Goal: Task Accomplishment & Management: Manage account settings

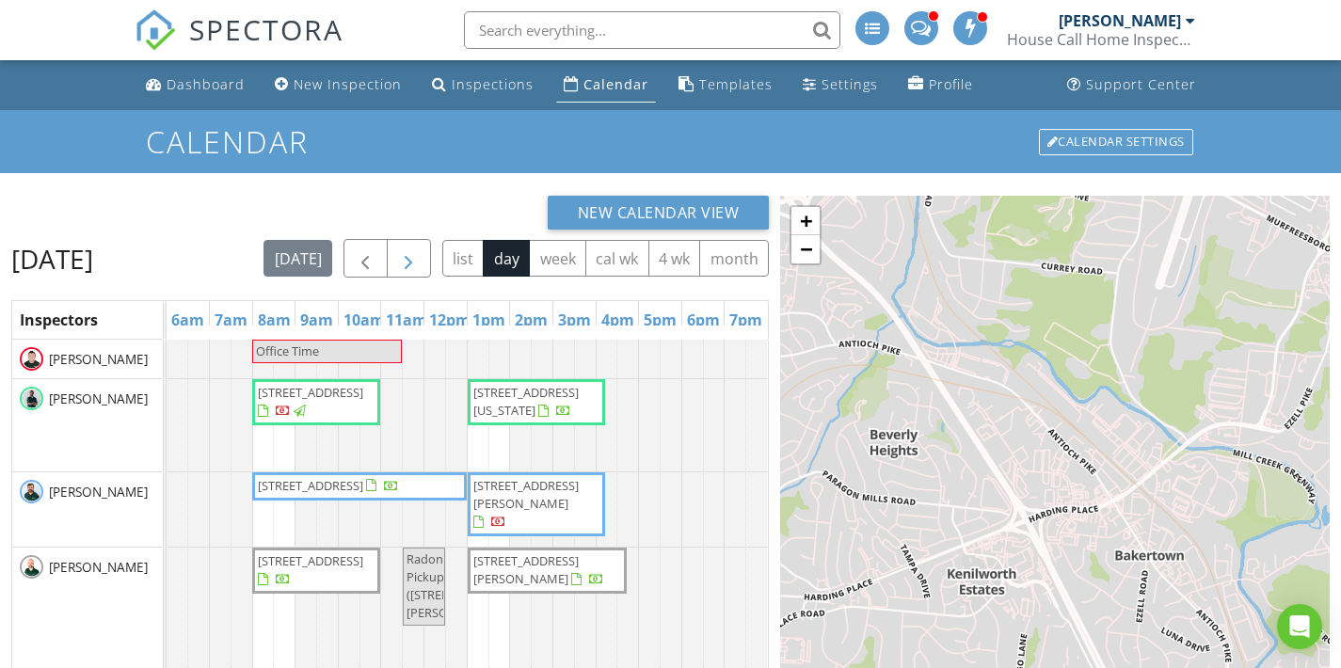
click at [420, 254] on span "button" at bounding box center [408, 258] width 23 height 23
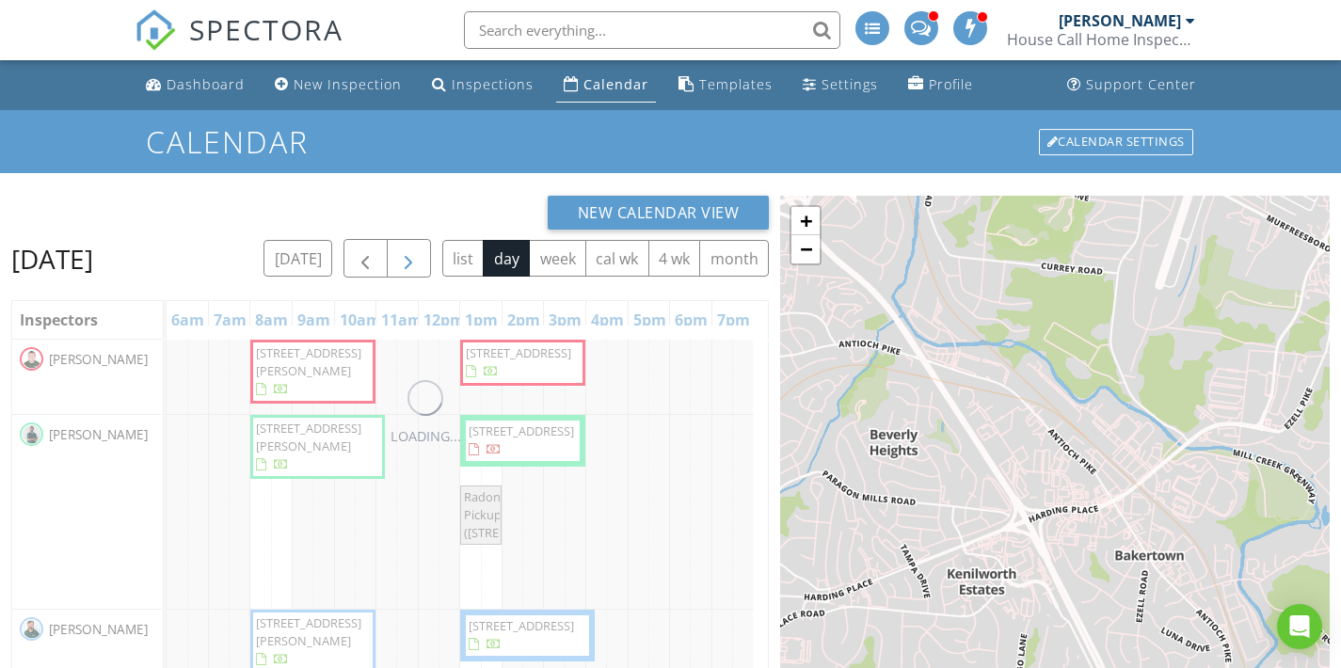
click at [420, 254] on span "button" at bounding box center [408, 258] width 23 height 23
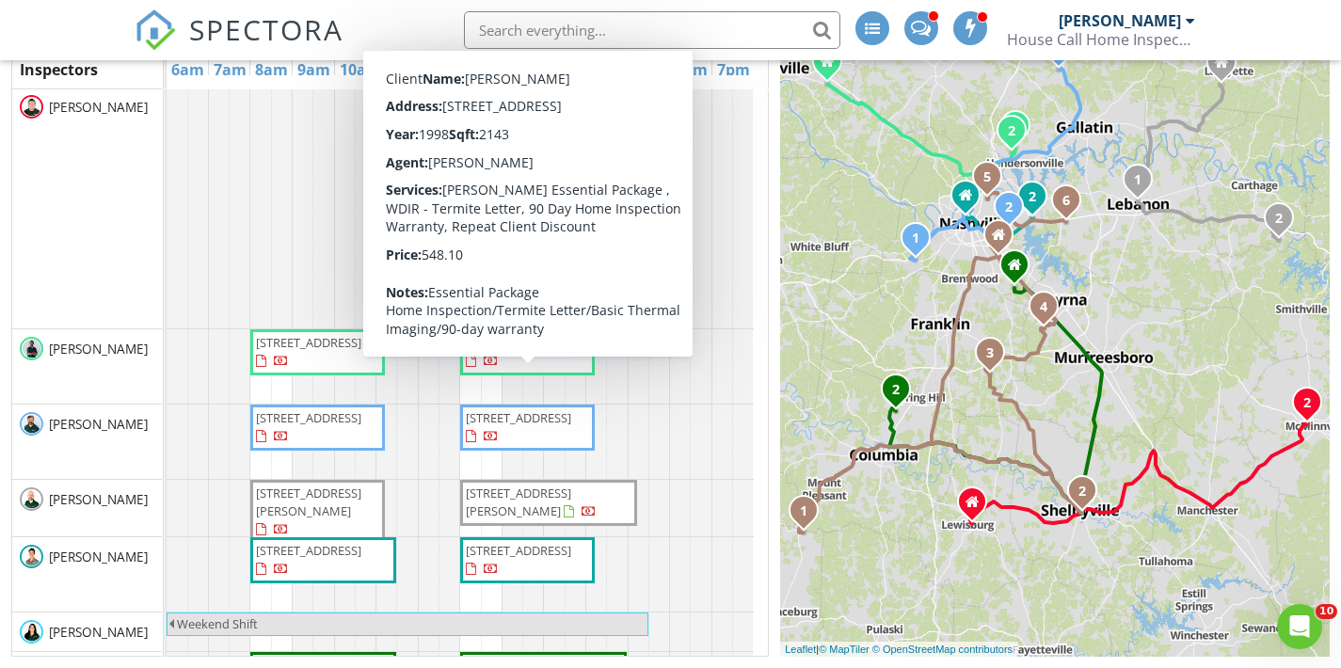
click at [220, 72] on div "Friday, August 29, 2025 today list day week cal wk 4 wk month Inspectors 6am 7a…" at bounding box center [390, 323] width 758 height 668
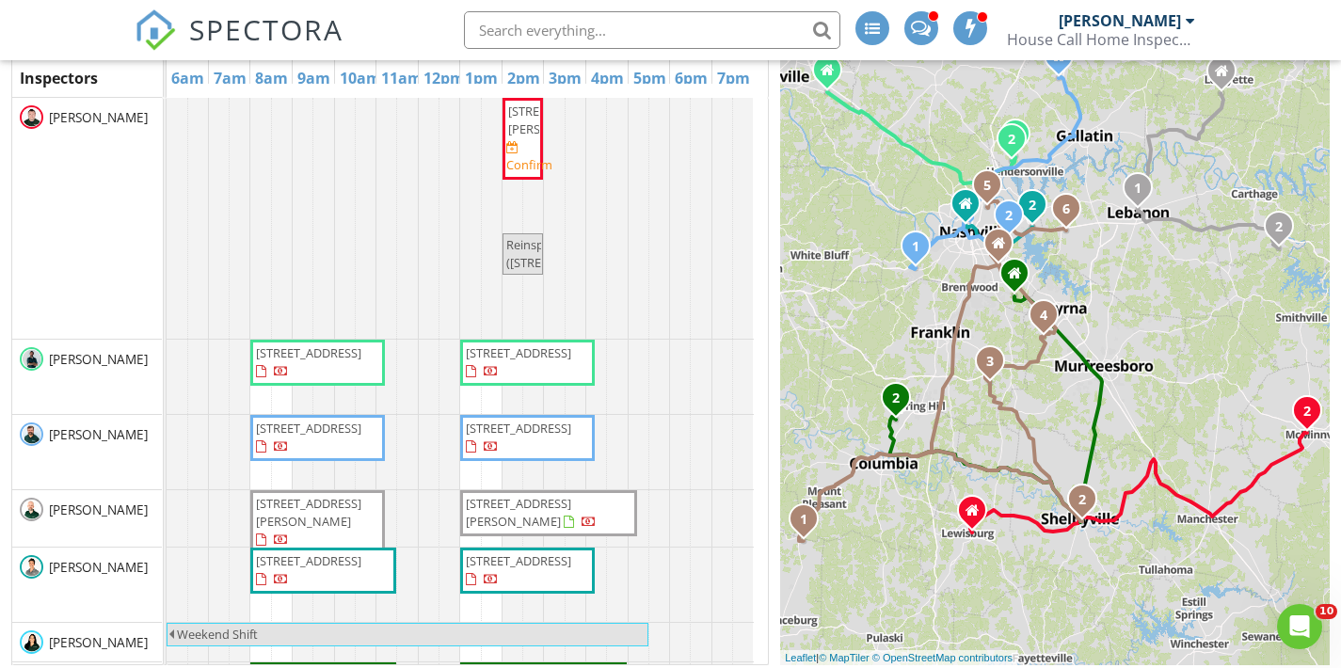
scroll to position [4, 0]
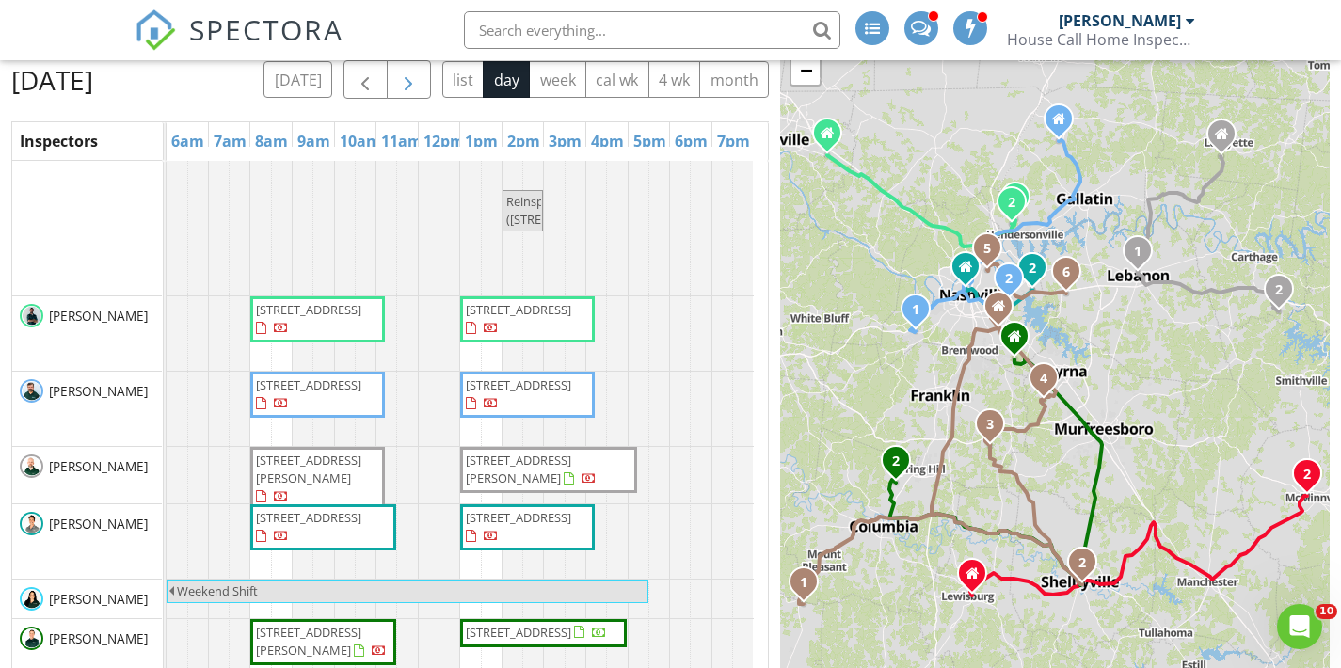
click at [414, 73] on span "button" at bounding box center [408, 80] width 23 height 23
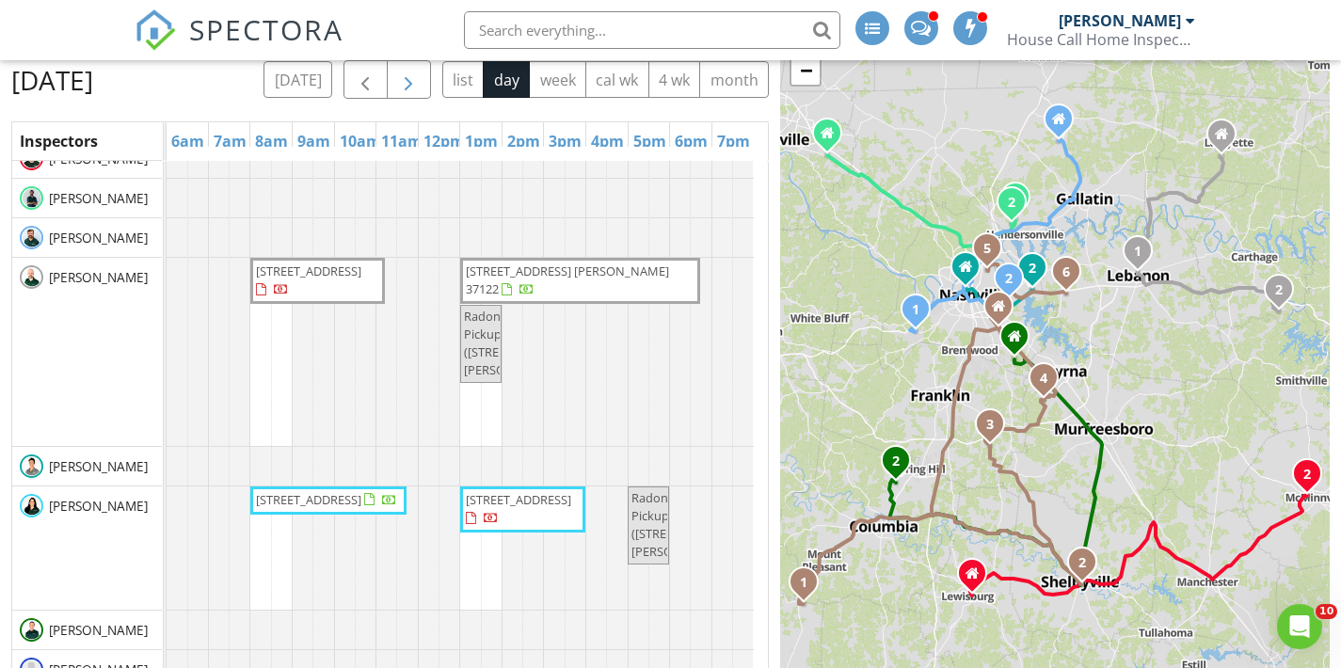
click at [420, 74] on span "button" at bounding box center [408, 80] width 23 height 23
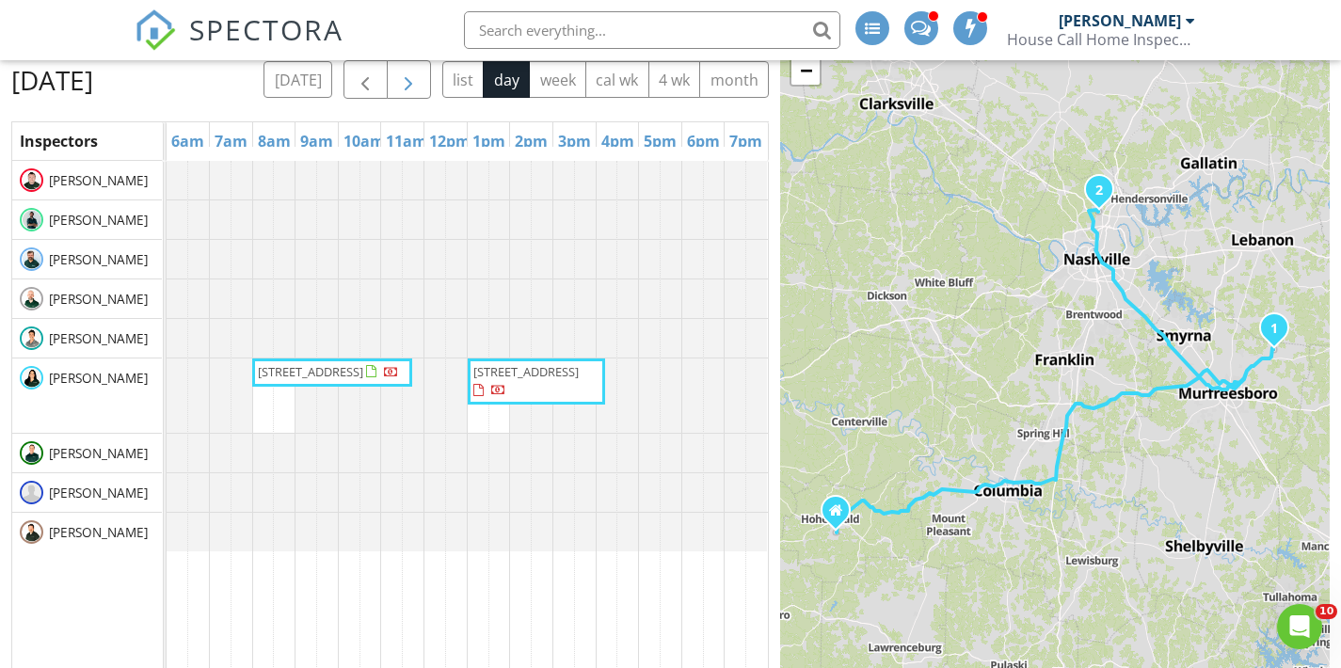
click at [420, 74] on span "button" at bounding box center [408, 80] width 23 height 23
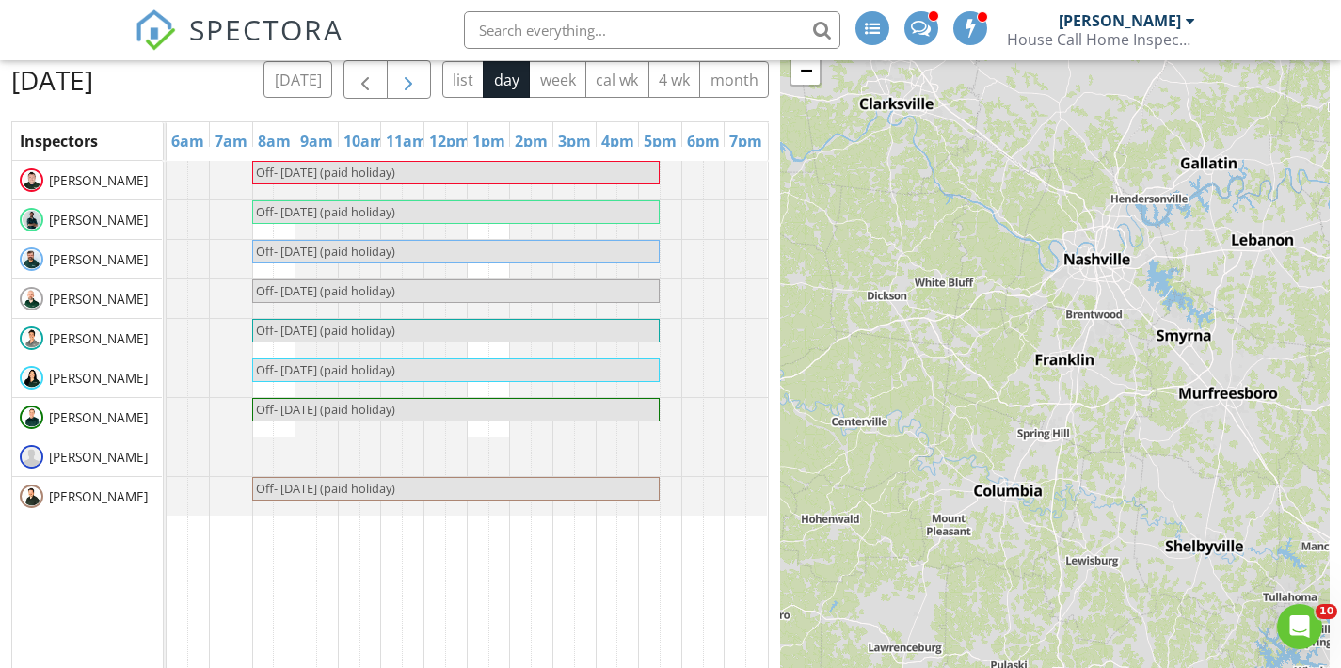
click at [420, 78] on span "button" at bounding box center [408, 80] width 23 height 23
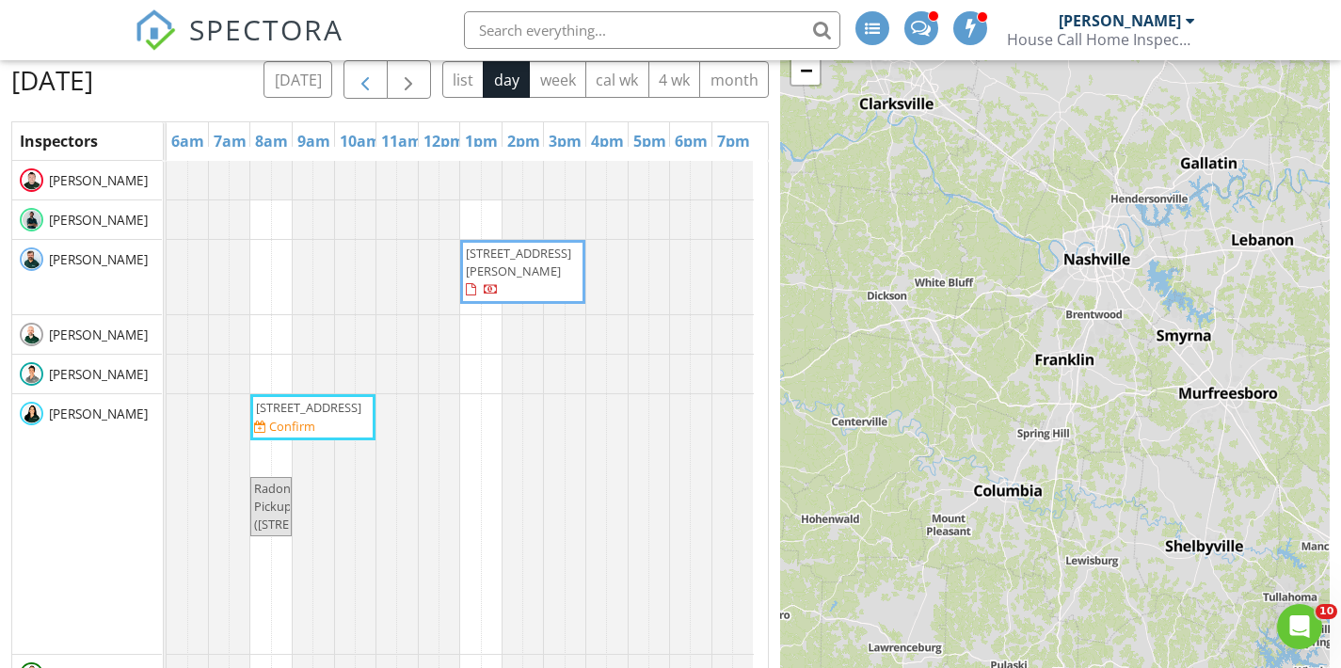
click at [376, 85] on span "button" at bounding box center [365, 80] width 23 height 23
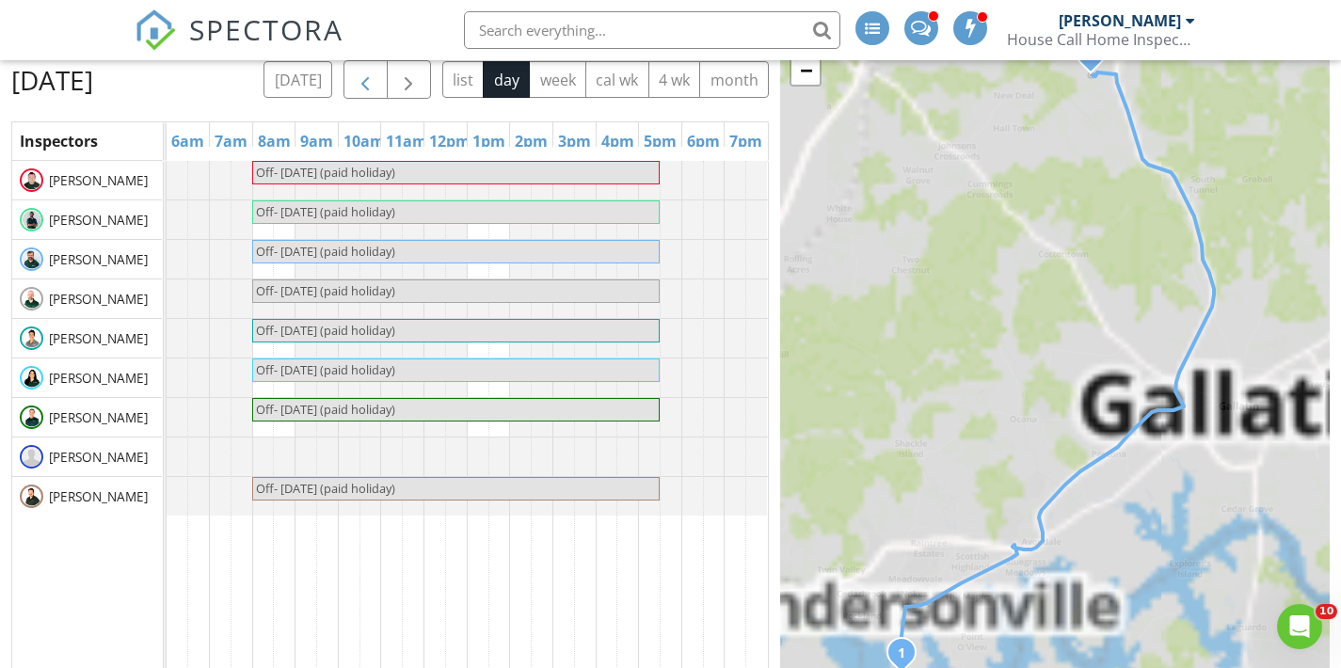
click at [388, 77] on button "button" at bounding box center [365, 79] width 44 height 39
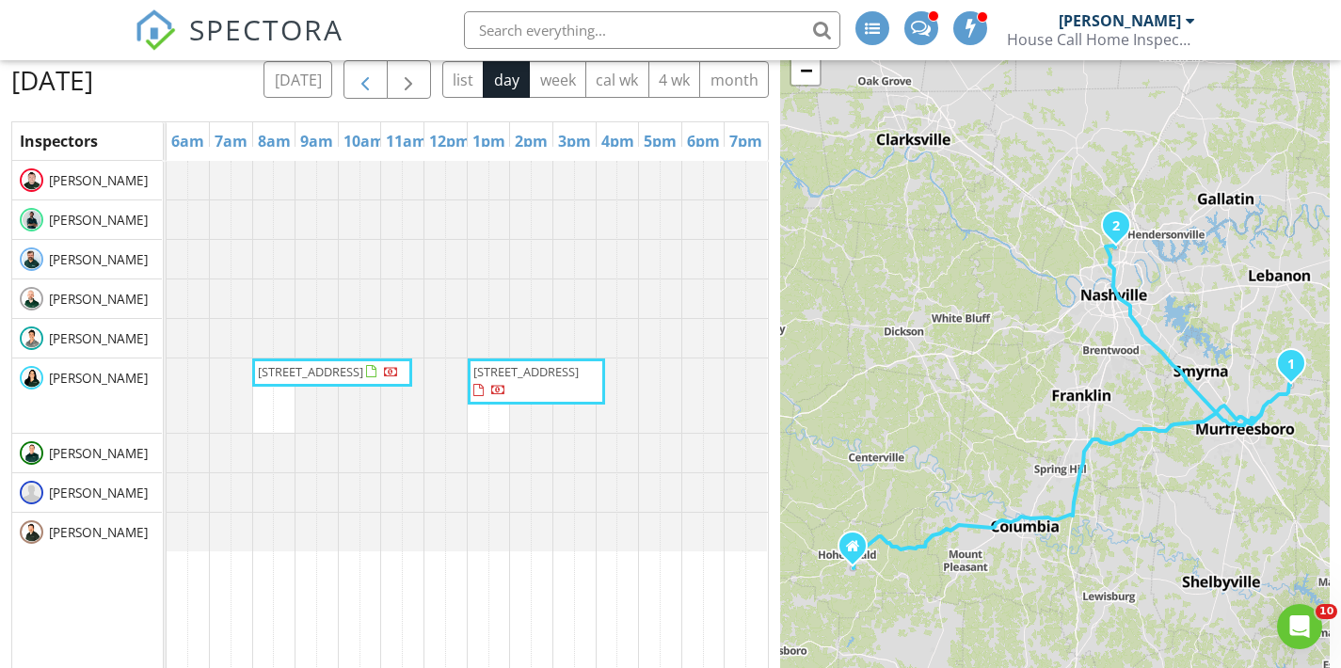
click at [388, 80] on button "button" at bounding box center [365, 79] width 44 height 39
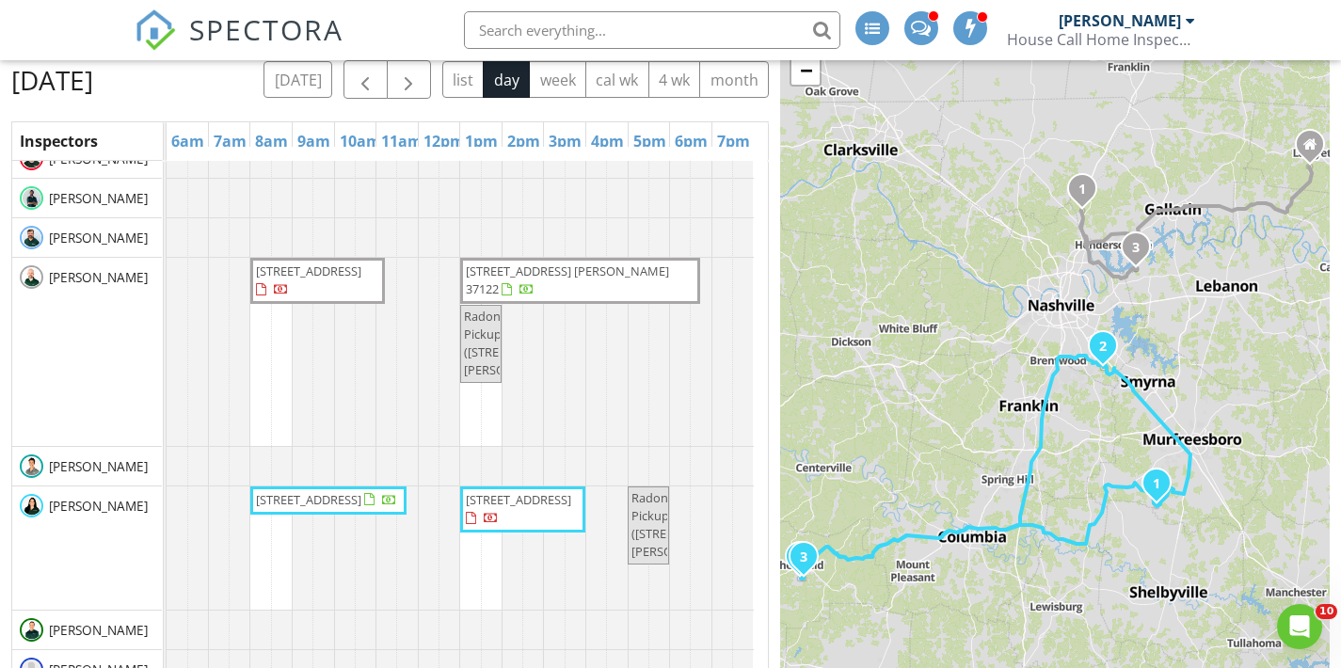
scroll to position [56, 0]
click at [376, 72] on span "button" at bounding box center [365, 80] width 23 height 23
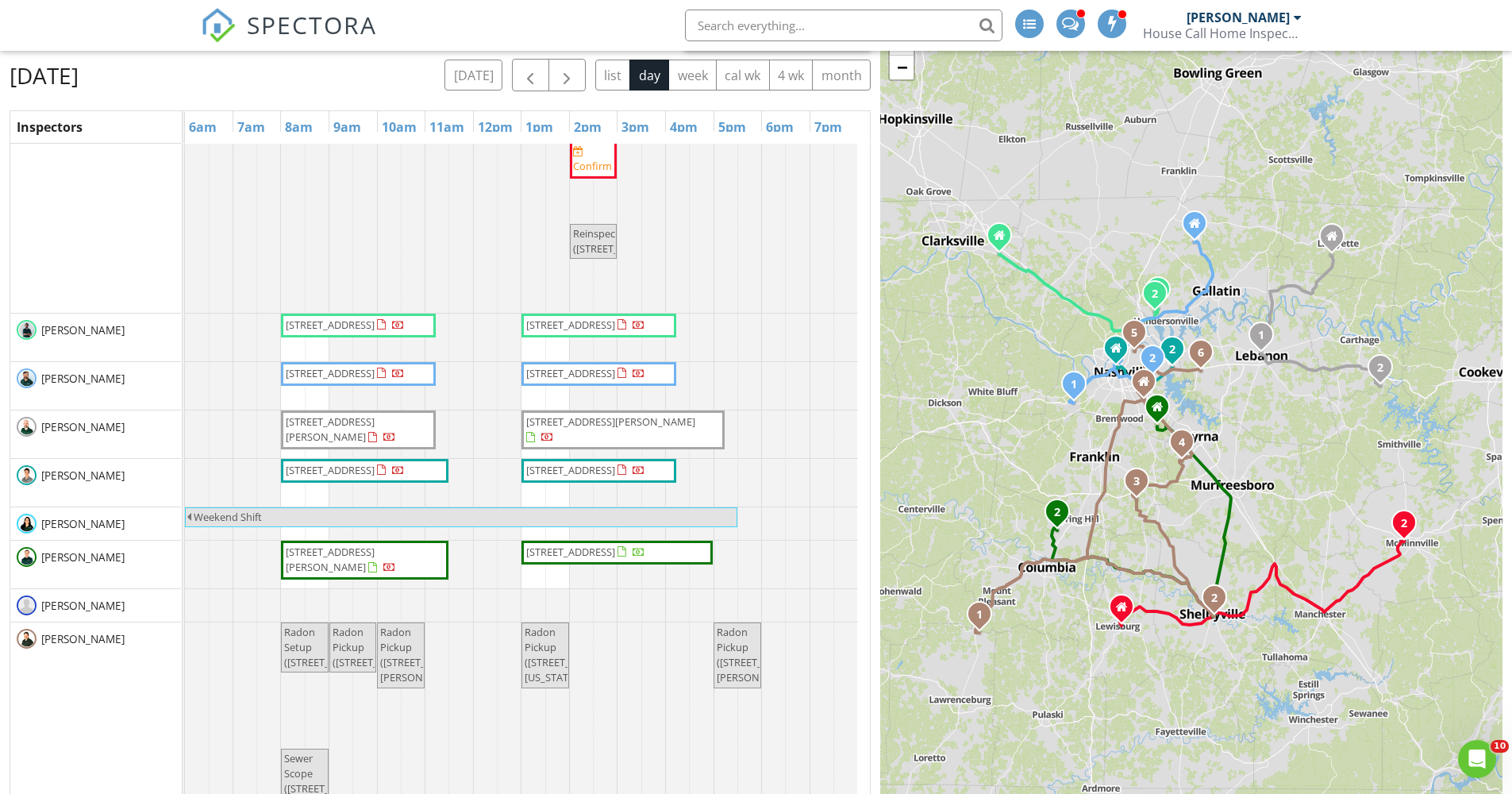
scroll to position [14, 0]
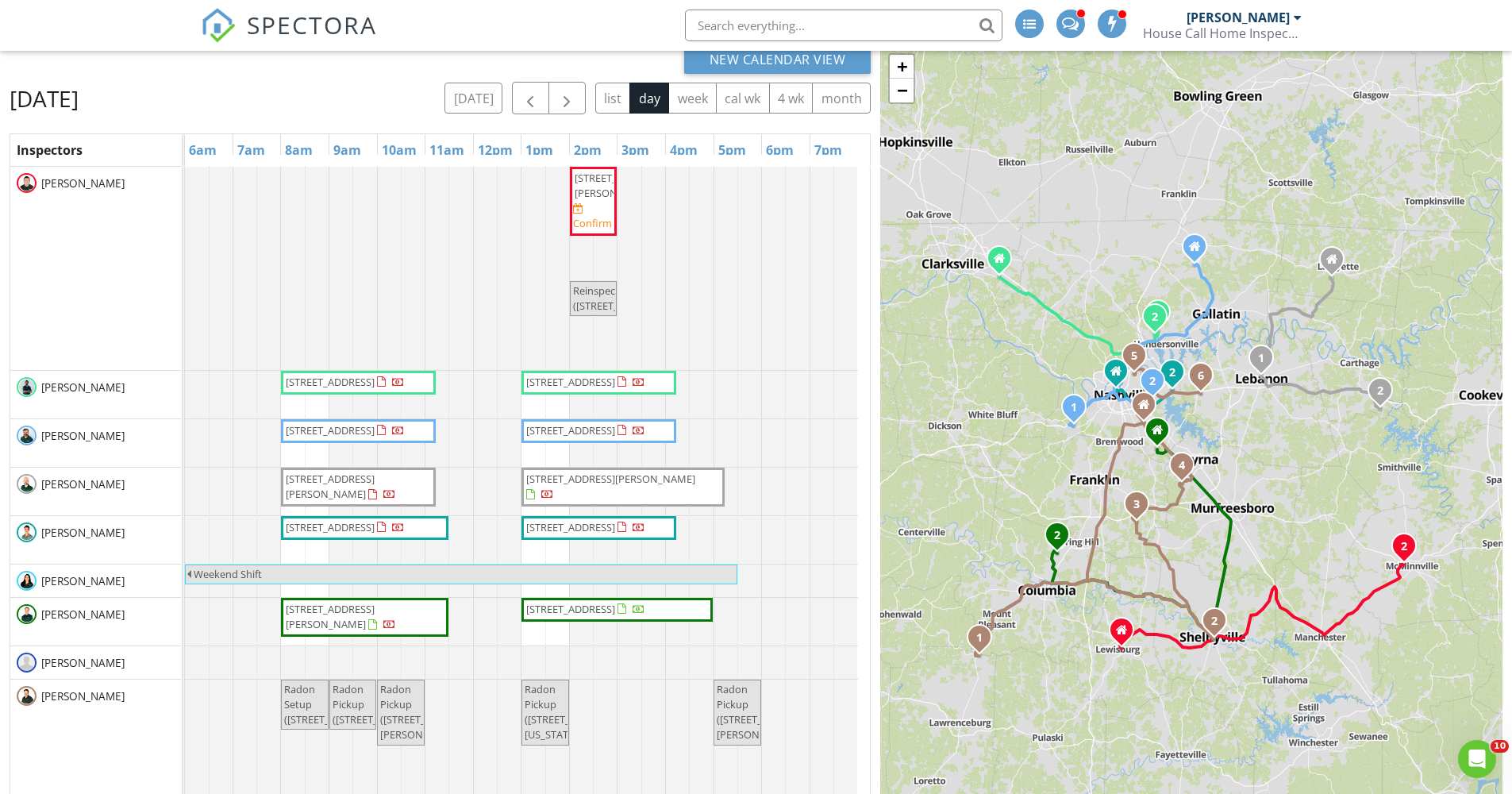
click at [352, 78] on div "New Calendar View Friday, August 29, 2025 today list day week cal wk 4 wk month…" at bounding box center [439, 461] width 861 height 830
click at [352, 89] on div "Friday, August 29, 2025 today list day week cal wk 4 wk month" at bounding box center [439, 98] width 861 height 33
click at [346, 107] on div "Friday, August 29, 2025 today list day week cal wk 4 wk month" at bounding box center [439, 98] width 861 height 33
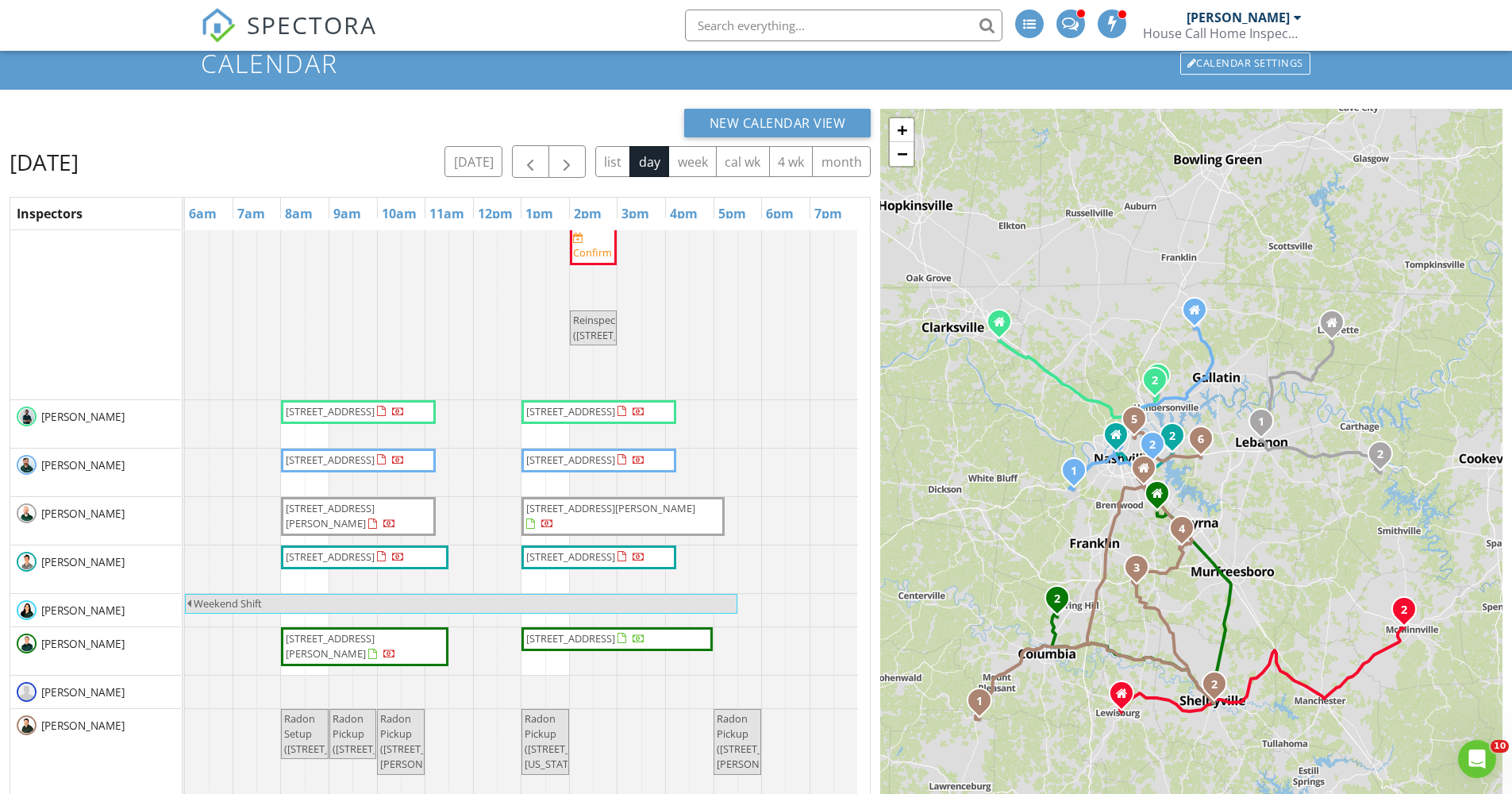
scroll to position [0, 0]
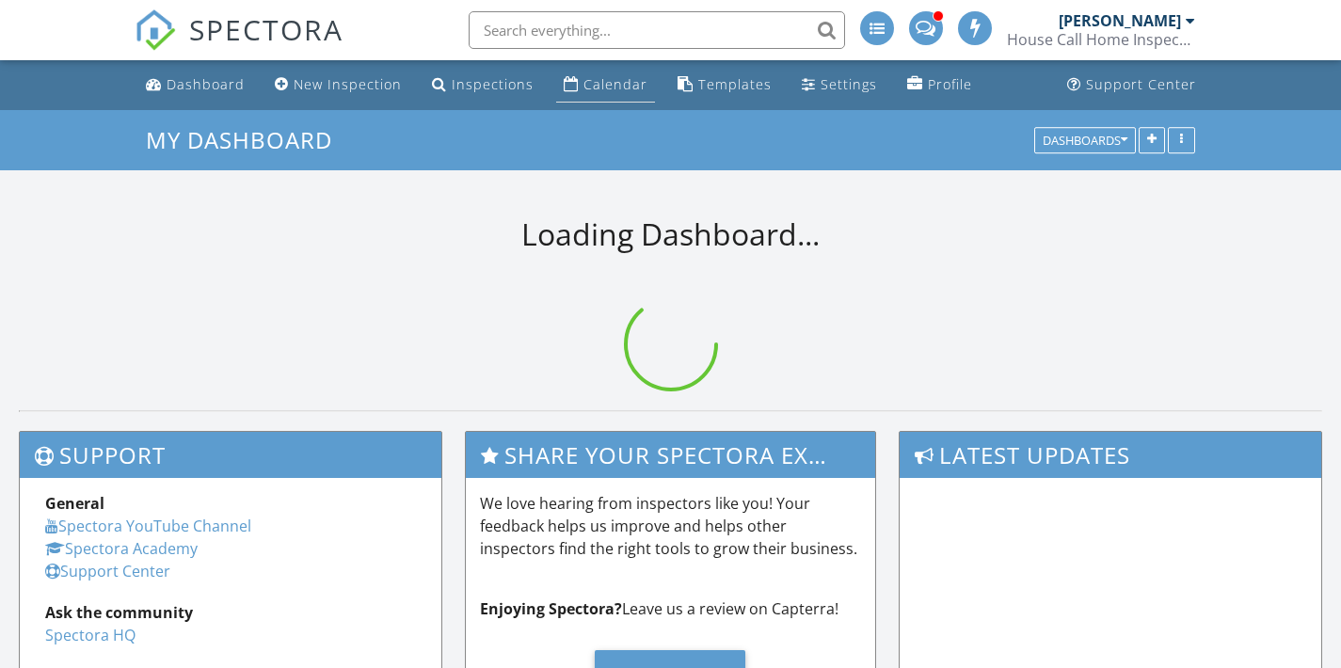
click at [614, 88] on div "Calendar" at bounding box center [615, 84] width 64 height 18
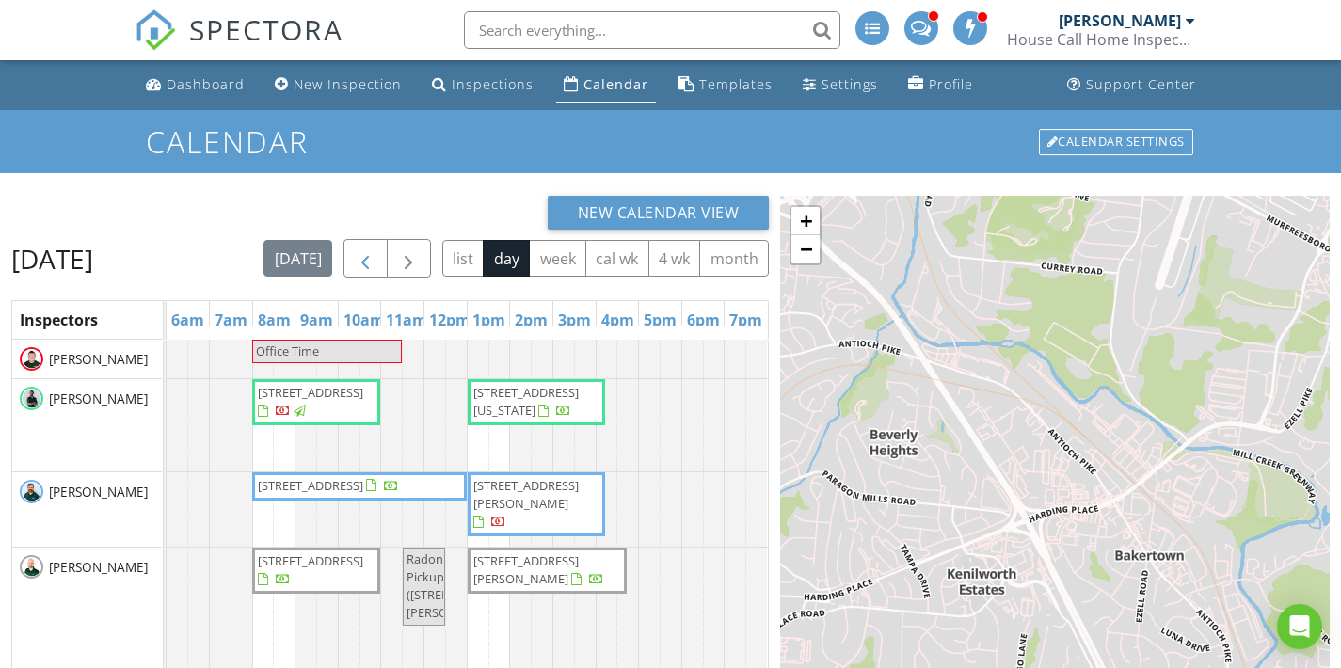
click at [376, 252] on span "button" at bounding box center [365, 258] width 23 height 23
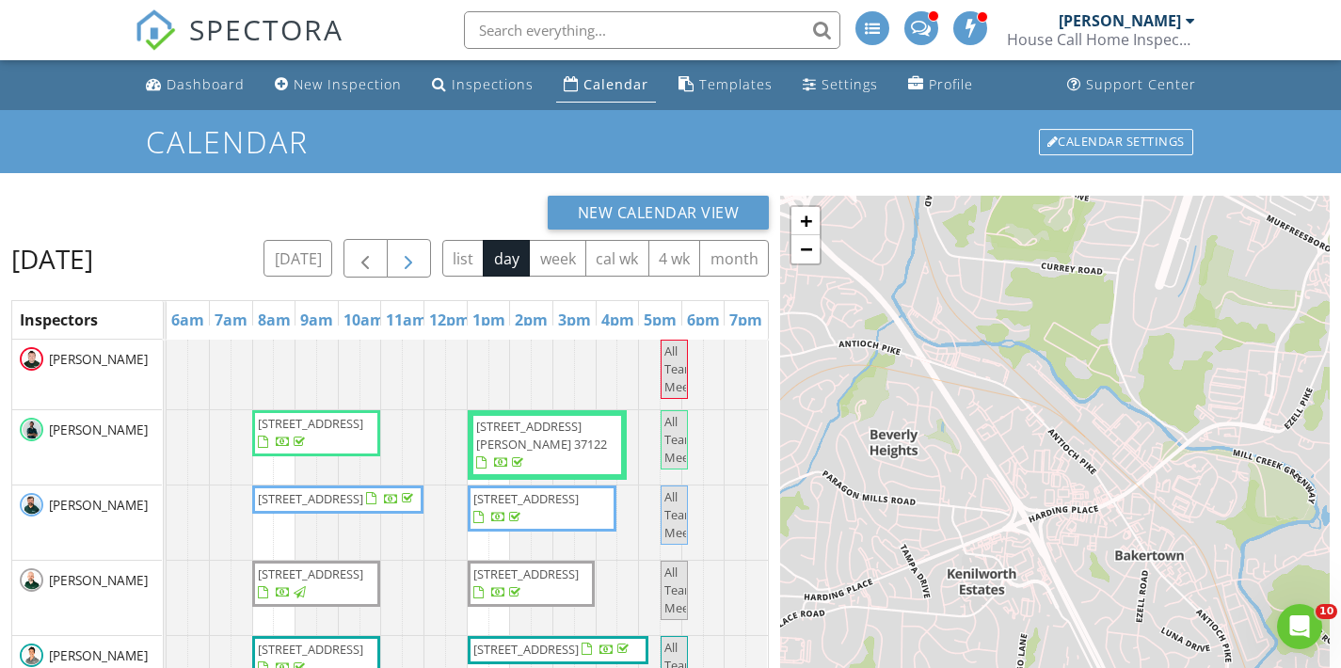
click at [423, 253] on button "button" at bounding box center [409, 258] width 44 height 39
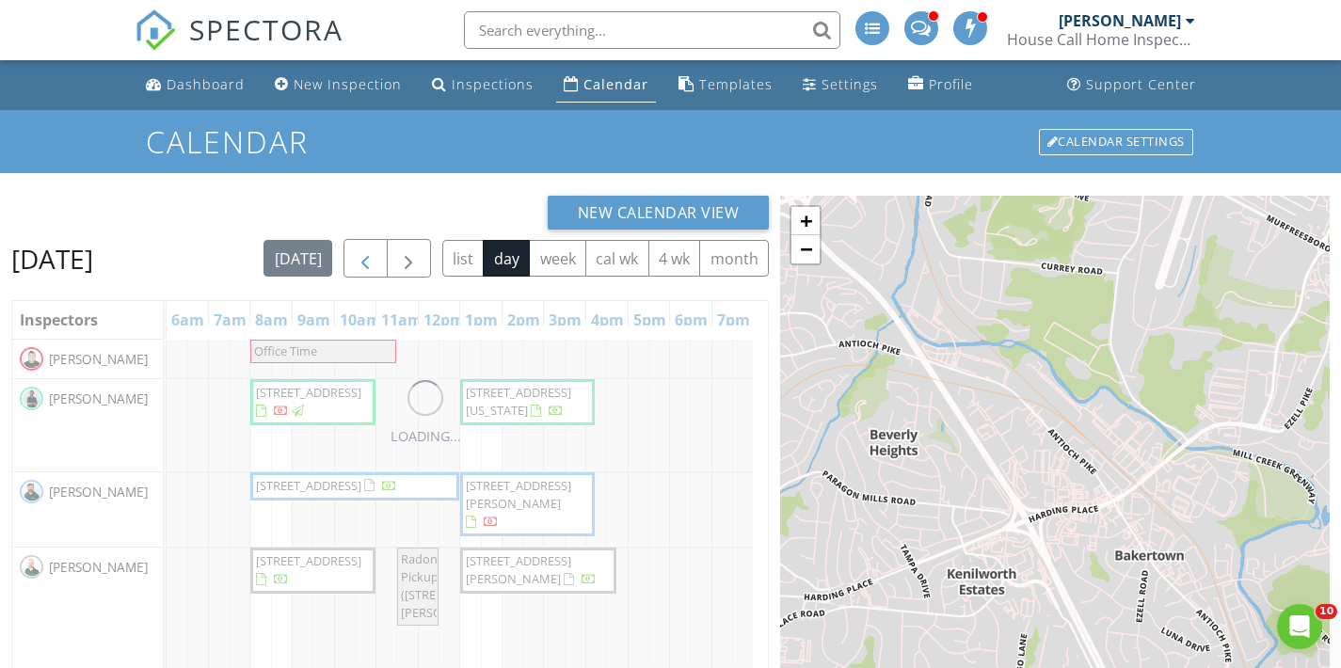
click at [376, 255] on span "button" at bounding box center [365, 258] width 23 height 23
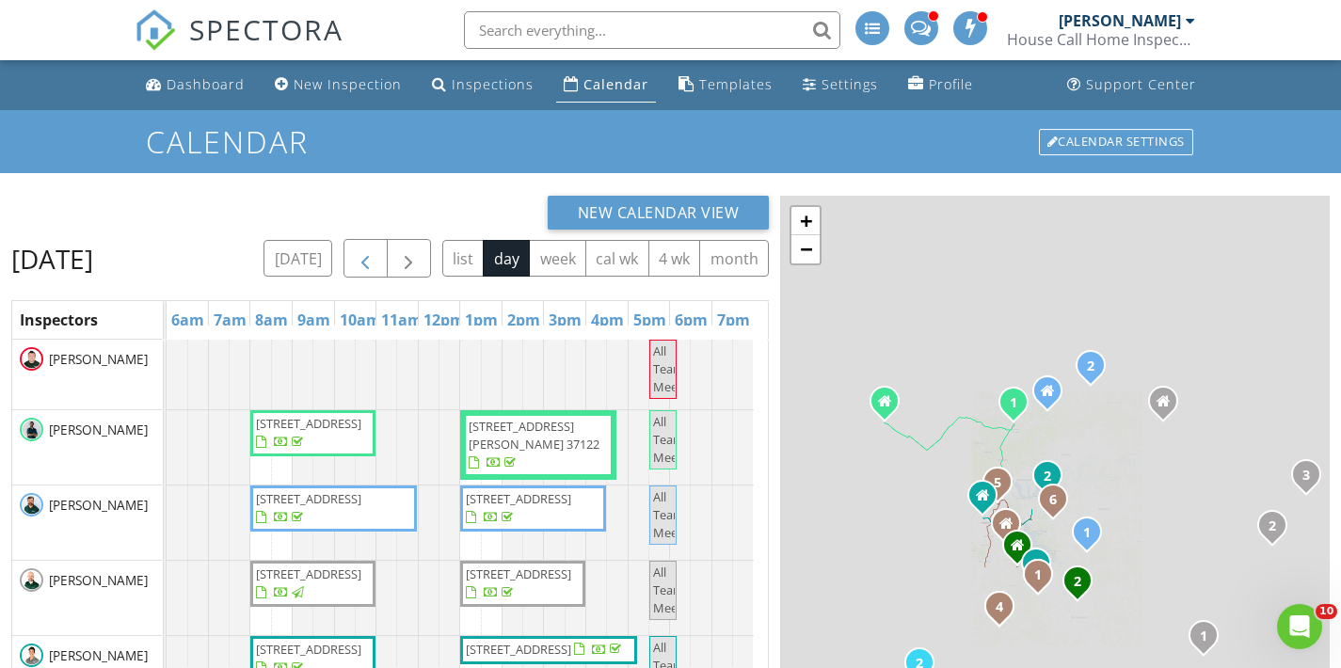
click at [376, 253] on span "button" at bounding box center [365, 258] width 23 height 23
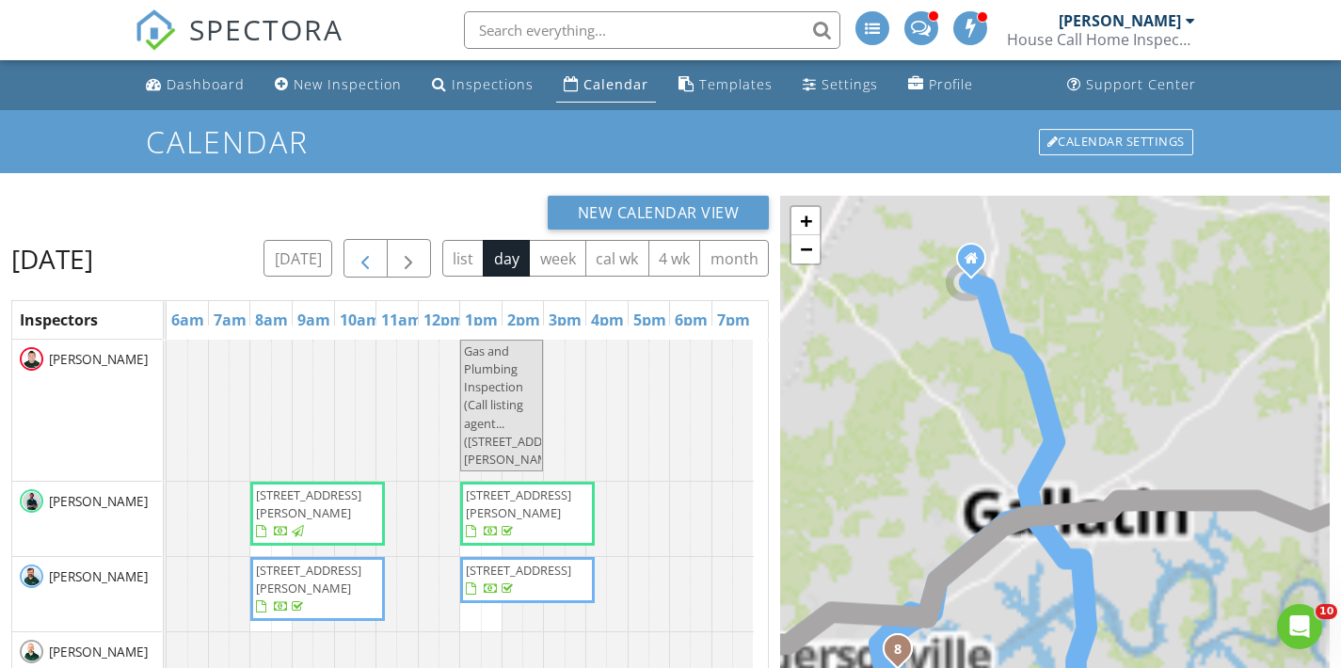
click at [376, 253] on span "button" at bounding box center [365, 258] width 23 height 23
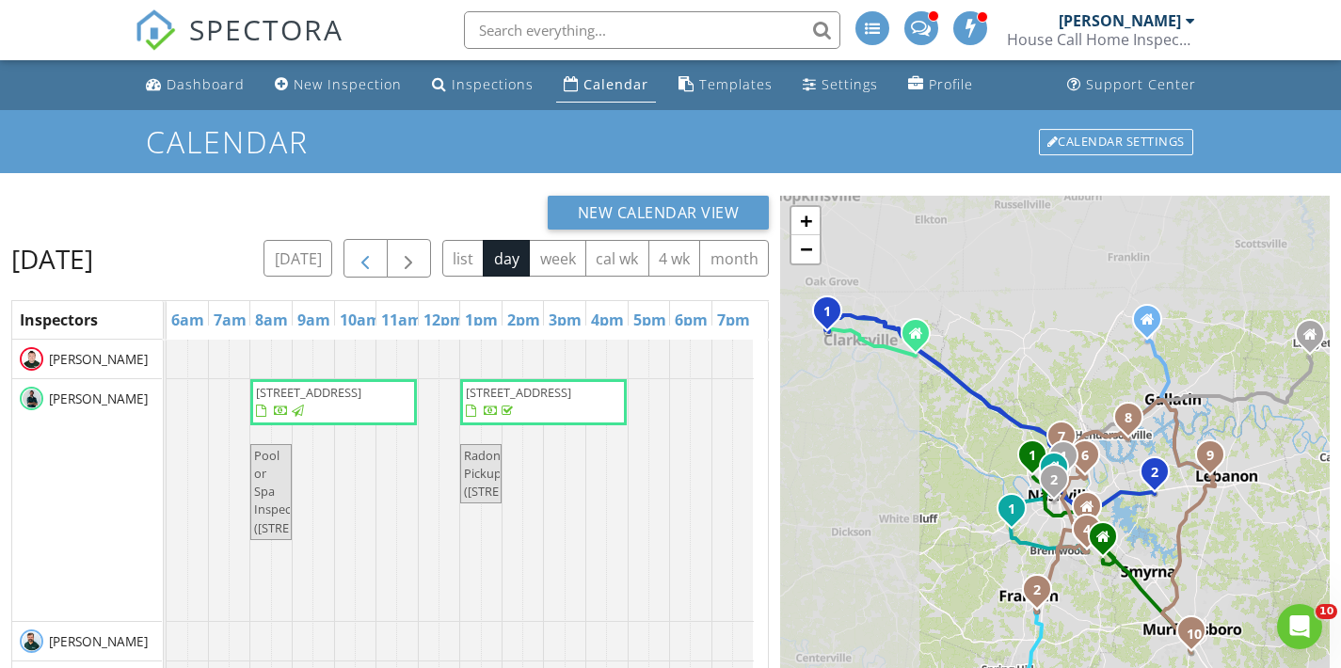
click at [376, 251] on span "button" at bounding box center [365, 258] width 23 height 23
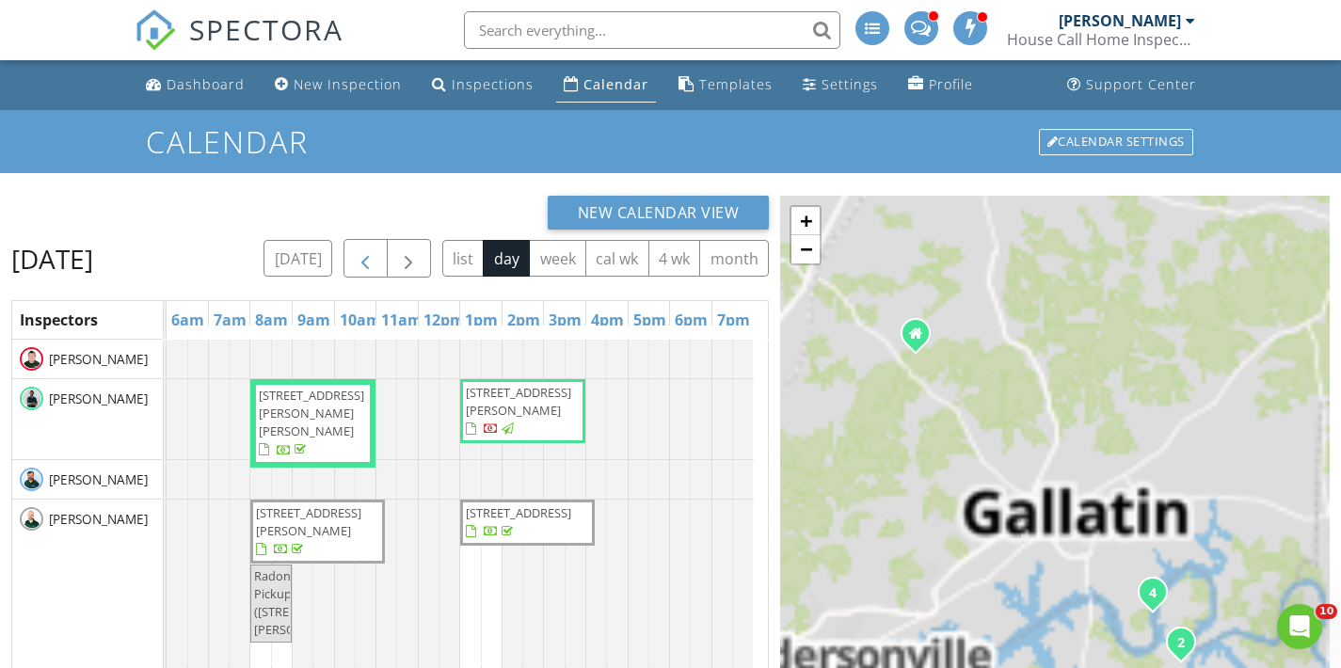
click at [376, 251] on span "button" at bounding box center [365, 258] width 23 height 23
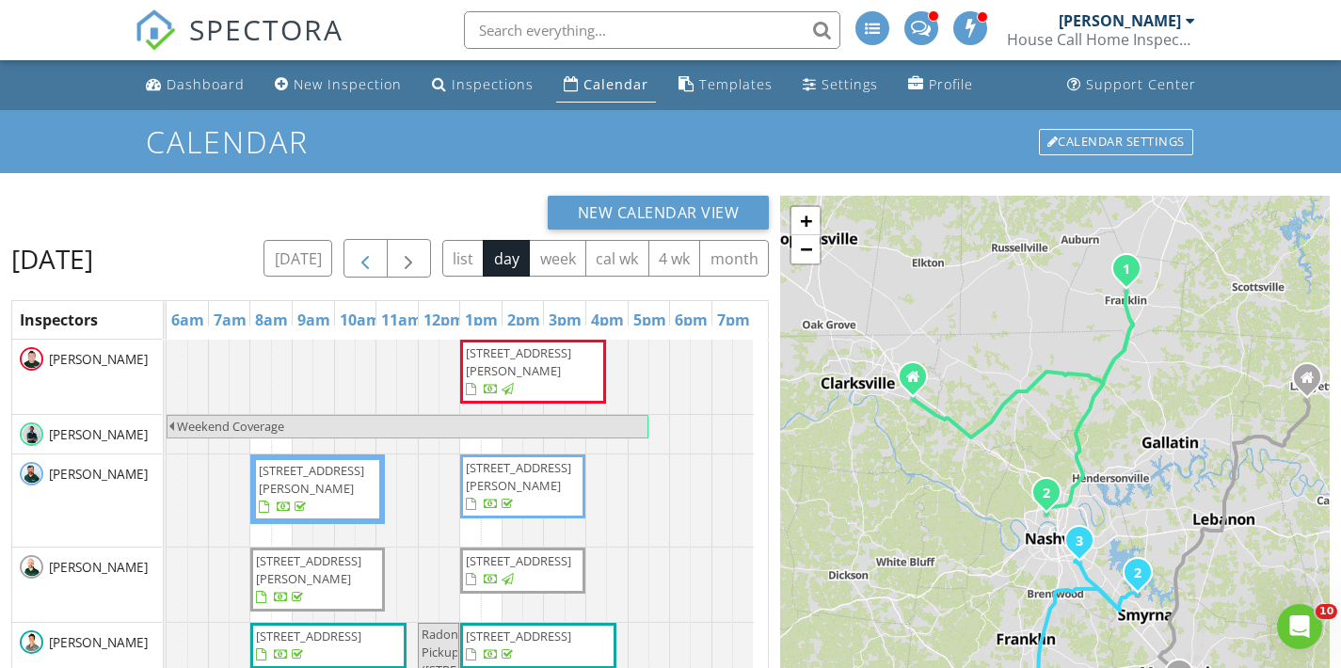
click at [376, 252] on span "button" at bounding box center [365, 258] width 23 height 23
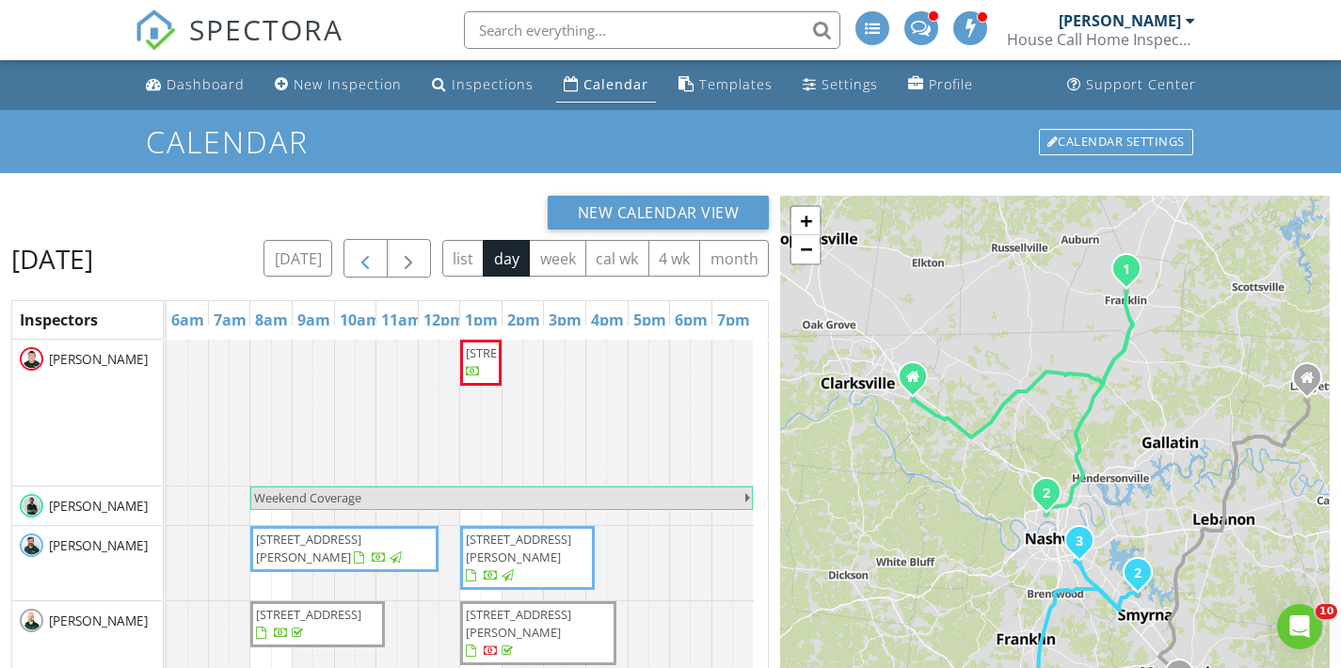
click at [388, 256] on button "button" at bounding box center [365, 258] width 44 height 39
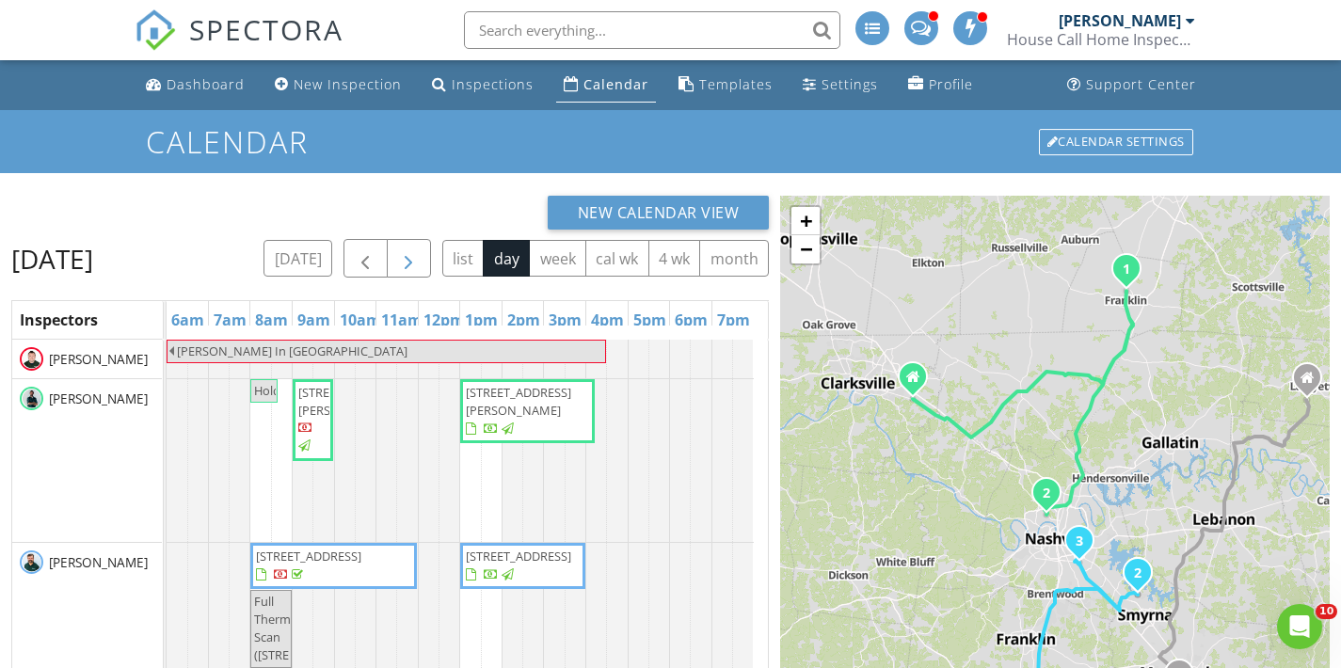
click at [420, 257] on span "button" at bounding box center [408, 258] width 23 height 23
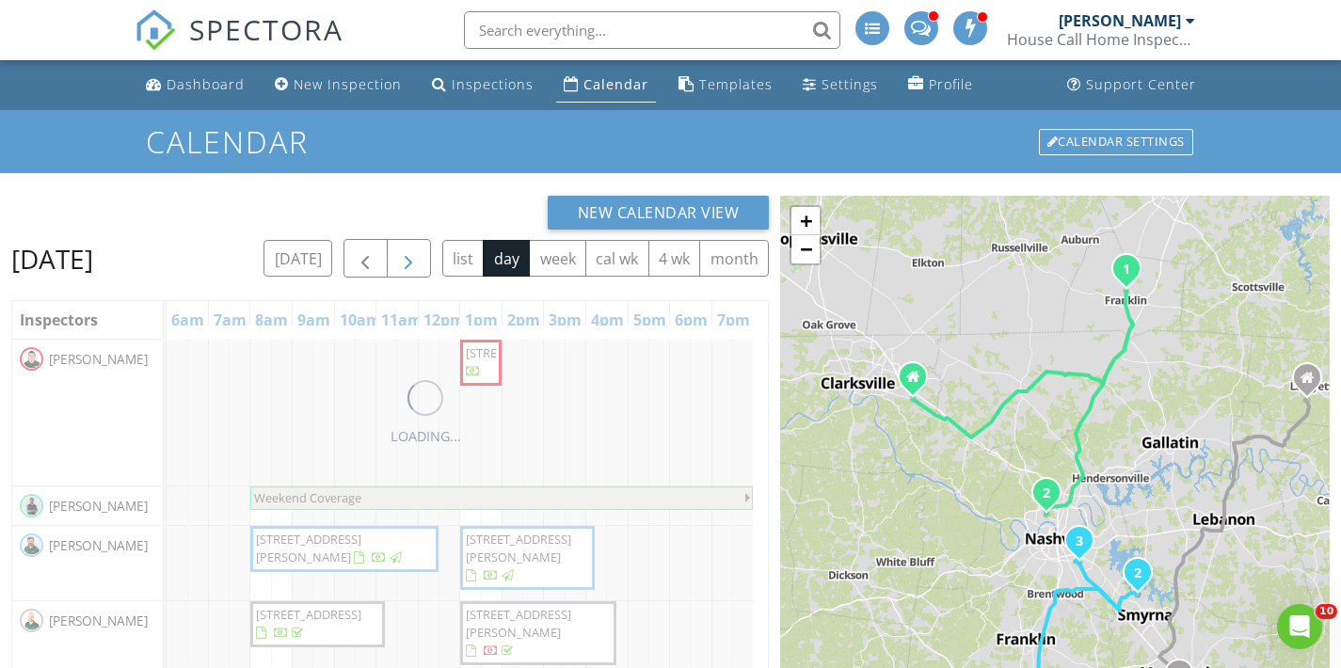
click at [420, 257] on span "button" at bounding box center [408, 258] width 23 height 23
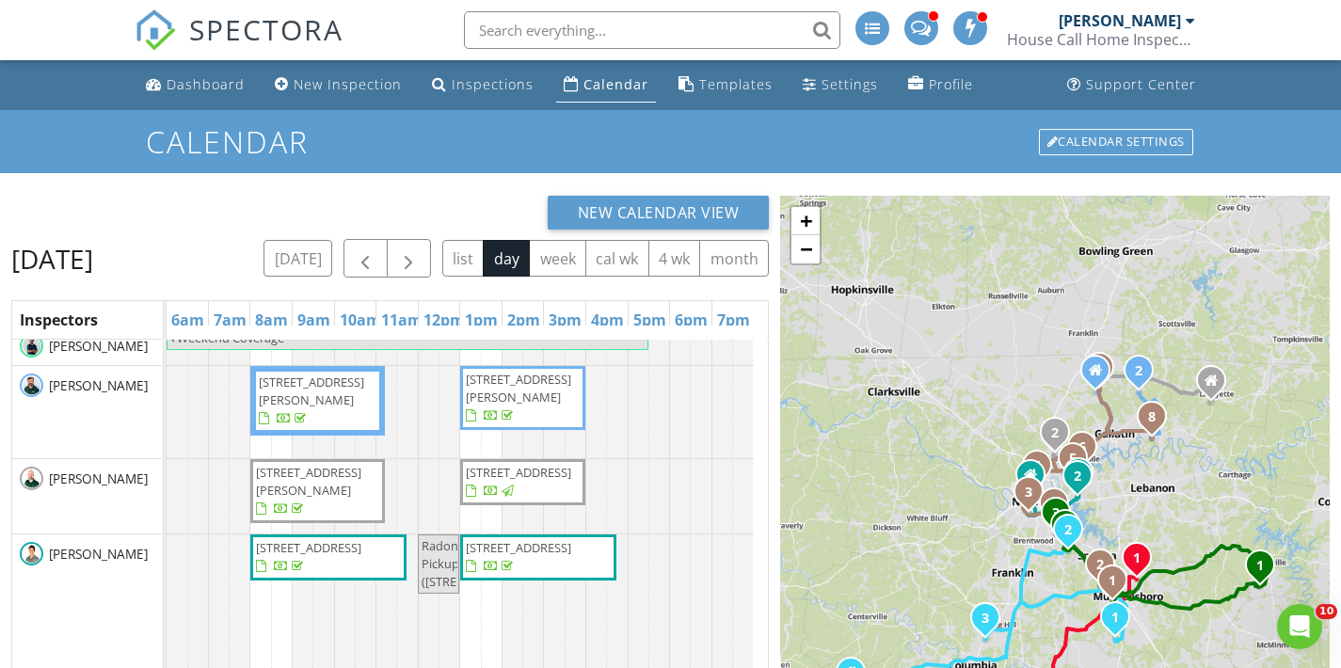
scroll to position [92, 0]
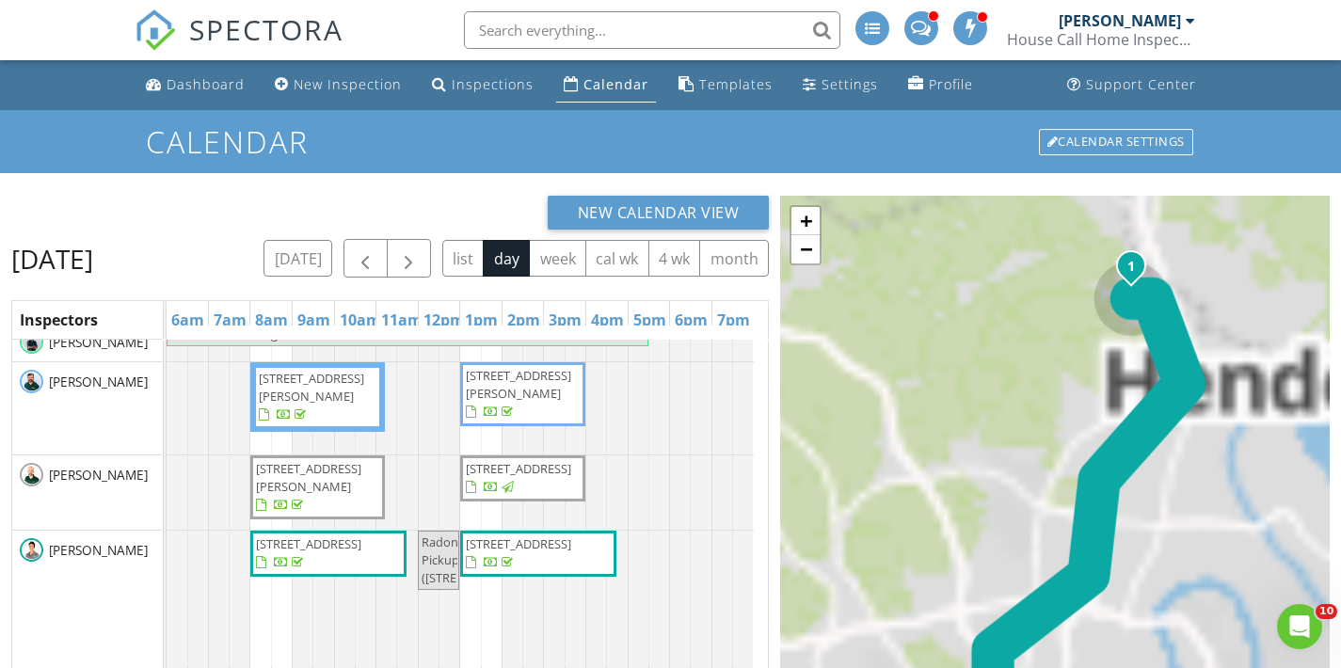
click at [532, 477] on span "147 Canton Ct , Goodlettsville 37072" at bounding box center [518, 468] width 105 height 17
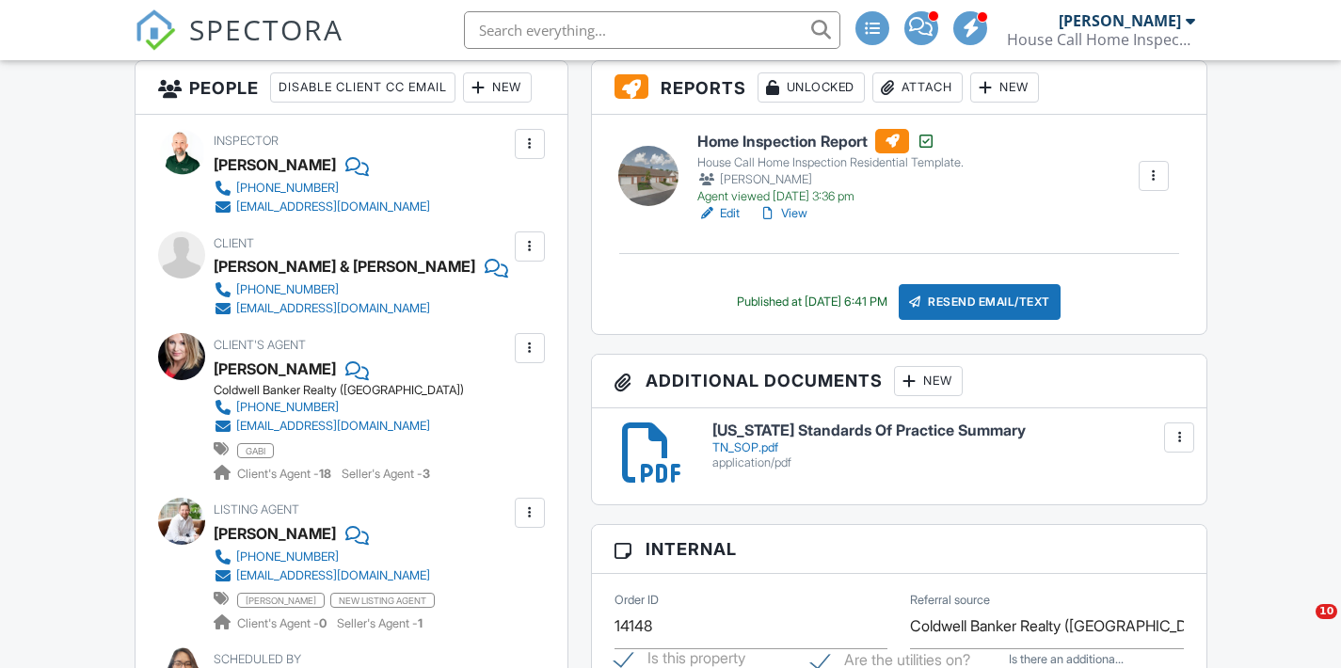
scroll to position [574, 0]
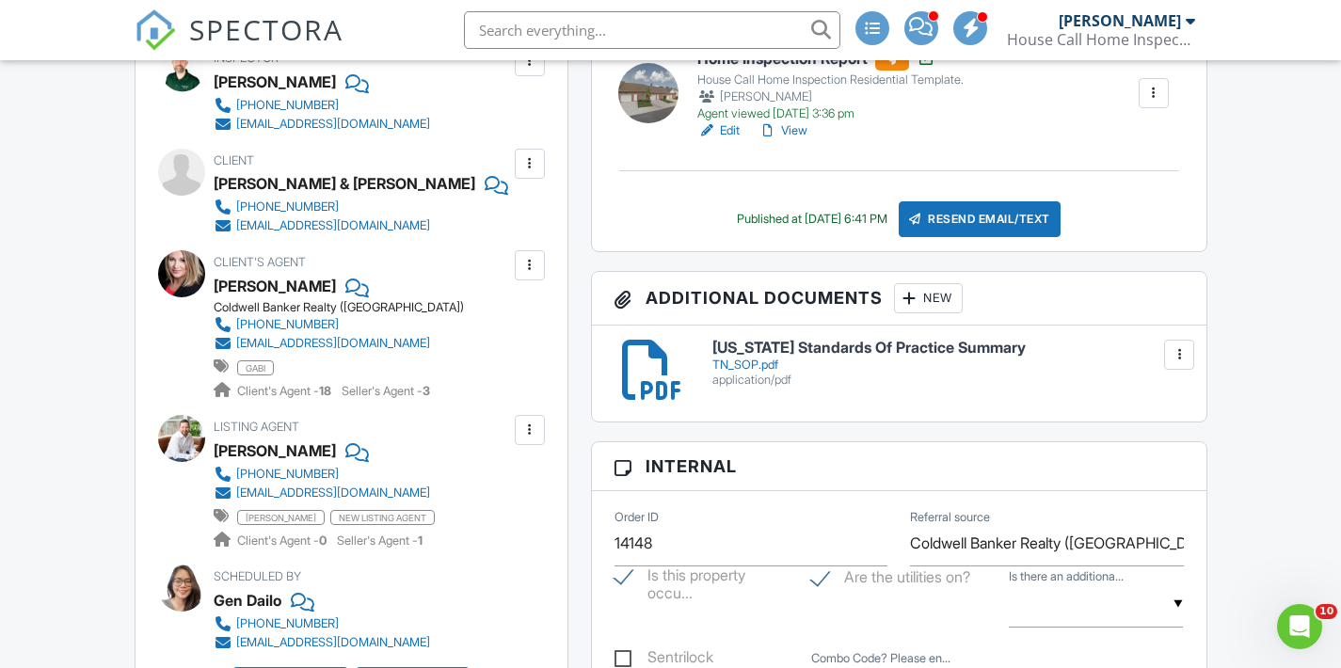
click at [794, 125] on link "View" at bounding box center [782, 130] width 49 height 19
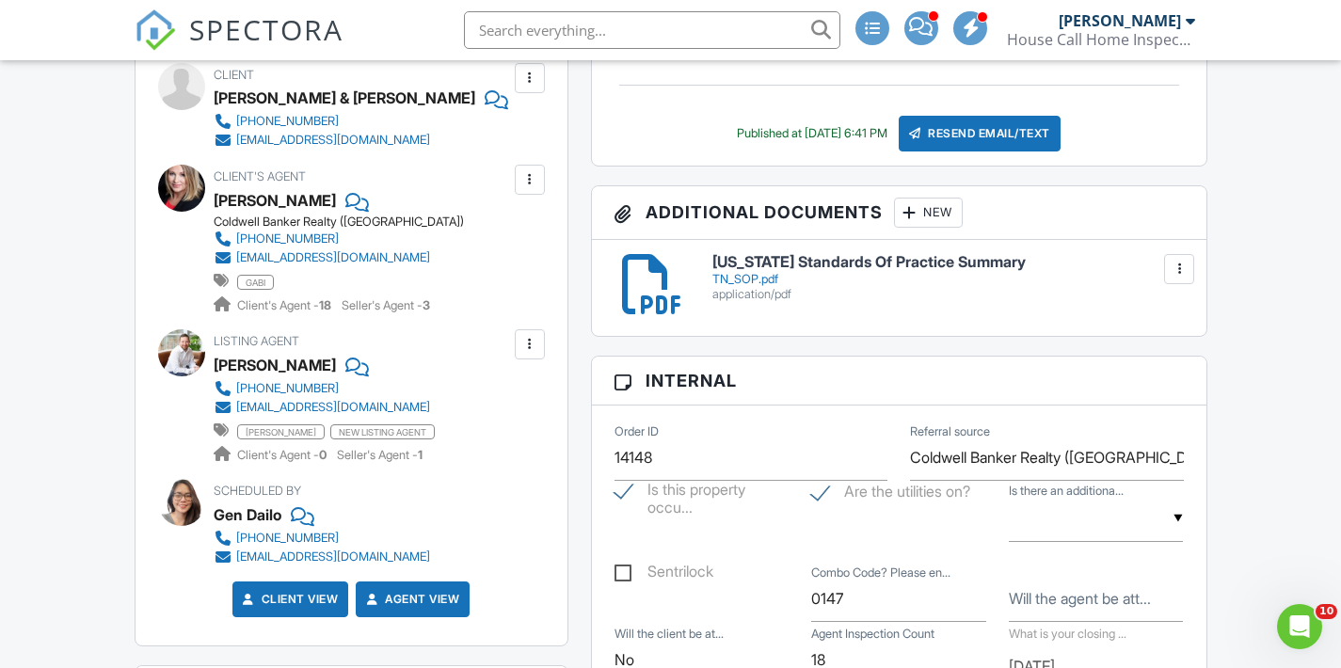
scroll to position [519, 0]
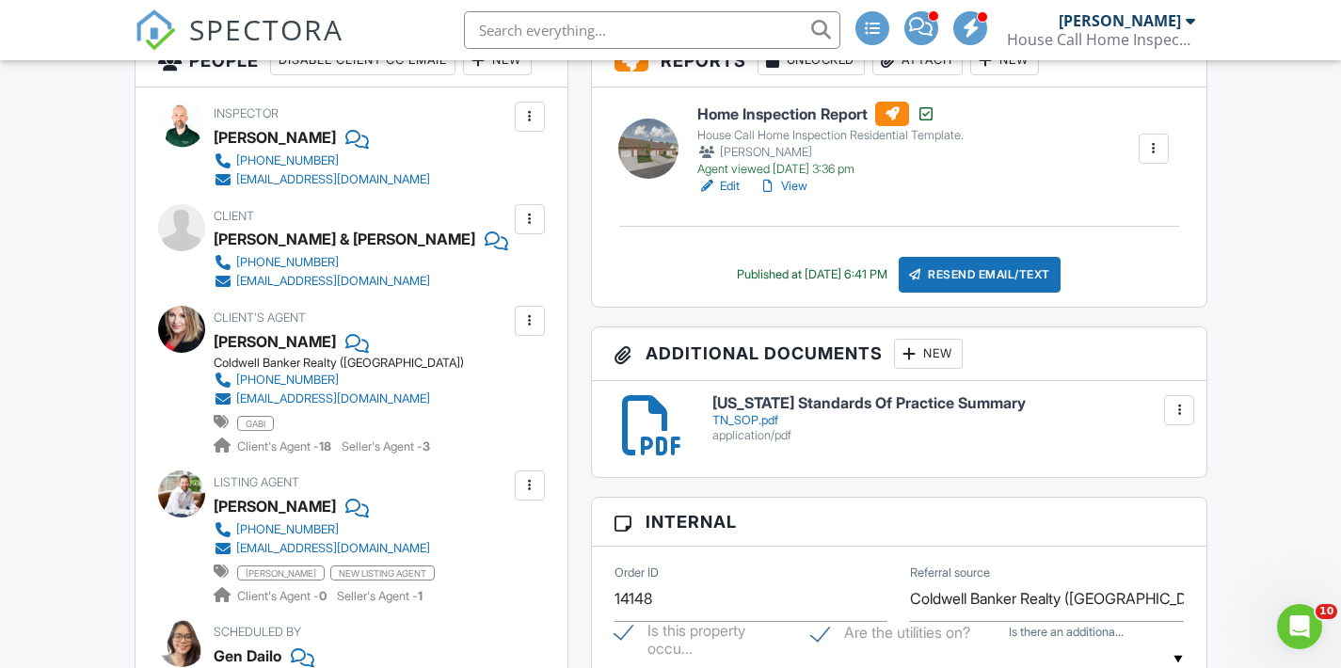
click at [786, 196] on div "Home Inspection Report House Call Home Inspection Residential Template. Mark Be…" at bounding box center [899, 197] width 614 height 219
click at [789, 186] on link "View" at bounding box center [782, 186] width 49 height 19
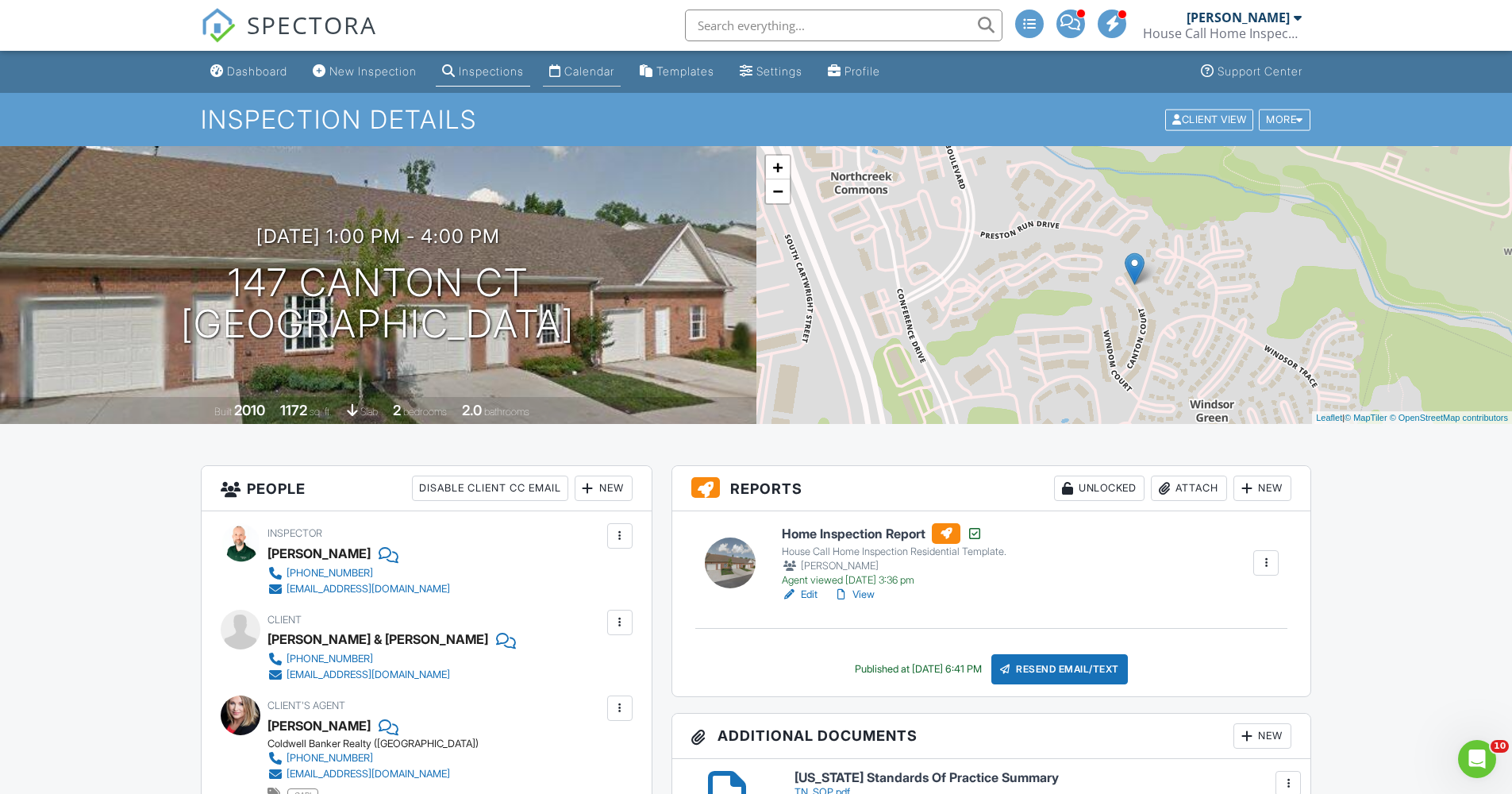
click at [613, 73] on div "Calendar" at bounding box center [589, 71] width 50 height 14
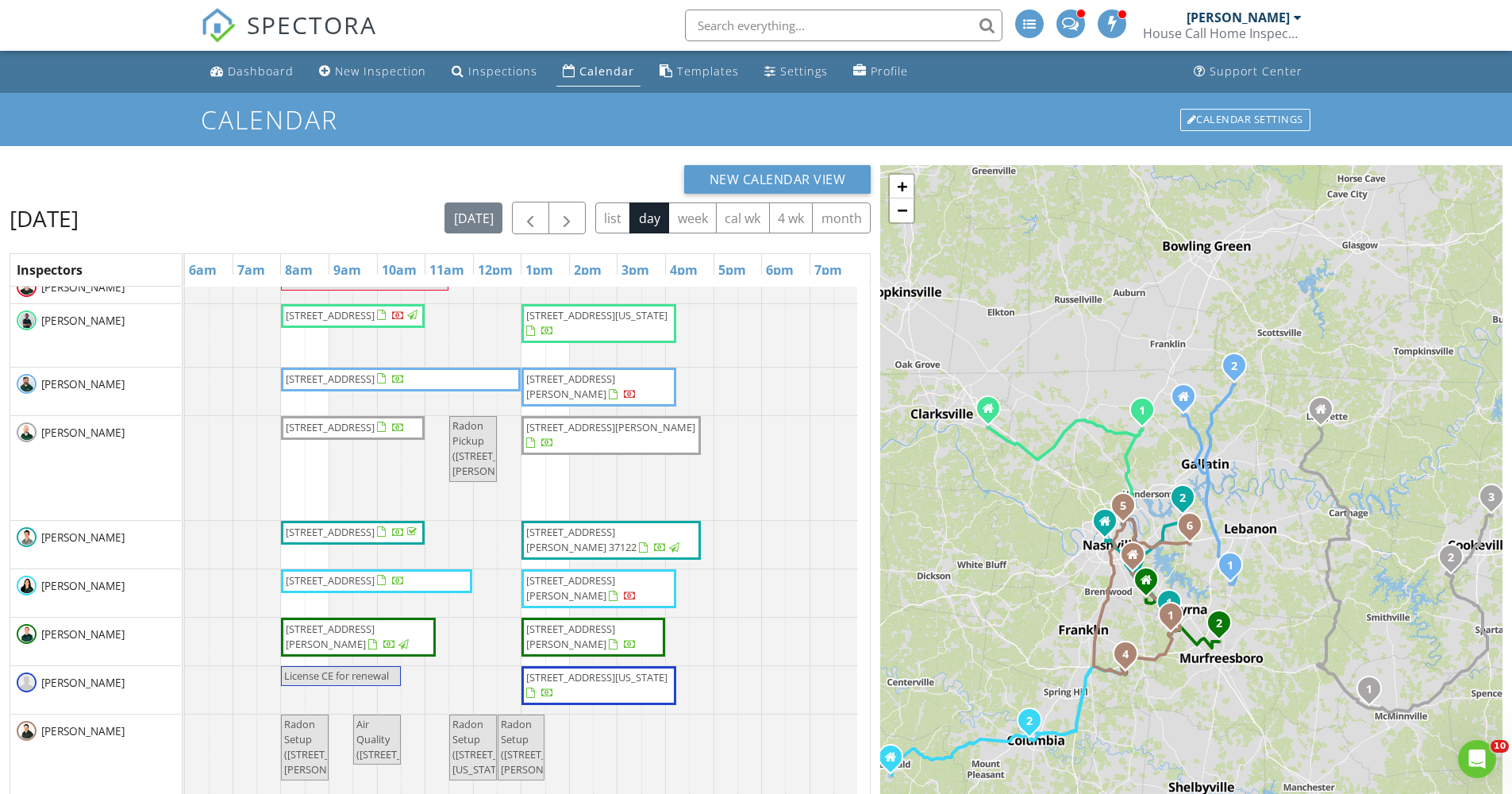
click at [557, 165] on div "New Calendar View Wednesday, August 27, 2025 today list day week cal wk 4 wk mo…" at bounding box center [756, 575] width 1512 height 859
click at [370, 384] on span "640 Vesta Rd , Lebanon 37090" at bounding box center [330, 378] width 89 height 14
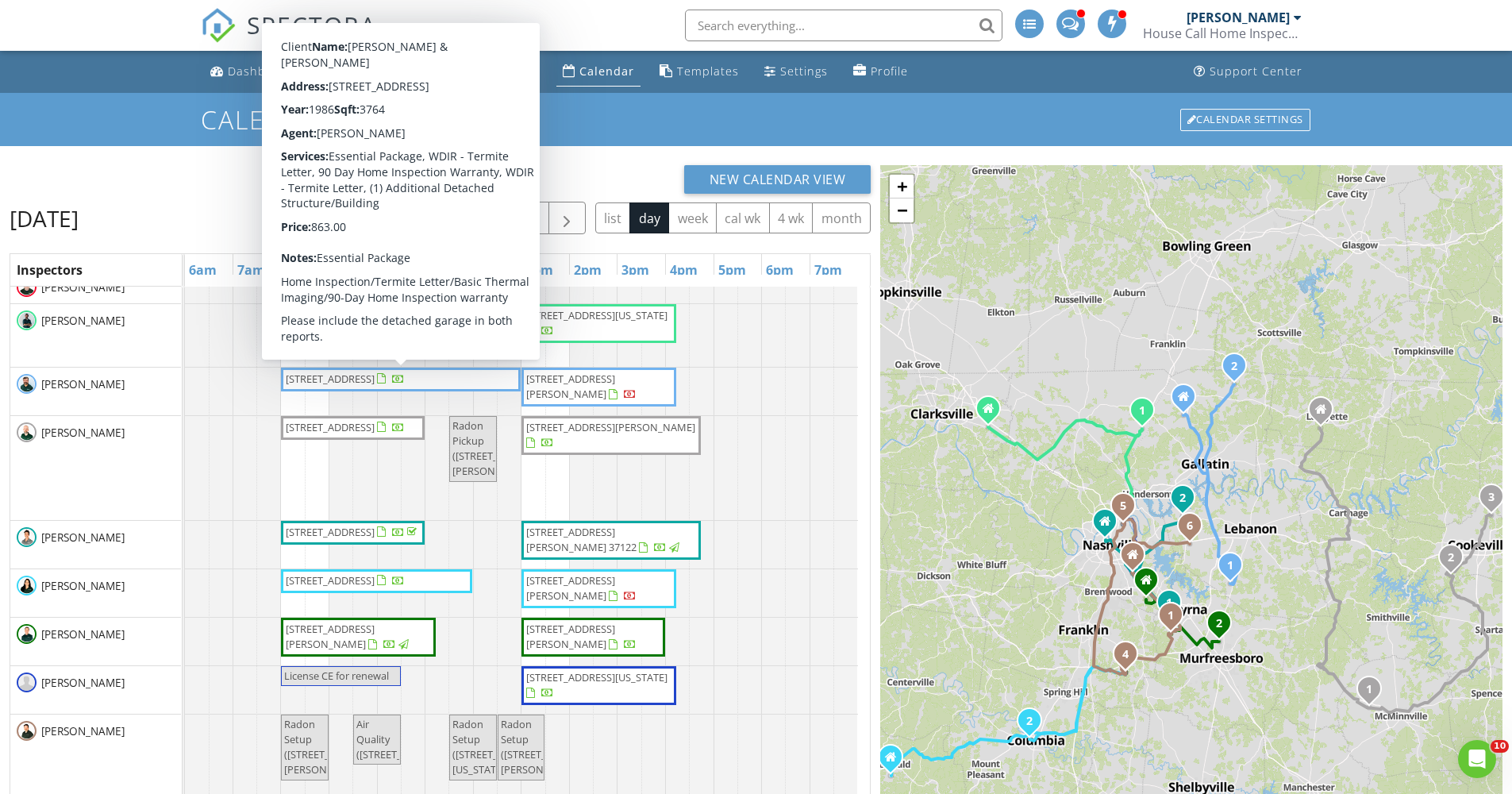
click at [374, 381] on span "640 Vesta Rd , Lebanon 37090" at bounding box center [330, 378] width 89 height 14
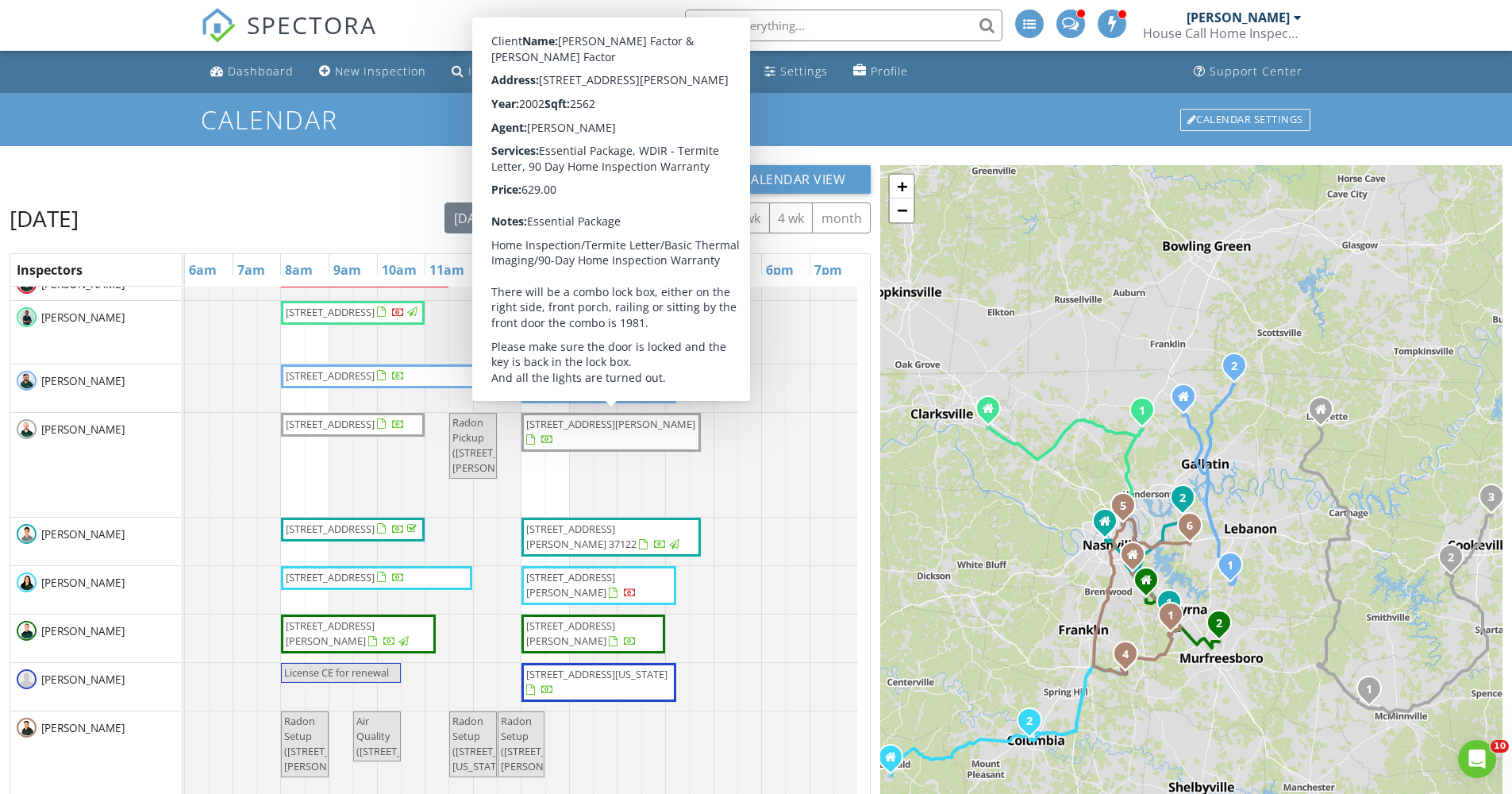
scroll to position [23, 0]
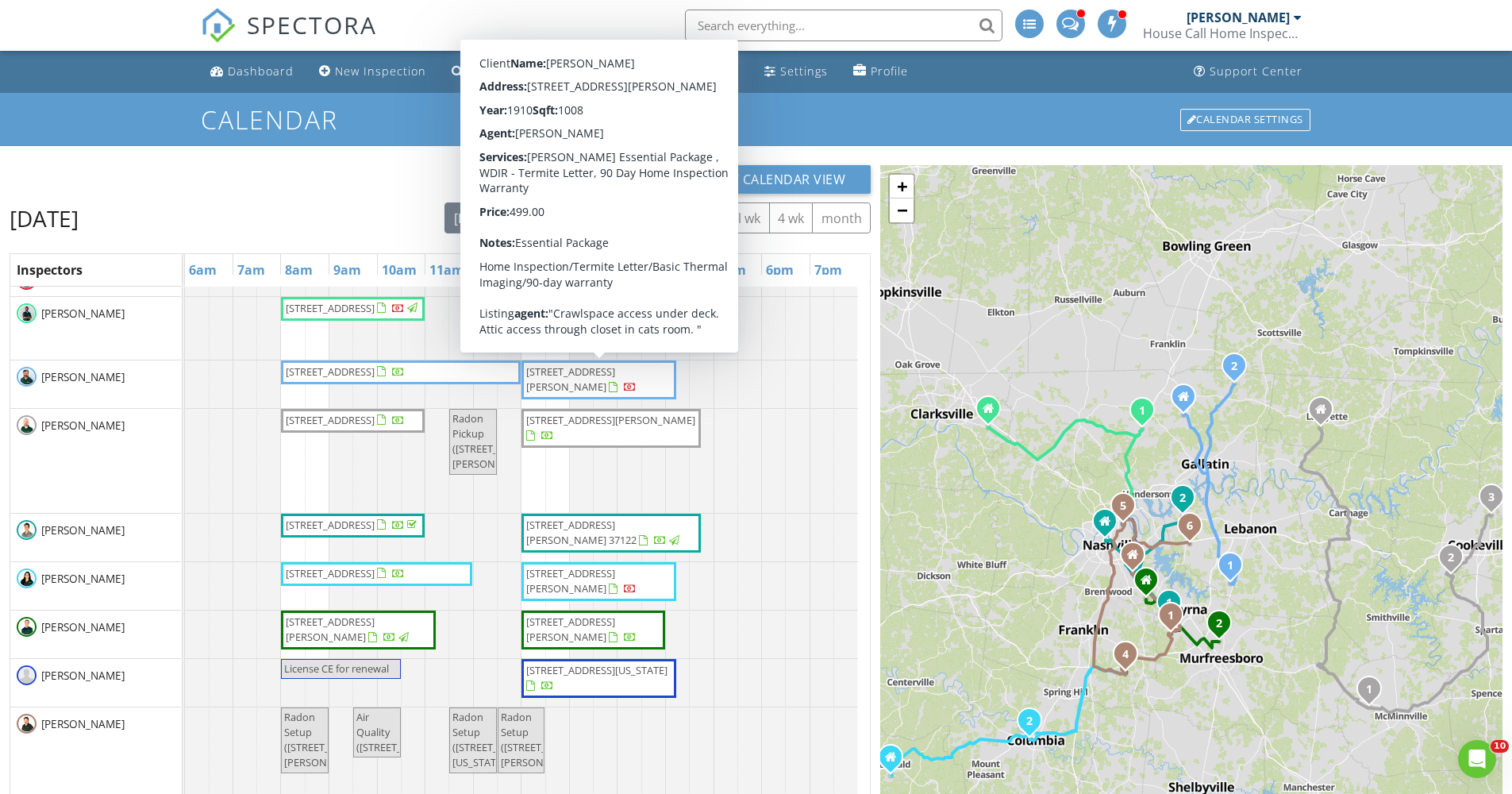
click at [347, 159] on div "New Calendar View Wednesday, August 27, 2025 today list day week cal wk 4 wk mo…" at bounding box center [756, 575] width 1512 height 859
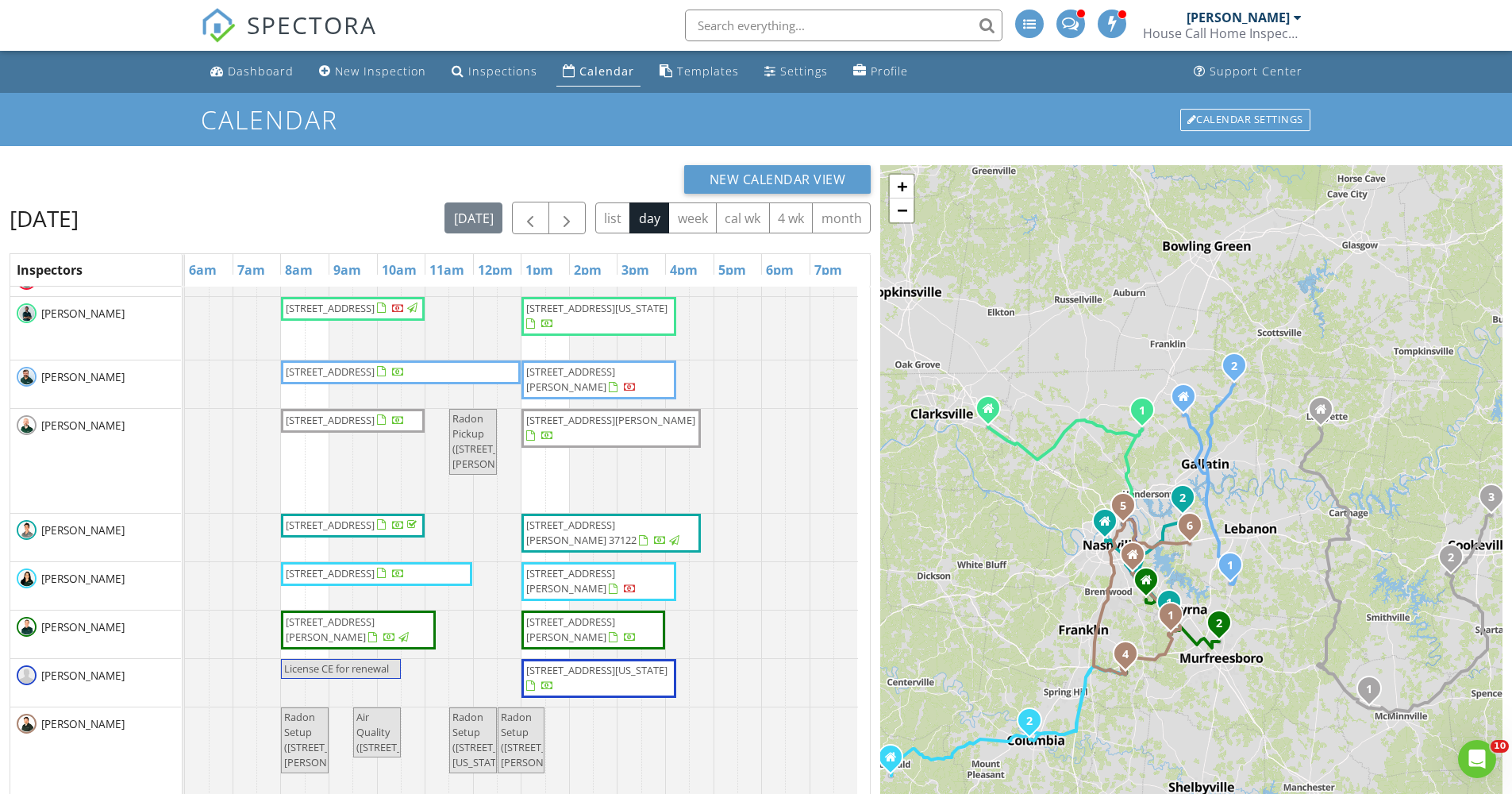
scroll to position [26, 0]
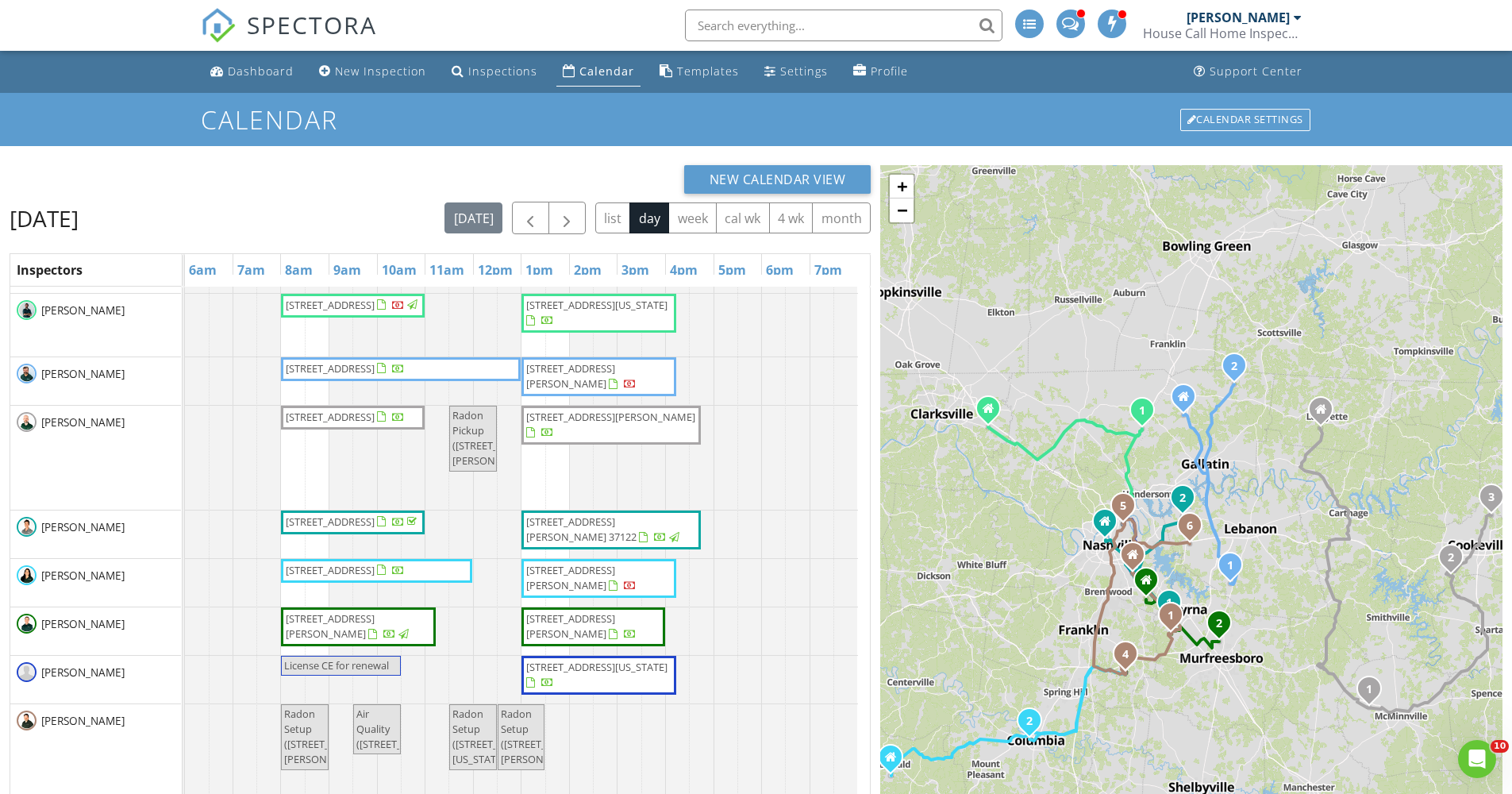
click at [389, 204] on div "Wednesday, August 27, 2025 today list day week cal wk 4 wk month" at bounding box center [439, 218] width 861 height 33
click at [592, 166] on div "New Calendar View" at bounding box center [439, 180] width 861 height 29
click at [528, 157] on div "New Calendar View Wednesday, August 27, 2025 today list day week cal wk 4 wk mo…" at bounding box center [756, 575] width 1512 height 859
click at [603, 162] on div "New Calendar View Wednesday, August 27, 2025 today list day week cal wk 4 wk mo…" at bounding box center [756, 575] width 1512 height 859
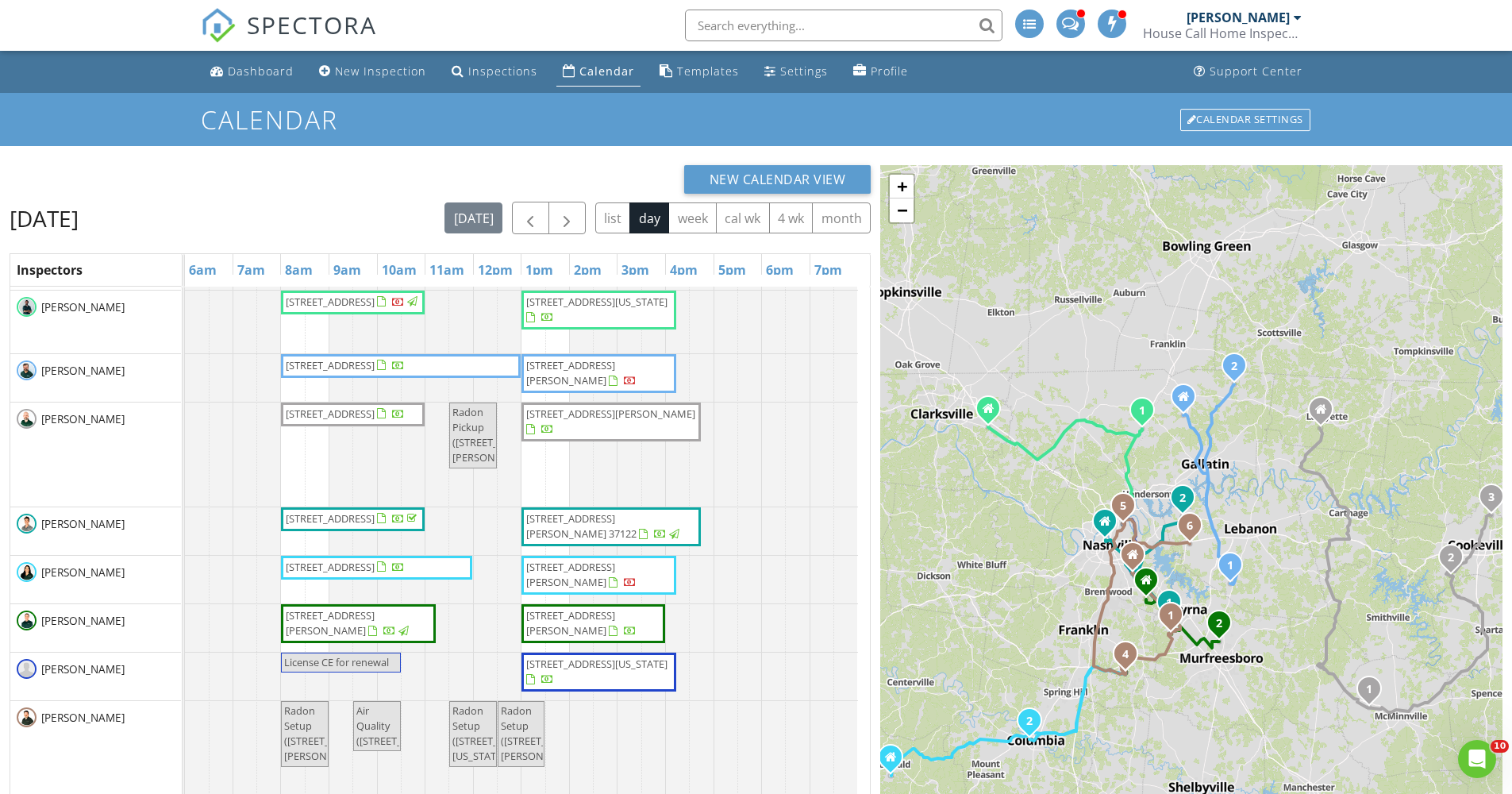
click at [541, 348] on div "Office Time 3045 Ventura Ave LOT 102, White House 37188 906 Virginia Ave , Nash…" at bounding box center [527, 650] width 685 height 786
drag, startPoint x: 541, startPoint y: 348, endPoint x: 558, endPoint y: 376, distance: 32.8
click at [558, 376] on span "732 Fairfield Rd , Westmoreland 37186" at bounding box center [570, 372] width 89 height 30
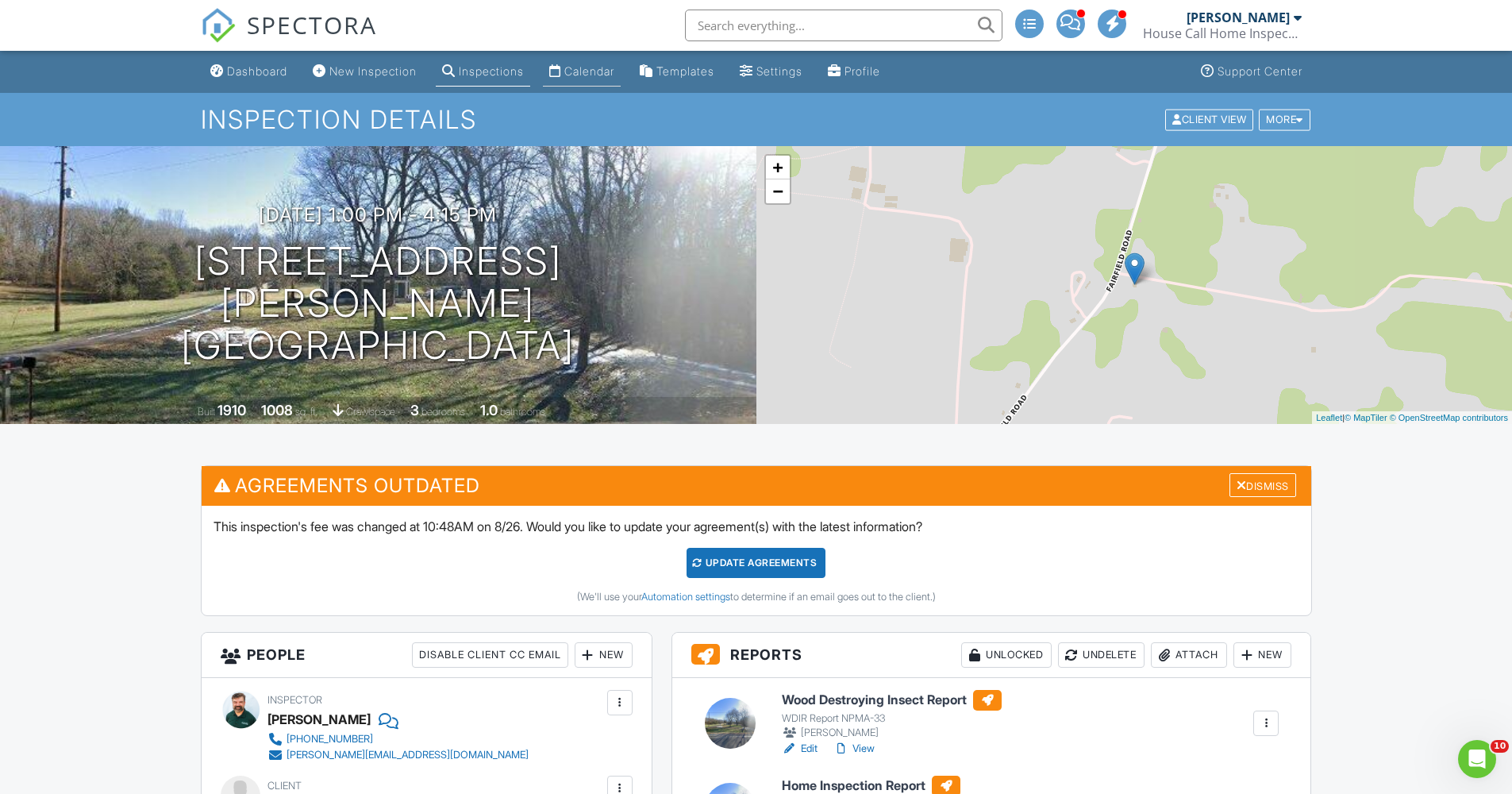
click at [612, 73] on div "Calendar" at bounding box center [589, 71] width 50 height 14
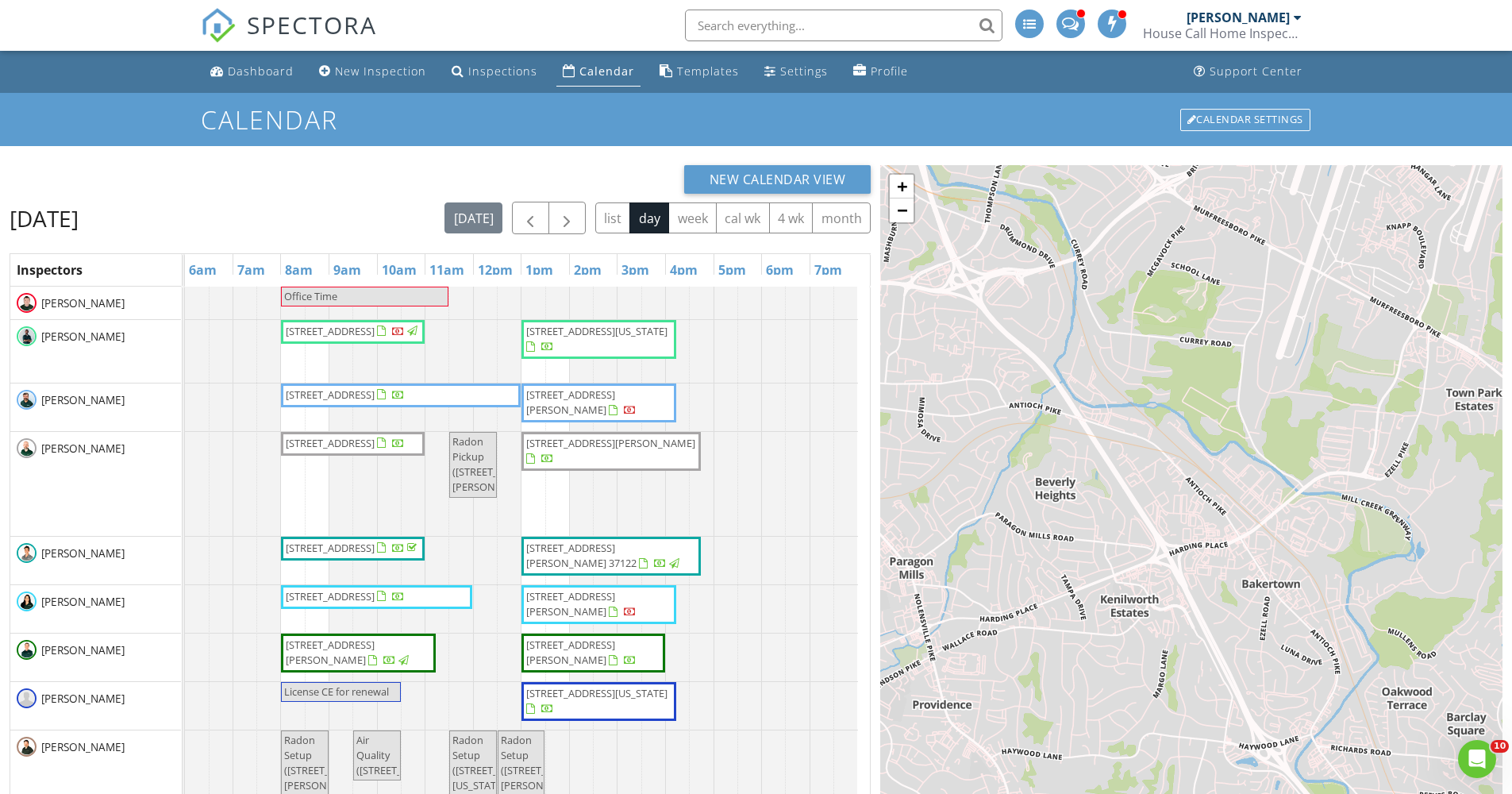
scroll to position [3, 0]
click at [374, 393] on span "[STREET_ADDRESS]" at bounding box center [330, 391] width 89 height 14
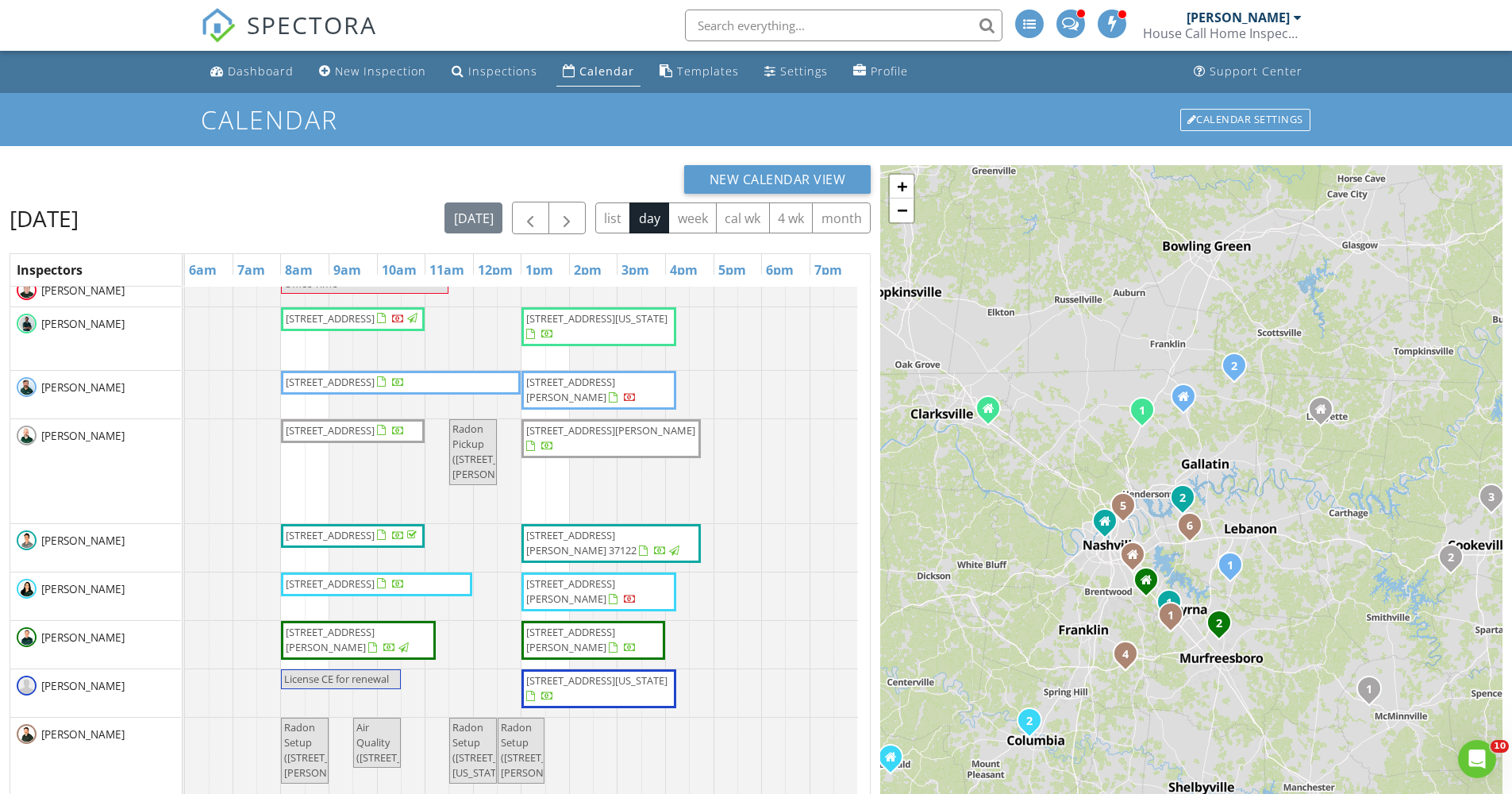
scroll to position [16, 0]
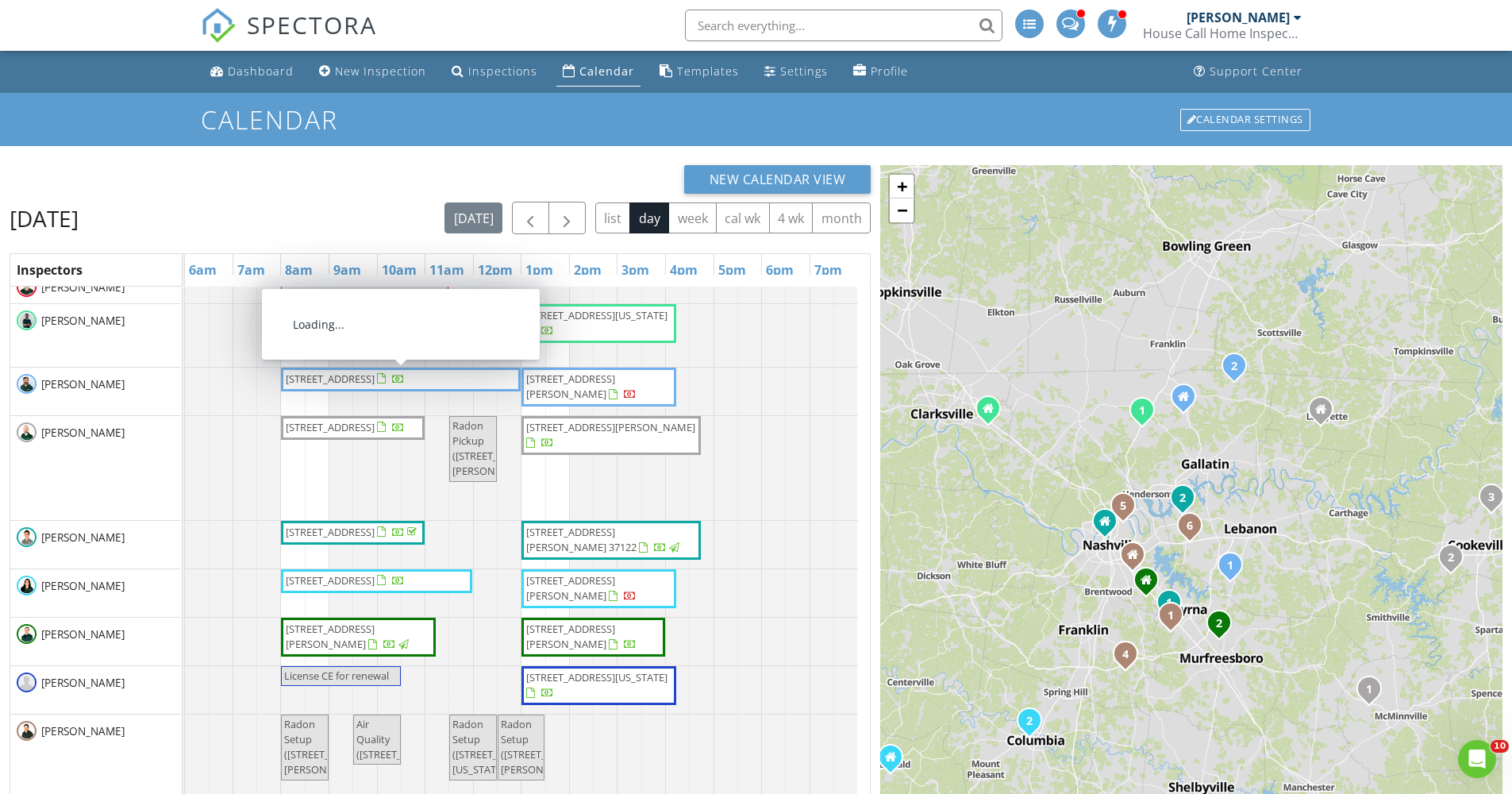
click at [352, 165] on div "New Calendar View" at bounding box center [439, 180] width 861 height 29
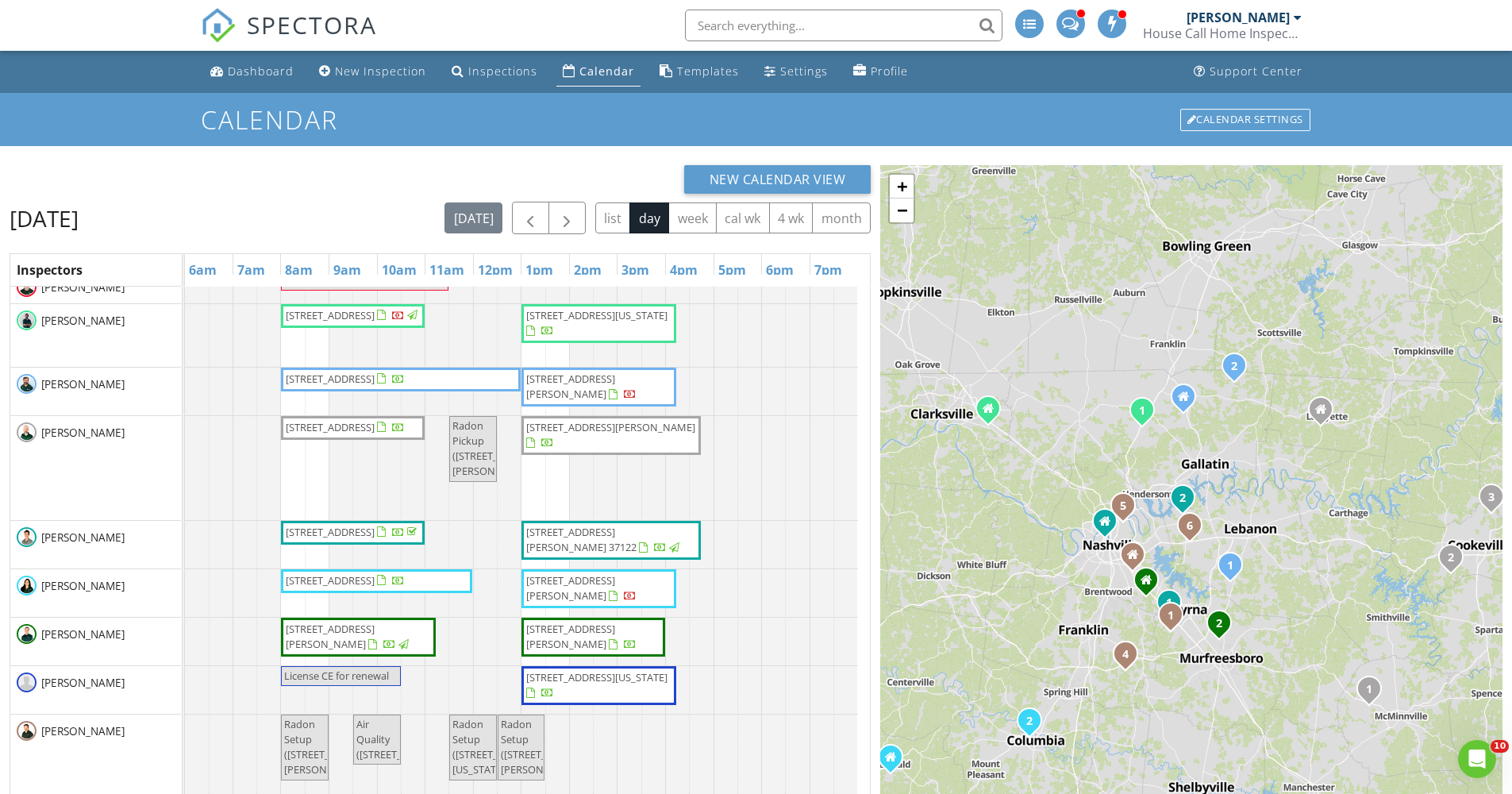
click at [611, 394] on span "732 Fairfield Rd , Westmoreland 37186" at bounding box center [570, 386] width 89 height 30
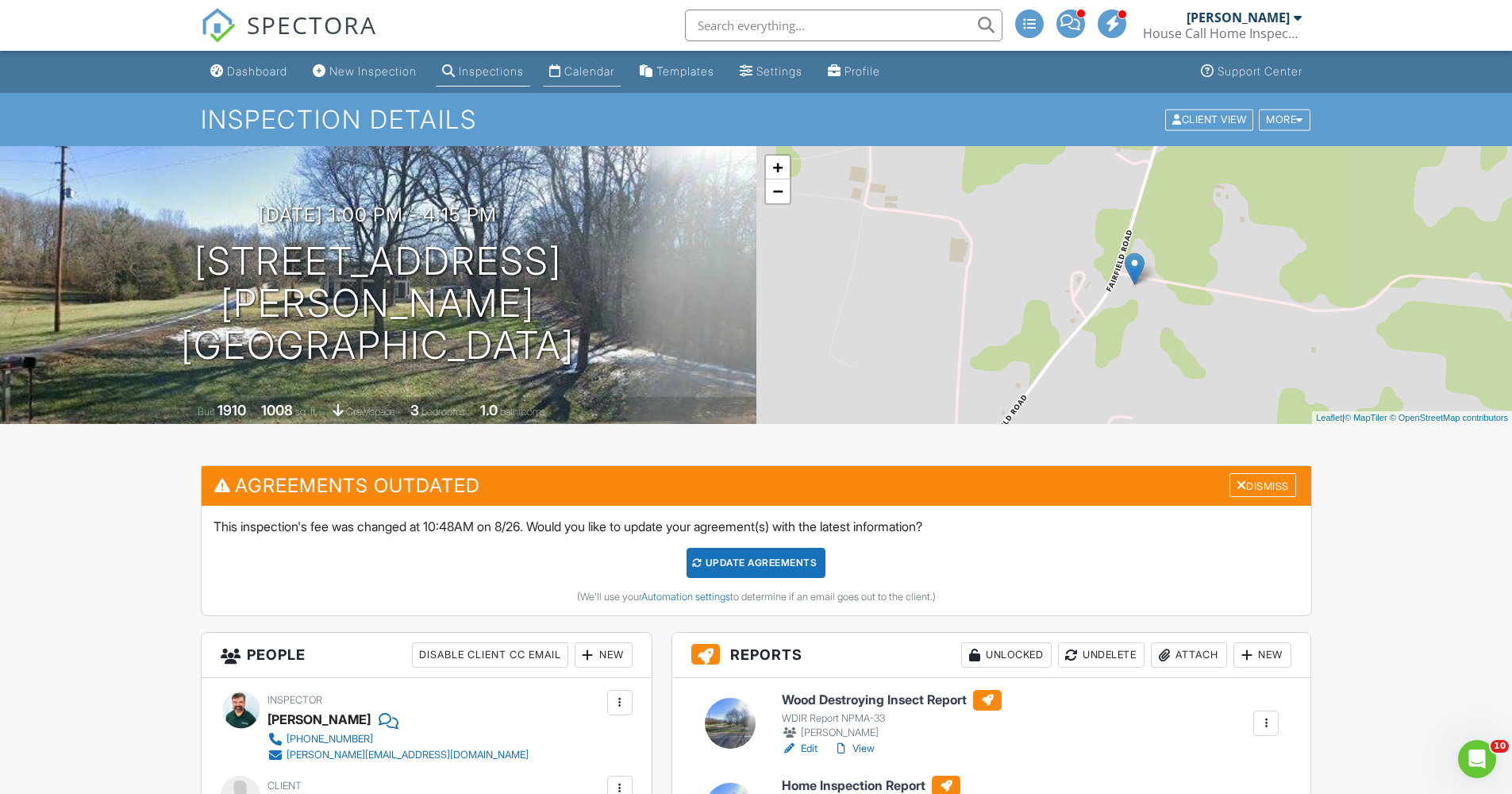
click at [590, 69] on div "Calendar" at bounding box center [589, 71] width 50 height 14
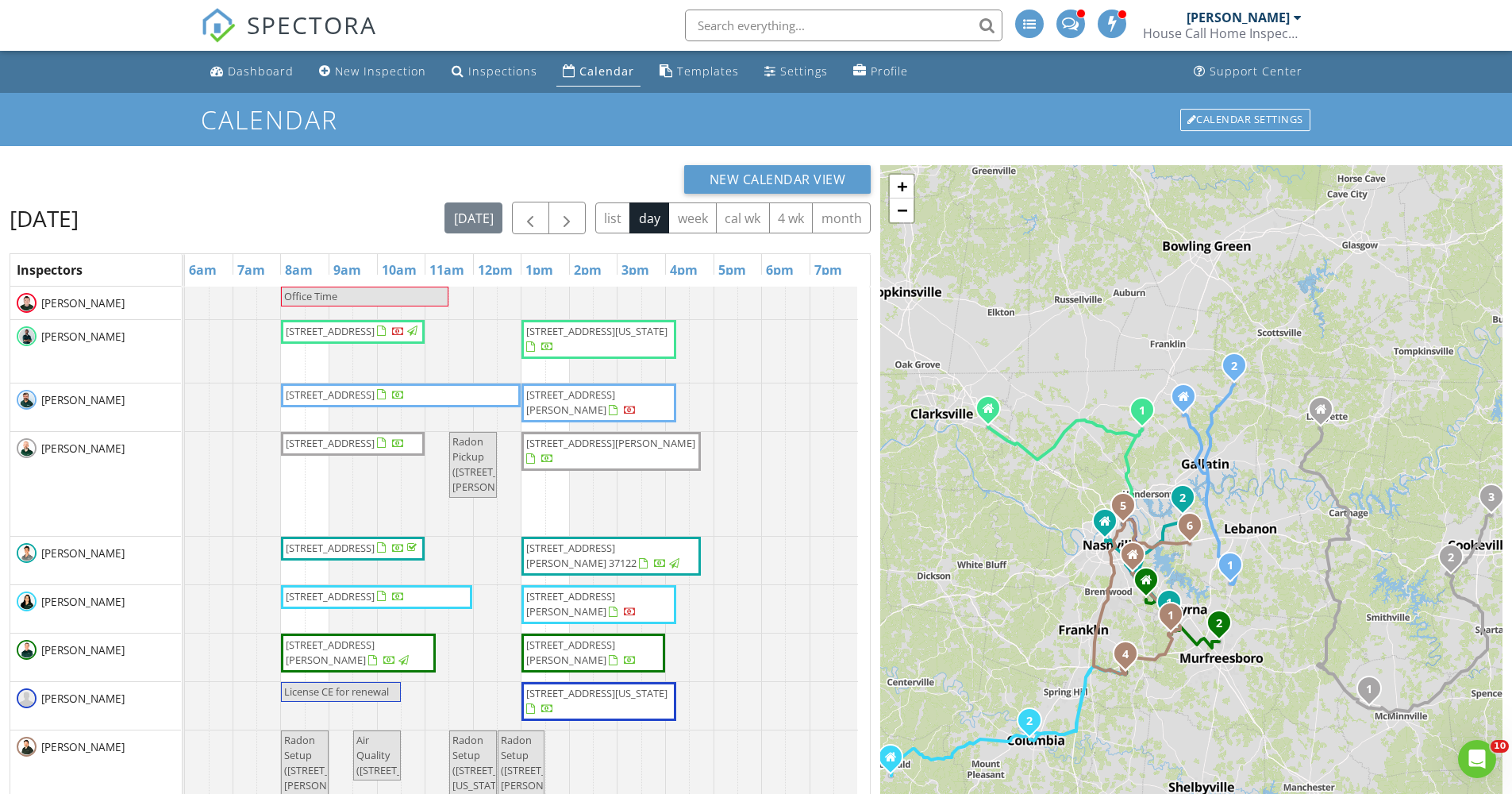
click at [591, 402] on span "[STREET_ADDRESS][PERSON_NAME]" at bounding box center [570, 402] width 89 height 30
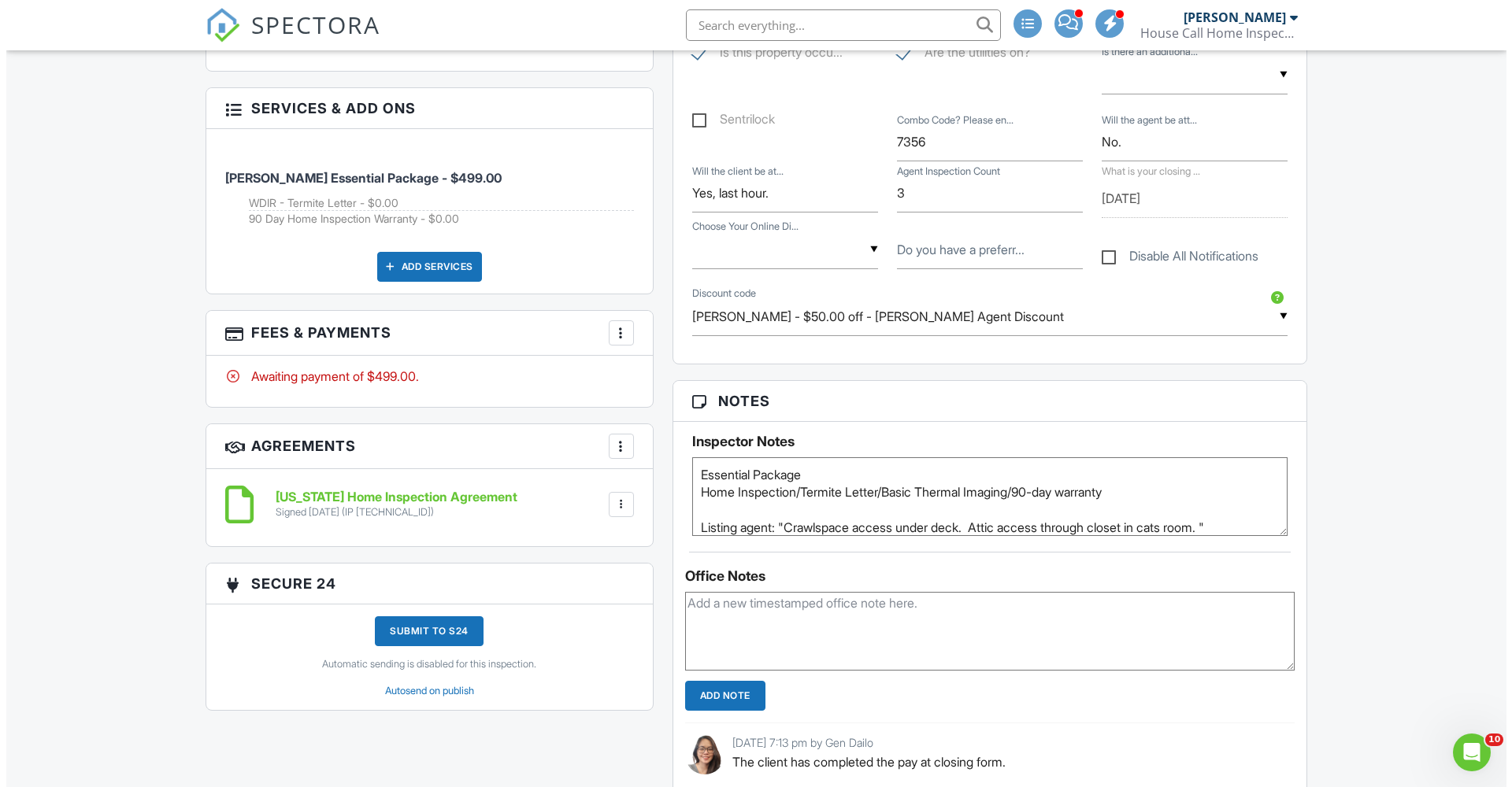
scroll to position [1127, 0]
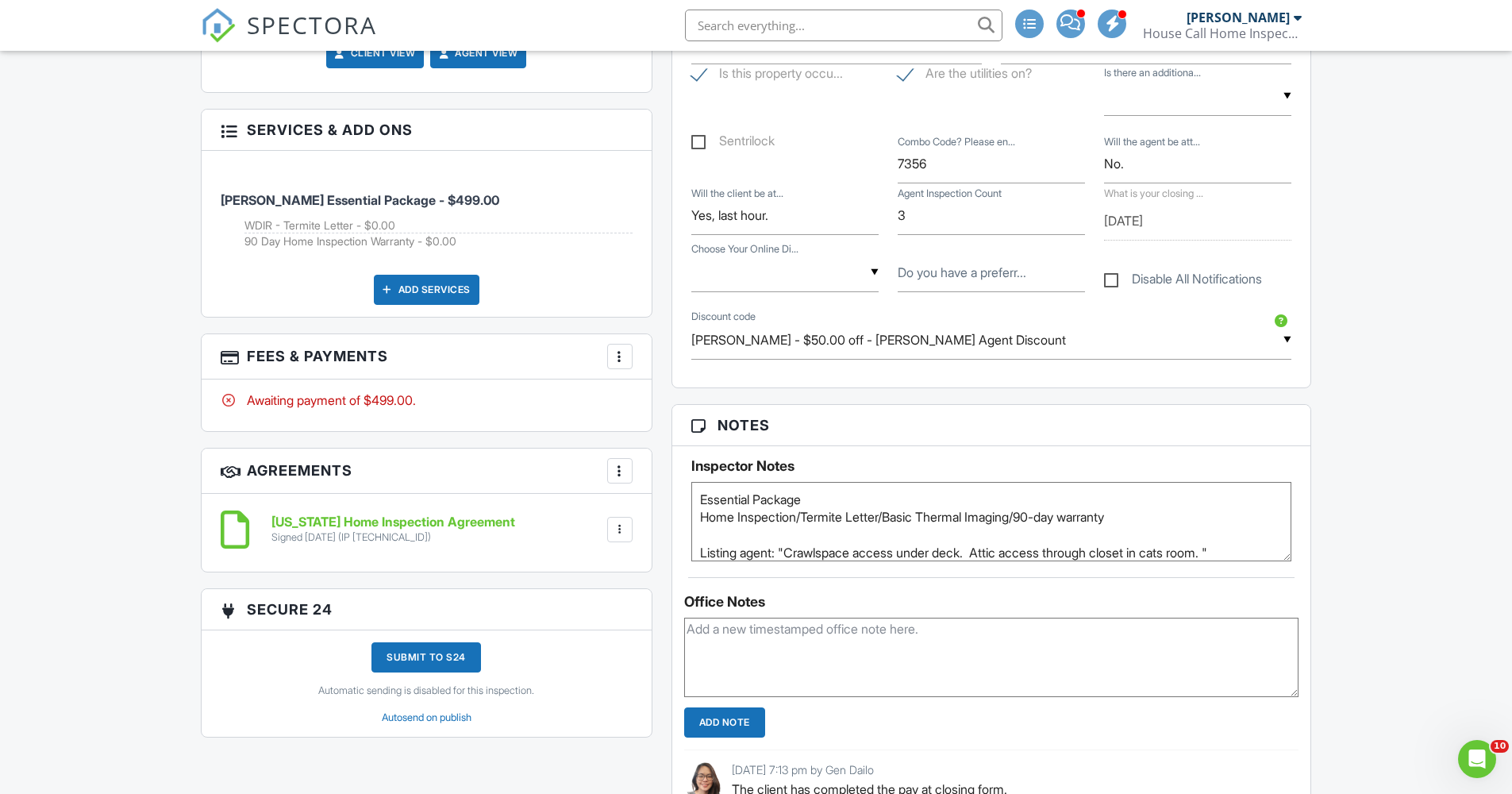
click at [612, 353] on div at bounding box center [620, 356] width 16 height 16
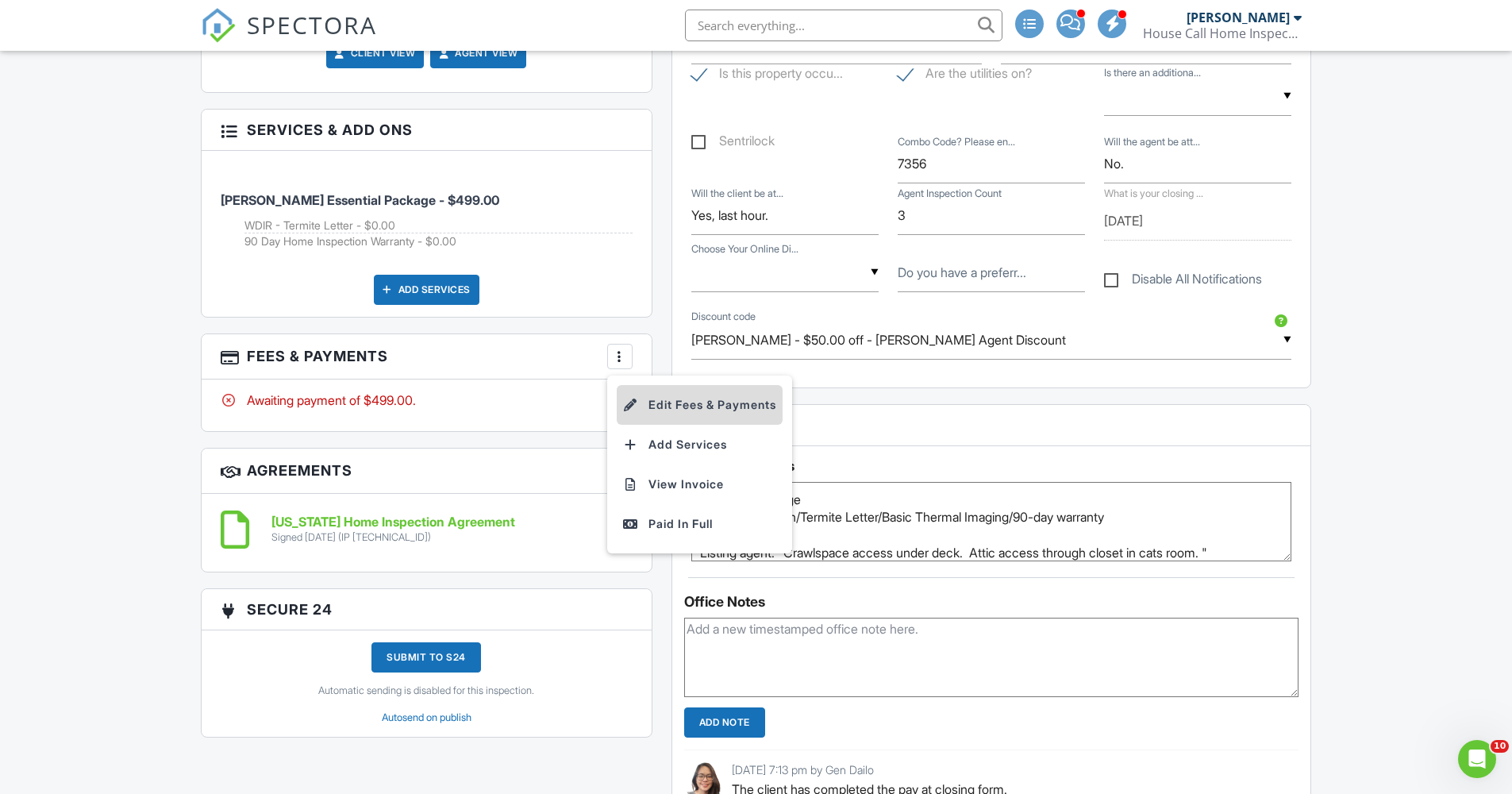
click at [643, 392] on li "Edit Fees & Payments" at bounding box center [699, 404] width 166 height 40
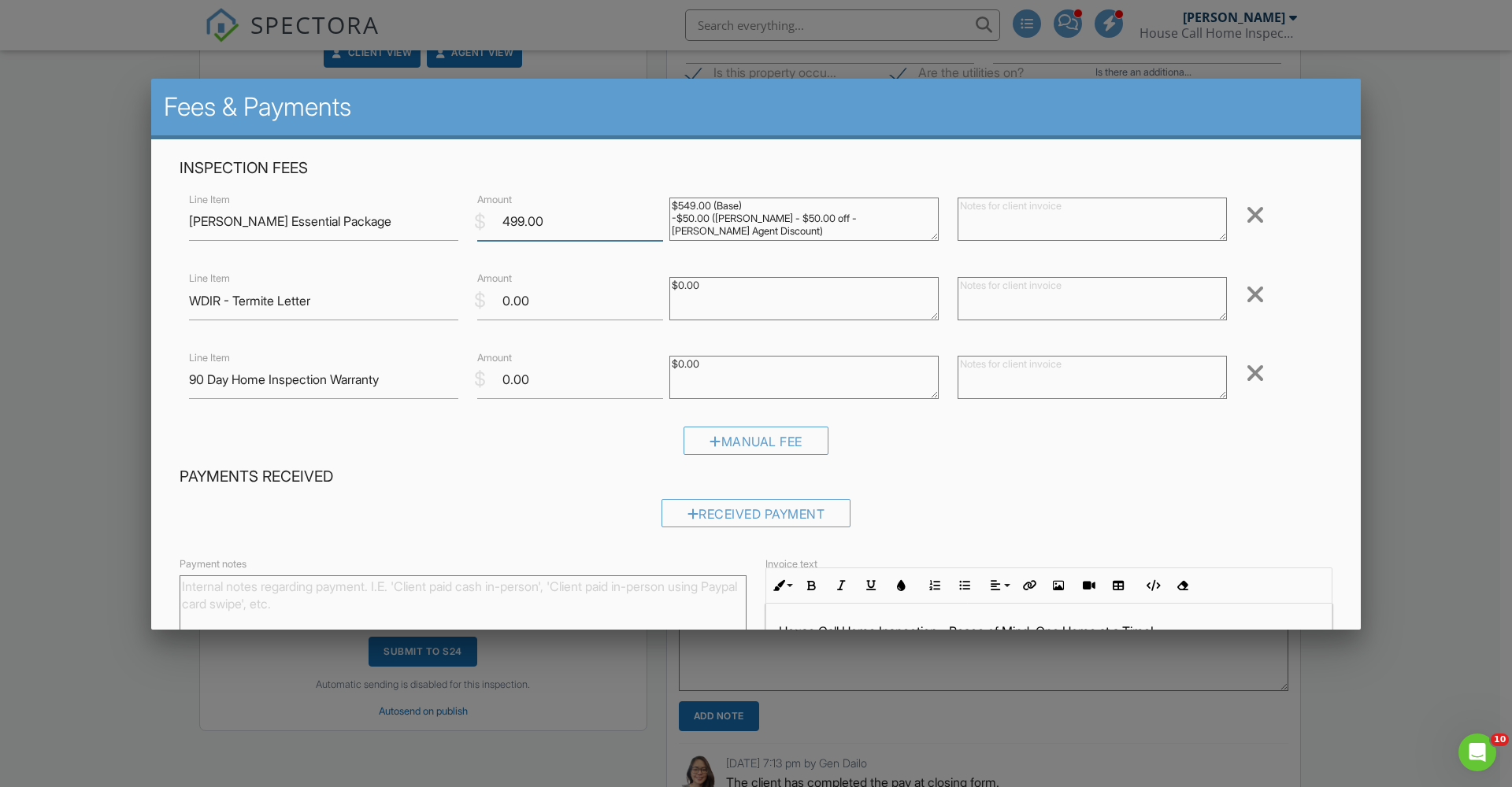
click at [506, 219] on input "499.00" at bounding box center [570, 222] width 186 height 38
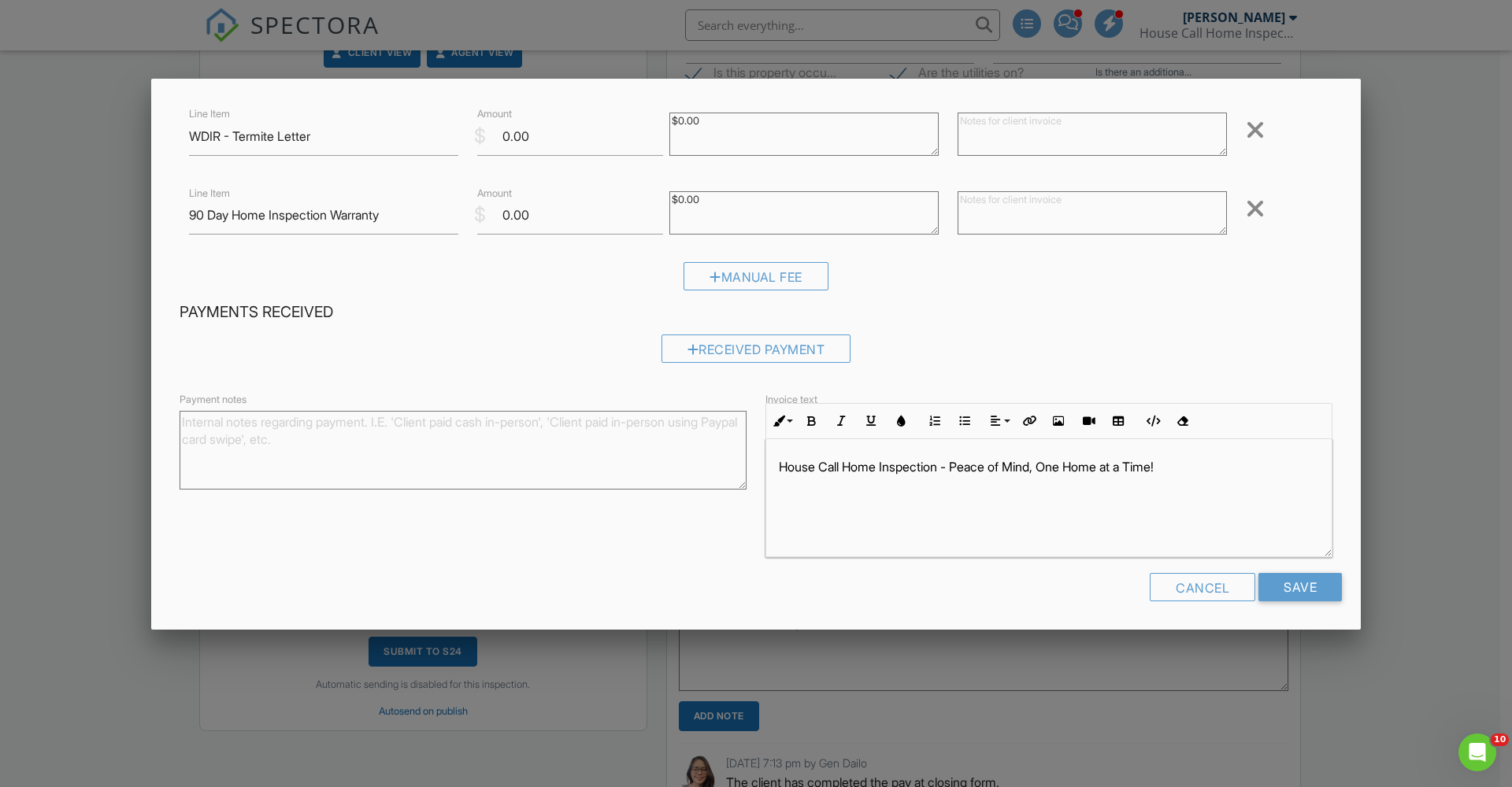
scroll to position [1, 0]
type input "349.00"
click at [1312, 594] on input "Save" at bounding box center [1300, 587] width 84 height 28
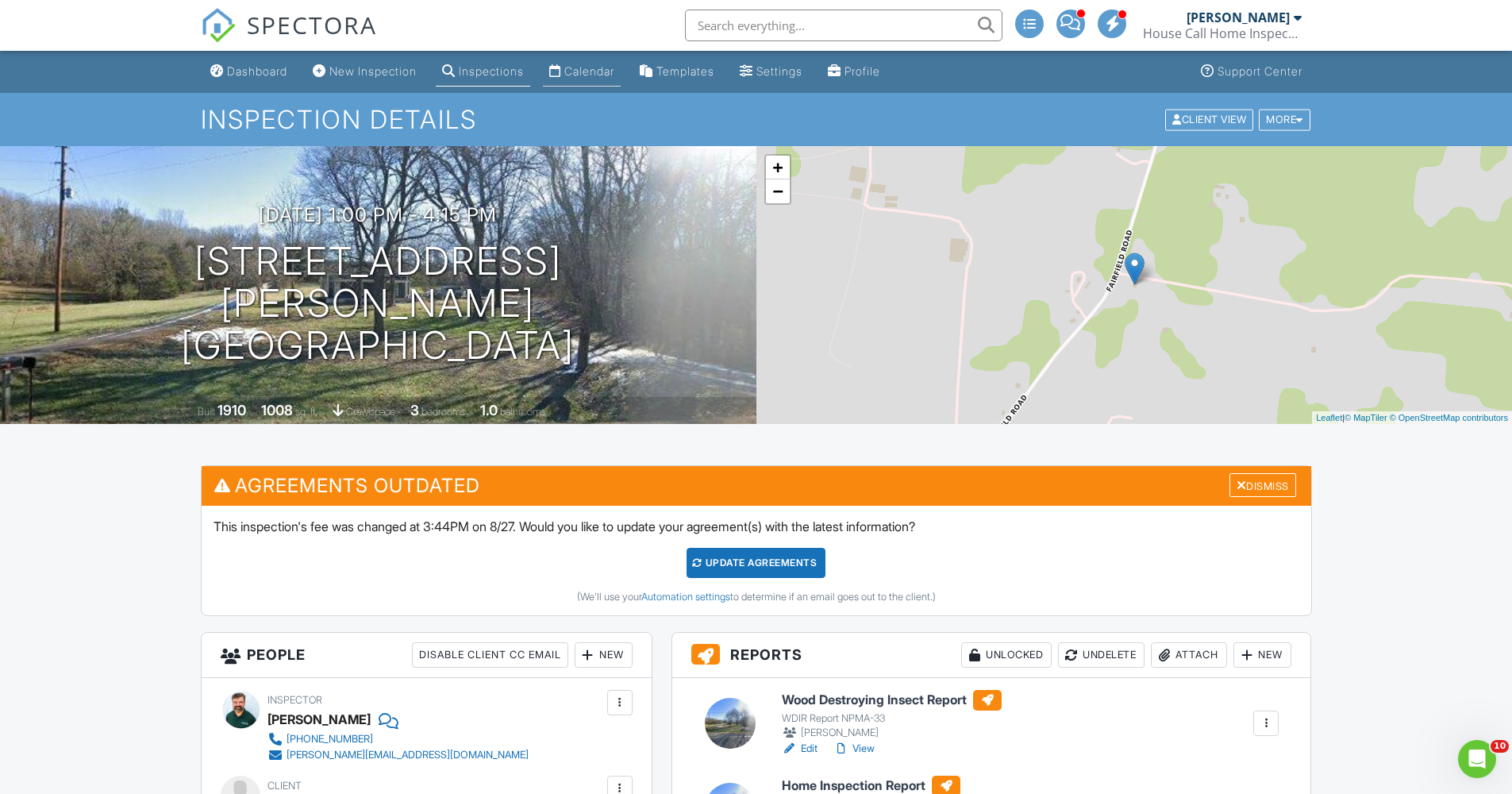
click at [597, 70] on div "Calendar" at bounding box center [589, 71] width 50 height 14
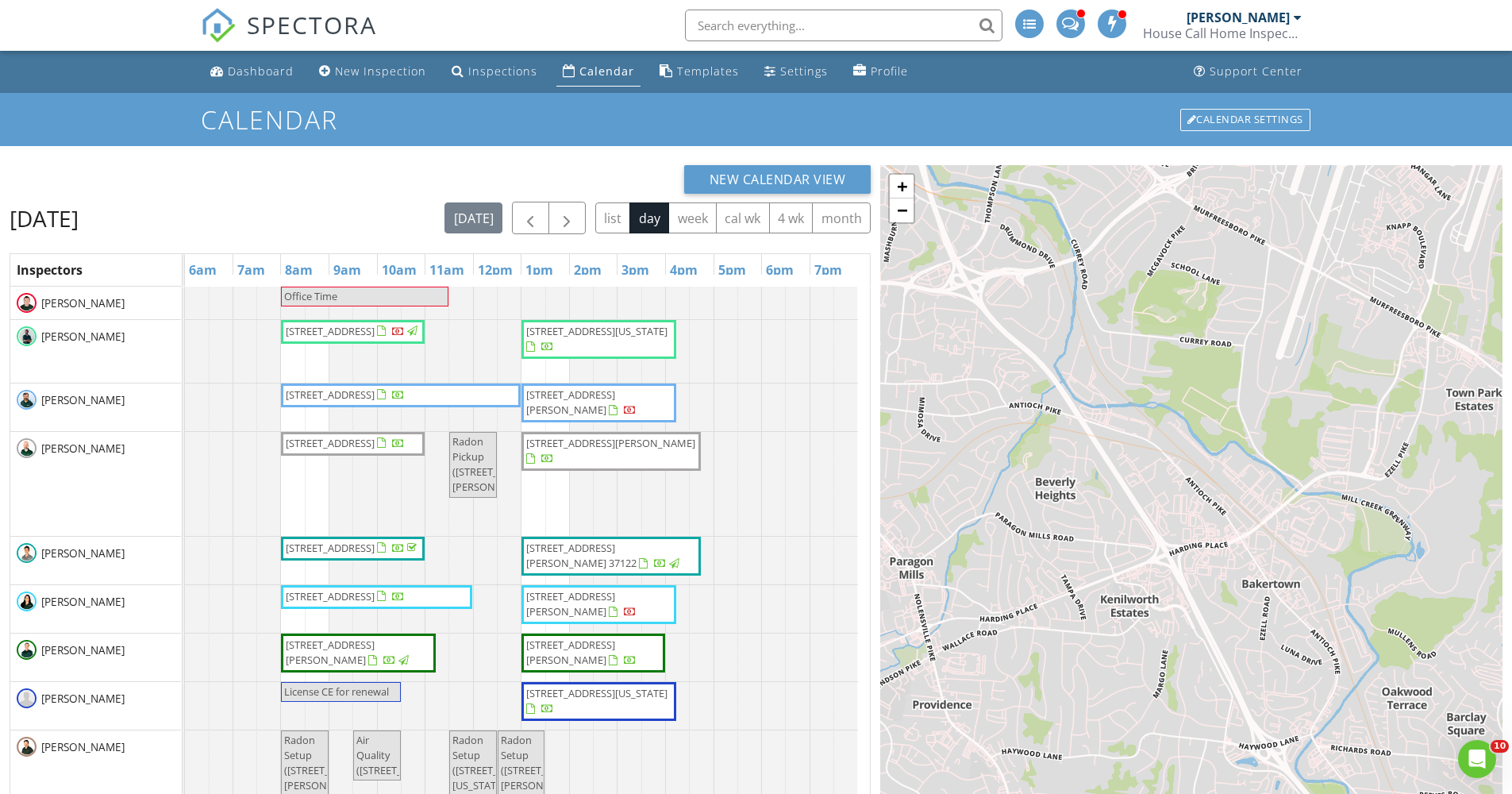
click at [374, 399] on span "640 Vesta Rd , Lebanon 37090" at bounding box center [330, 394] width 89 height 14
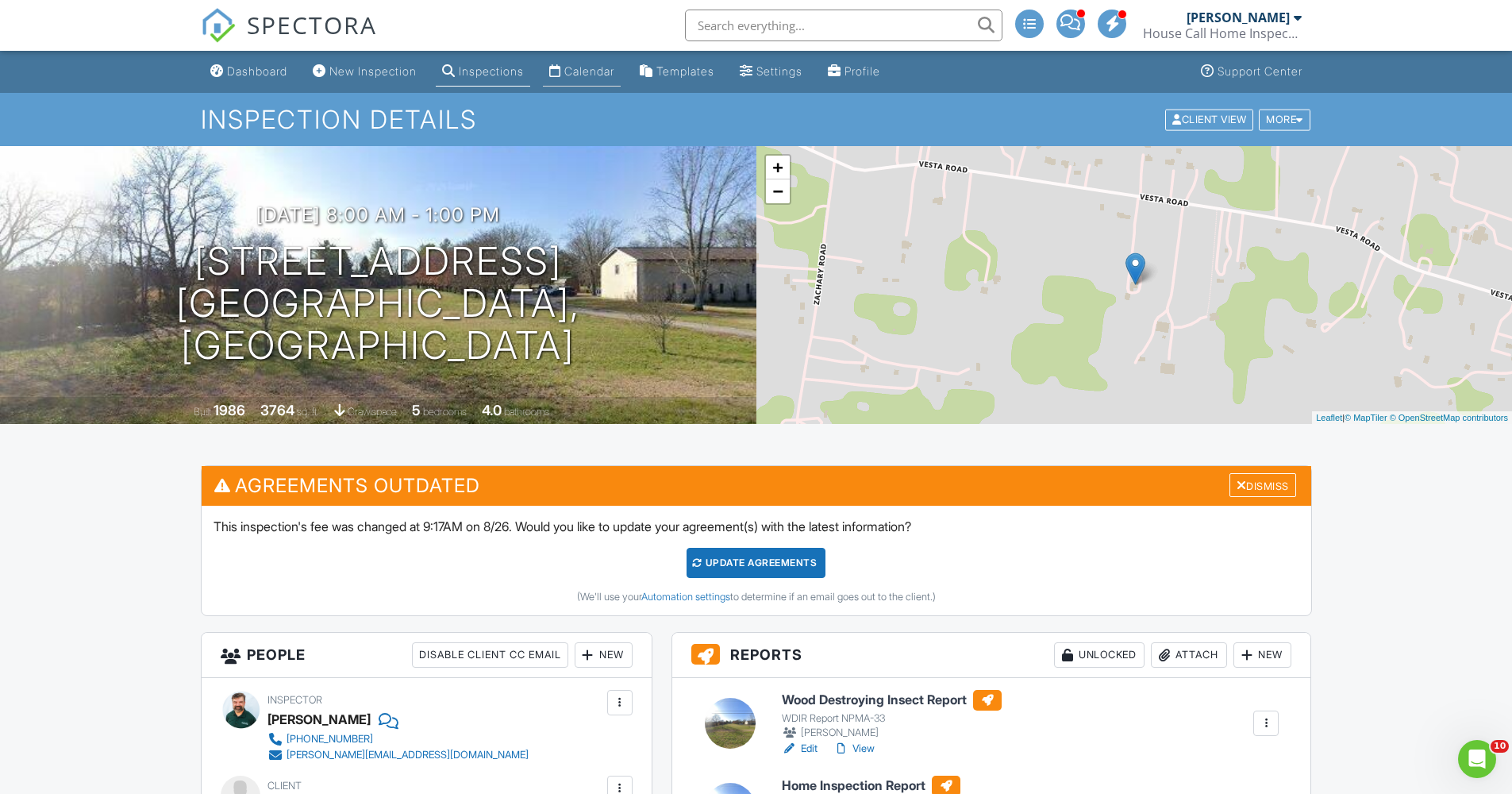
click at [586, 71] on div "Calendar" at bounding box center [589, 71] width 50 height 14
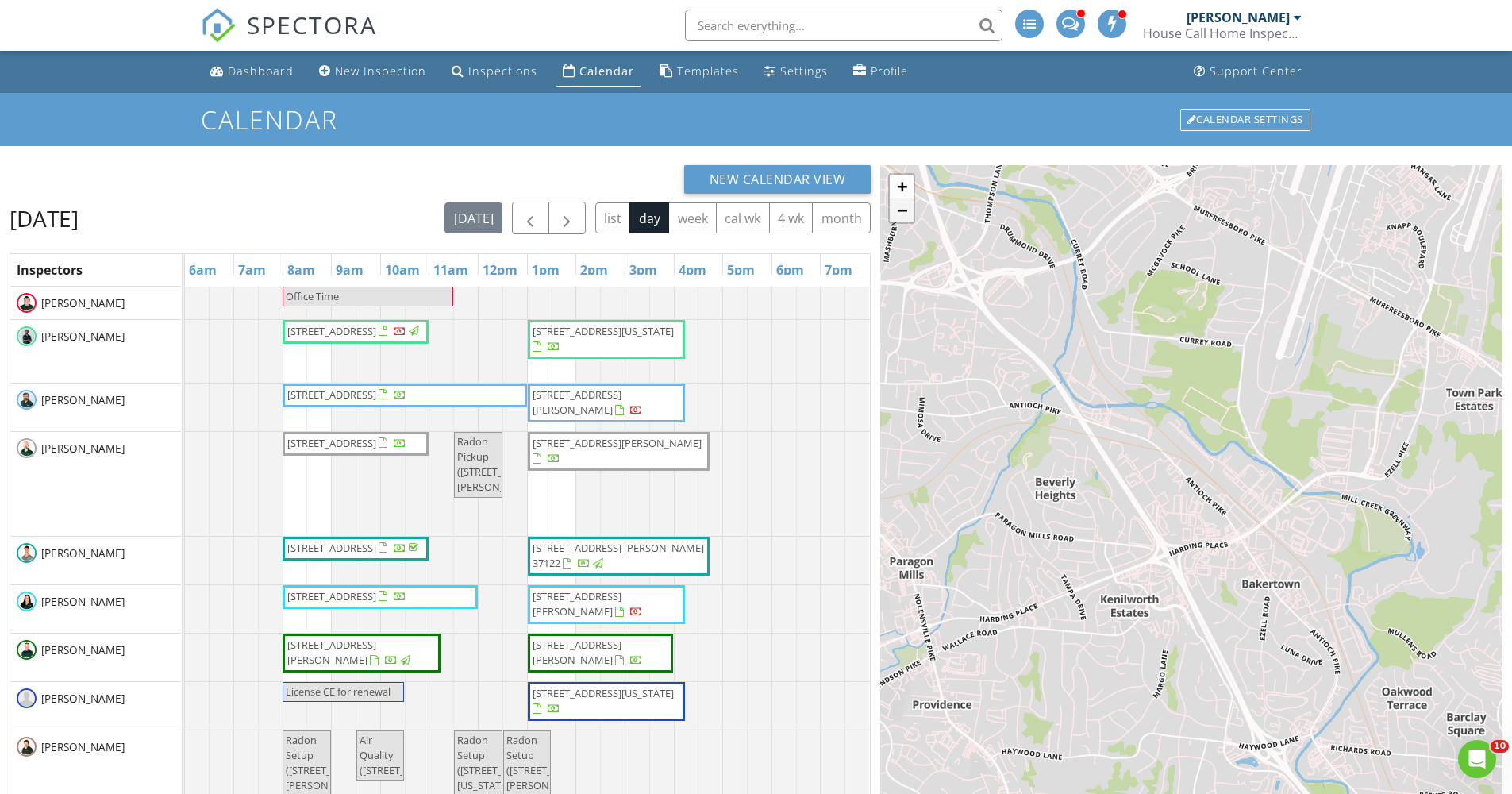
click at [899, 215] on link "−" at bounding box center [901, 210] width 24 height 24
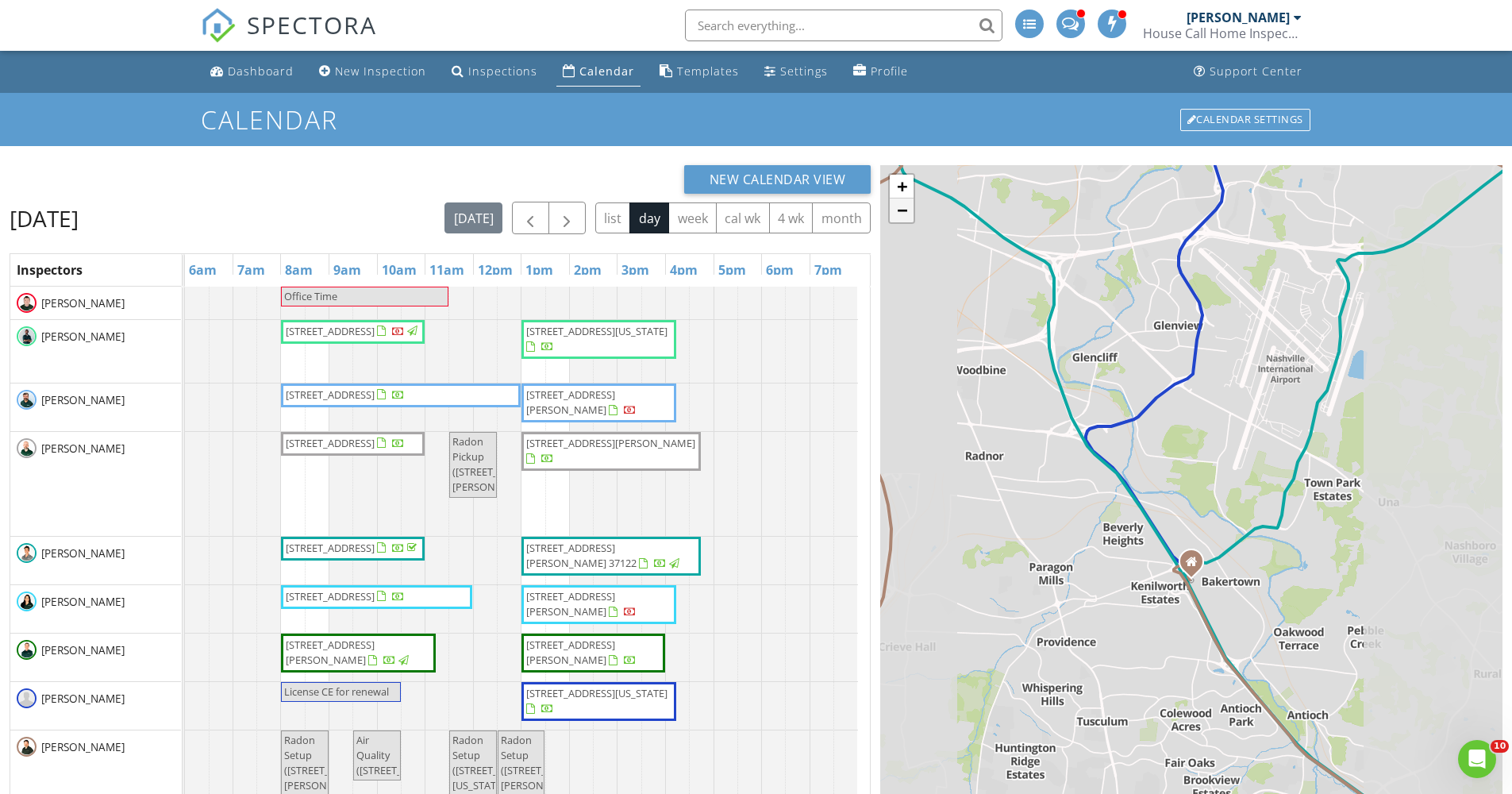
click at [901, 209] on link "−" at bounding box center [901, 210] width 24 height 24
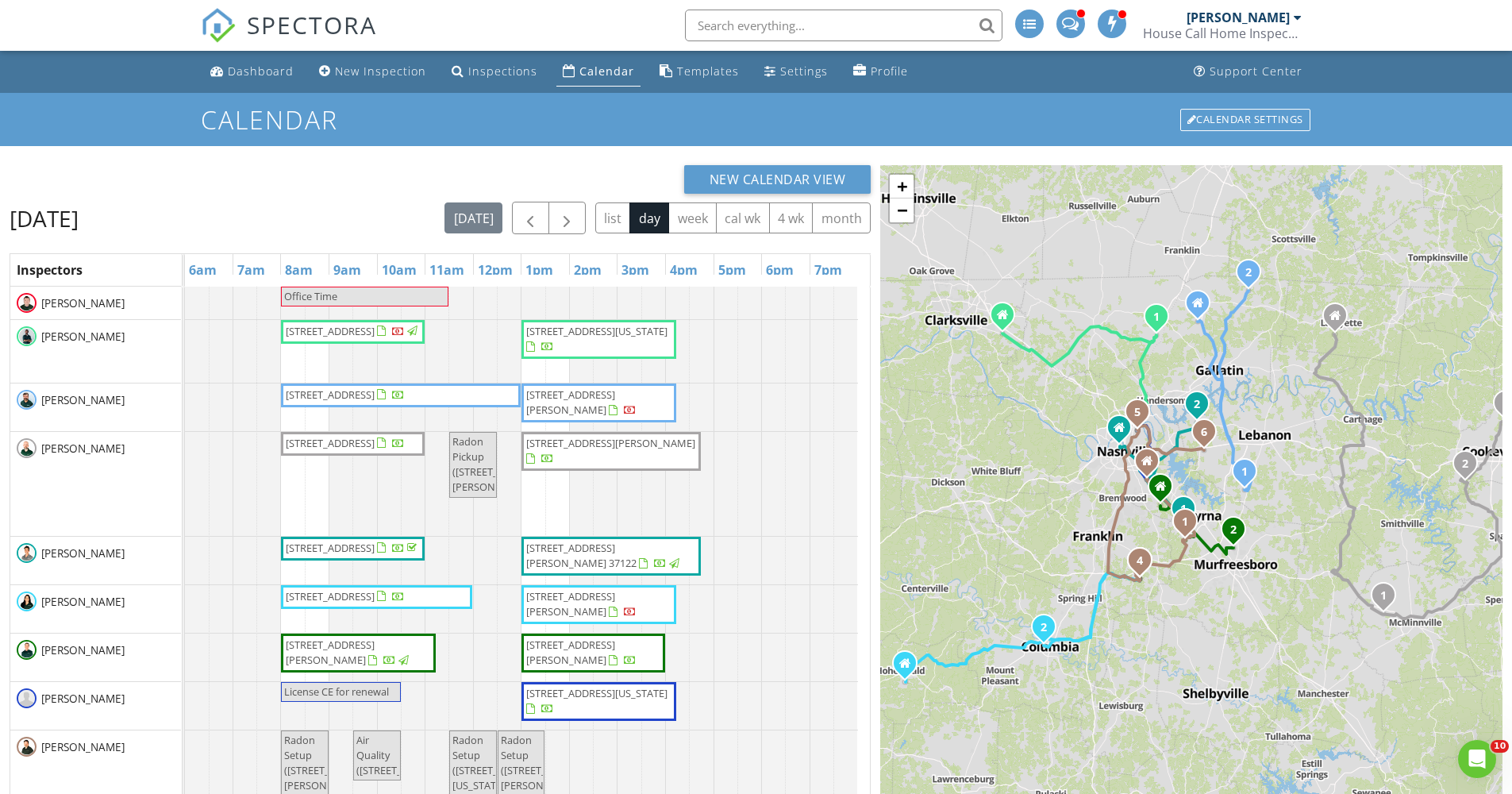
click at [1133, 289] on div "1 2 1 2 1 2 3 1 2 1 2 1 1 2 1 2 3 4 5 6 + − State Route 49, State Route 76, I 6…" at bounding box center [1192, 581] width 622 height 830
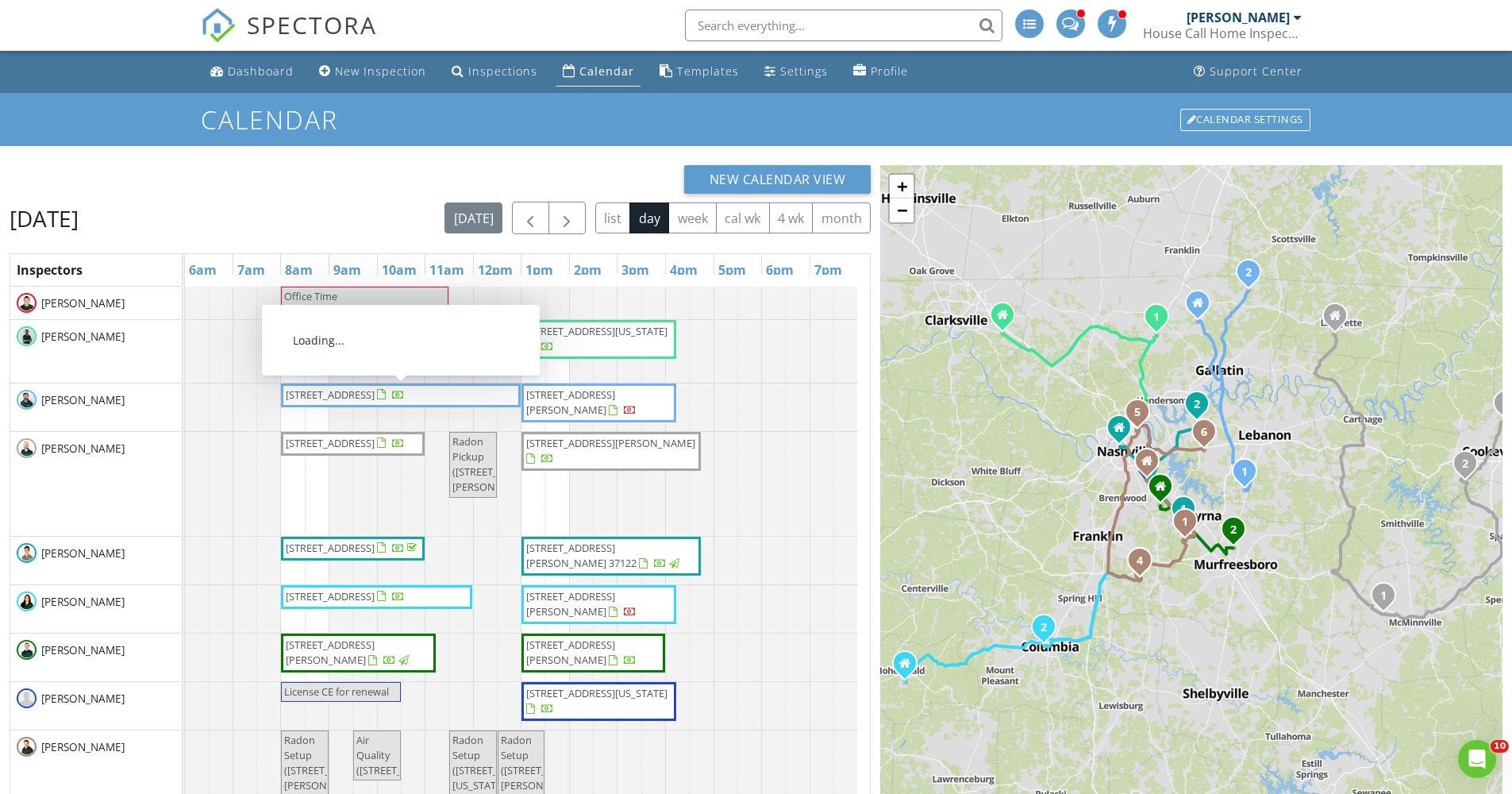
click at [374, 397] on span "640 Vesta Rd , Lebanon 37090" at bounding box center [330, 394] width 89 height 14
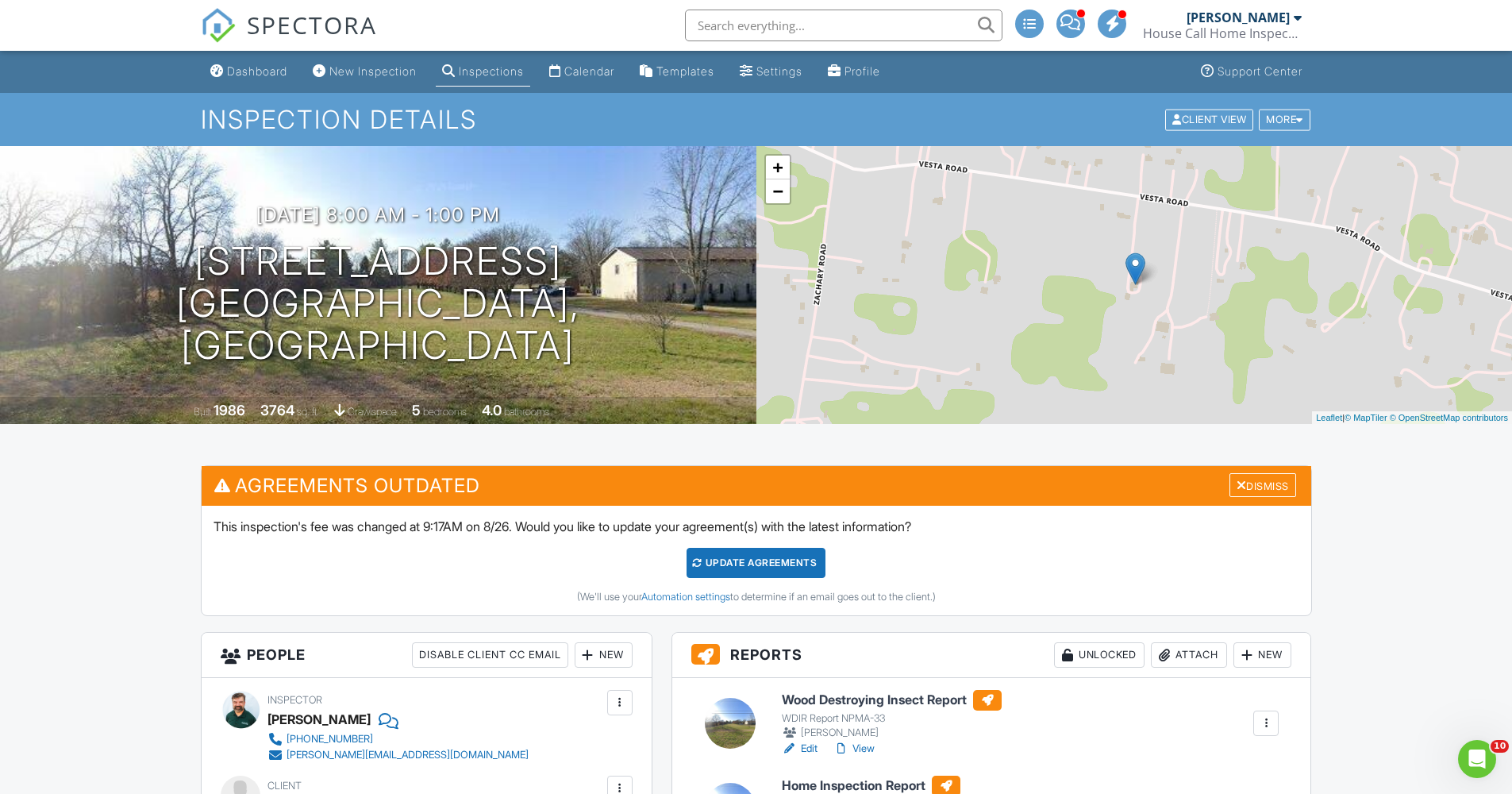
scroll to position [105, 0]
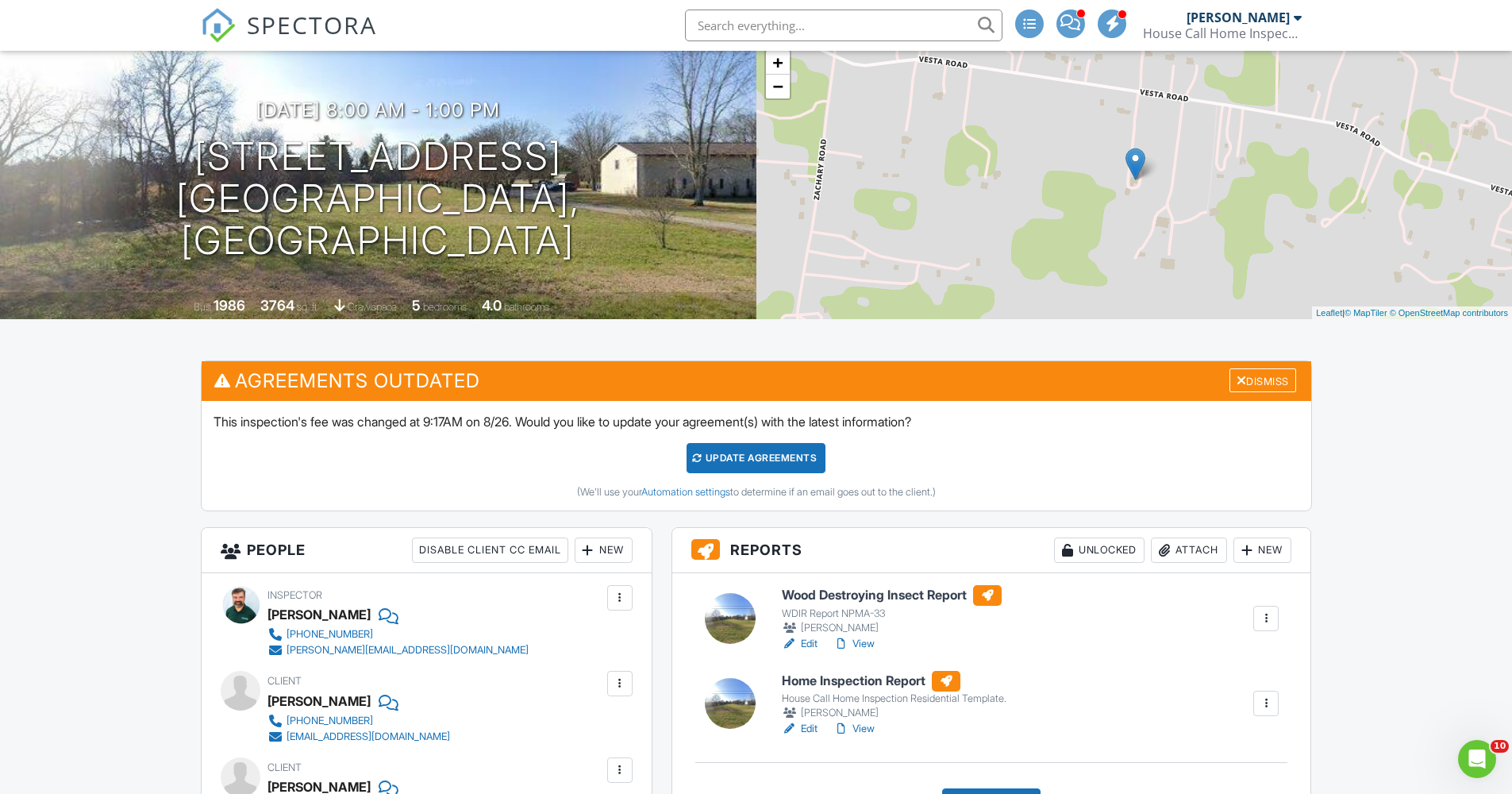
click at [854, 727] on link "View" at bounding box center [853, 728] width 41 height 16
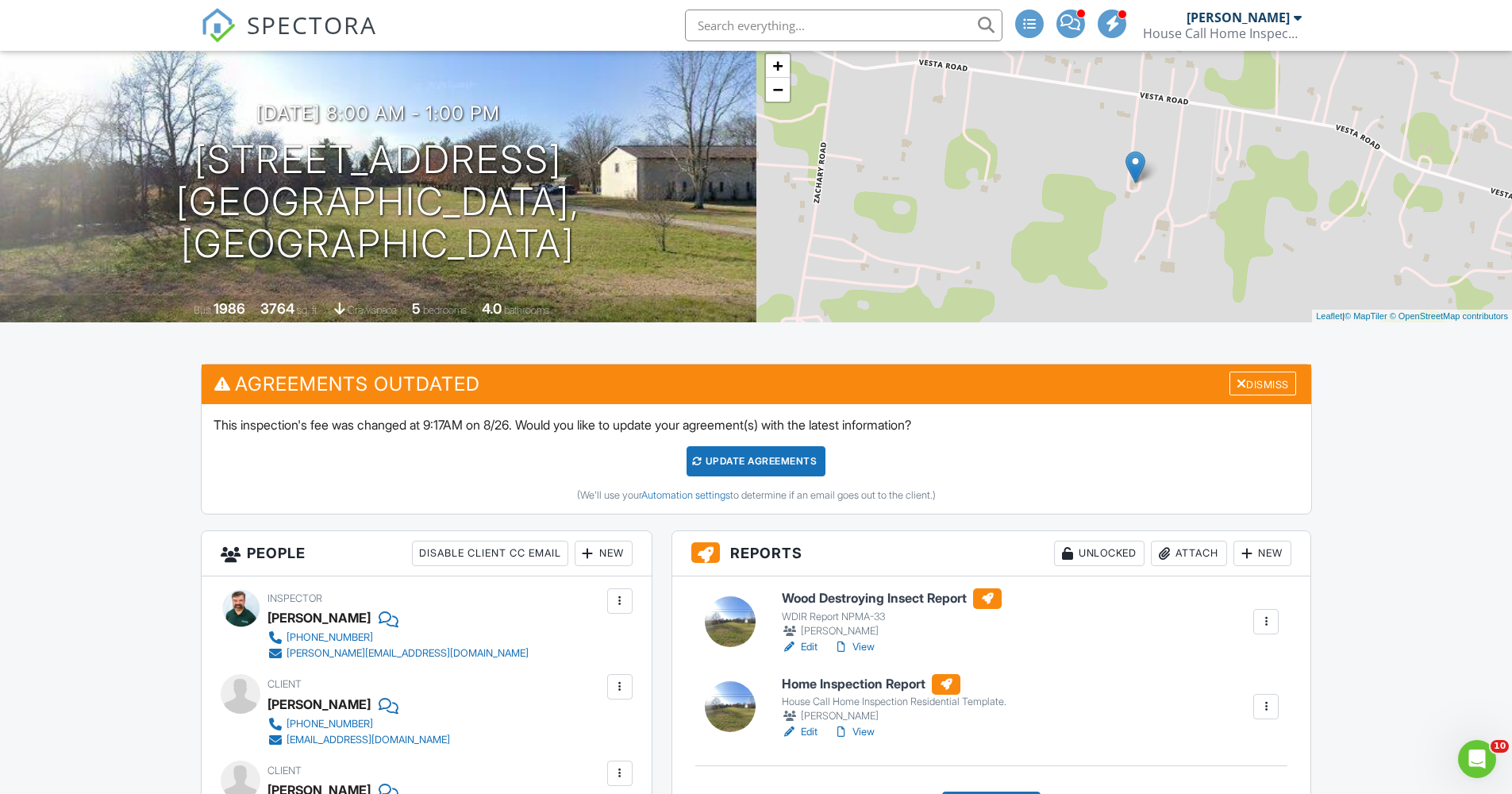
scroll to position [0, 0]
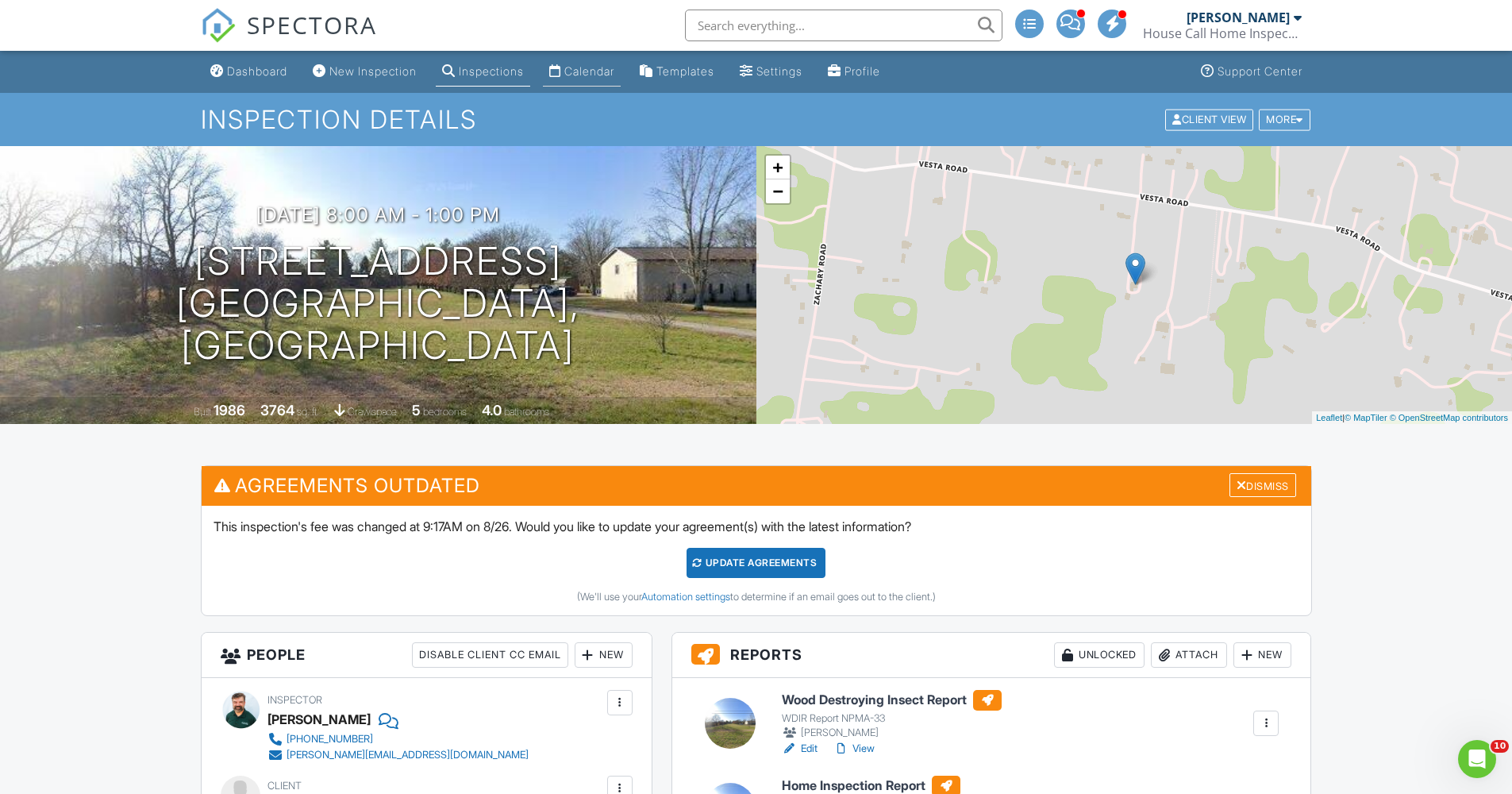
click at [605, 75] on div "Calendar" at bounding box center [589, 71] width 50 height 14
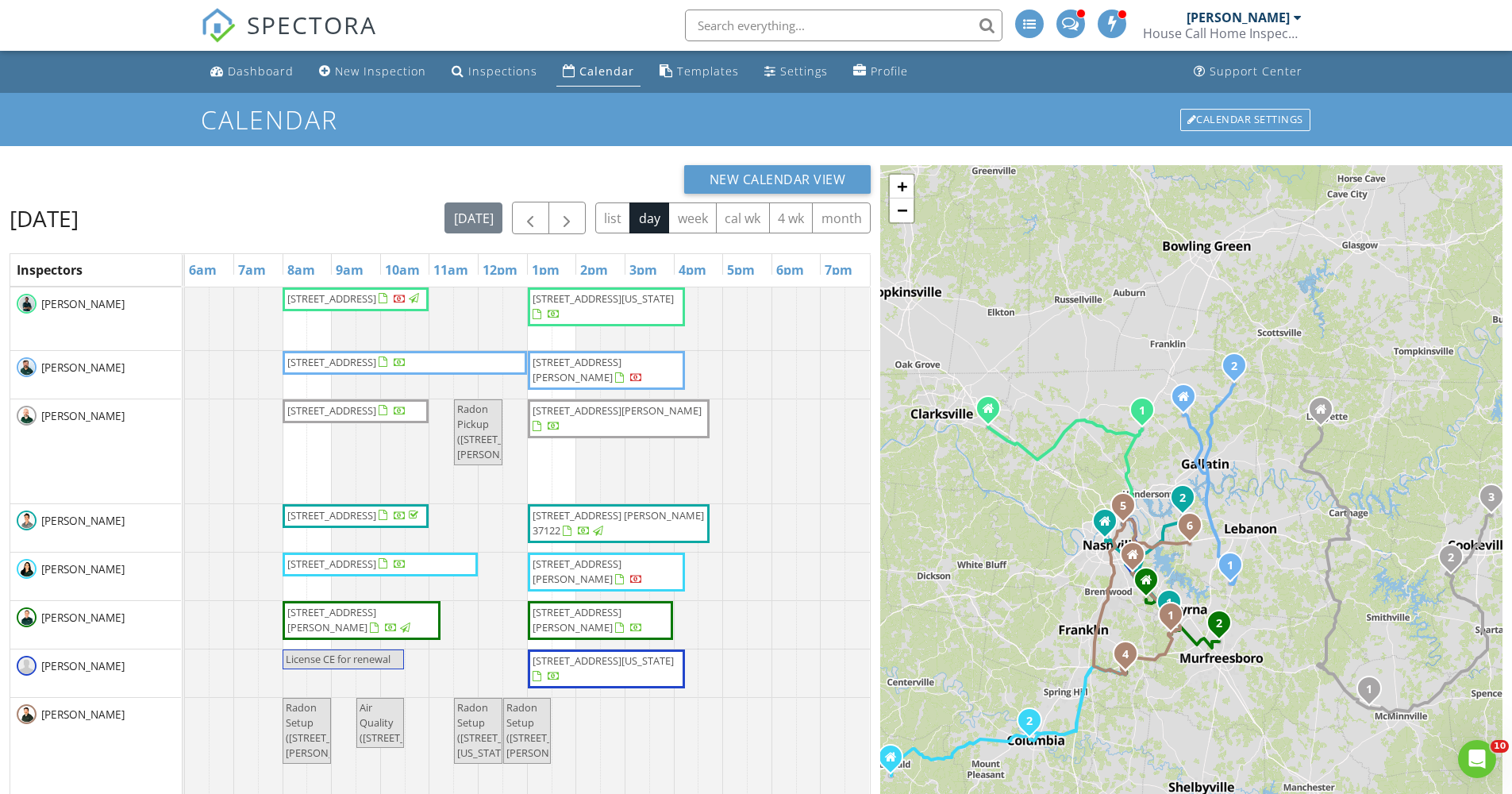
scroll to position [30, 0]
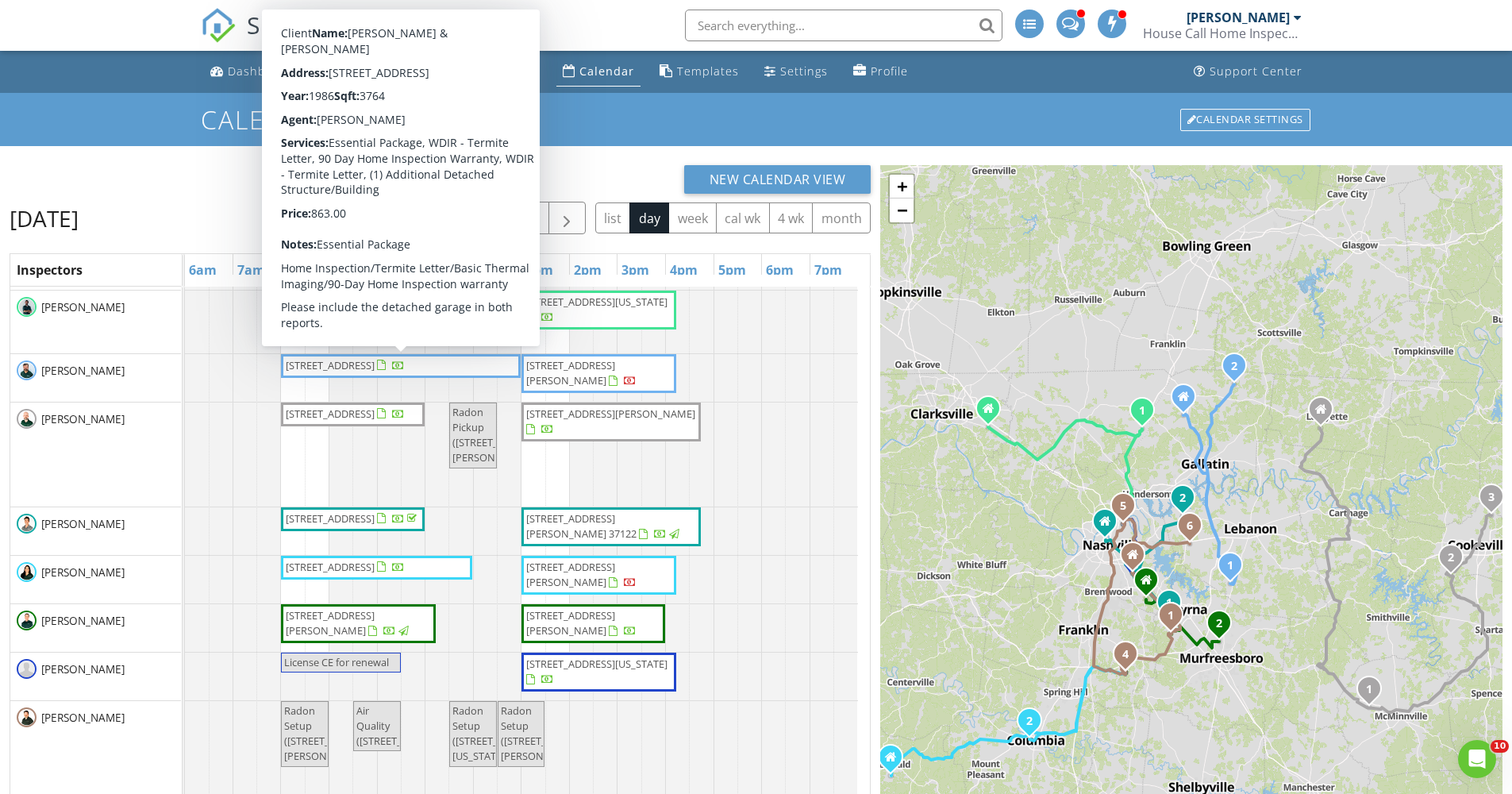
click at [487, 370] on span "640 Vesta Rd , Lebanon 37090" at bounding box center [401, 365] width 234 height 16
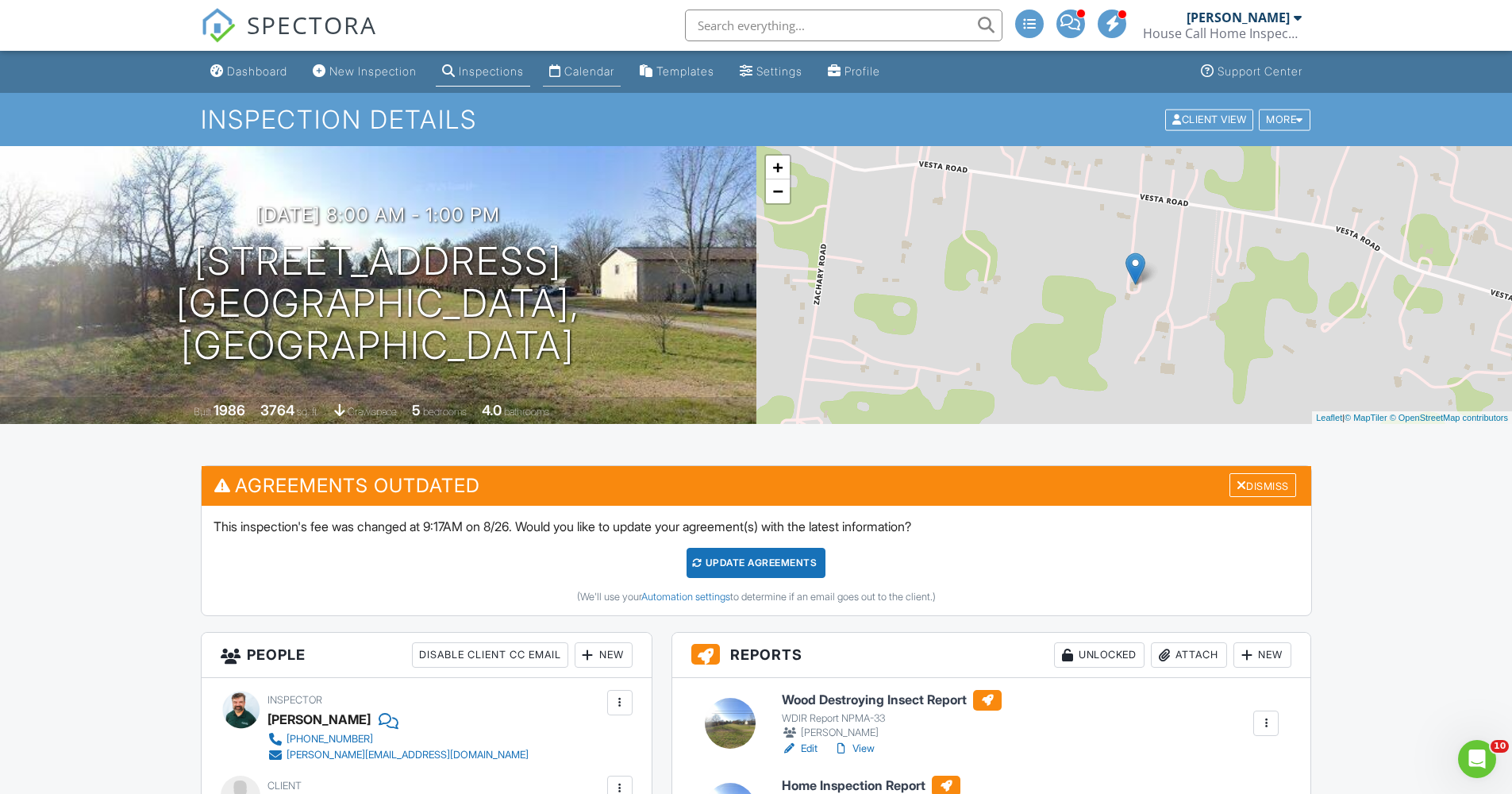
click at [586, 69] on div "Calendar" at bounding box center [589, 71] width 50 height 14
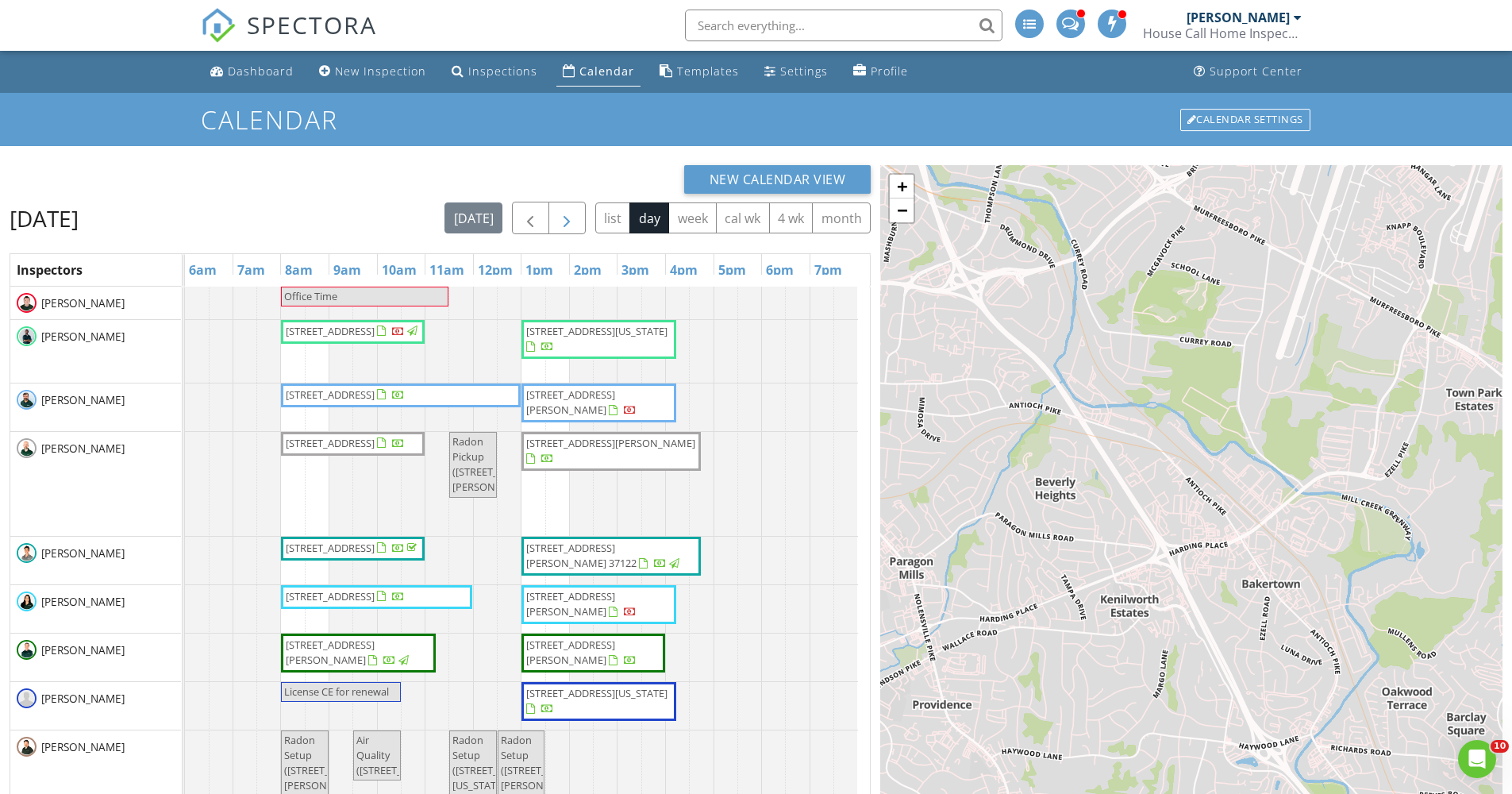
click at [568, 214] on span "button" at bounding box center [567, 218] width 19 height 19
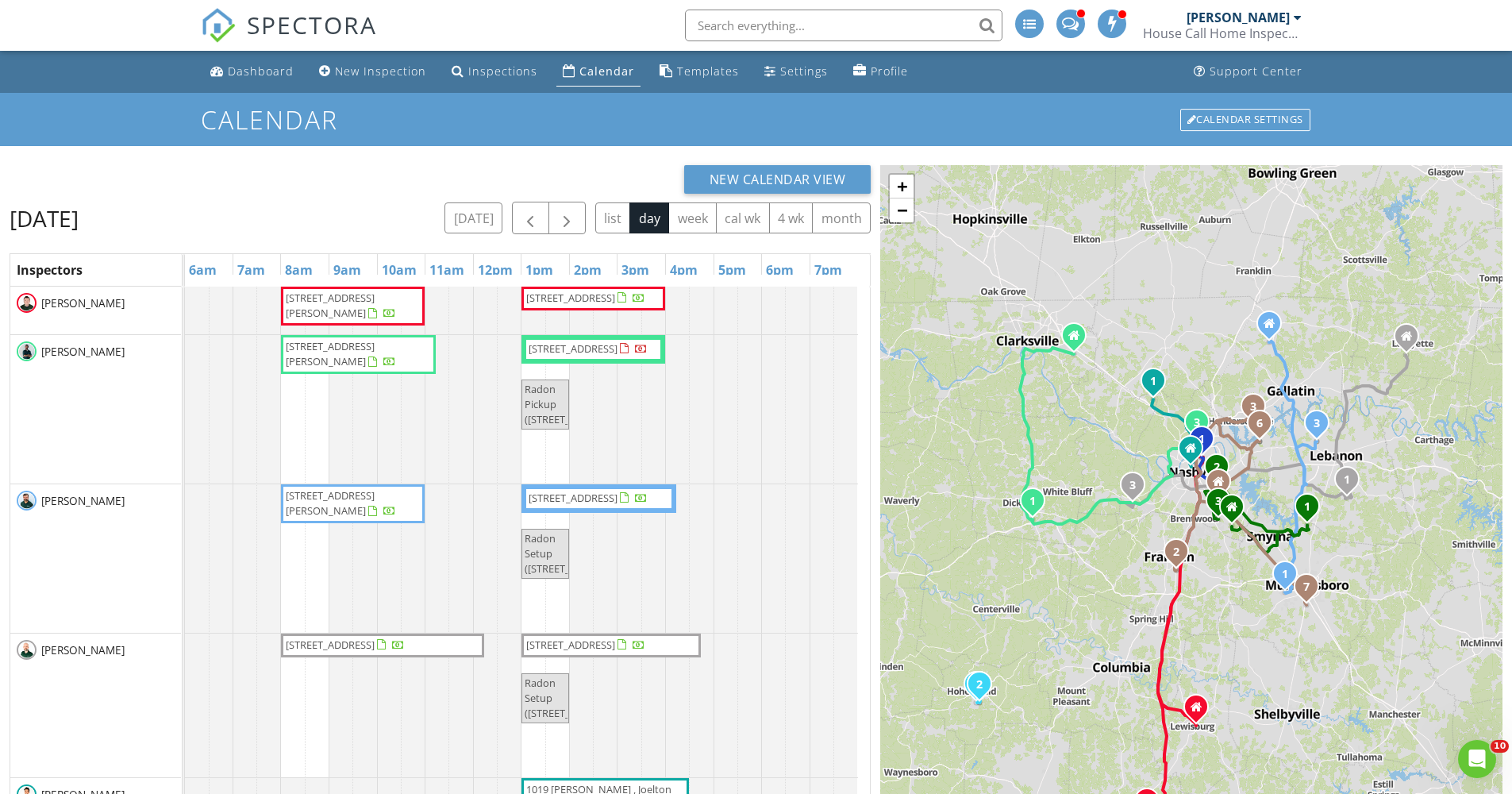
click at [123, 553] on div "[PERSON_NAME]" at bounding box center [95, 559] width 170 height 149
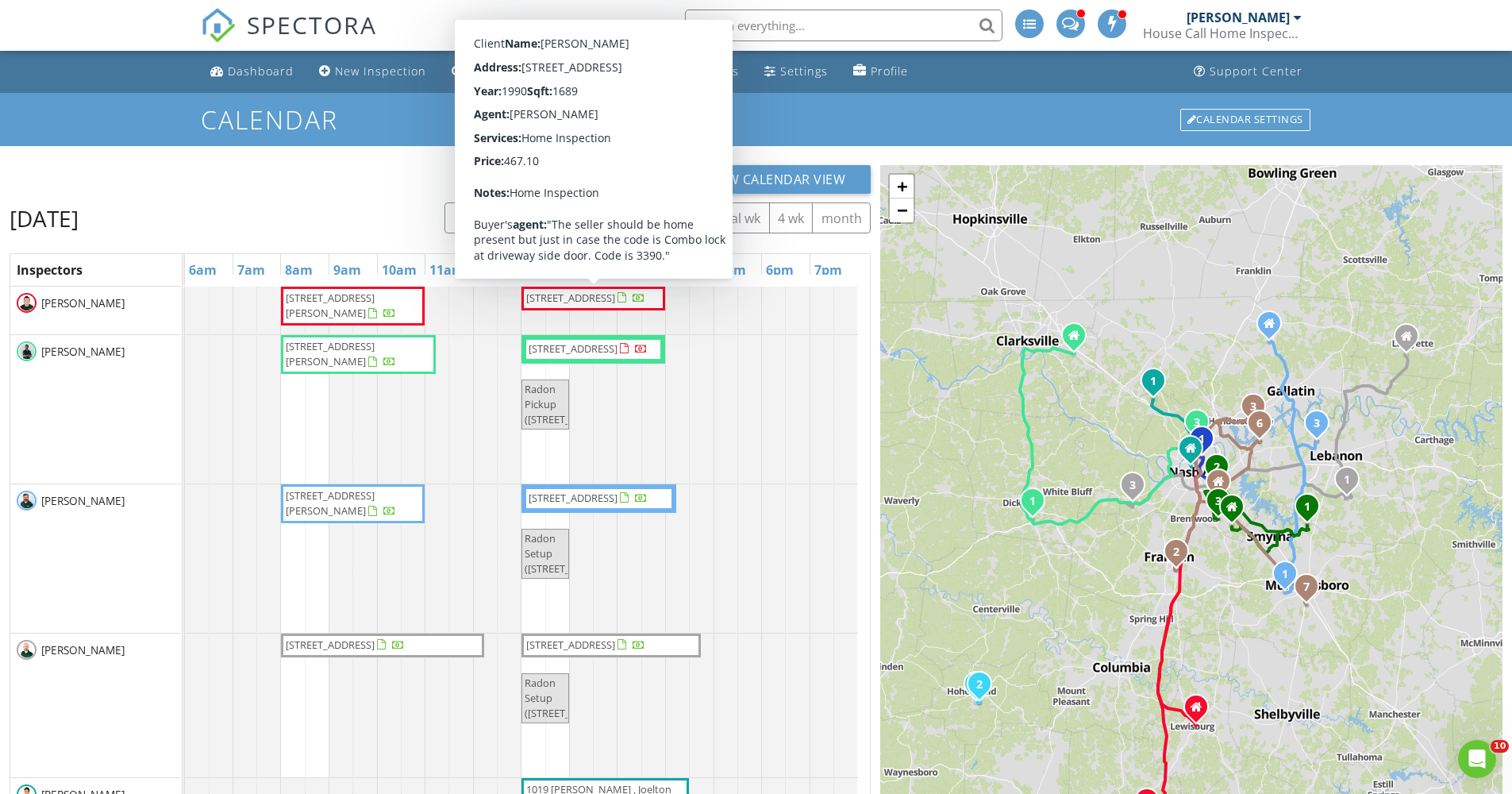
click at [567, 222] on span "button" at bounding box center [567, 218] width 19 height 19
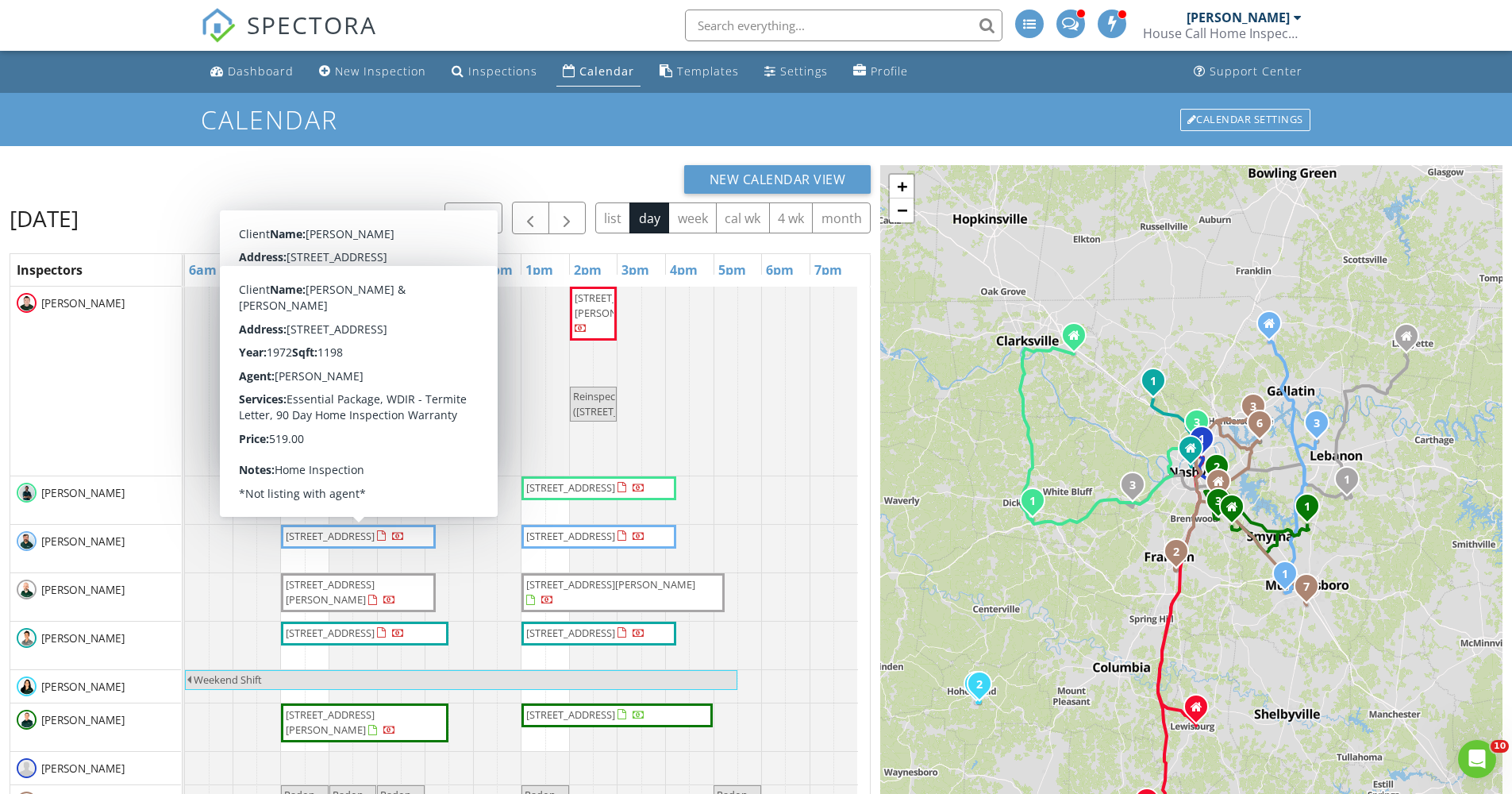
click at [128, 594] on div "[PERSON_NAME]" at bounding box center [95, 589] width 170 height 33
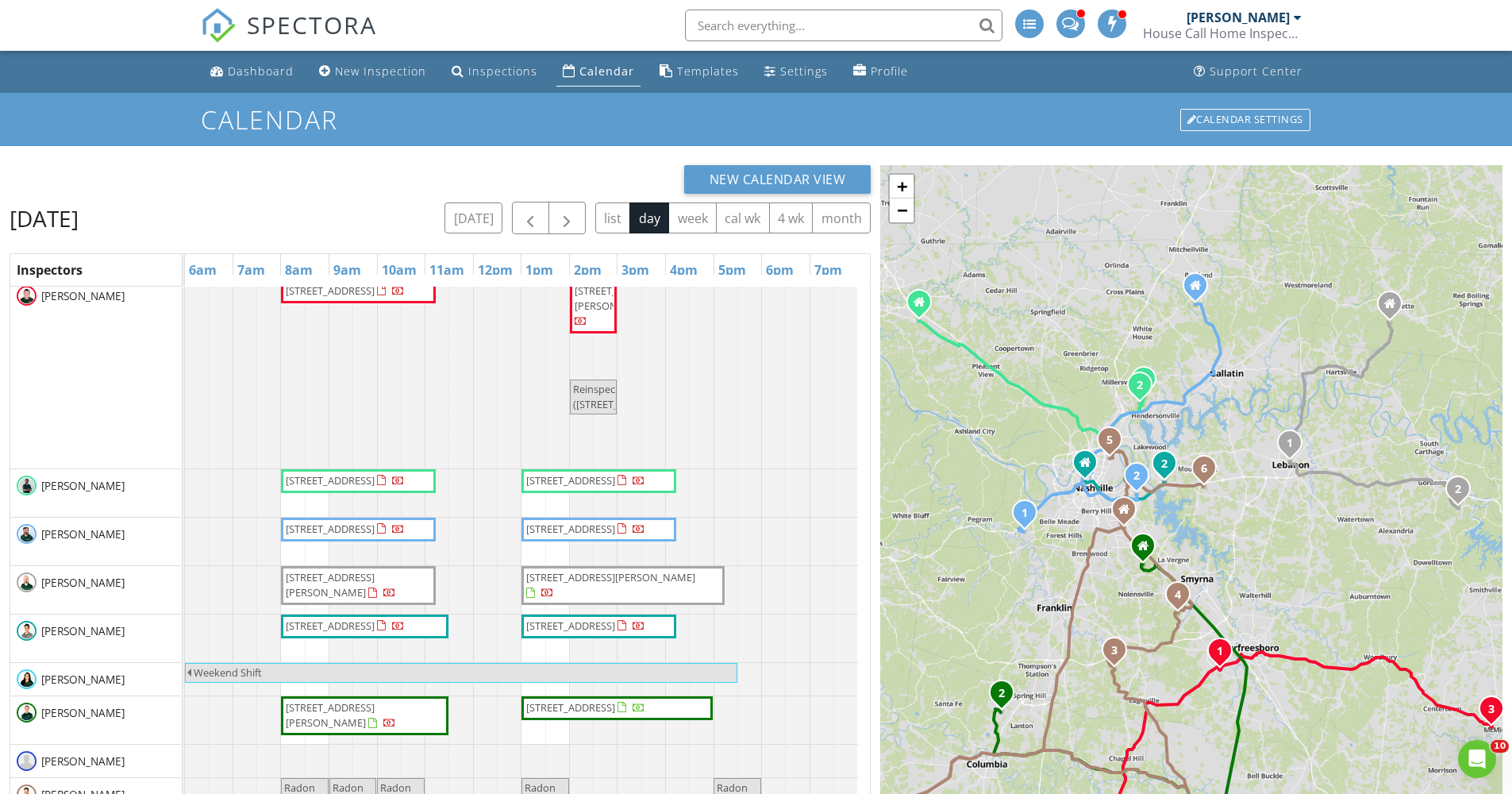
scroll to position [18, 0]
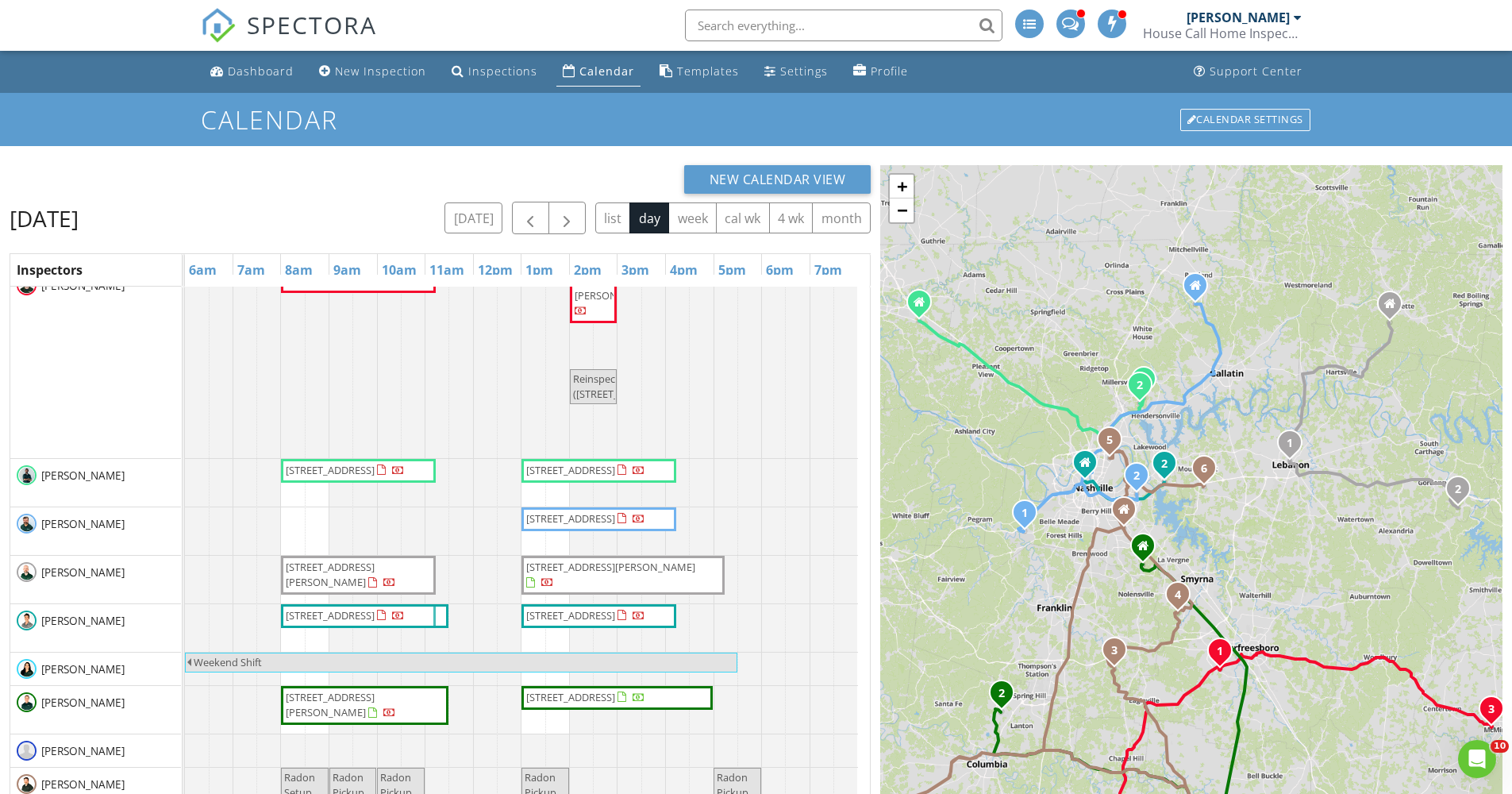
click at [355, 618] on tbody "2920 Stuyvesant Ln LOT 24, Murfreesboro 37128 101 Lakeshore Dr , McMinnville 37…" at bounding box center [521, 634] width 673 height 729
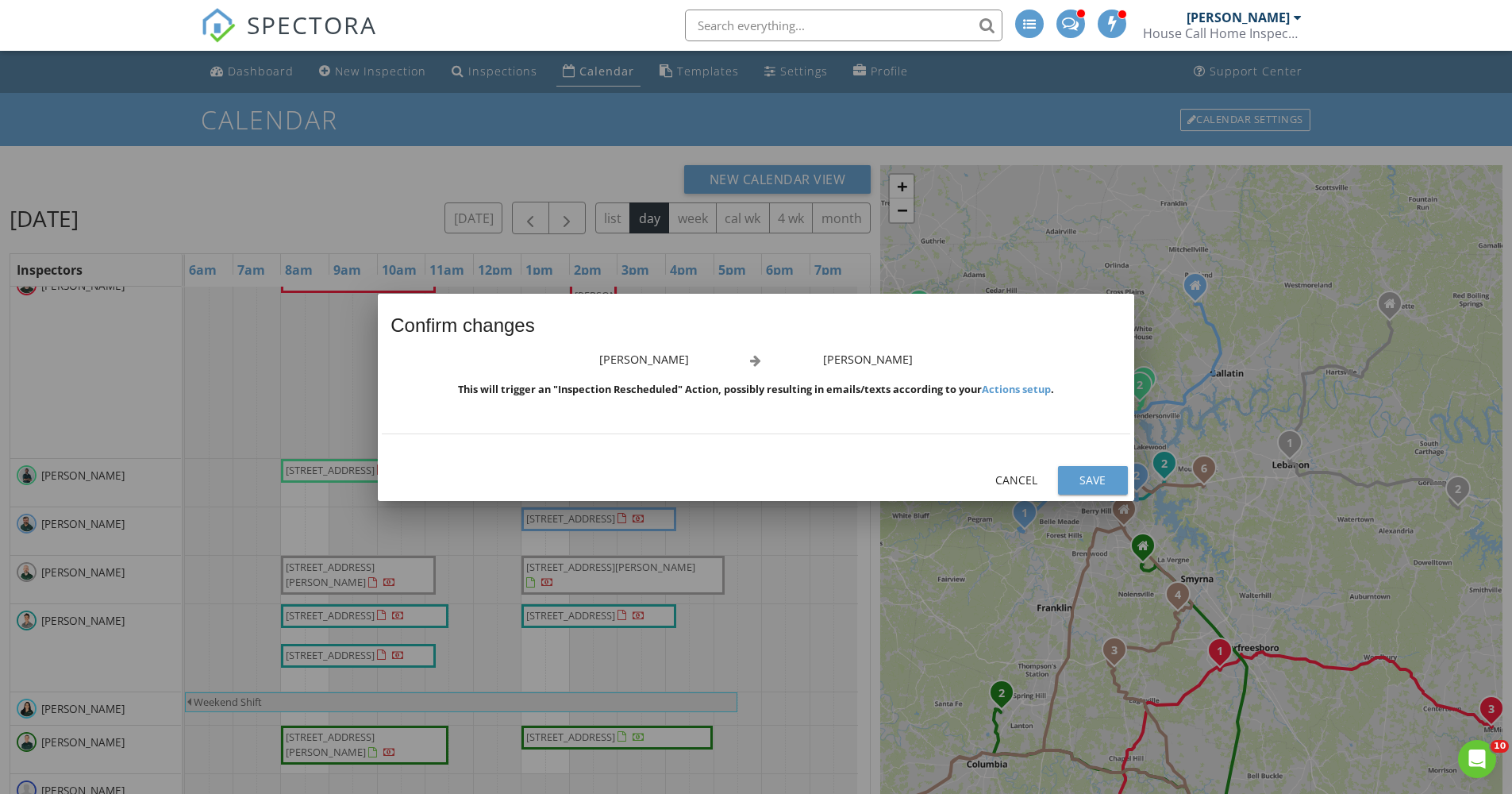
click at [1124, 482] on button "Save" at bounding box center [1092, 480] width 70 height 29
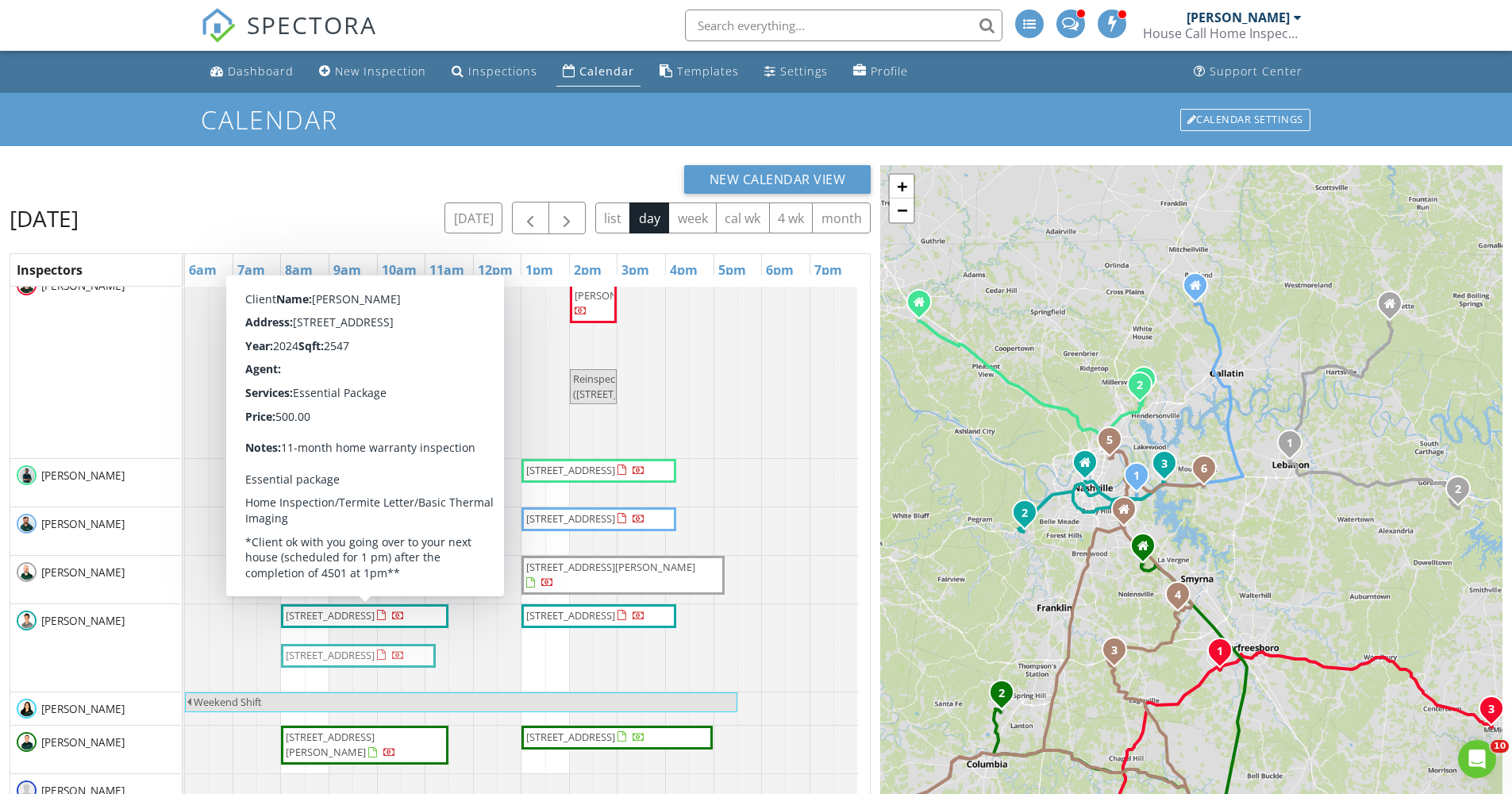
drag, startPoint x: 358, startPoint y: 663, endPoint x: 361, endPoint y: 626, distance: 37.1
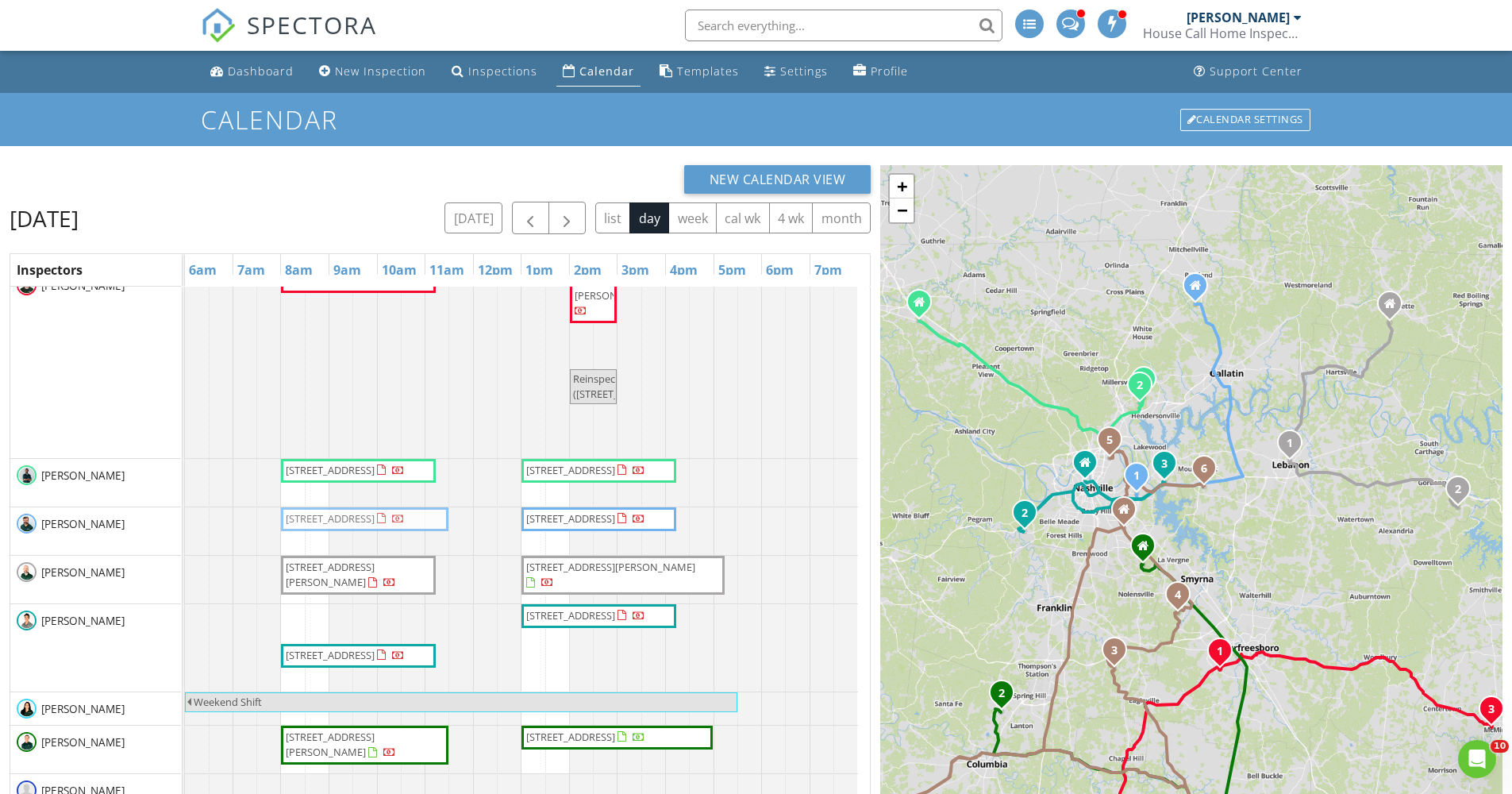
click at [352, 548] on tbody "2920 Stuyvesant Ln LOT 24, Murfreesboro 37128 101 Lakeshore Dr , McMinnville 37…" at bounding box center [521, 653] width 673 height 769
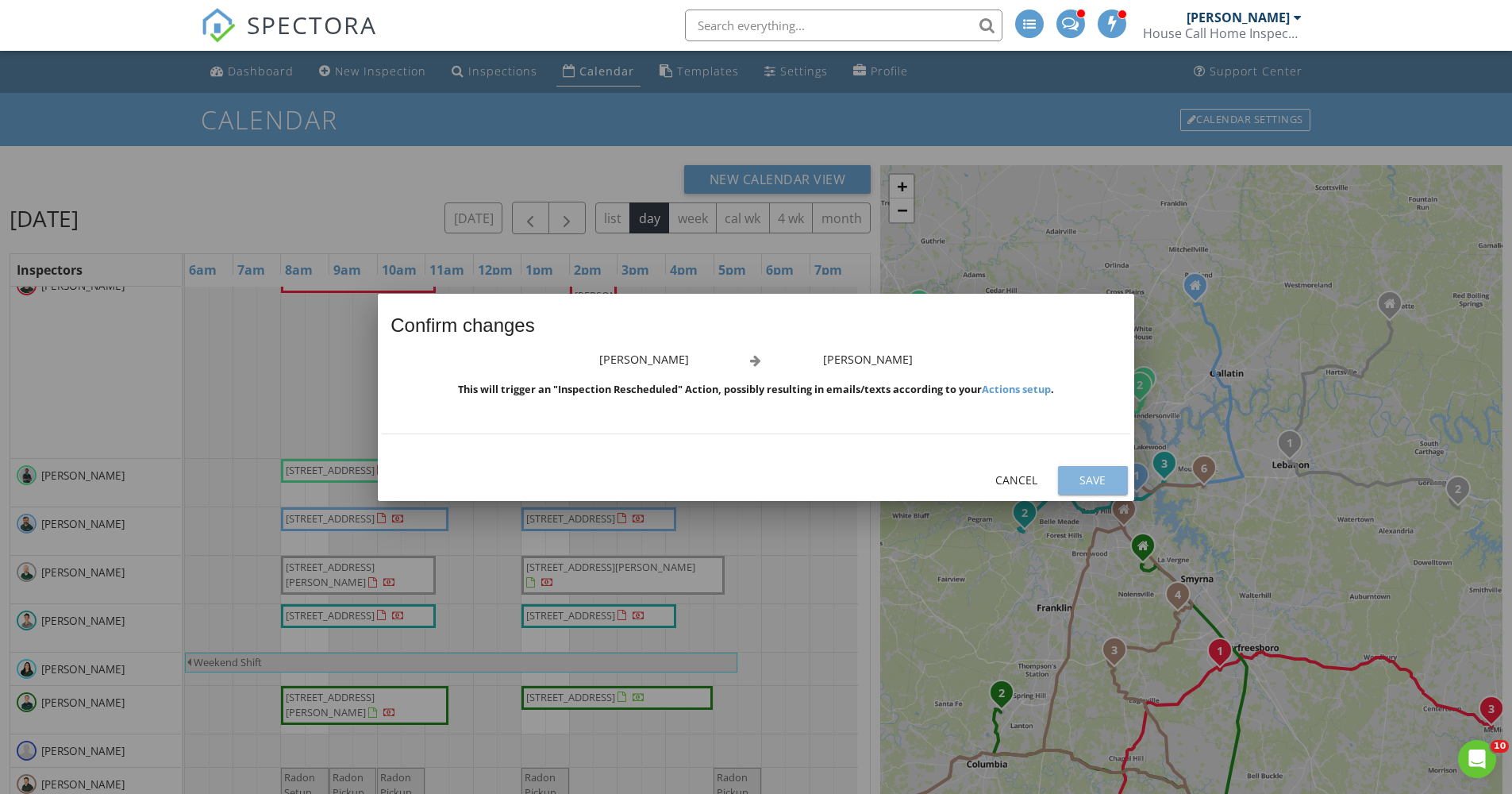
click at [1070, 487] on button "Save" at bounding box center [1092, 480] width 70 height 29
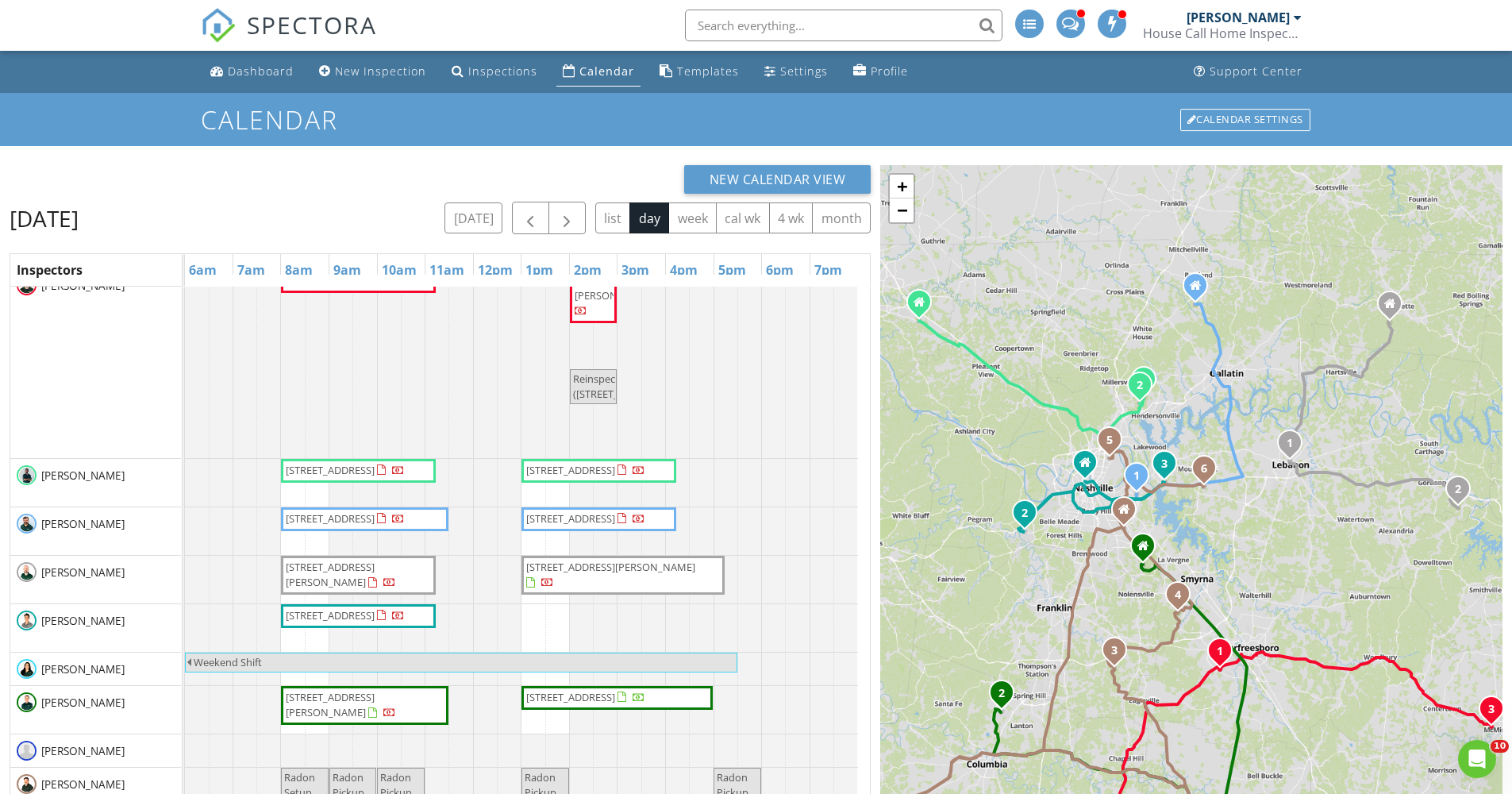
drag, startPoint x: 552, startPoint y: 625, endPoint x: 547, endPoint y: 550, distance: 75.2
click at [547, 550] on div "2920 Stuyvesant Ln LOT 24, Murfreesboro 37128 101 Lakeshore Dr , McMinnville 37…" at bounding box center [527, 634] width 685 height 729
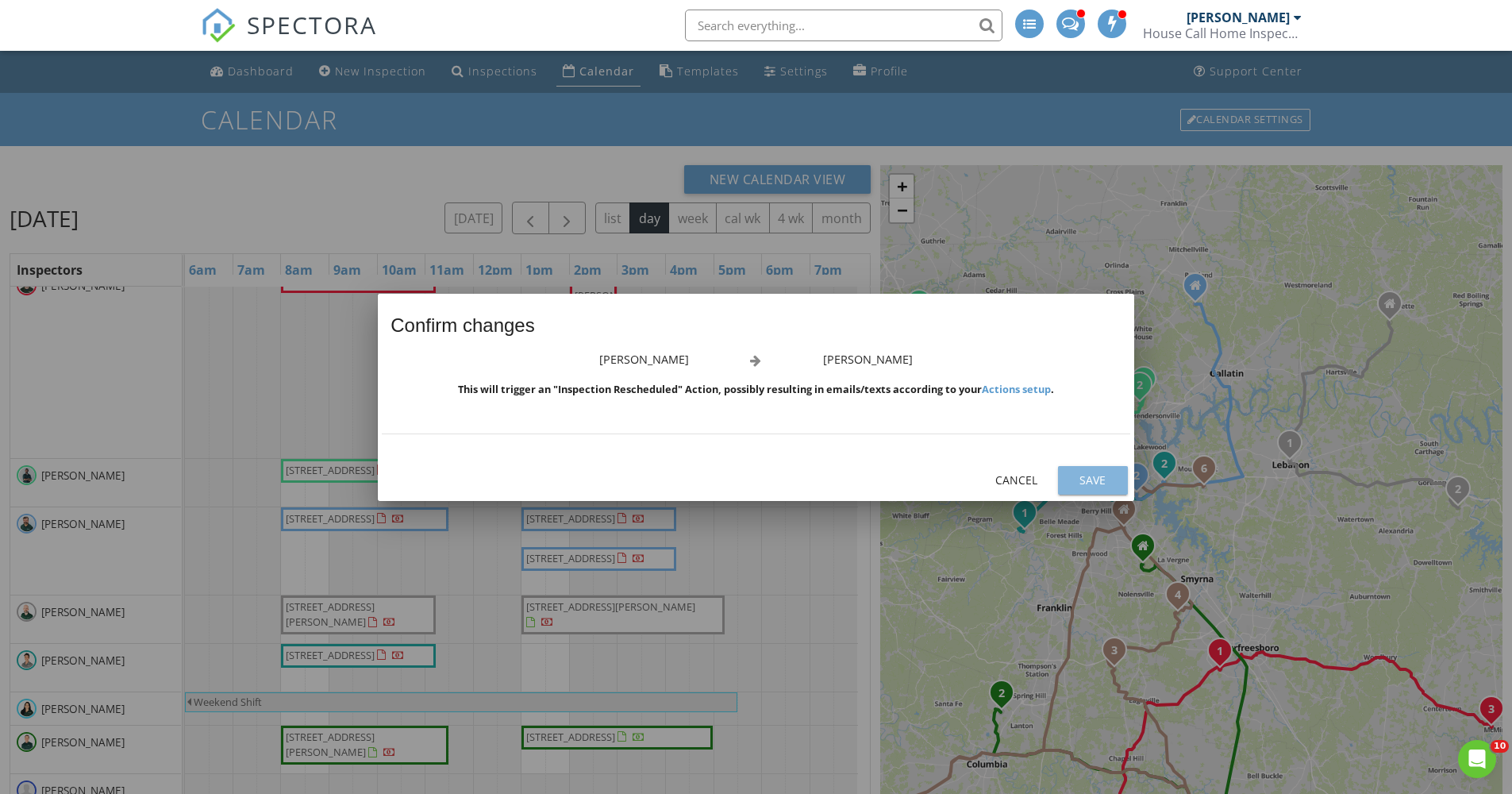
click at [1078, 478] on div "Save" at bounding box center [1092, 480] width 45 height 17
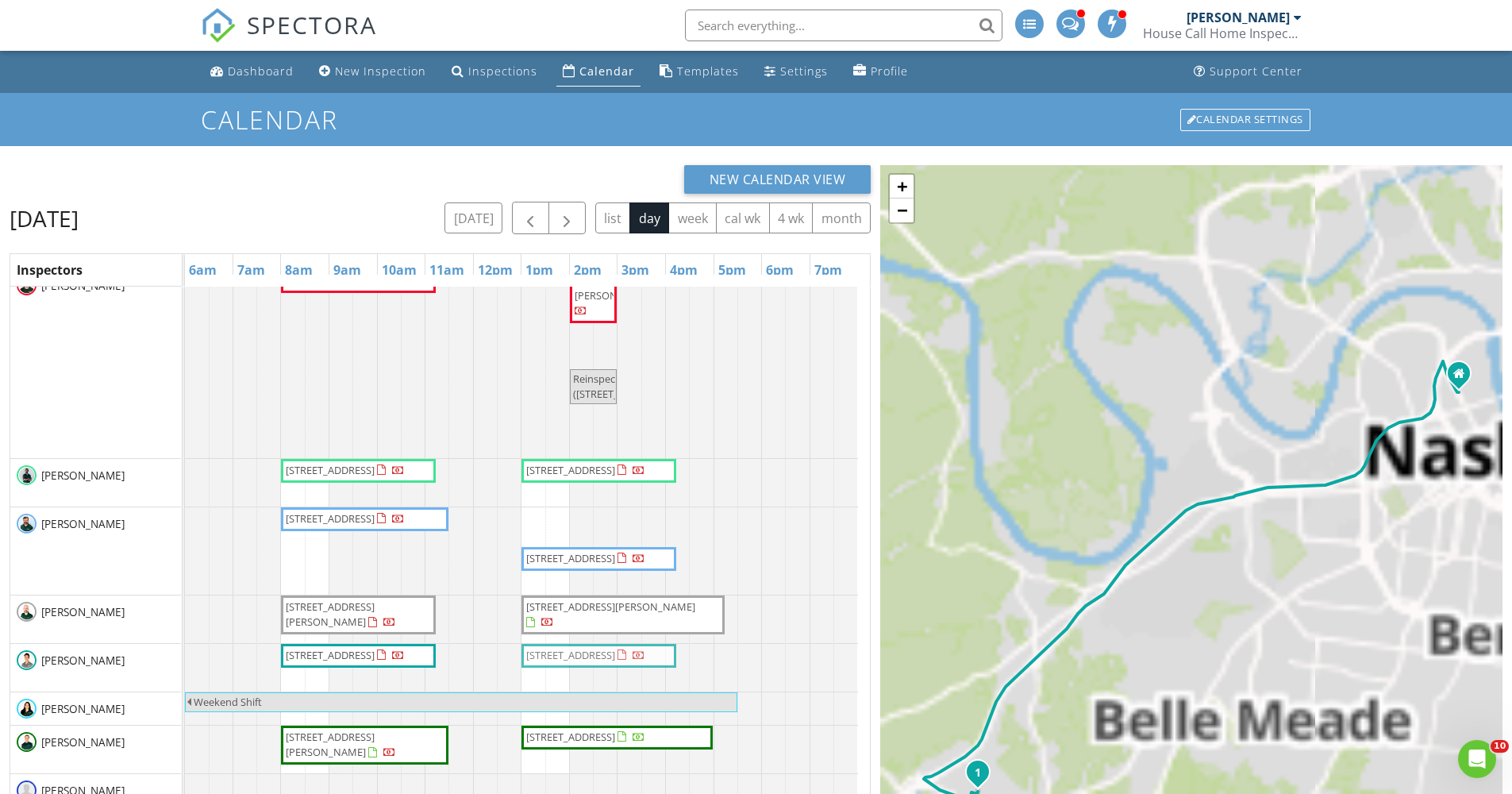
drag, startPoint x: 627, startPoint y: 525, endPoint x: 623, endPoint y: 653, distance: 128.1
click at [625, 653] on tbody "2920 Stuyvesant Ln LOT 24, Murfreesboro 37128 101 Lakeshore Dr , McMinnville 37…" at bounding box center [521, 653] width 673 height 769
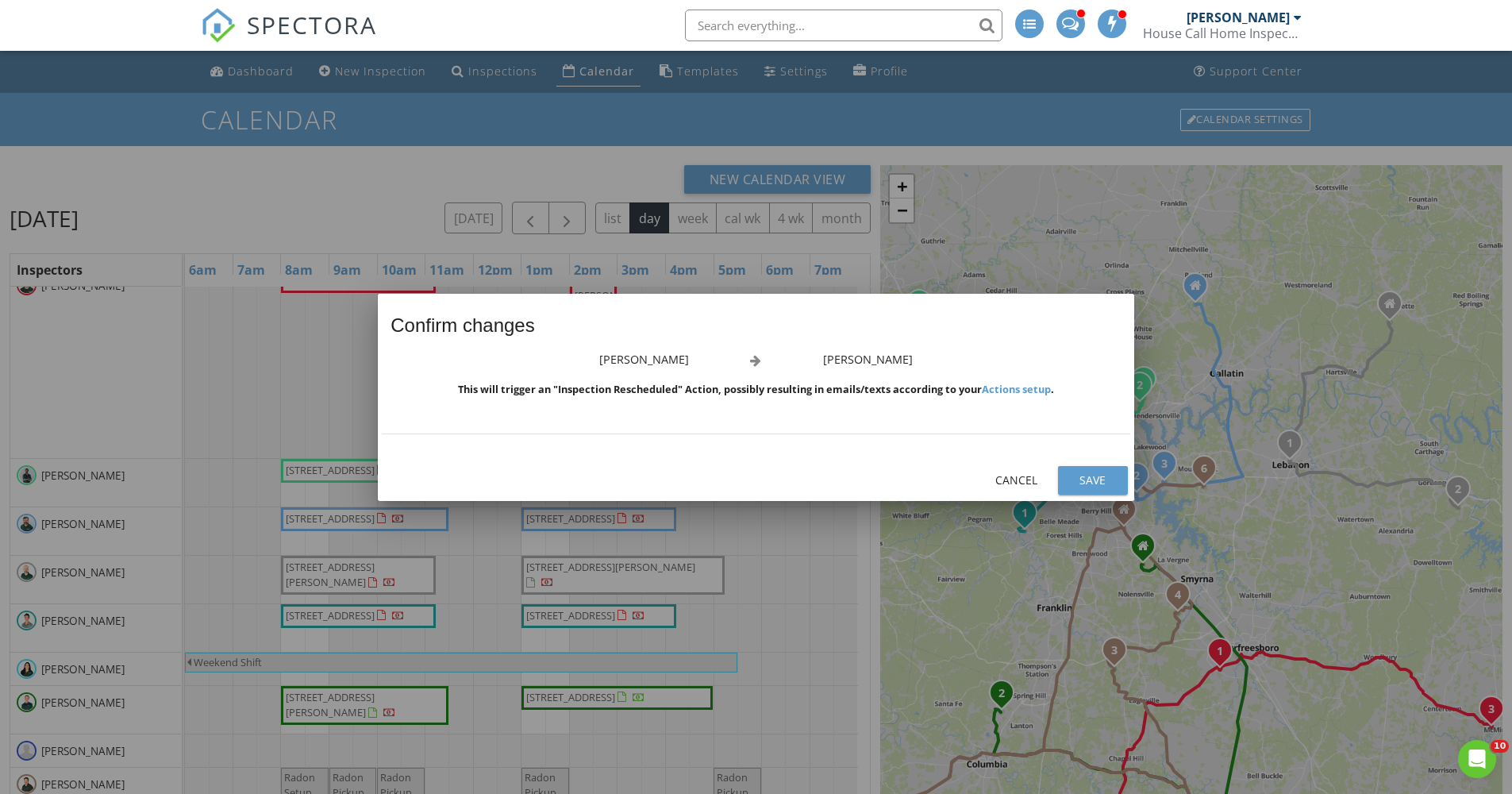
click at [1085, 478] on div "Save" at bounding box center [1092, 480] width 45 height 17
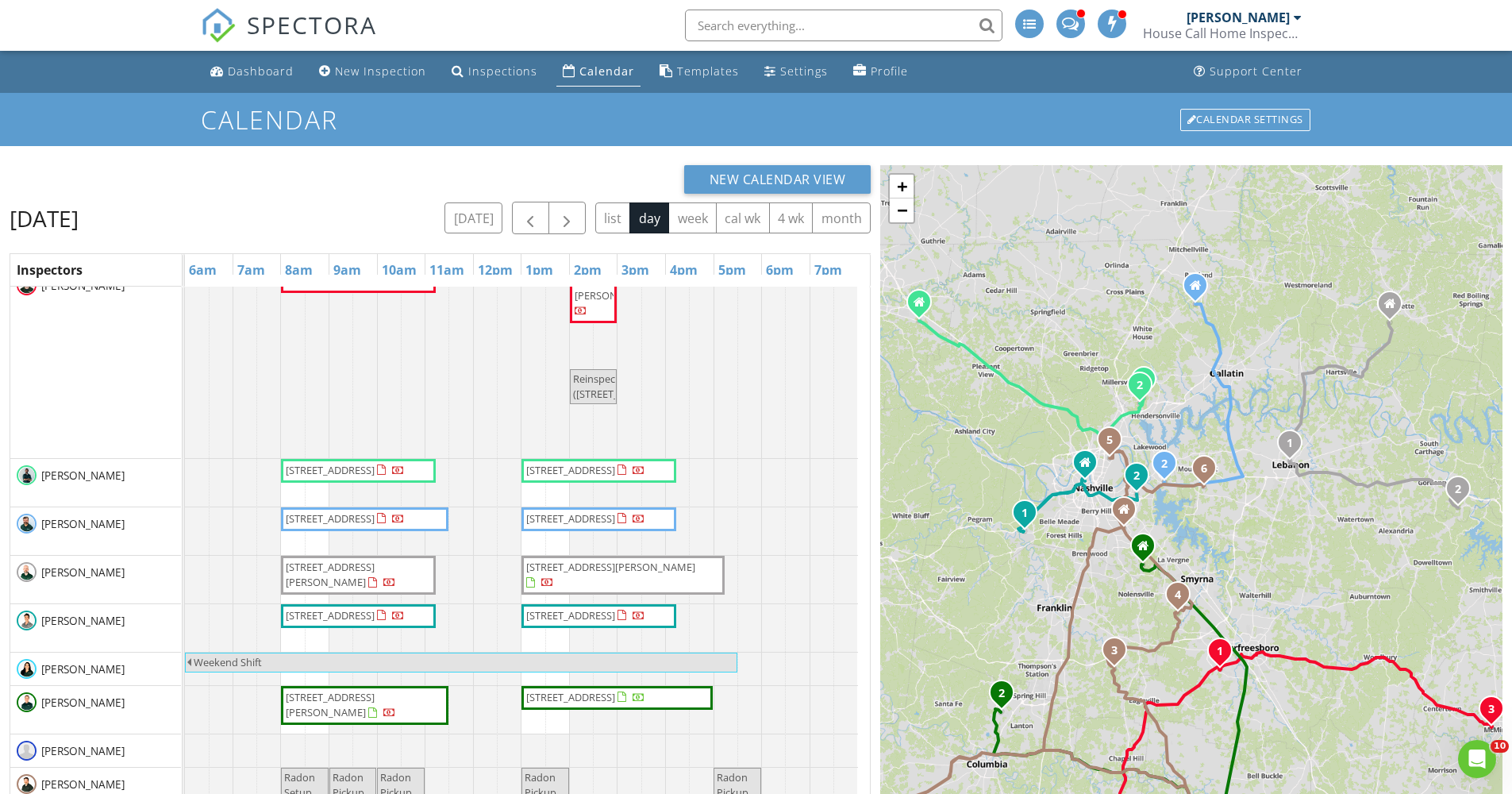
click at [600, 162] on div "New Calendar View Friday, August 29, 2025 today list day week cal wk 4 wk month…" at bounding box center [756, 575] width 1512 height 859
click at [524, 218] on span "button" at bounding box center [530, 218] width 19 height 19
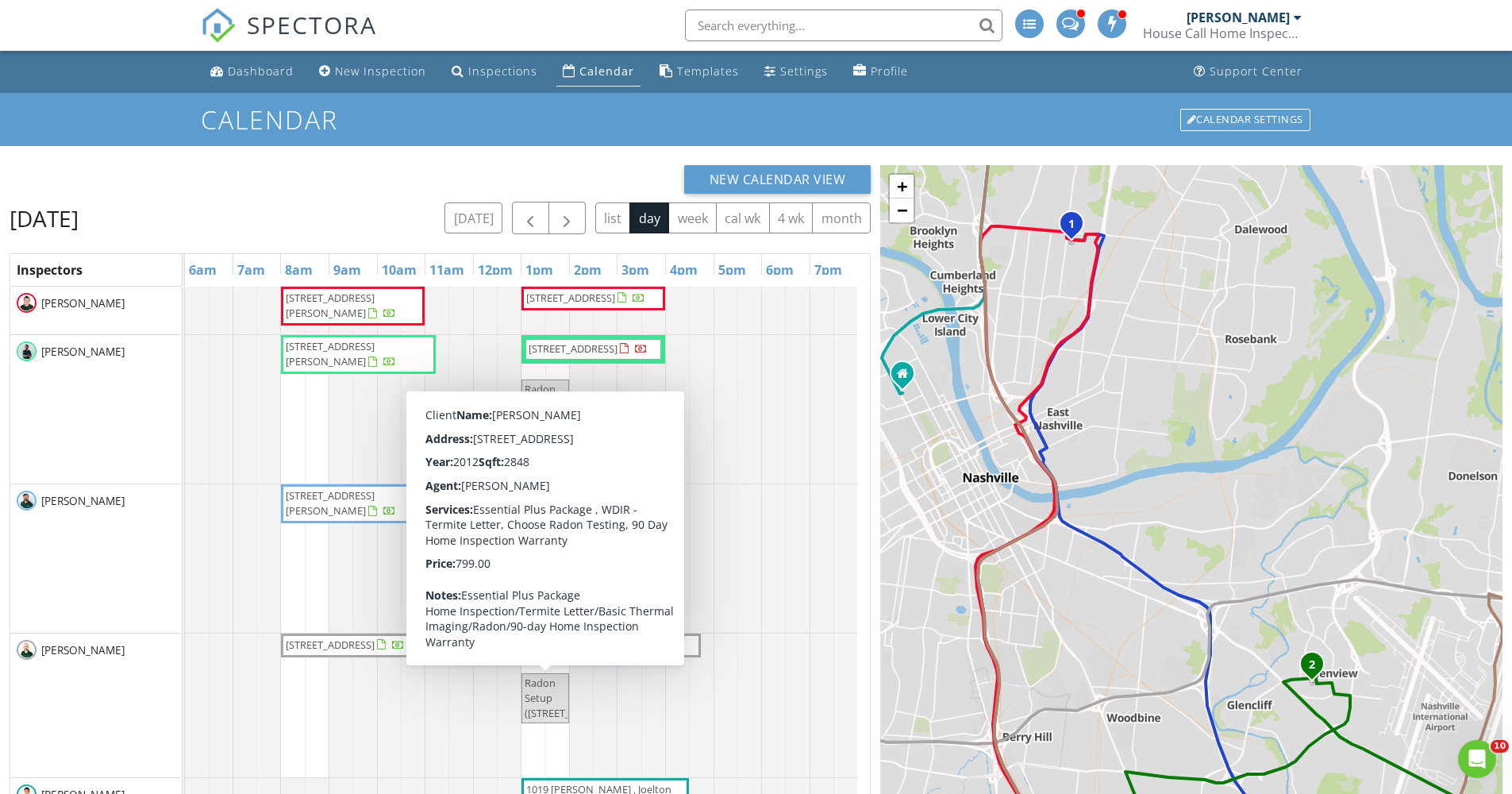
click at [521, 169] on div "New Calendar View" at bounding box center [439, 180] width 861 height 29
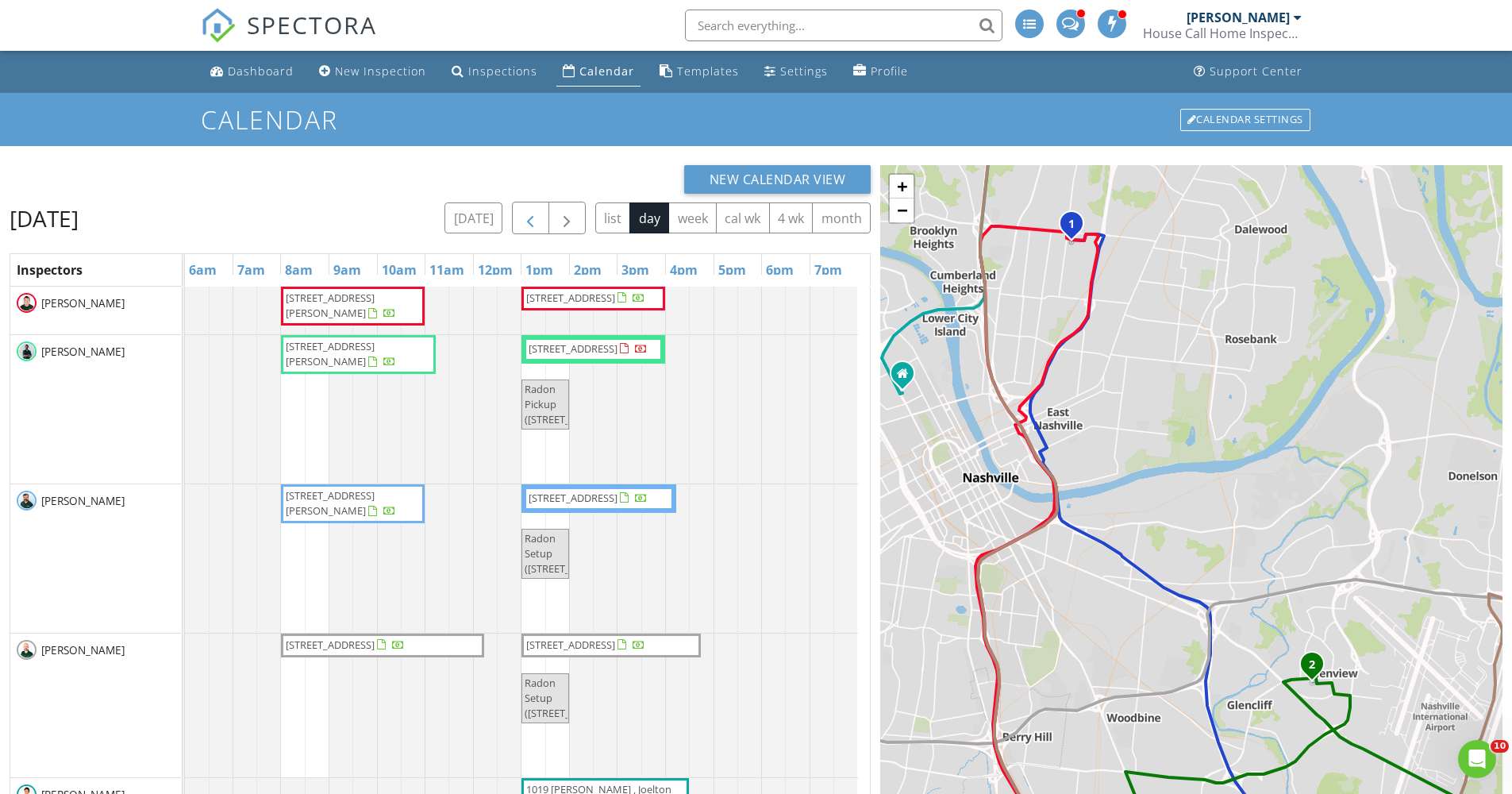
click at [525, 216] on span "button" at bounding box center [530, 218] width 19 height 19
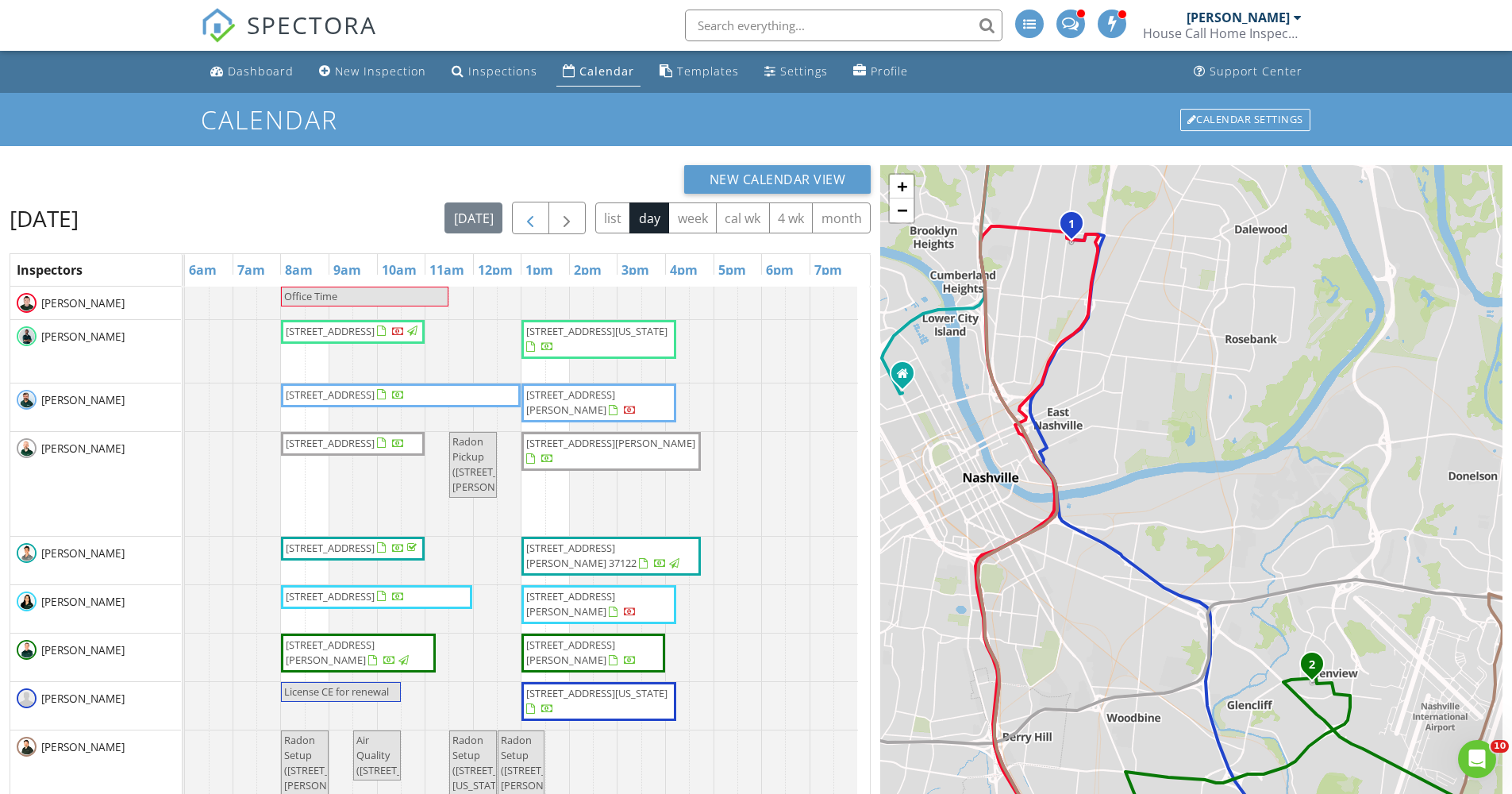
click at [525, 216] on span "button" at bounding box center [530, 218] width 19 height 19
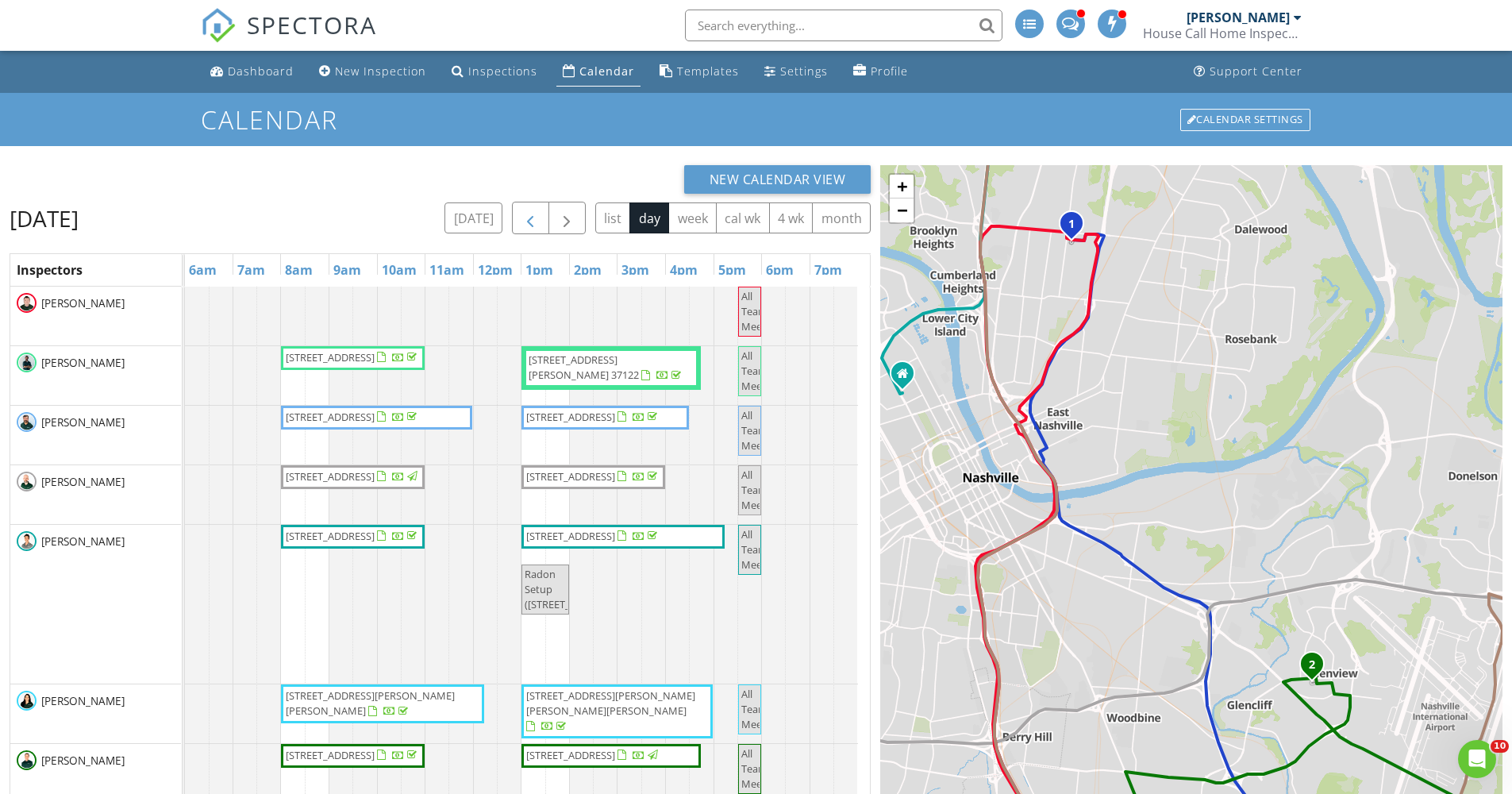
click at [525, 216] on span "button" at bounding box center [530, 218] width 19 height 19
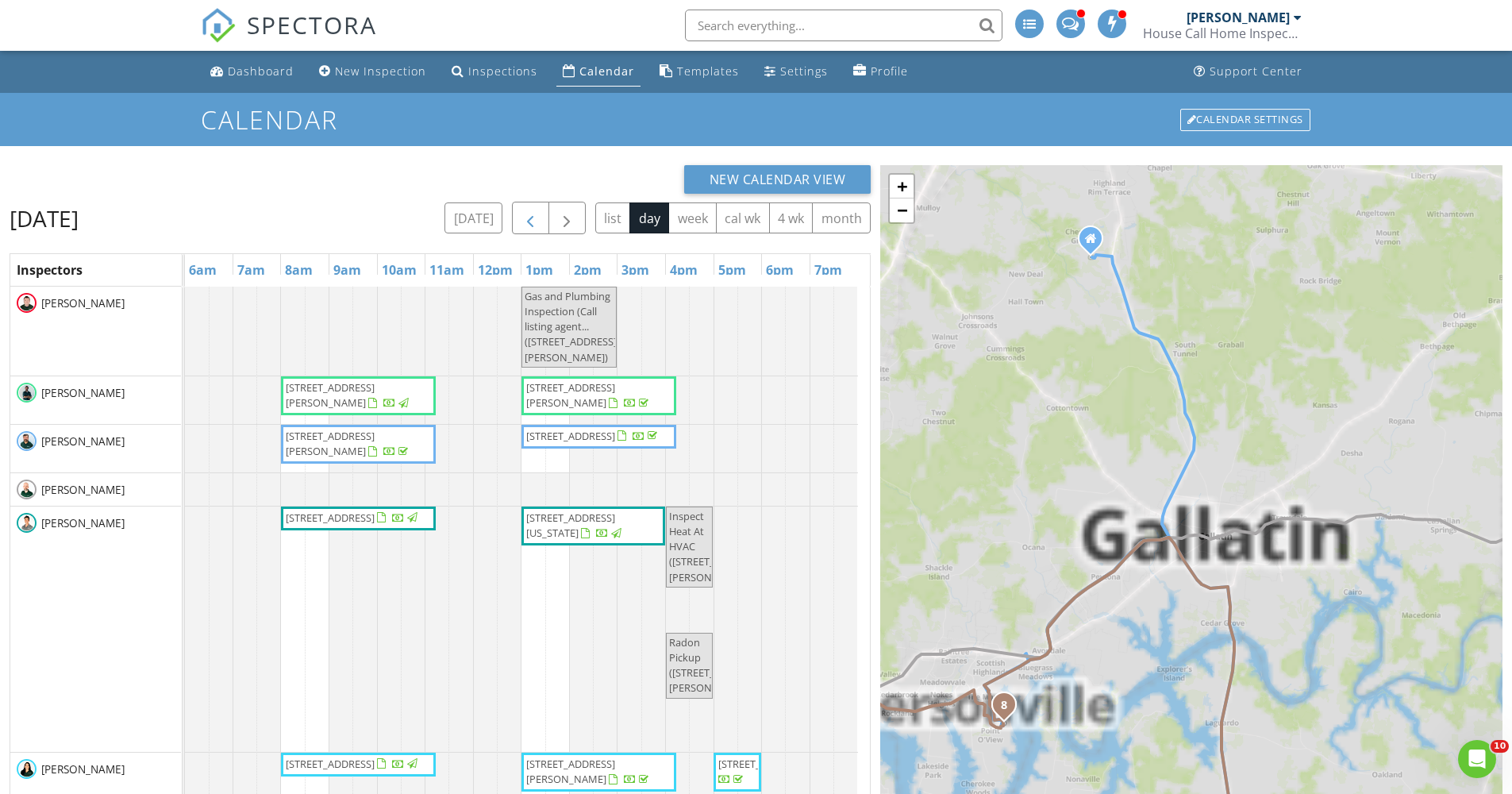
click at [525, 216] on span "button" at bounding box center [530, 218] width 19 height 19
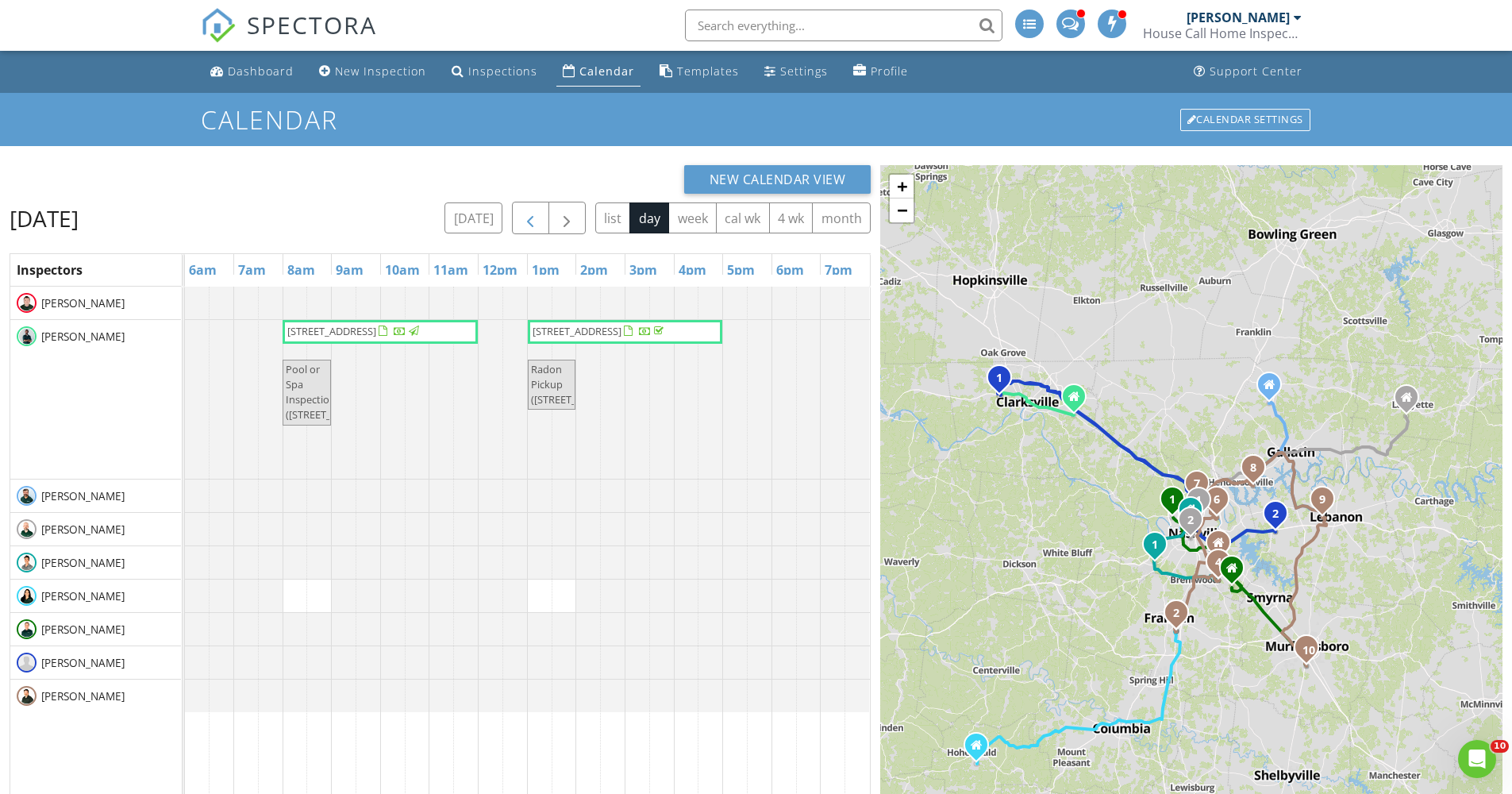
click at [525, 216] on span "button" at bounding box center [530, 218] width 19 height 19
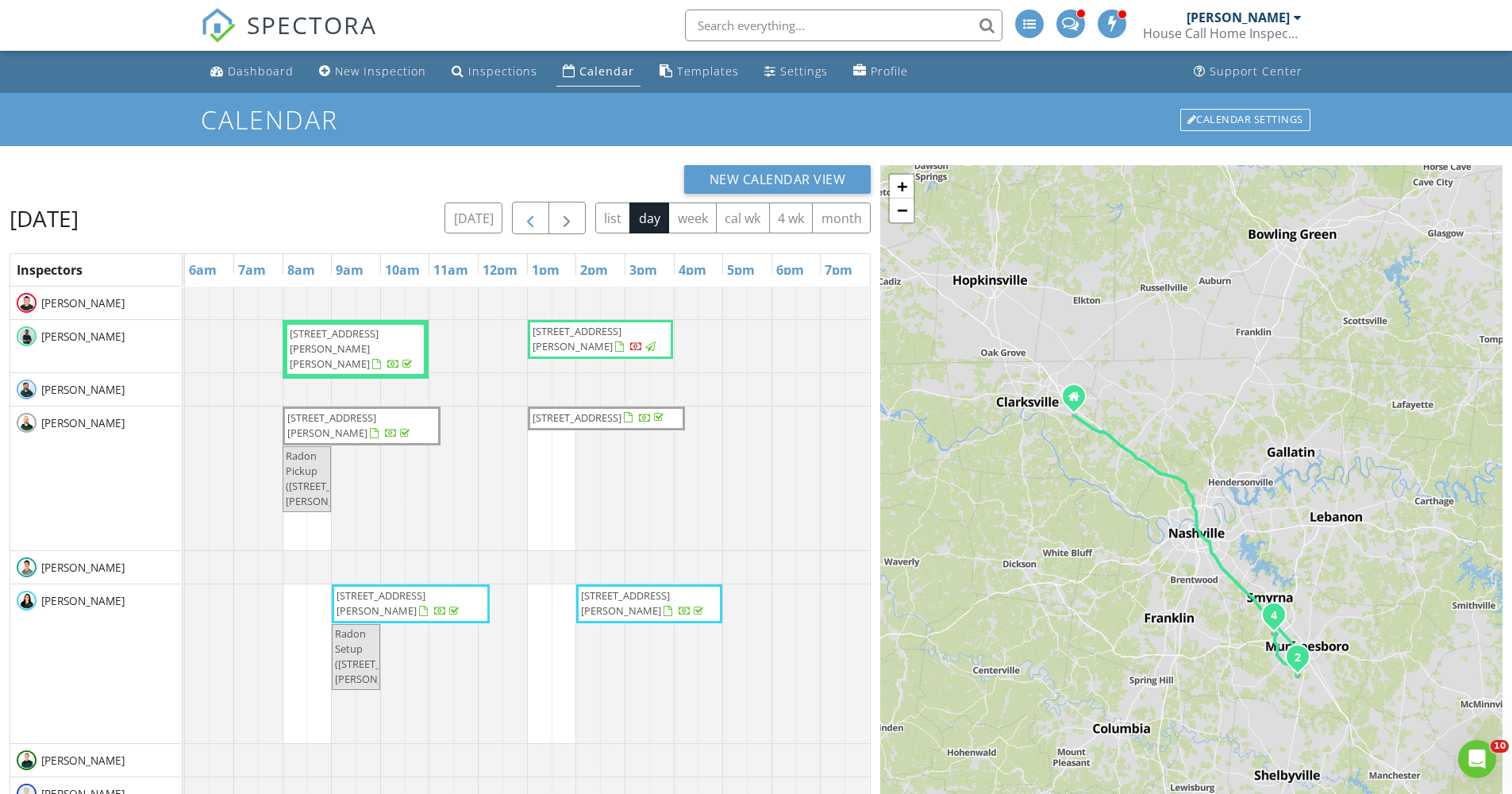
click at [525, 216] on span "button" at bounding box center [530, 218] width 19 height 19
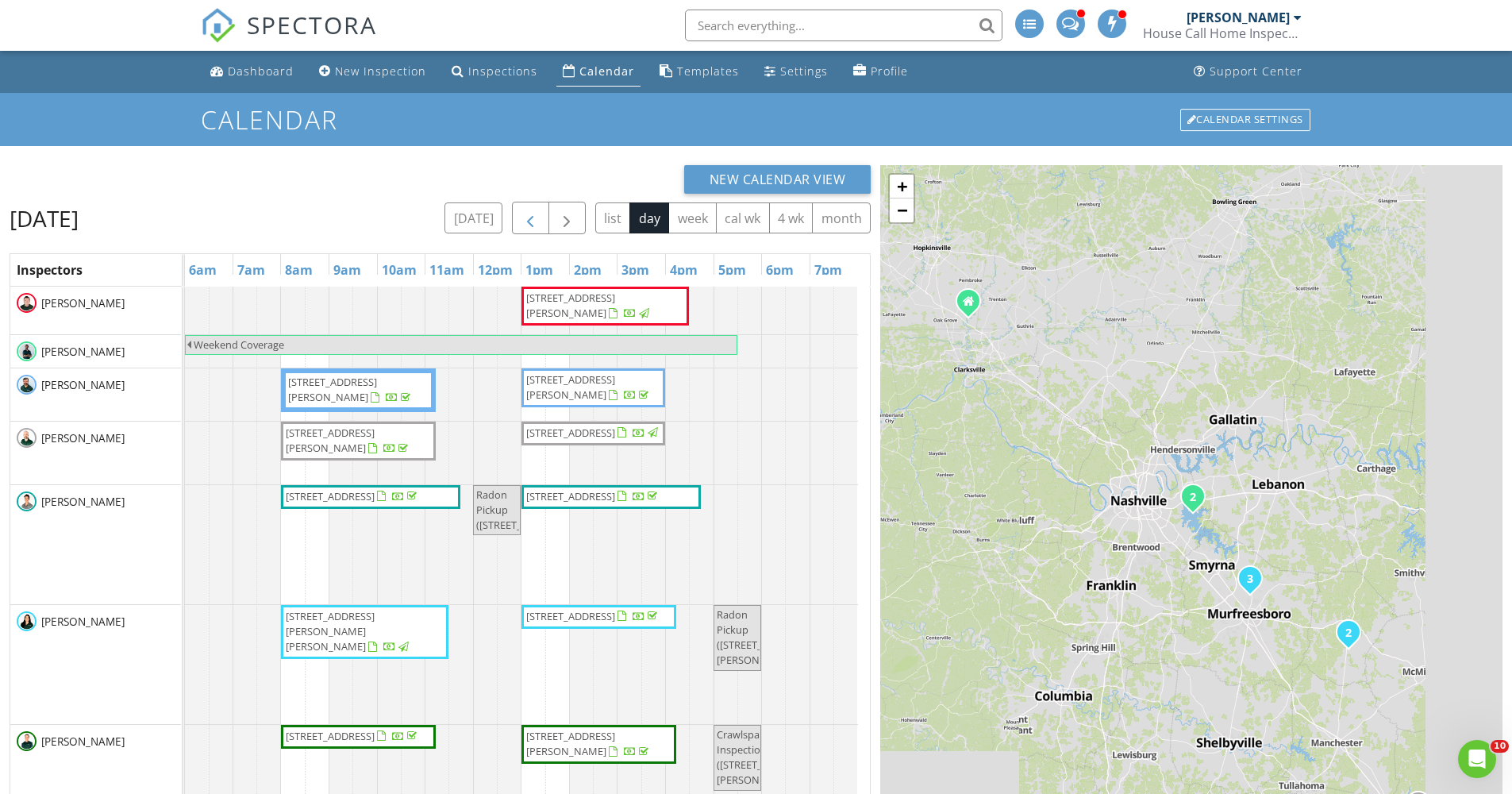
click at [525, 216] on span "button" at bounding box center [530, 218] width 19 height 19
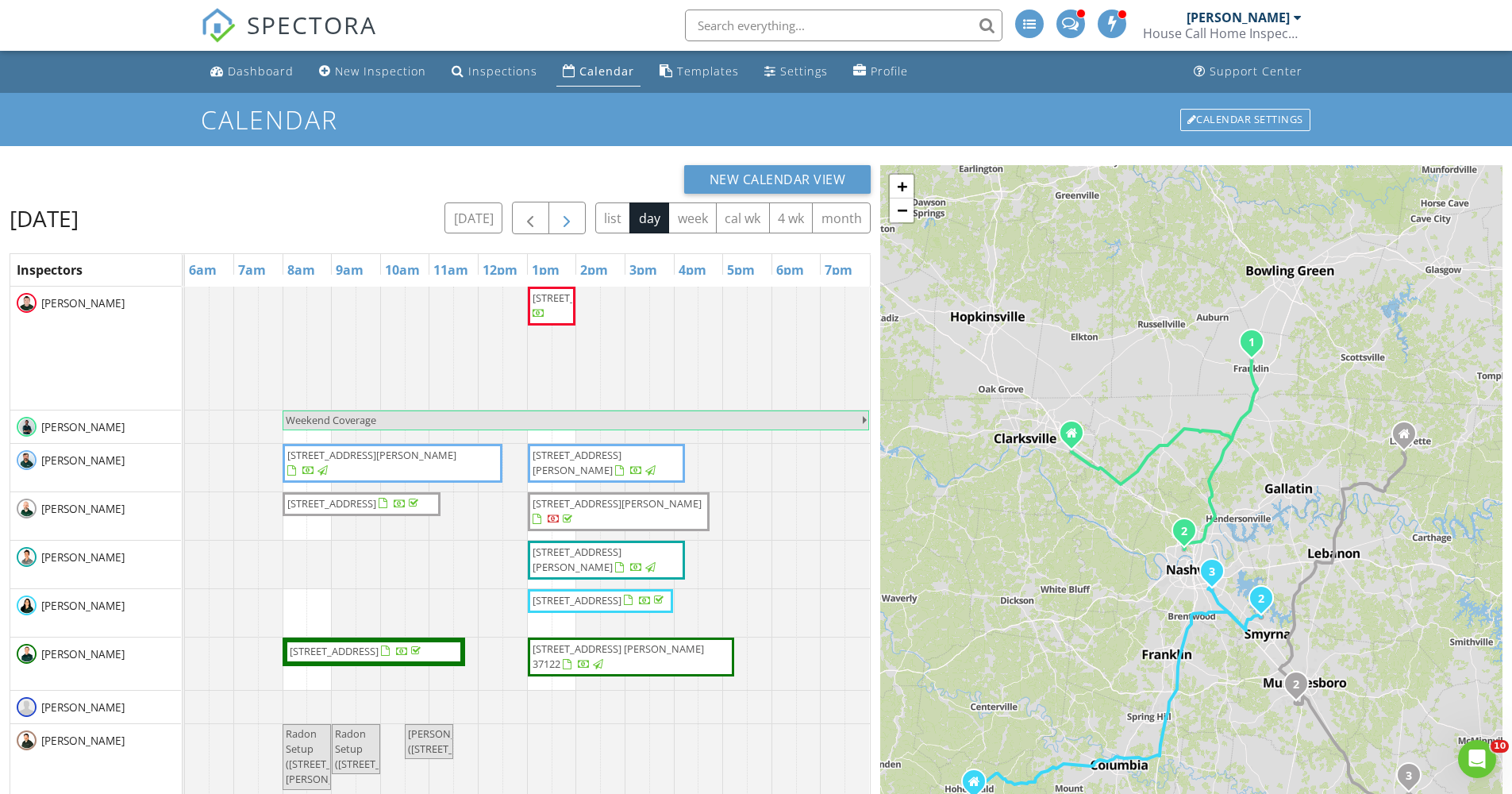
click at [573, 211] on span "button" at bounding box center [567, 218] width 19 height 19
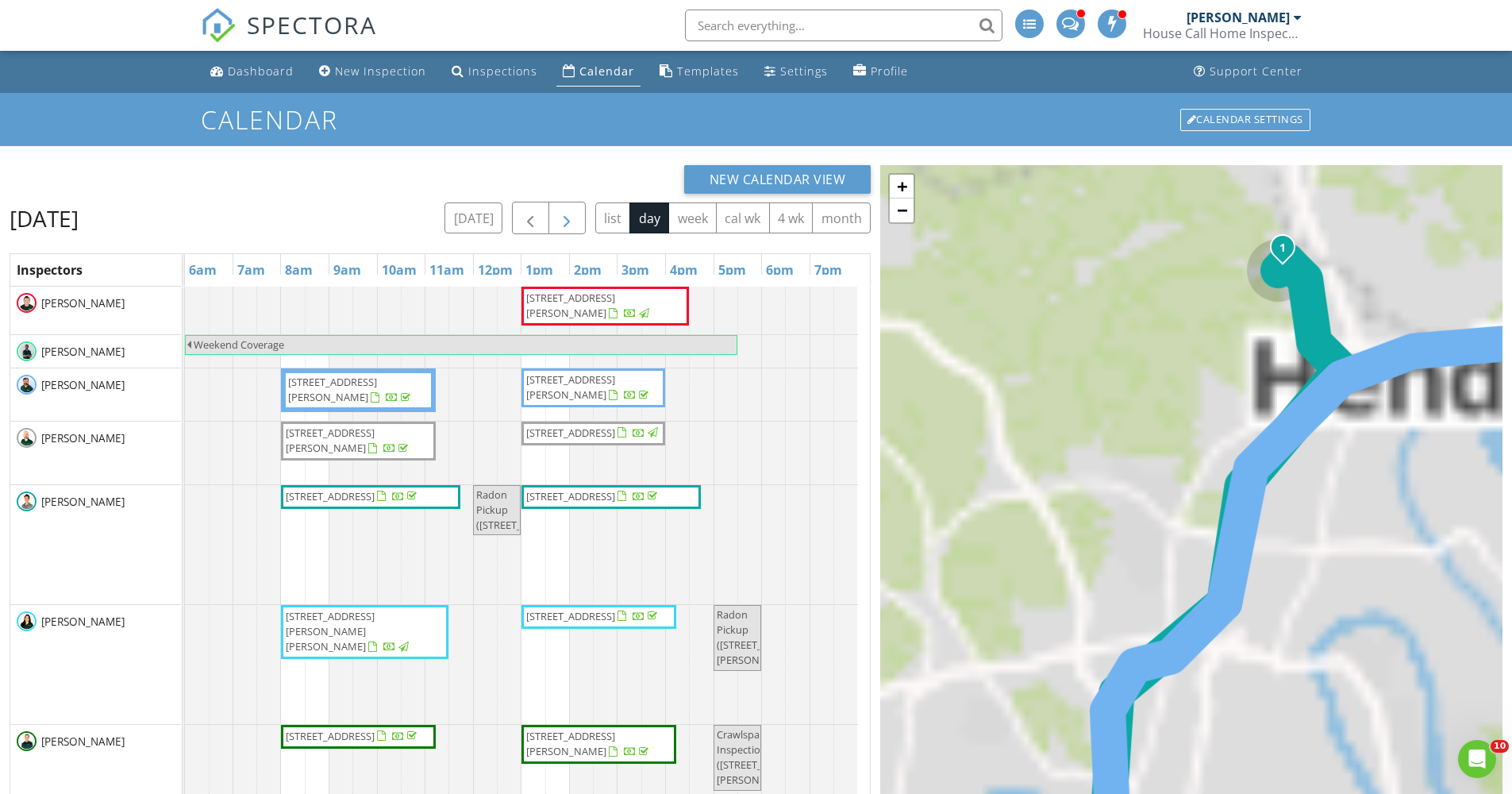
click at [573, 211] on span "button" at bounding box center [567, 218] width 19 height 19
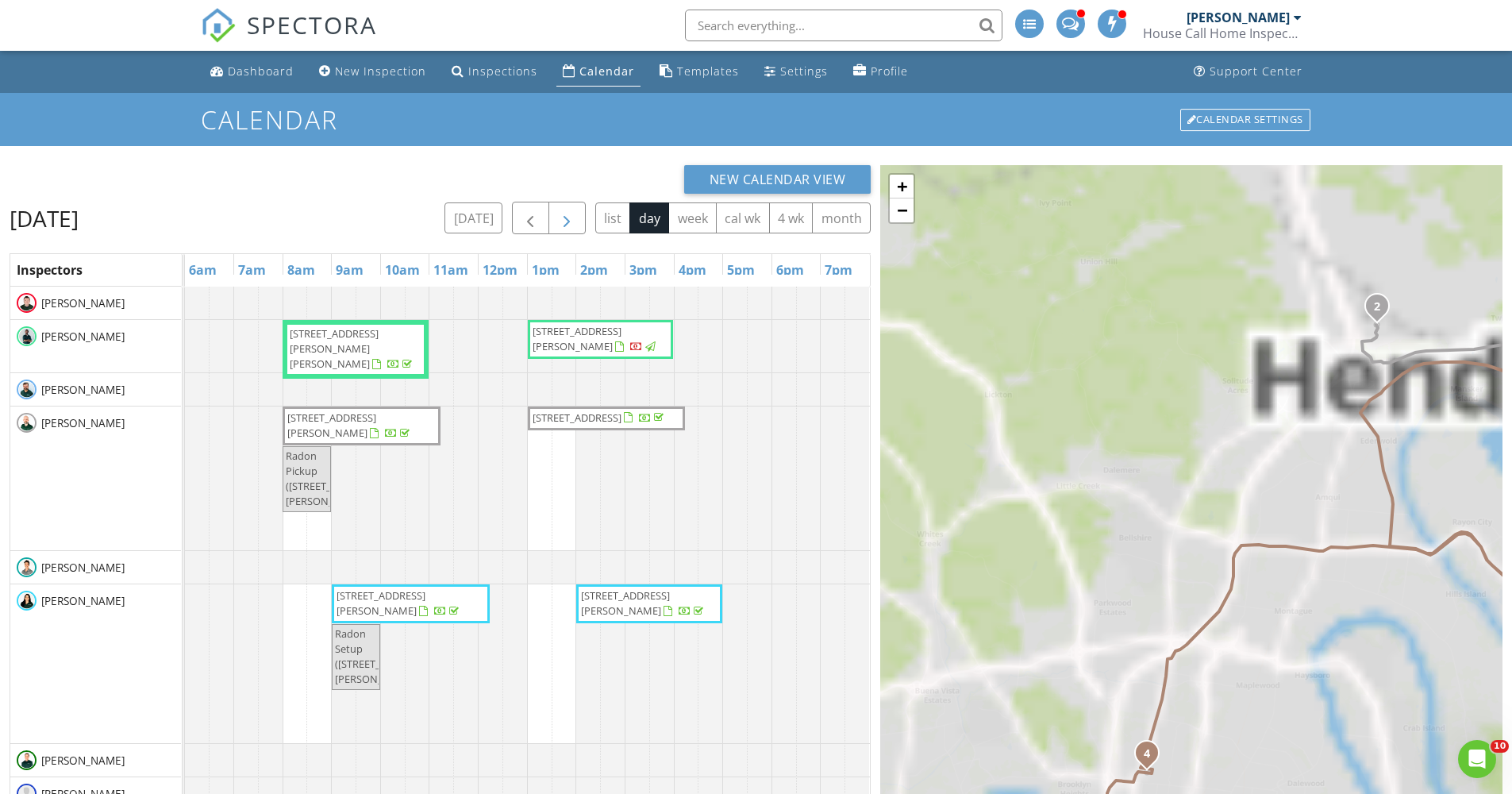
click at [572, 210] on span "button" at bounding box center [567, 218] width 19 height 19
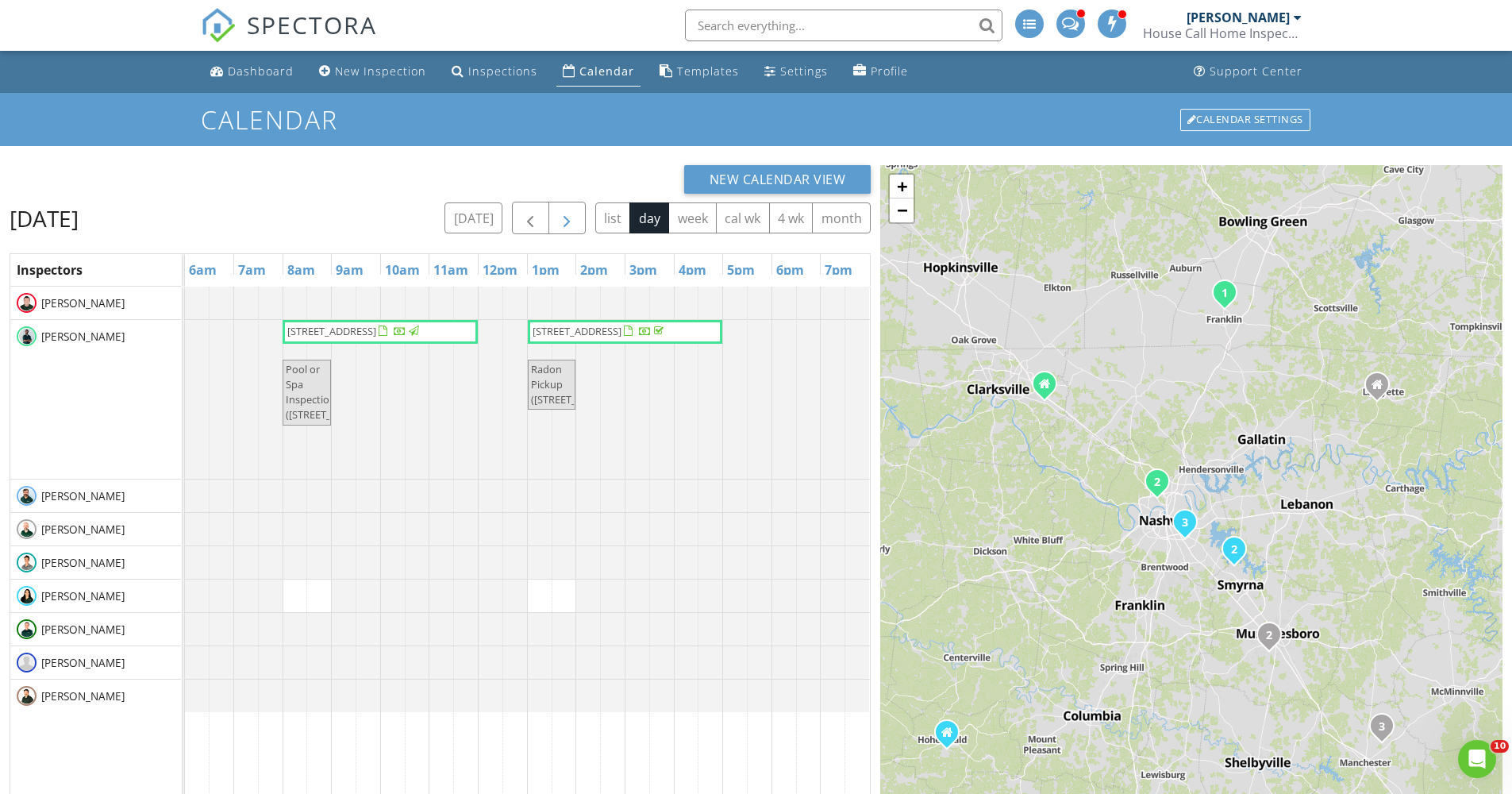
click at [572, 210] on span "button" at bounding box center [567, 218] width 19 height 19
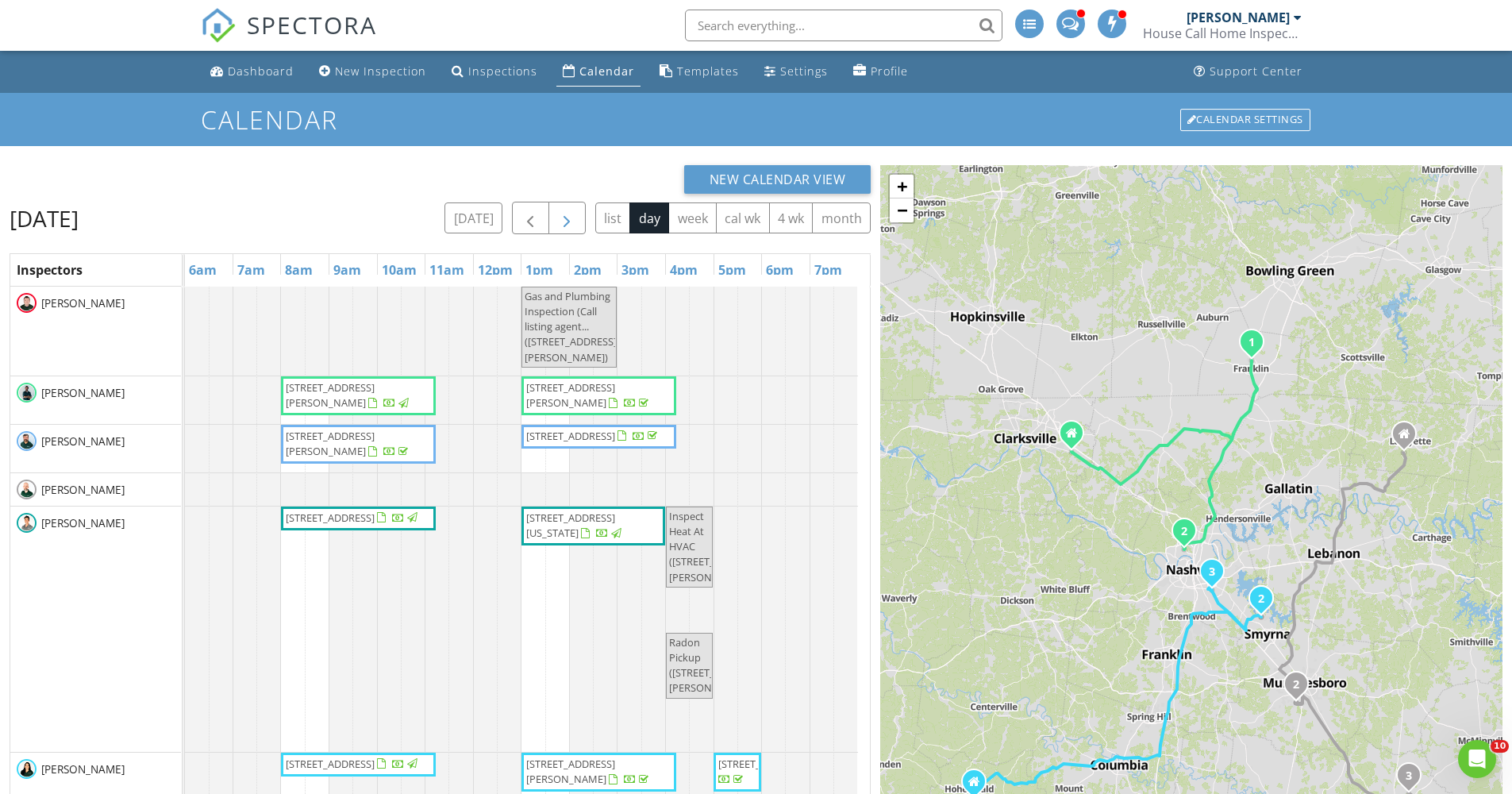
click at [572, 210] on span "button" at bounding box center [567, 218] width 19 height 19
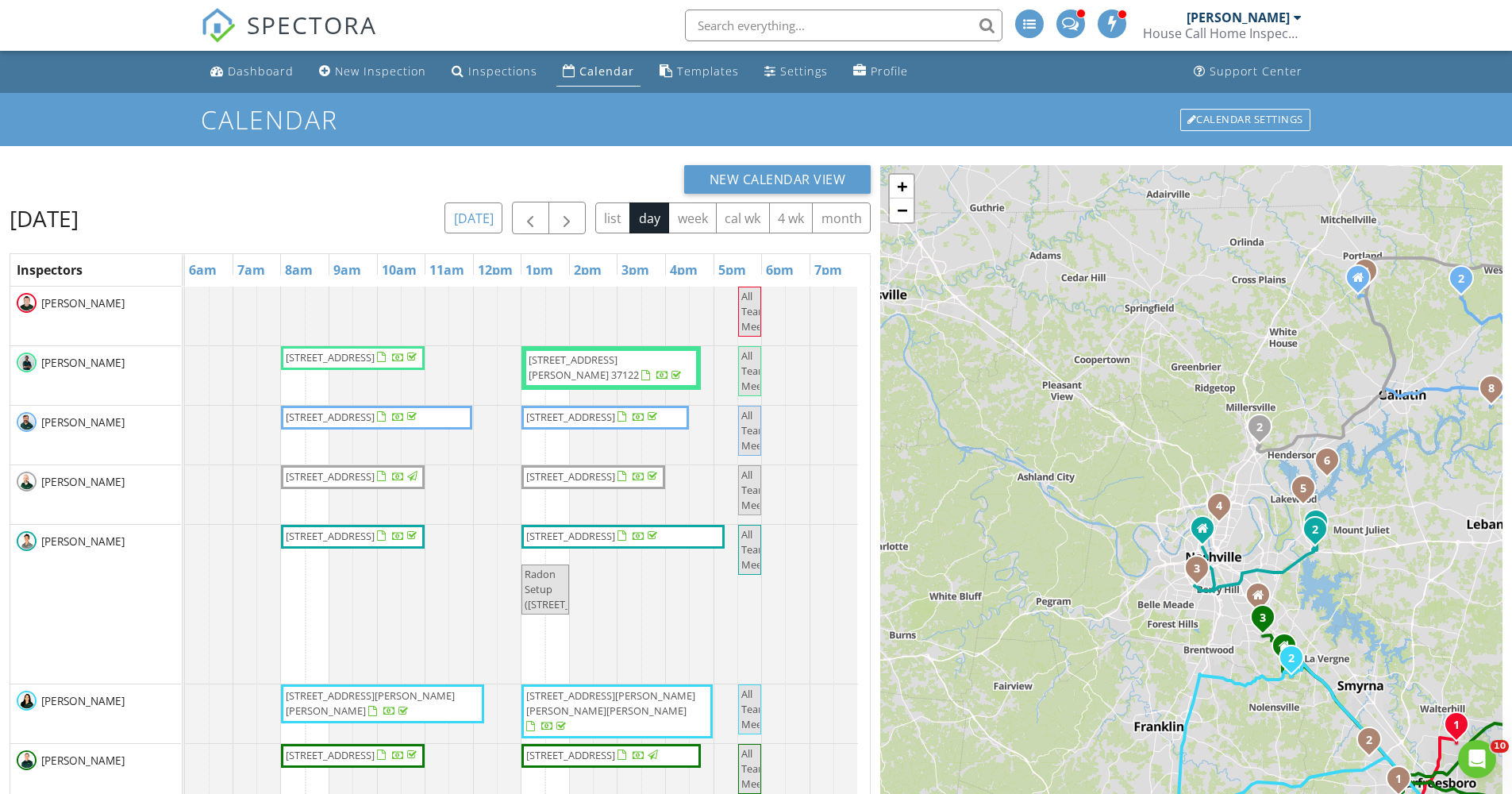
click at [483, 217] on button "[DATE]" at bounding box center [473, 218] width 58 height 31
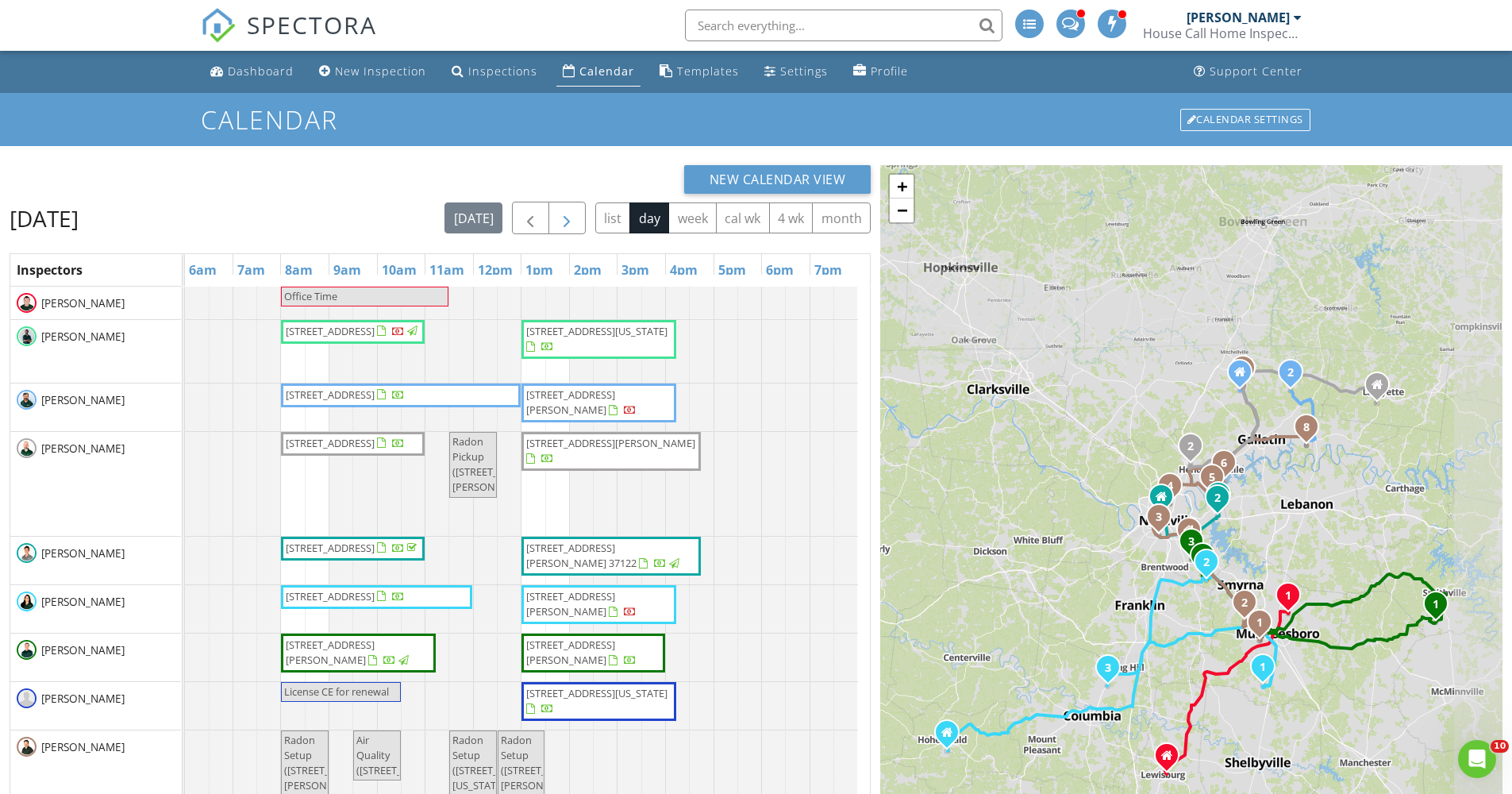
click at [558, 215] on span "button" at bounding box center [567, 218] width 19 height 19
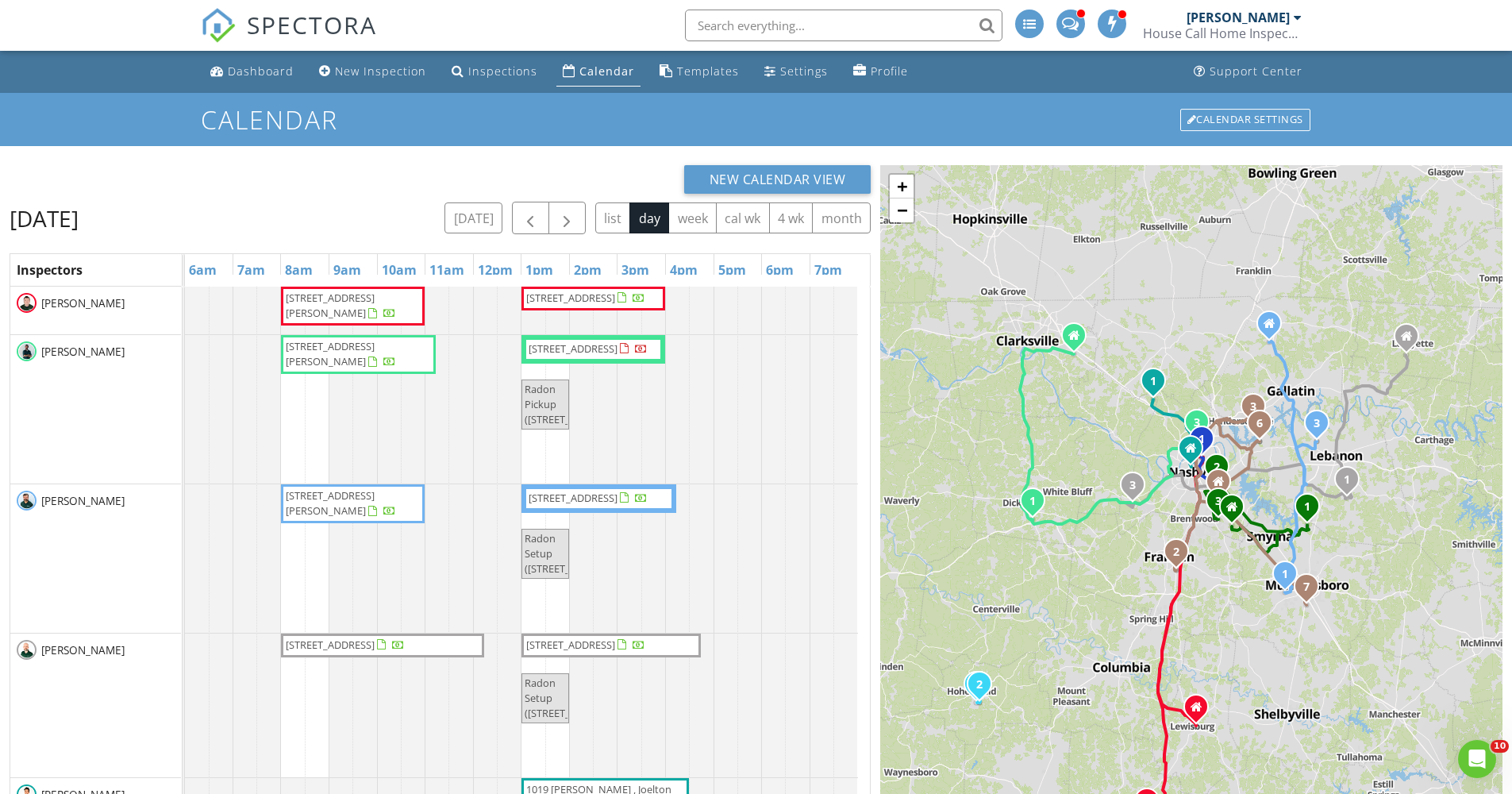
click at [92, 564] on div "Darrell Rippy" at bounding box center [95, 559] width 170 height 149
click at [118, 532] on div "Darrell Rippy" at bounding box center [95, 559] width 170 height 149
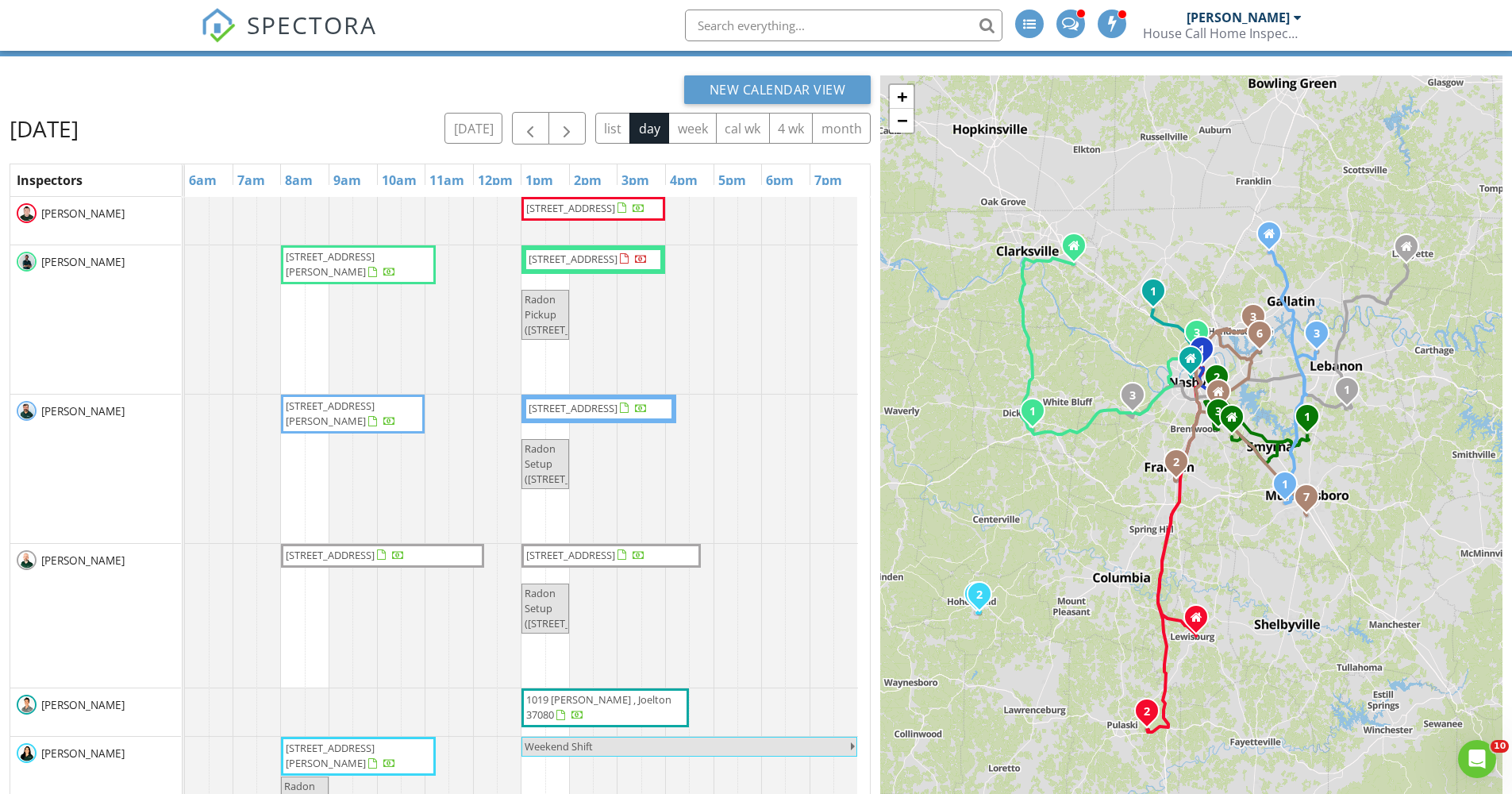
drag, startPoint x: 346, startPoint y: 209, endPoint x: 343, endPoint y: 416, distance: 207.0
click at [343, 416] on tbody "504 Edwin St LOT 23, Nashville 37207 270 Pisgah Pike , Pulaski 38478 116 Nottin…" at bounding box center [521, 771] width 673 height 1149
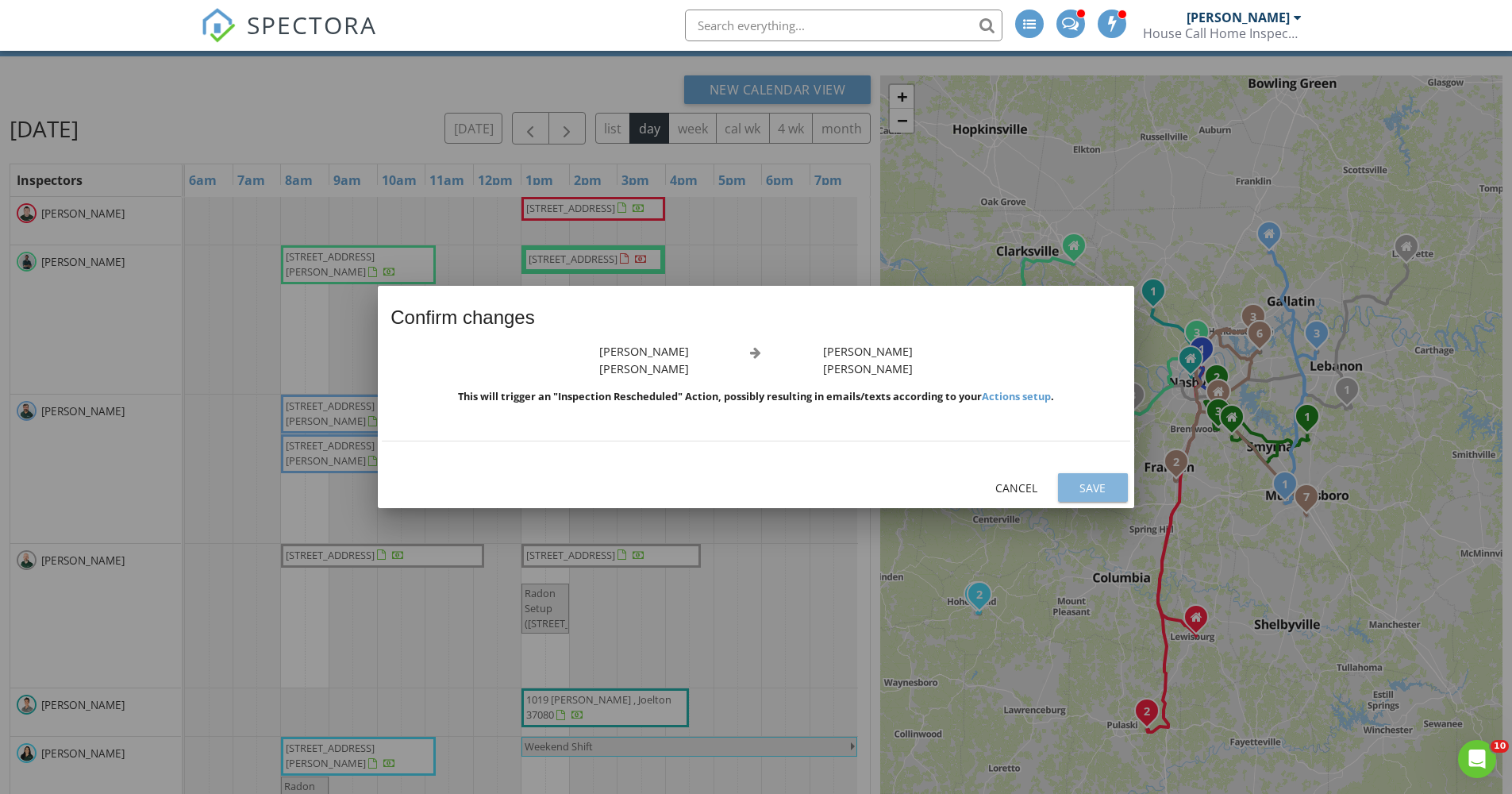
click at [1111, 491] on div "Save" at bounding box center [1092, 488] width 45 height 17
click at [1072, 491] on div "Save" at bounding box center [1092, 488] width 45 height 17
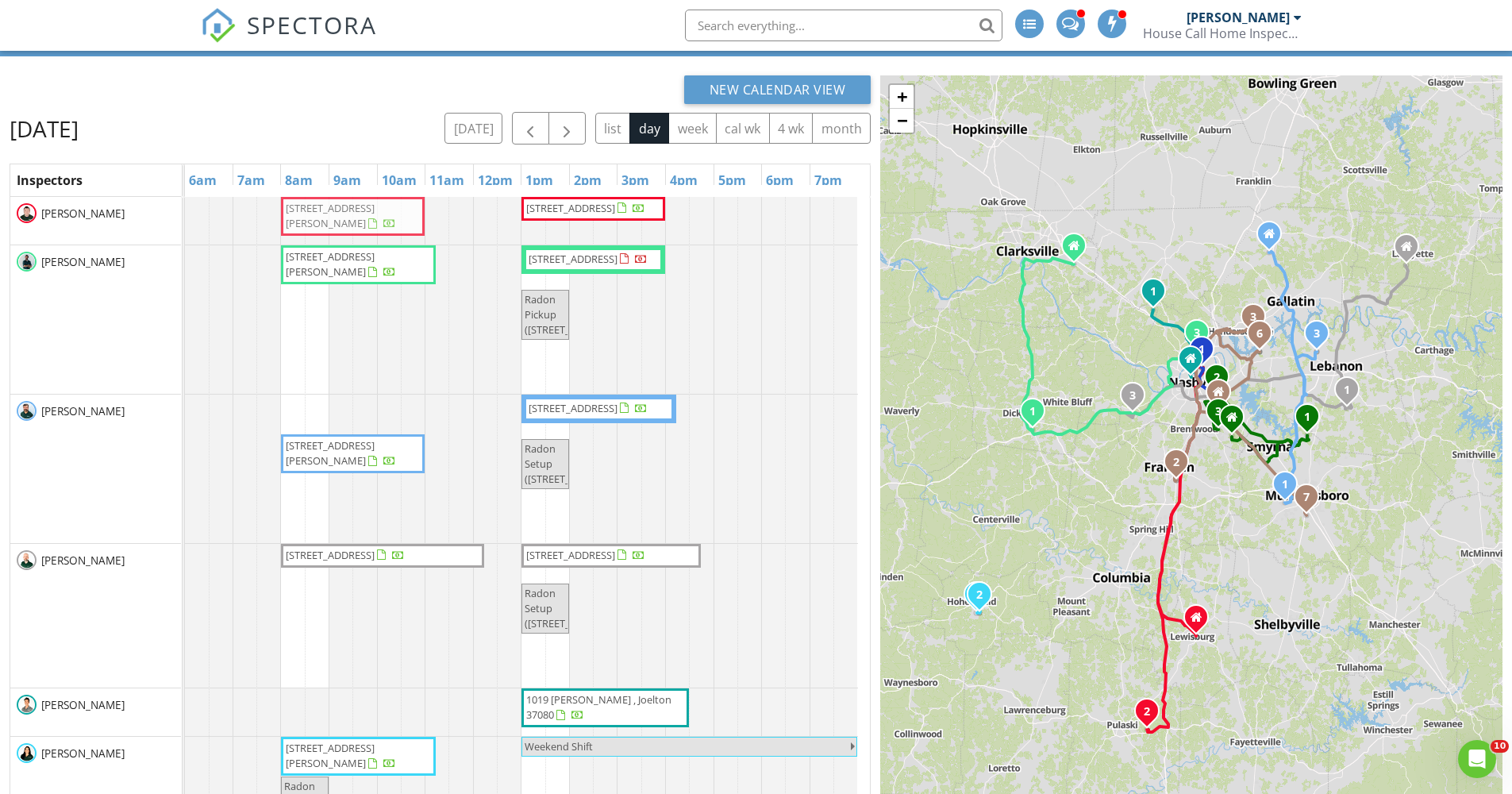
drag, startPoint x: 329, startPoint y: 420, endPoint x: 330, endPoint y: 241, distance: 179.0
click at [330, 241] on tbody "270 Pisgah Pike , Pulaski 38478 1721 Albarado Trl , Murfreesboro 37128 116 Nott…" at bounding box center [521, 771] width 673 height 1149
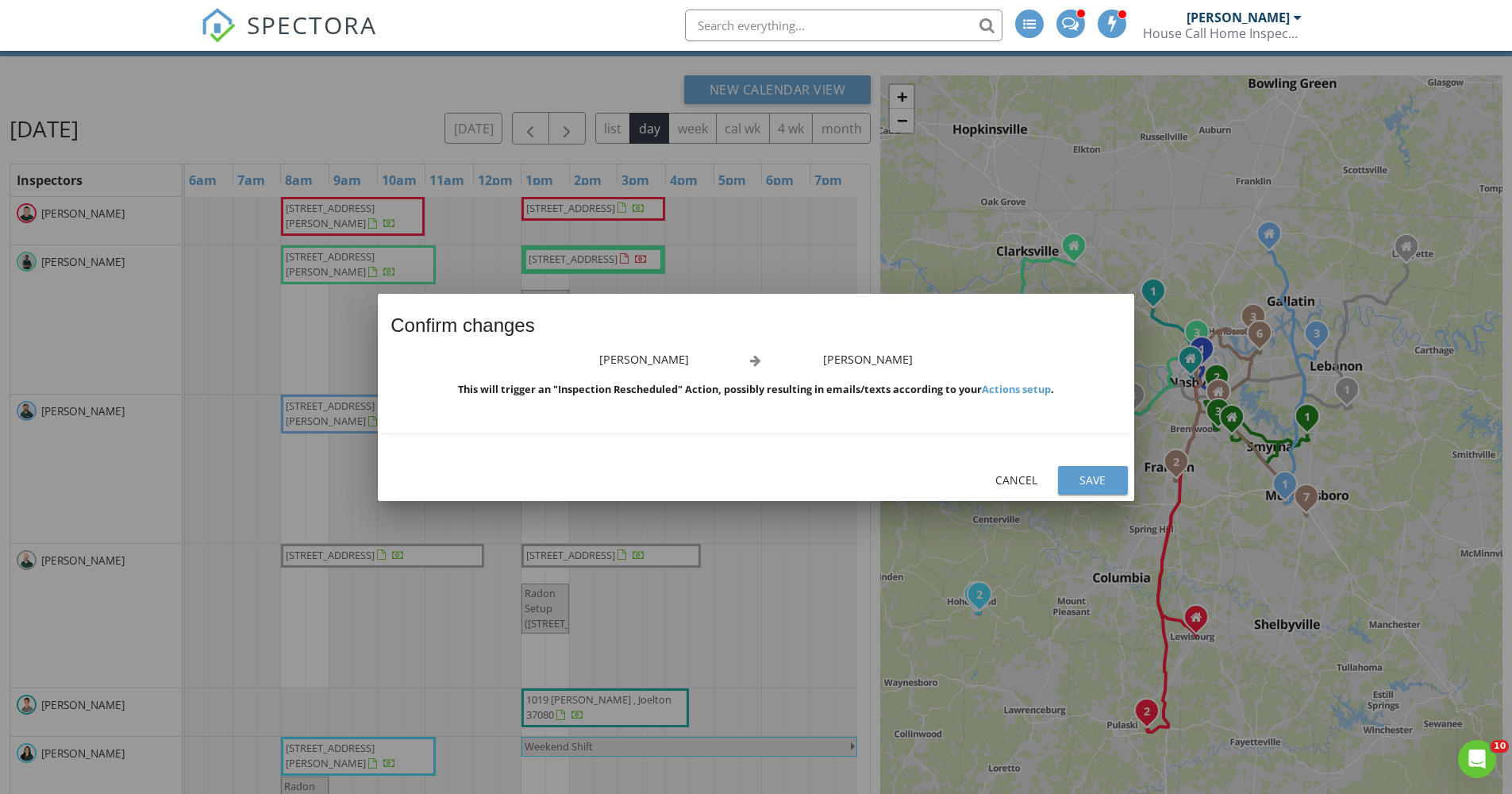
click at [1094, 488] on div "Save" at bounding box center [1092, 480] width 45 height 17
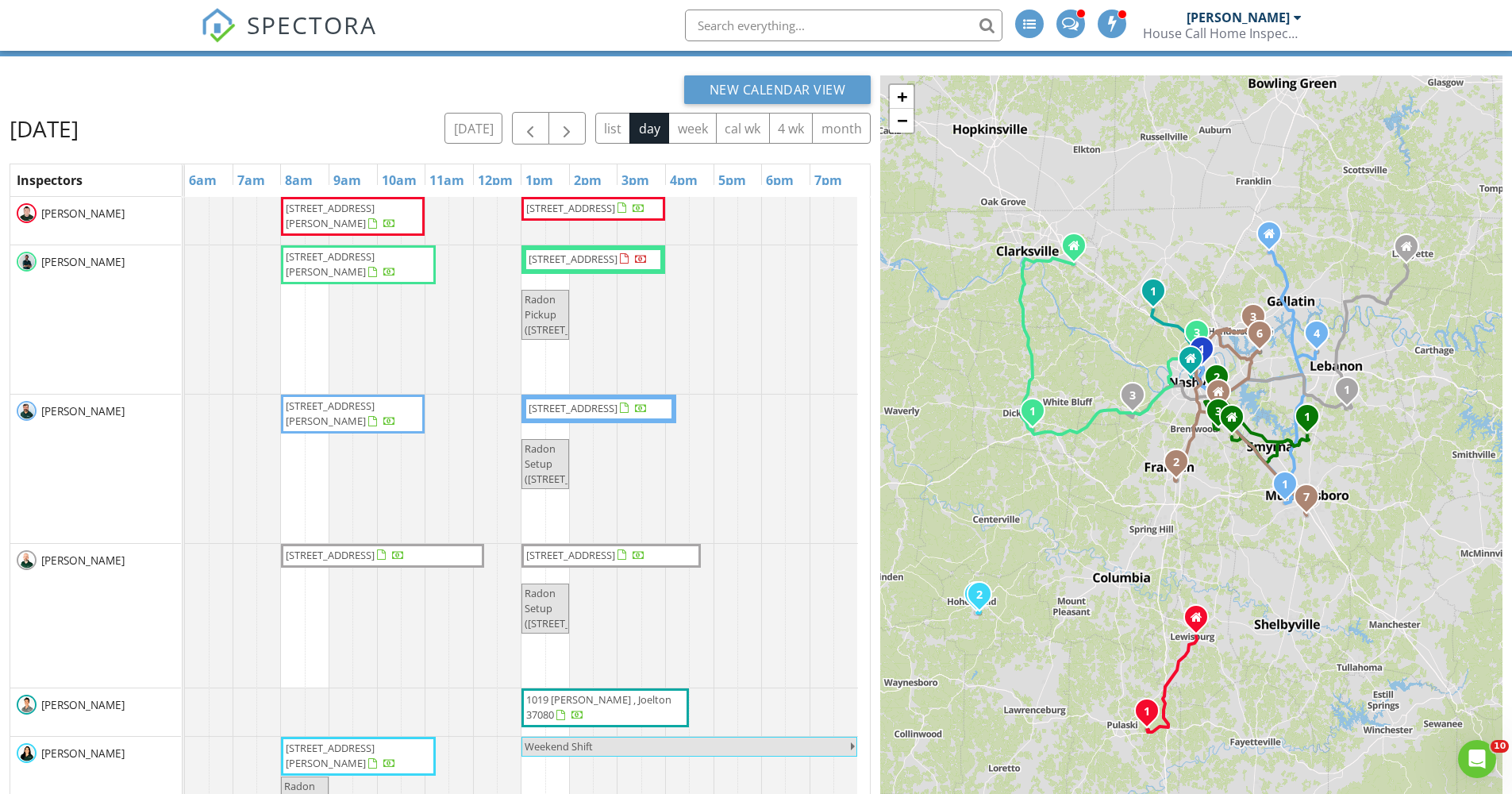
click at [330, 428] on span "504 Edwin St LOT 23, Nashville 37207" at bounding box center [352, 413] width 137 height 31
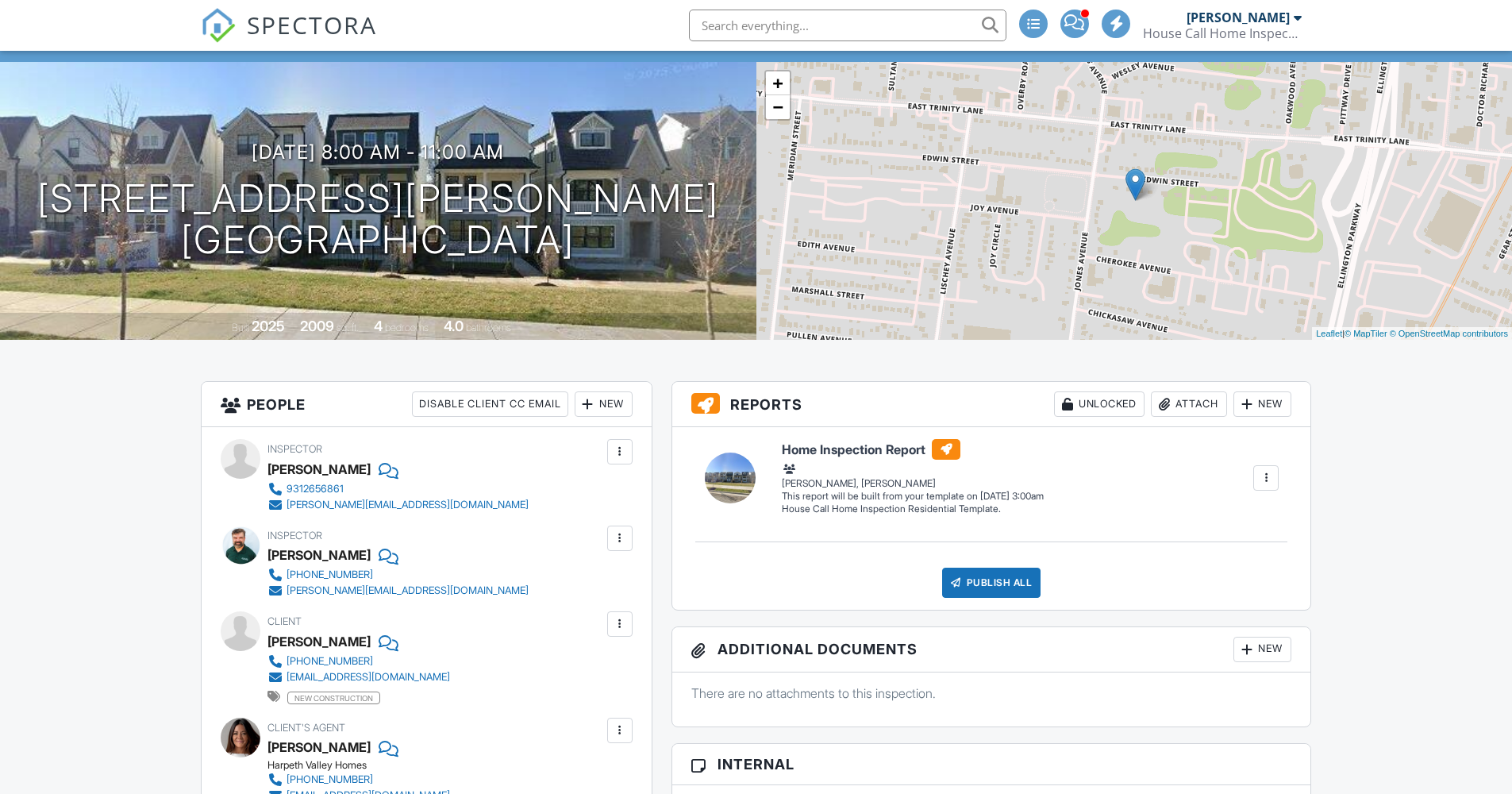
click at [618, 455] on div at bounding box center [620, 451] width 16 height 16
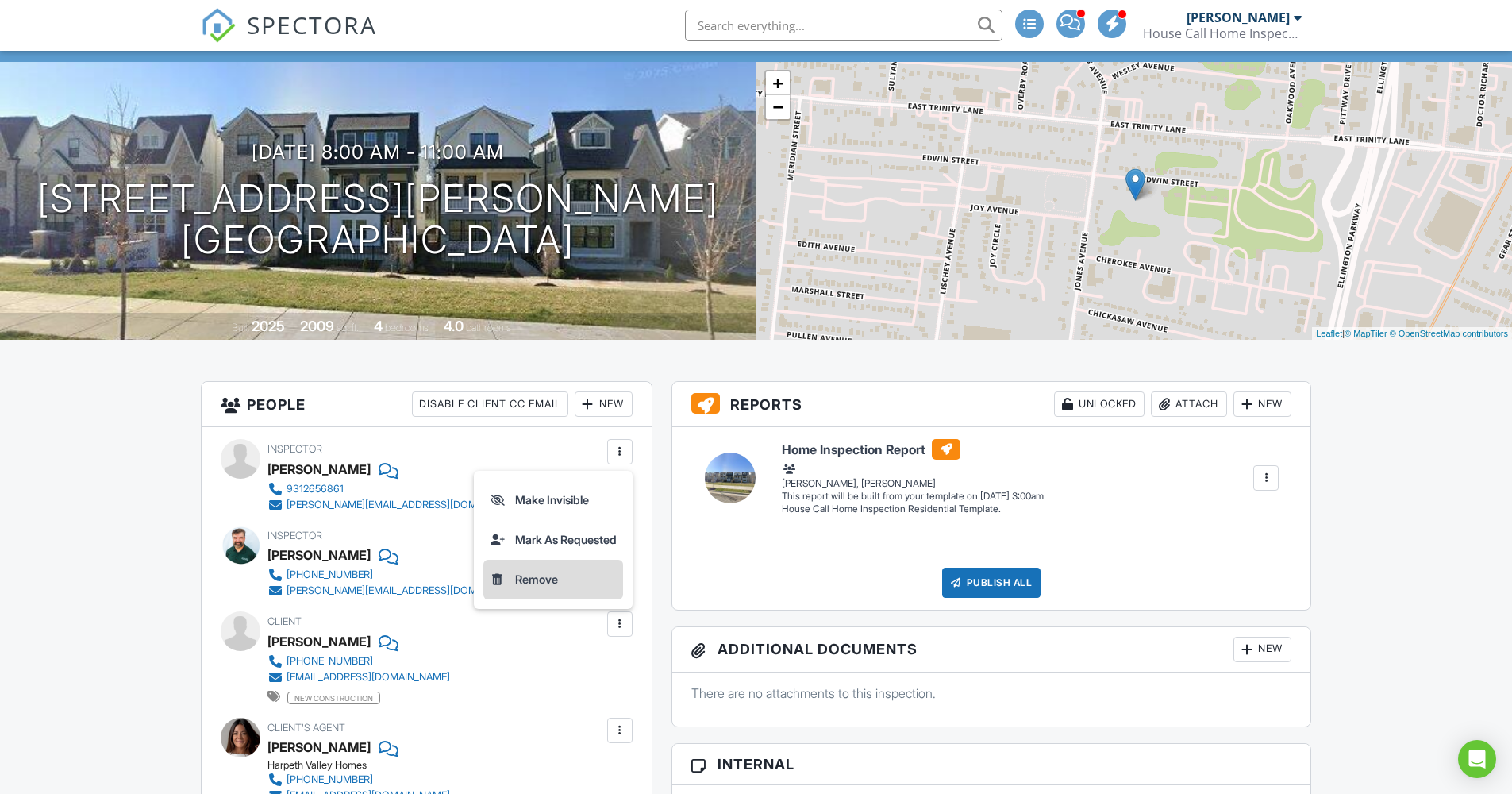
click at [518, 588] on li "Remove" at bounding box center [553, 579] width 140 height 40
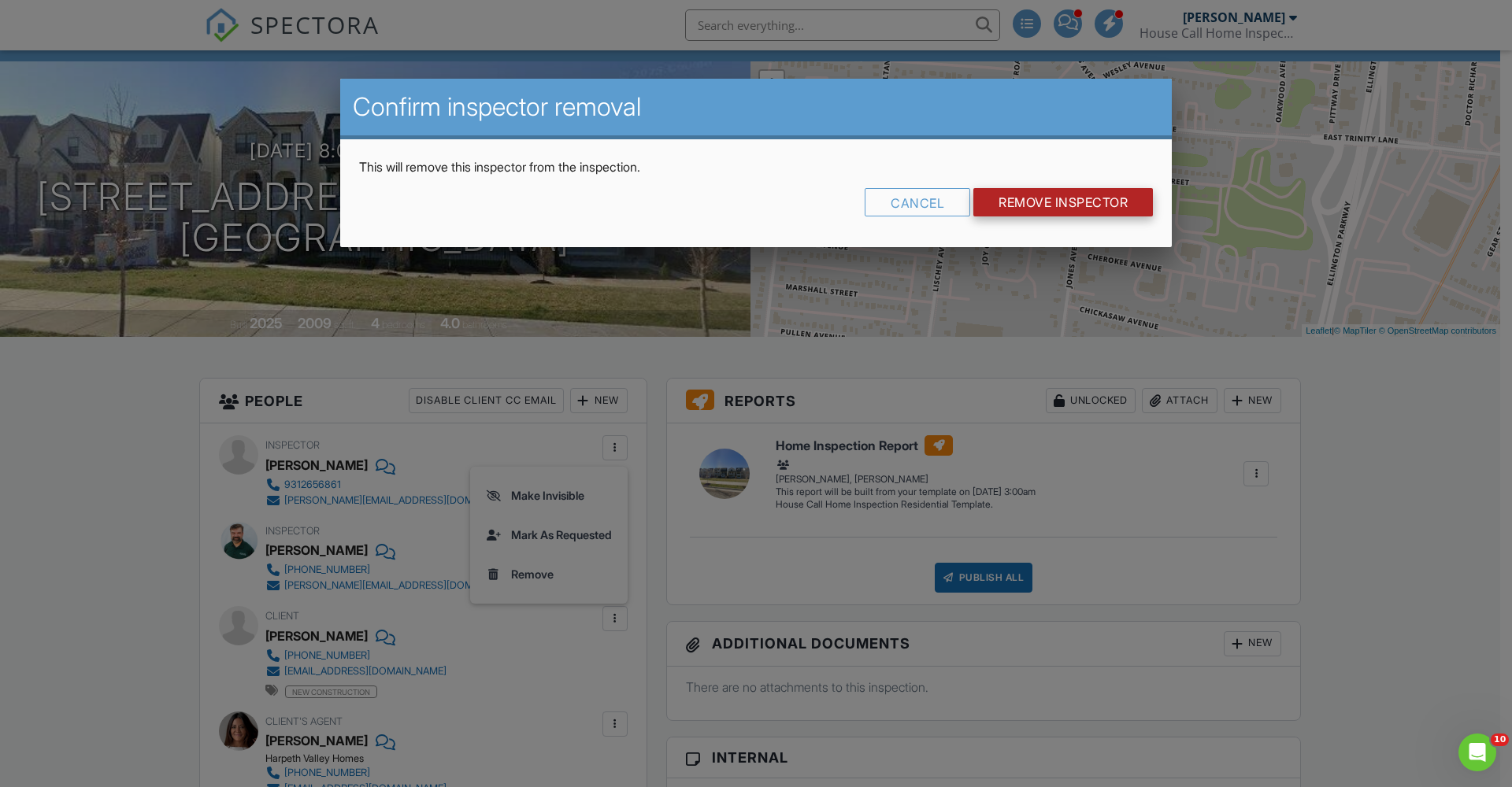
click at [1079, 202] on input "Remove Inspector" at bounding box center [1063, 202] width 180 height 28
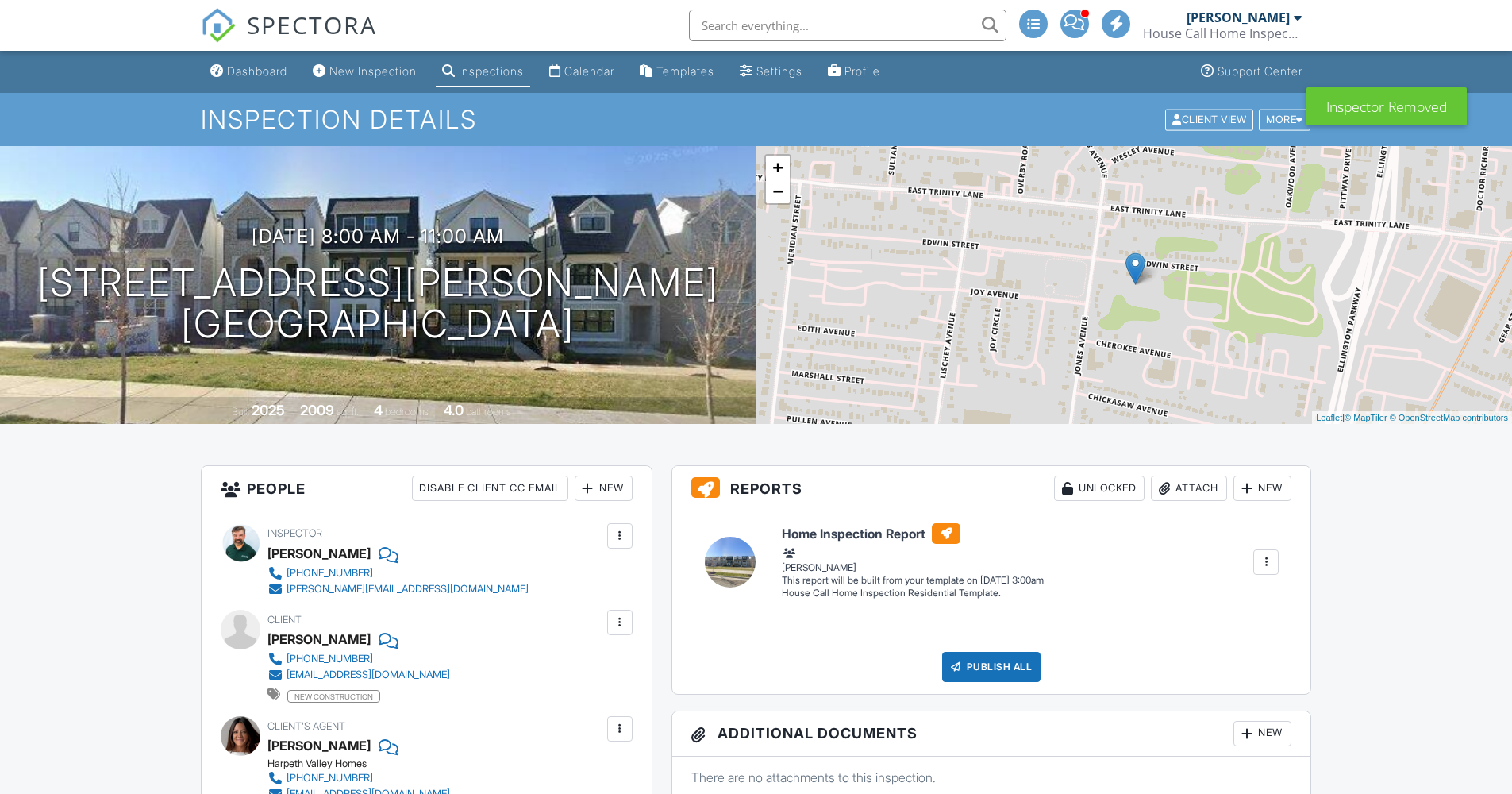
click at [1281, 485] on div "New" at bounding box center [1262, 489] width 58 height 25
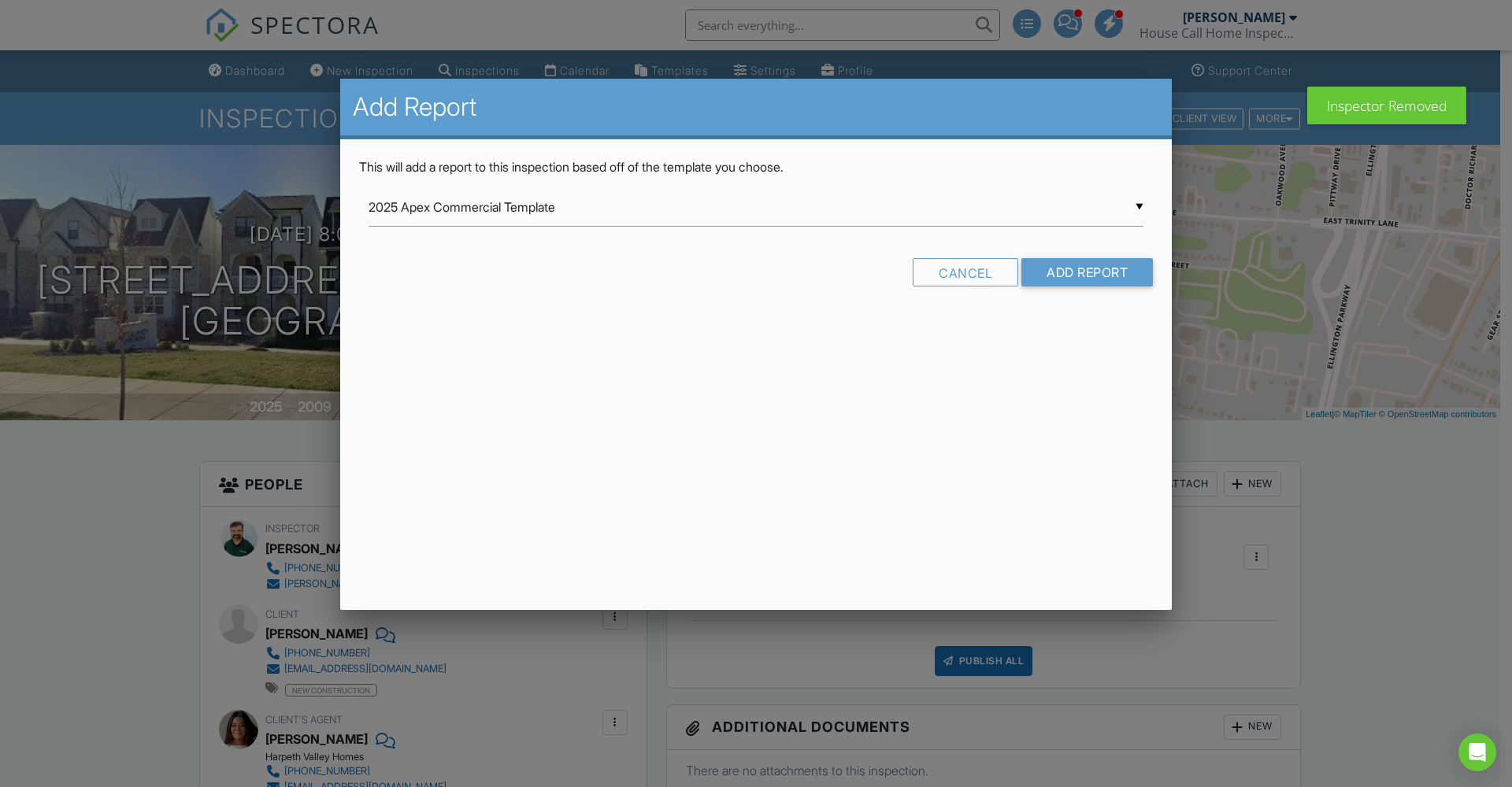
click at [563, 212] on input "2025 Apex Commercial Template" at bounding box center [756, 207] width 775 height 38
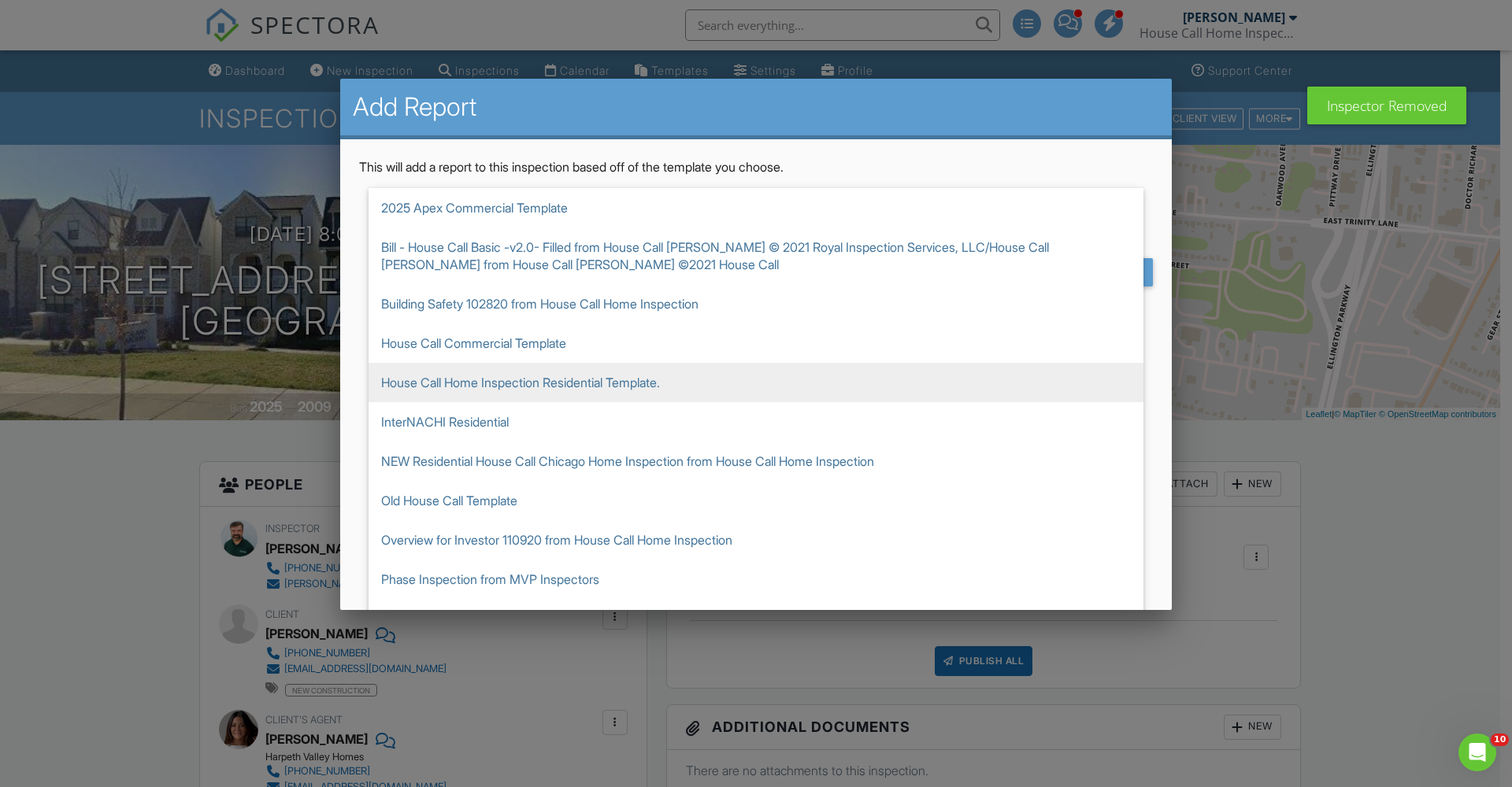
click at [510, 393] on span "House Call Home Inspection Residential Template." at bounding box center [756, 382] width 775 height 39
type input "House Call Home Inspection Residential Template."
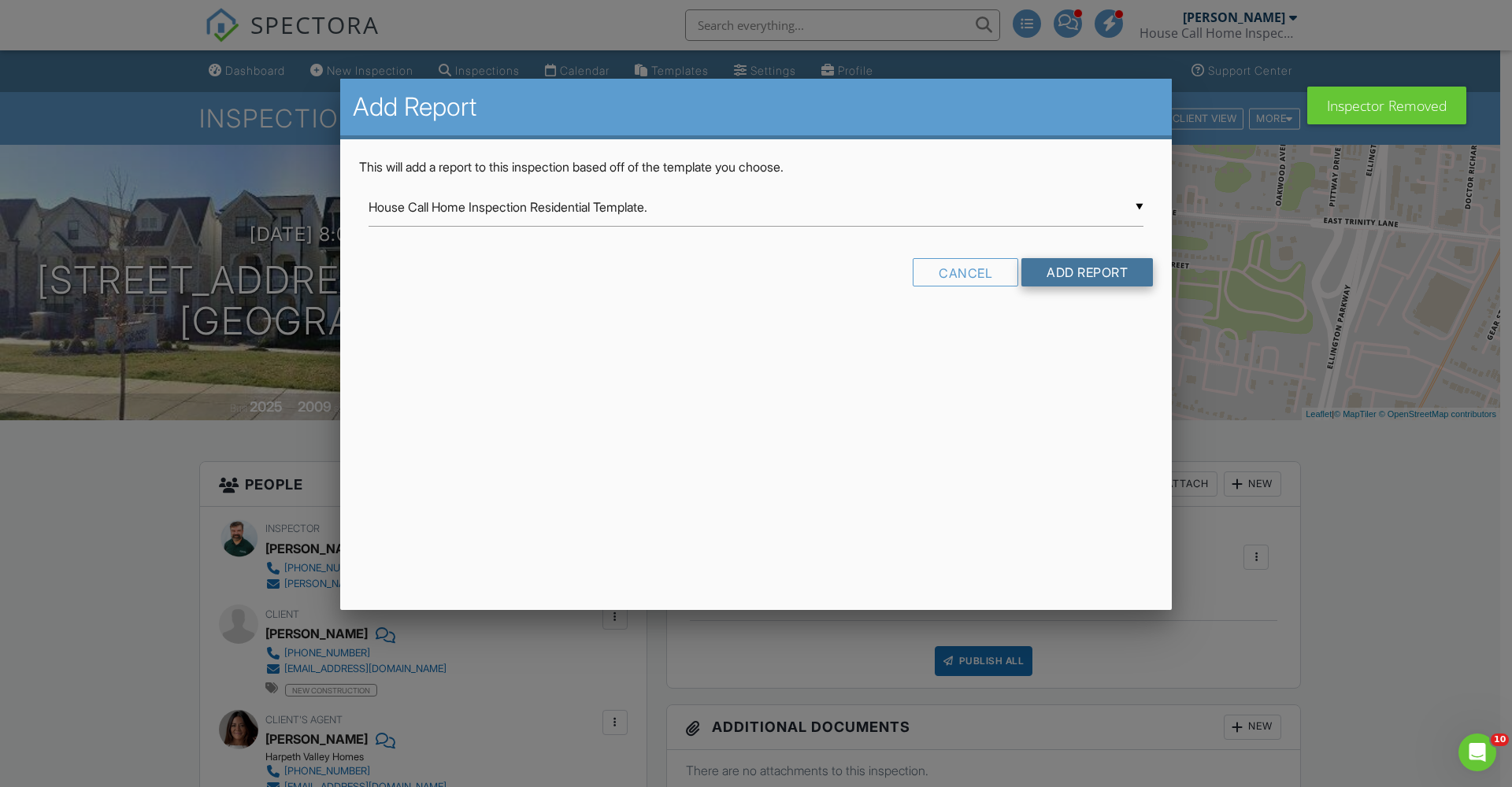
click at [1089, 263] on input "Add Report" at bounding box center [1087, 273] width 131 height 28
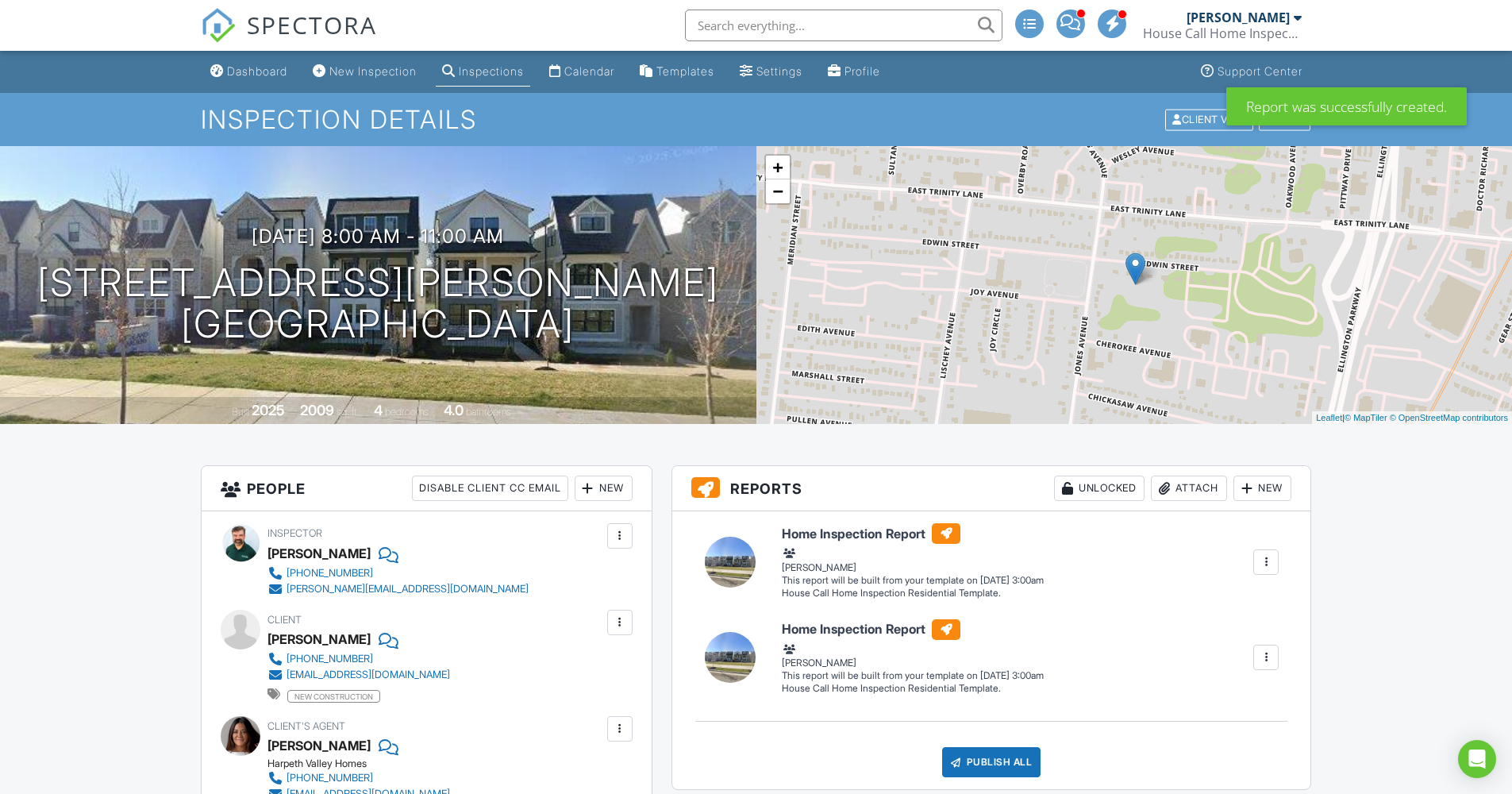
click at [1273, 650] on div at bounding box center [1266, 657] width 16 height 16
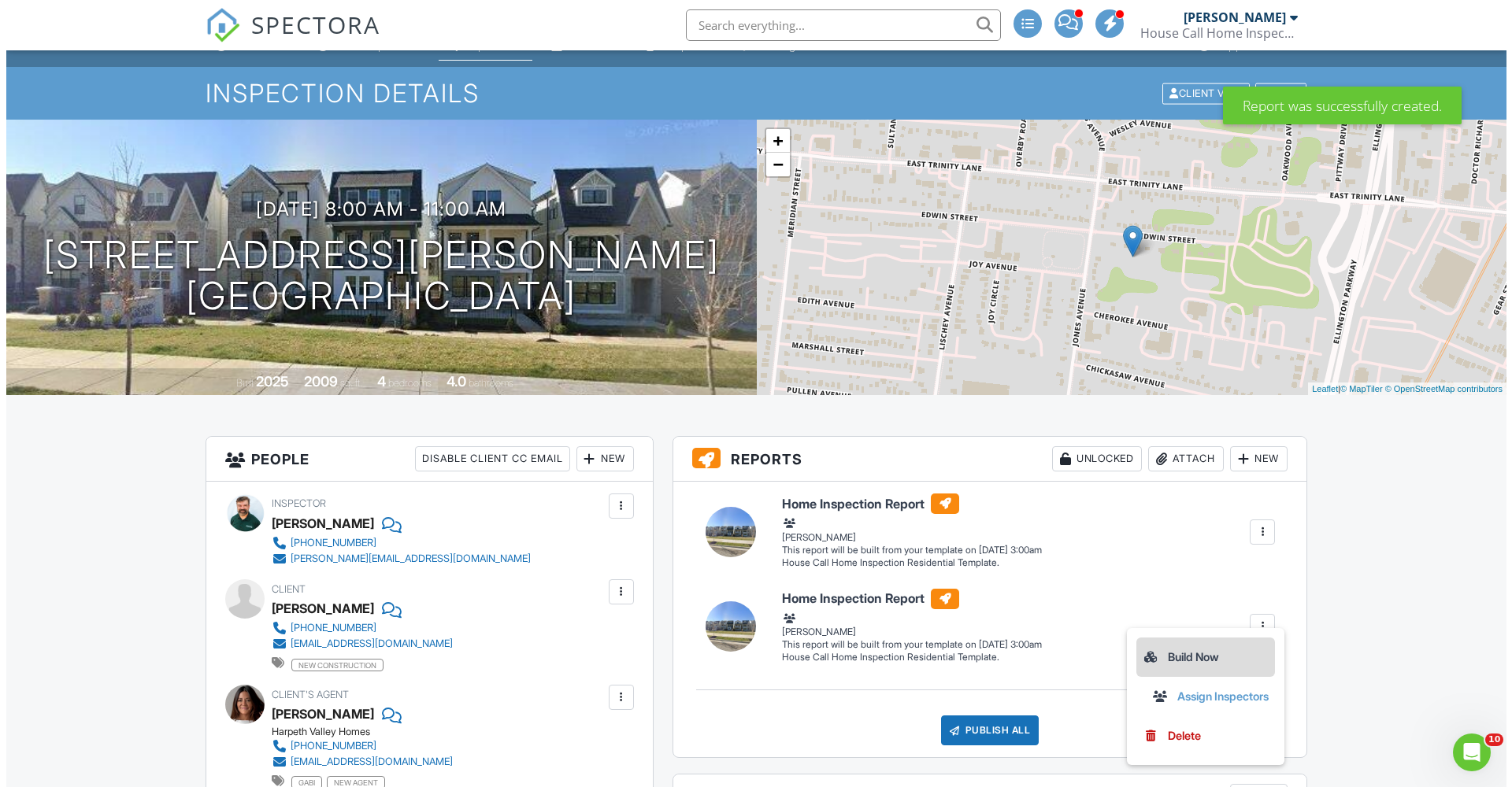
scroll to position [79, 0]
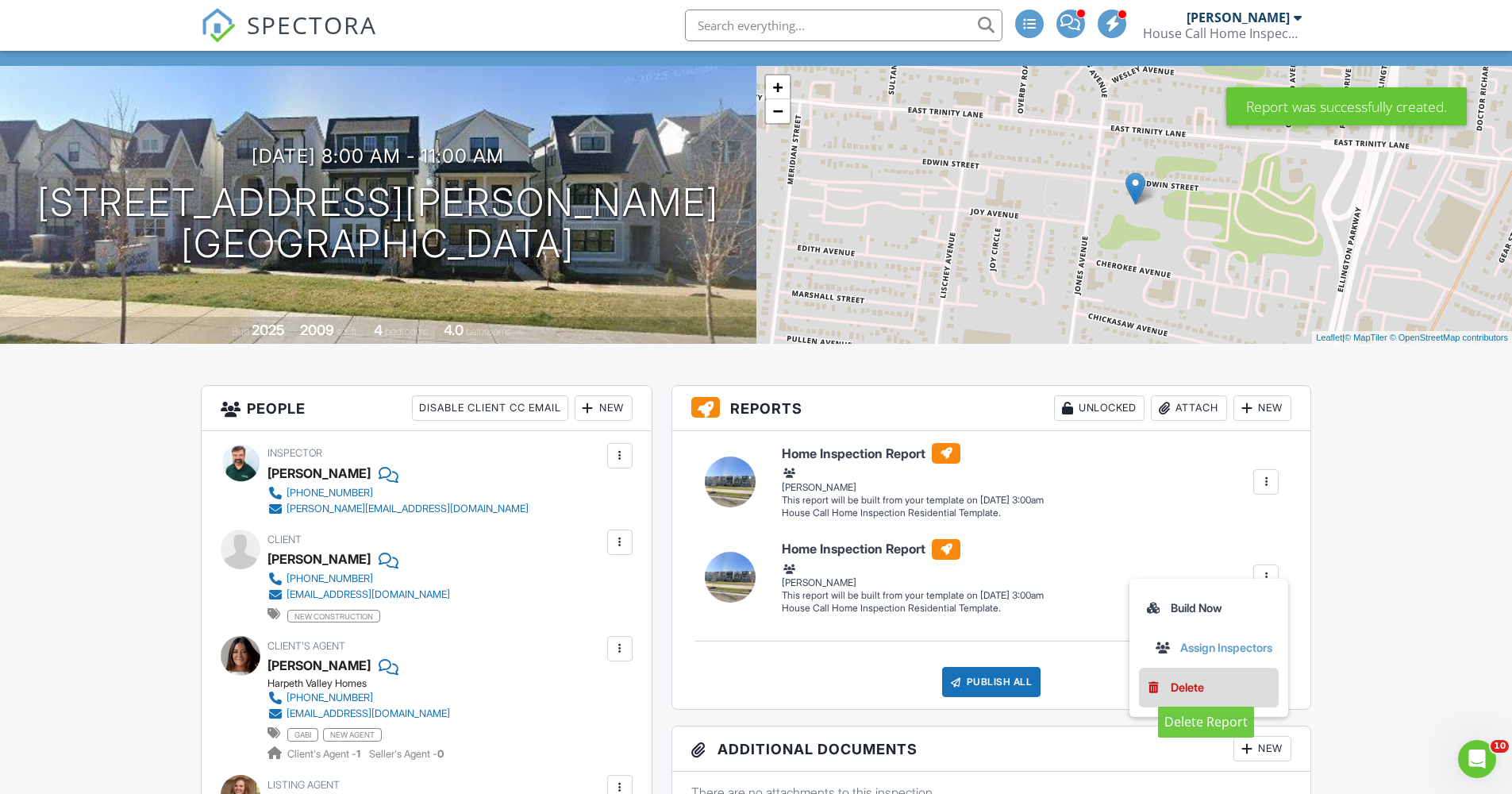
click at [1195, 686] on div "Delete" at bounding box center [1187, 688] width 34 height 18
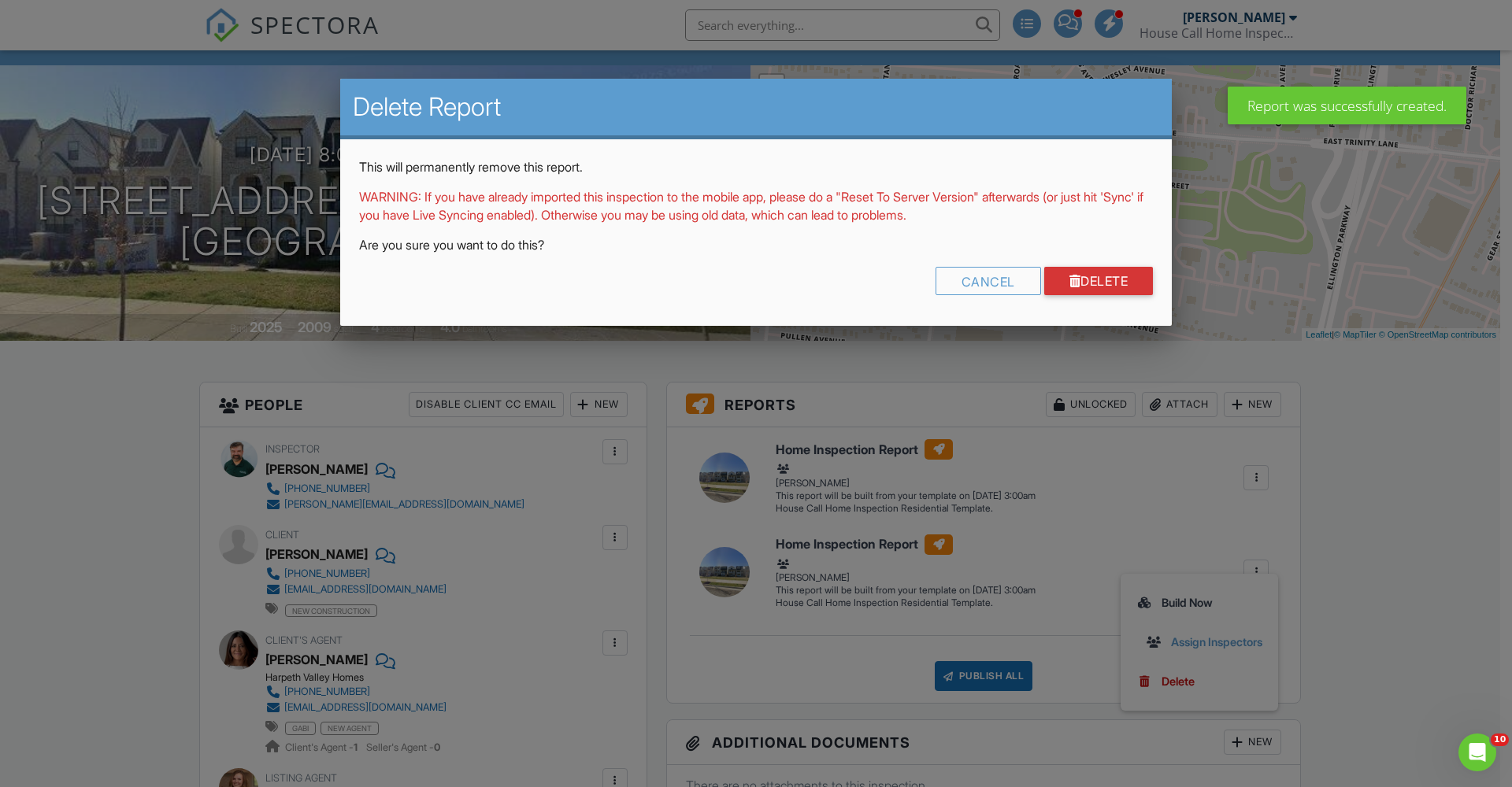
click at [1106, 263] on div "This will permanently remove this report. WARNING: If you have already imported…" at bounding box center [756, 233] width 832 height 187
click at [1101, 280] on link "Delete" at bounding box center [1099, 281] width 110 height 28
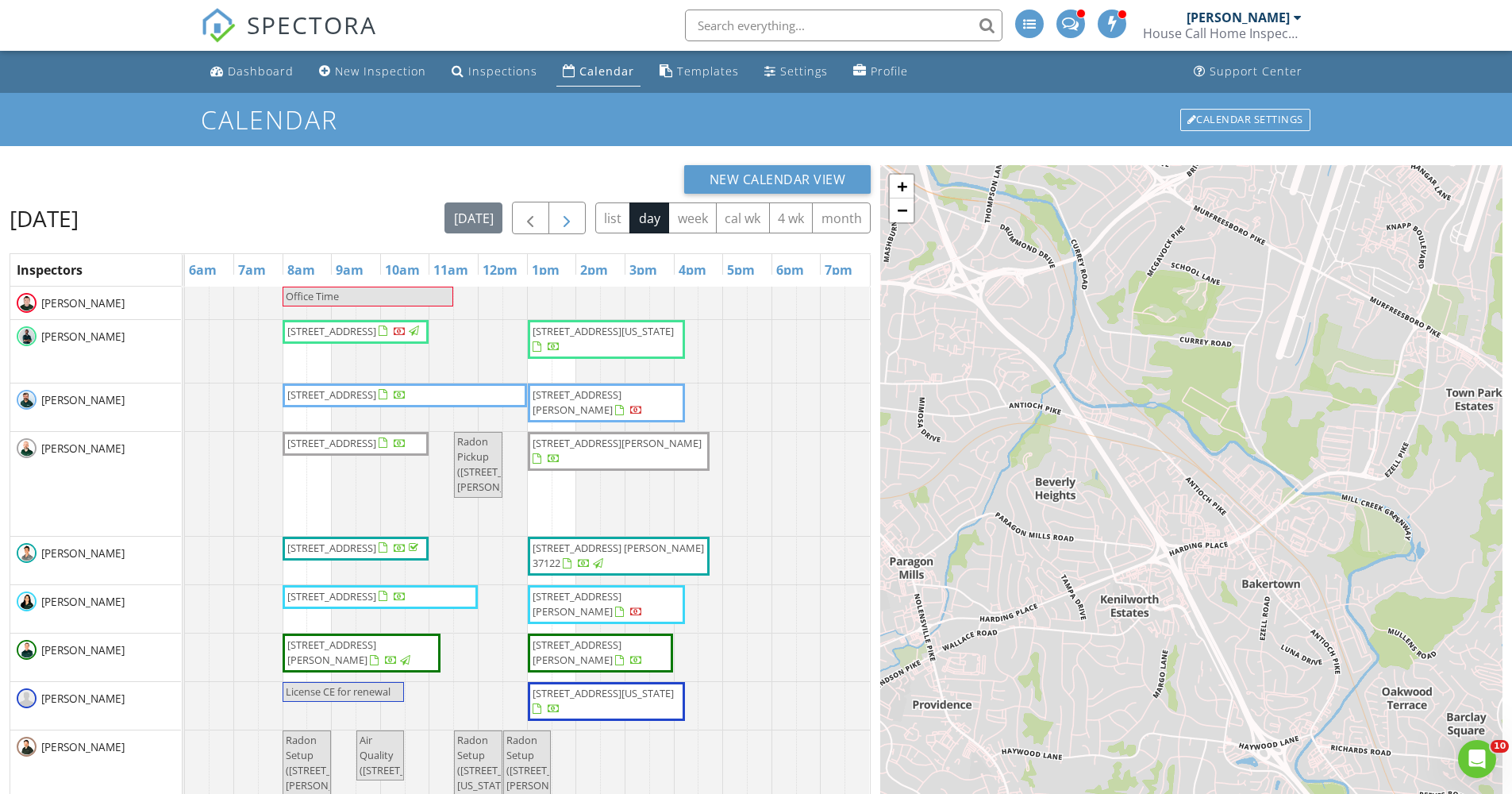
click at [563, 219] on span "button" at bounding box center [567, 218] width 19 height 19
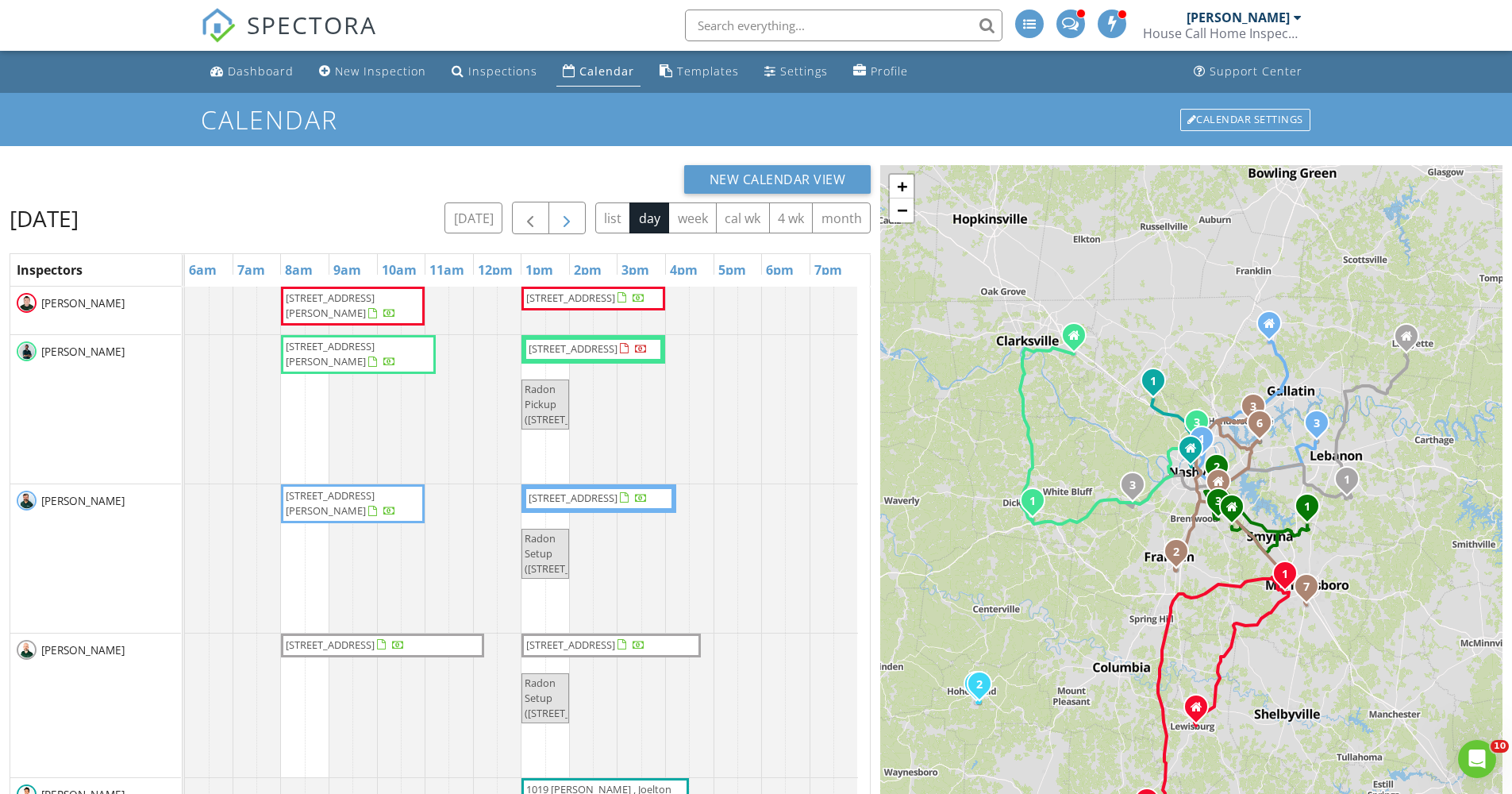
click at [563, 227] on span "button" at bounding box center [567, 218] width 19 height 19
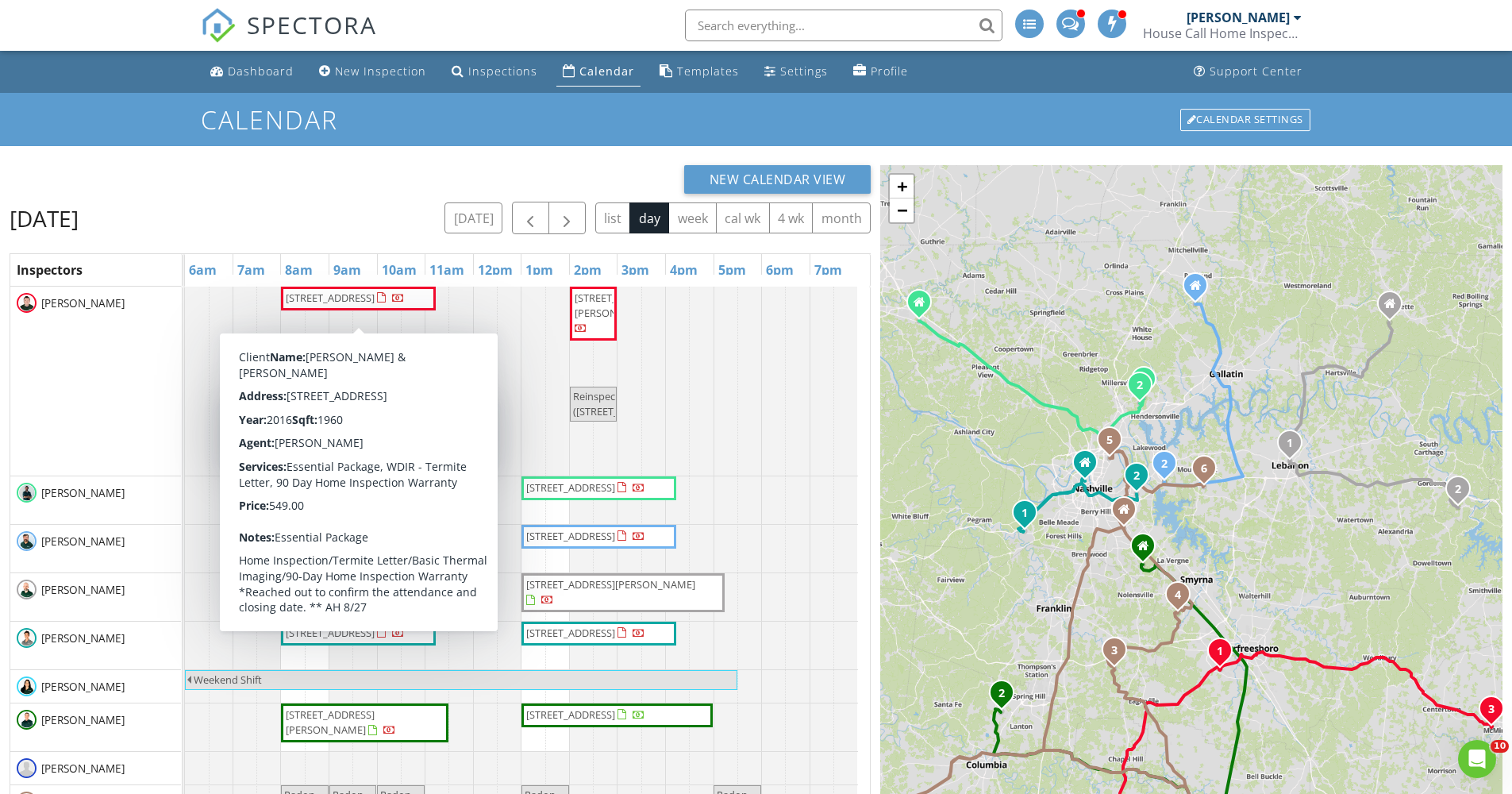
click at [139, 381] on div "[PERSON_NAME]" at bounding box center [95, 381] width 170 height 189
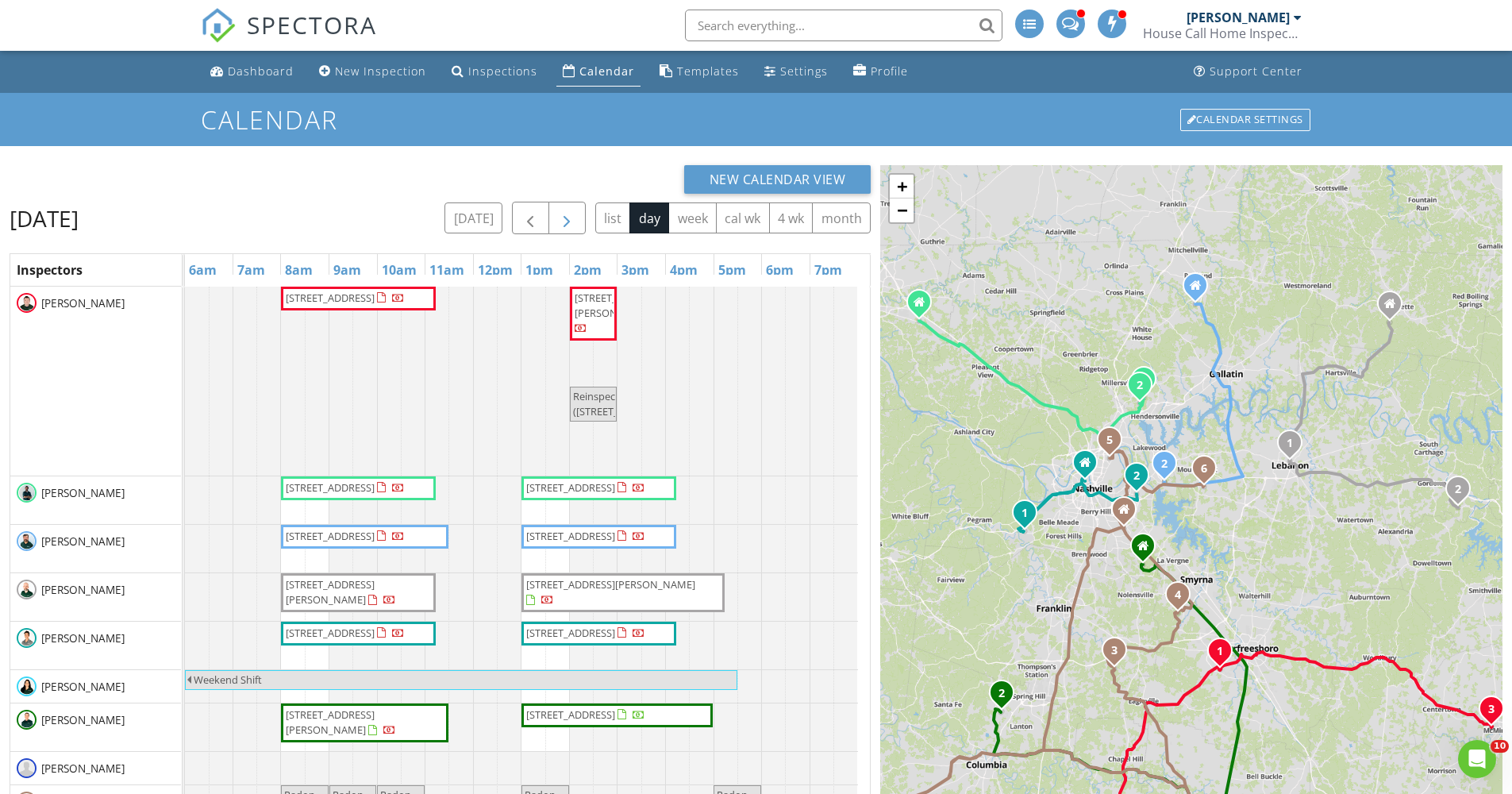
click at [570, 213] on span "button" at bounding box center [567, 218] width 19 height 19
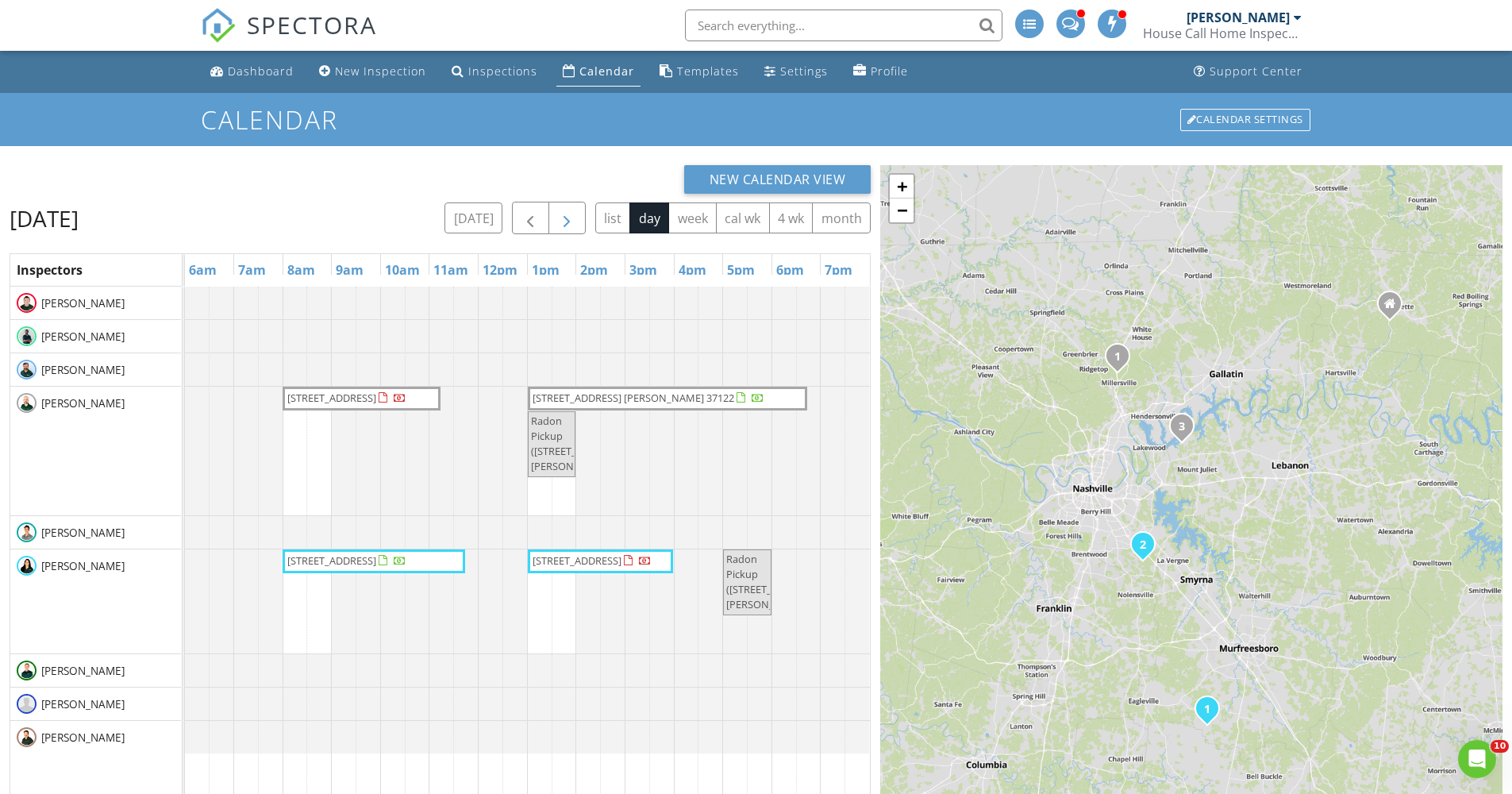
click at [570, 213] on span "button" at bounding box center [567, 218] width 19 height 19
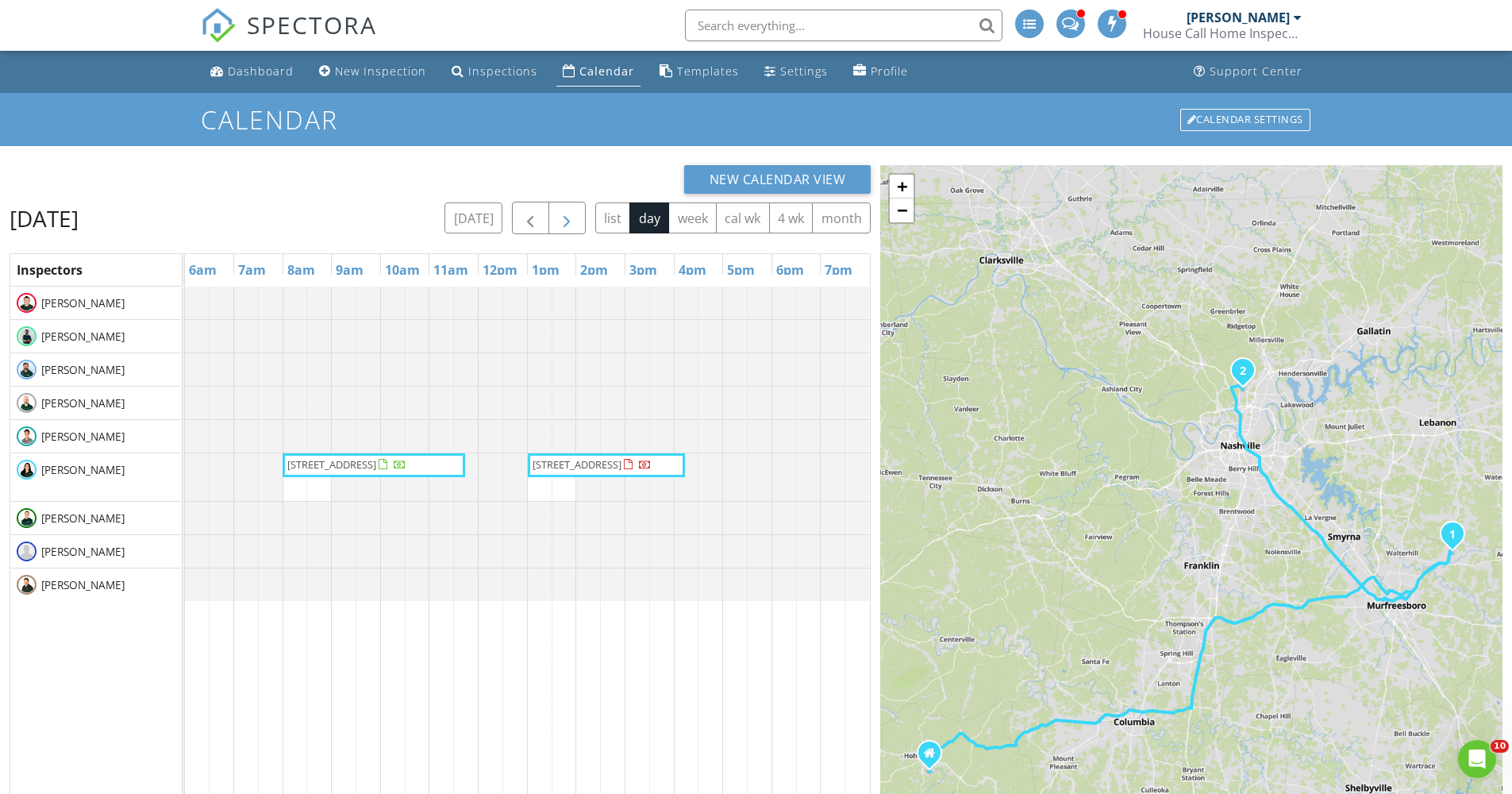
click at [570, 213] on span "button" at bounding box center [567, 218] width 19 height 19
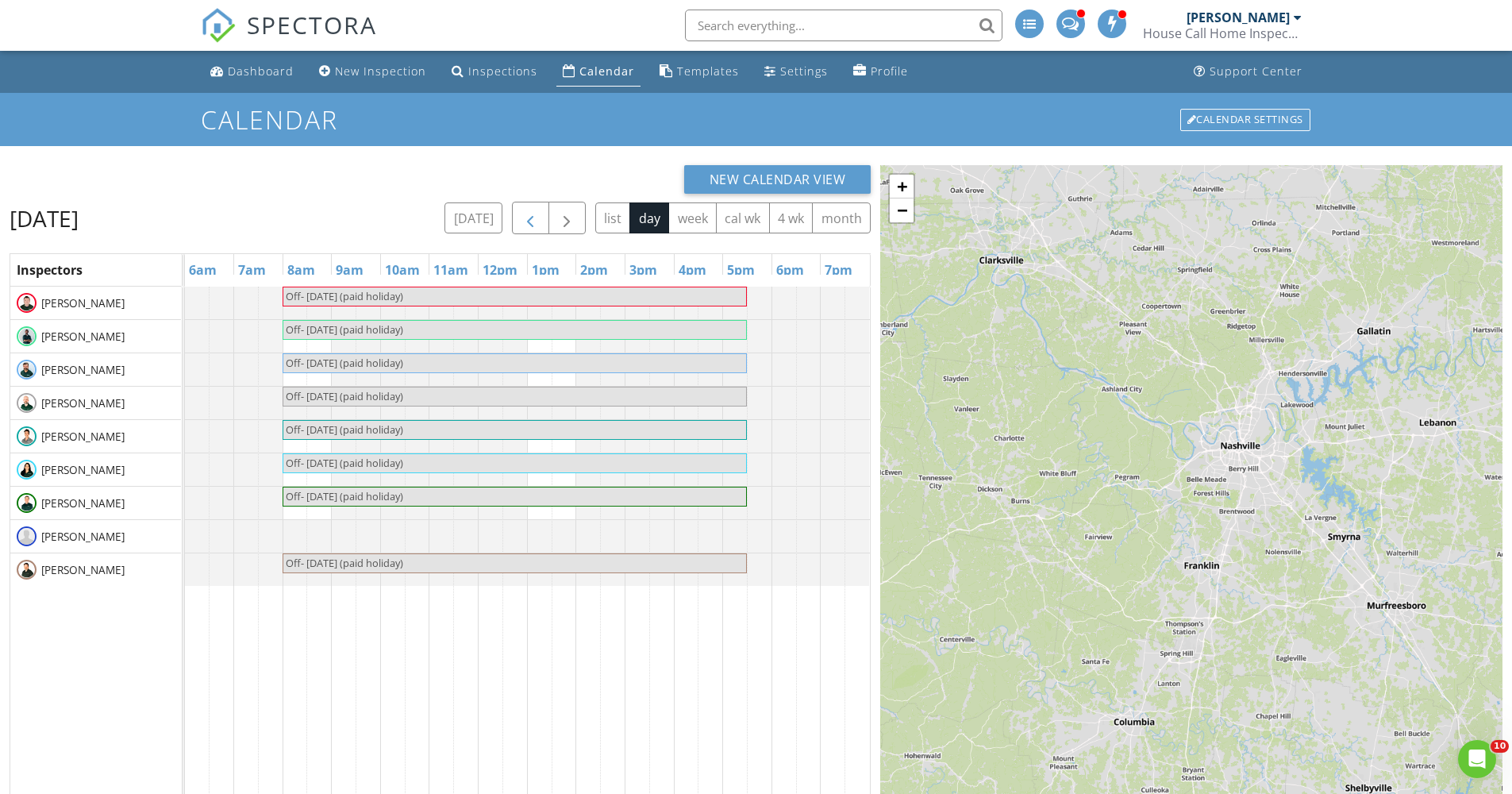
click at [534, 217] on span "button" at bounding box center [530, 218] width 19 height 19
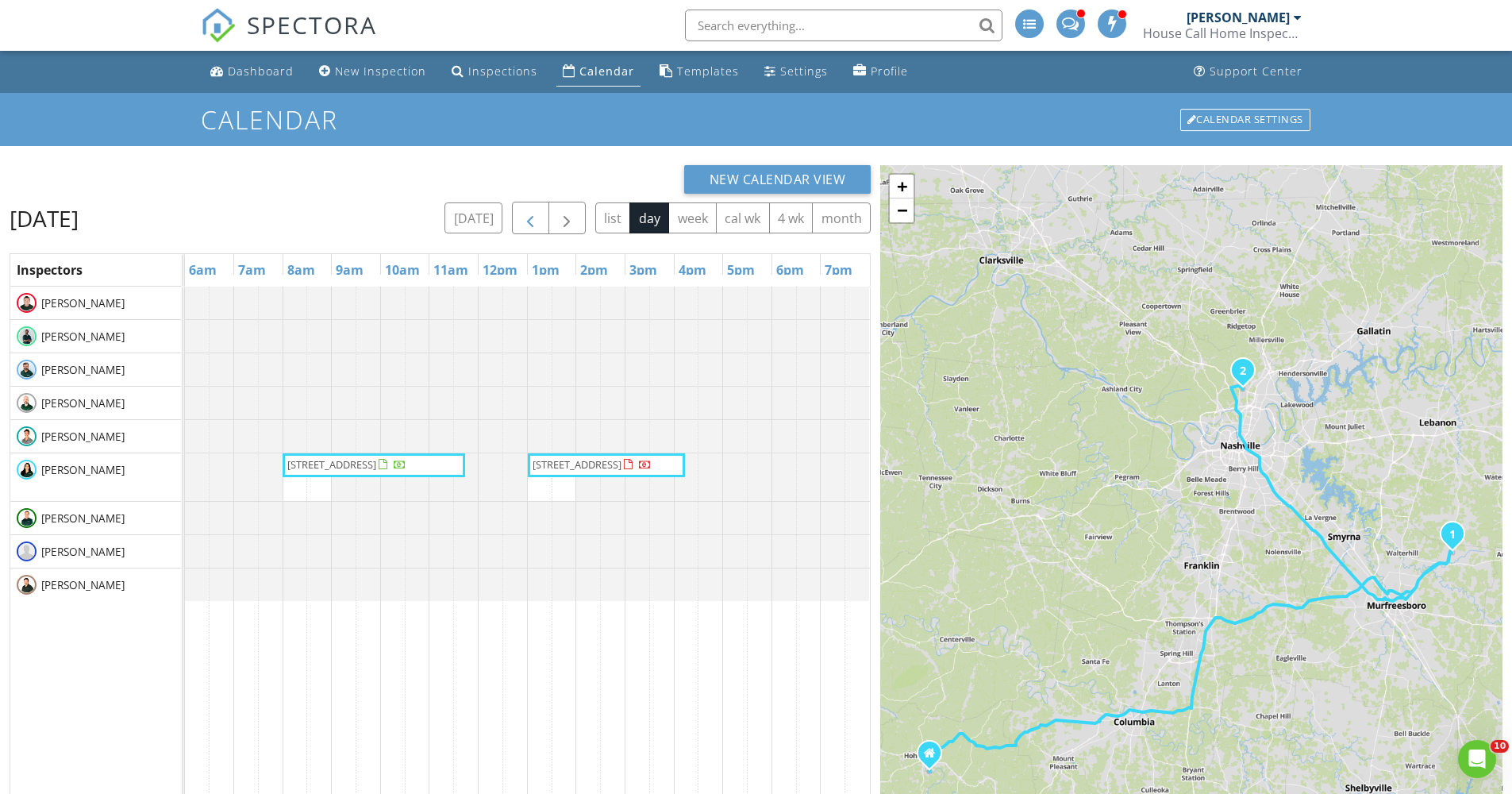
click at [534, 217] on span "button" at bounding box center [530, 218] width 19 height 19
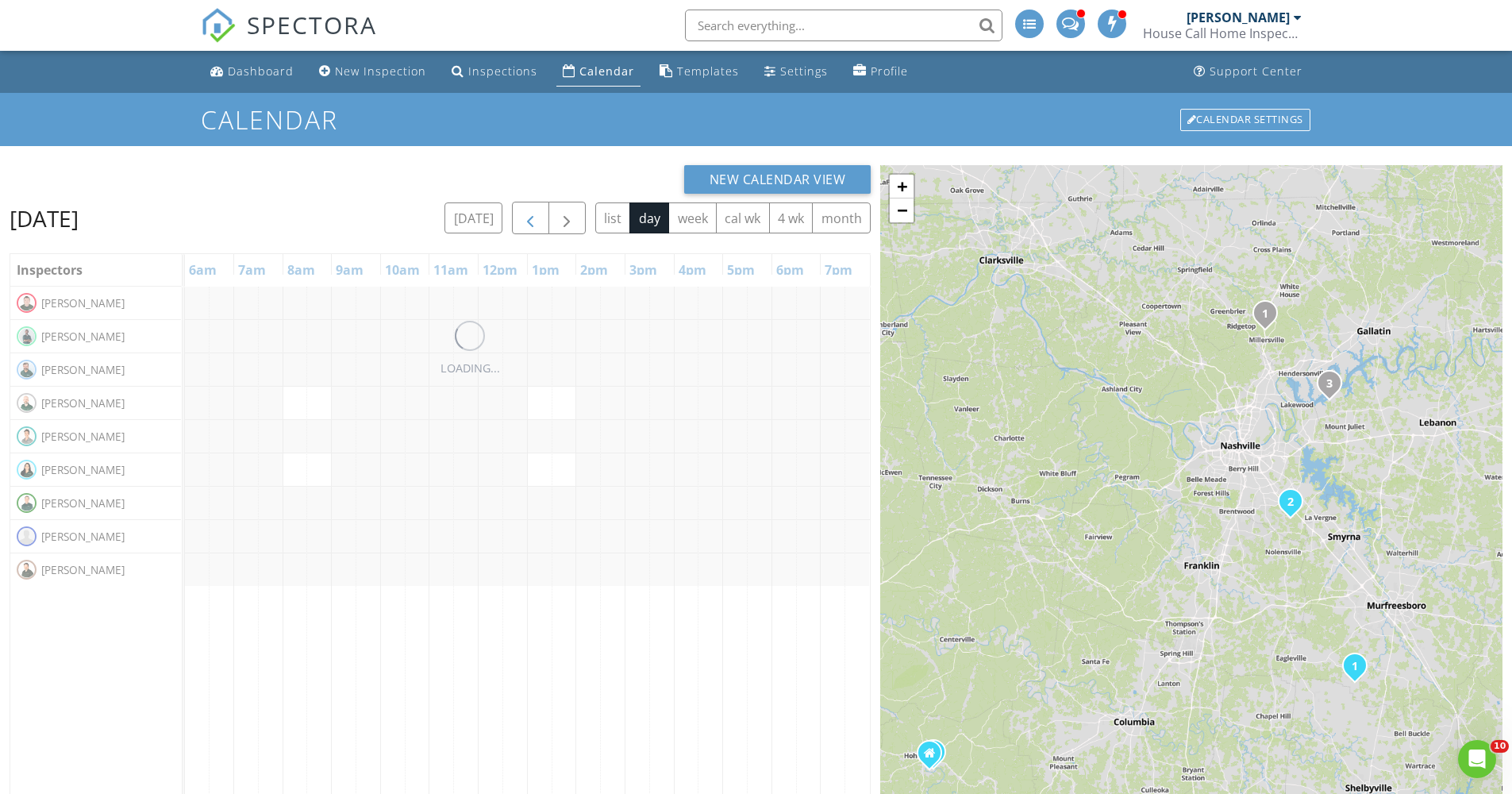
click at [534, 217] on span "button" at bounding box center [530, 218] width 19 height 19
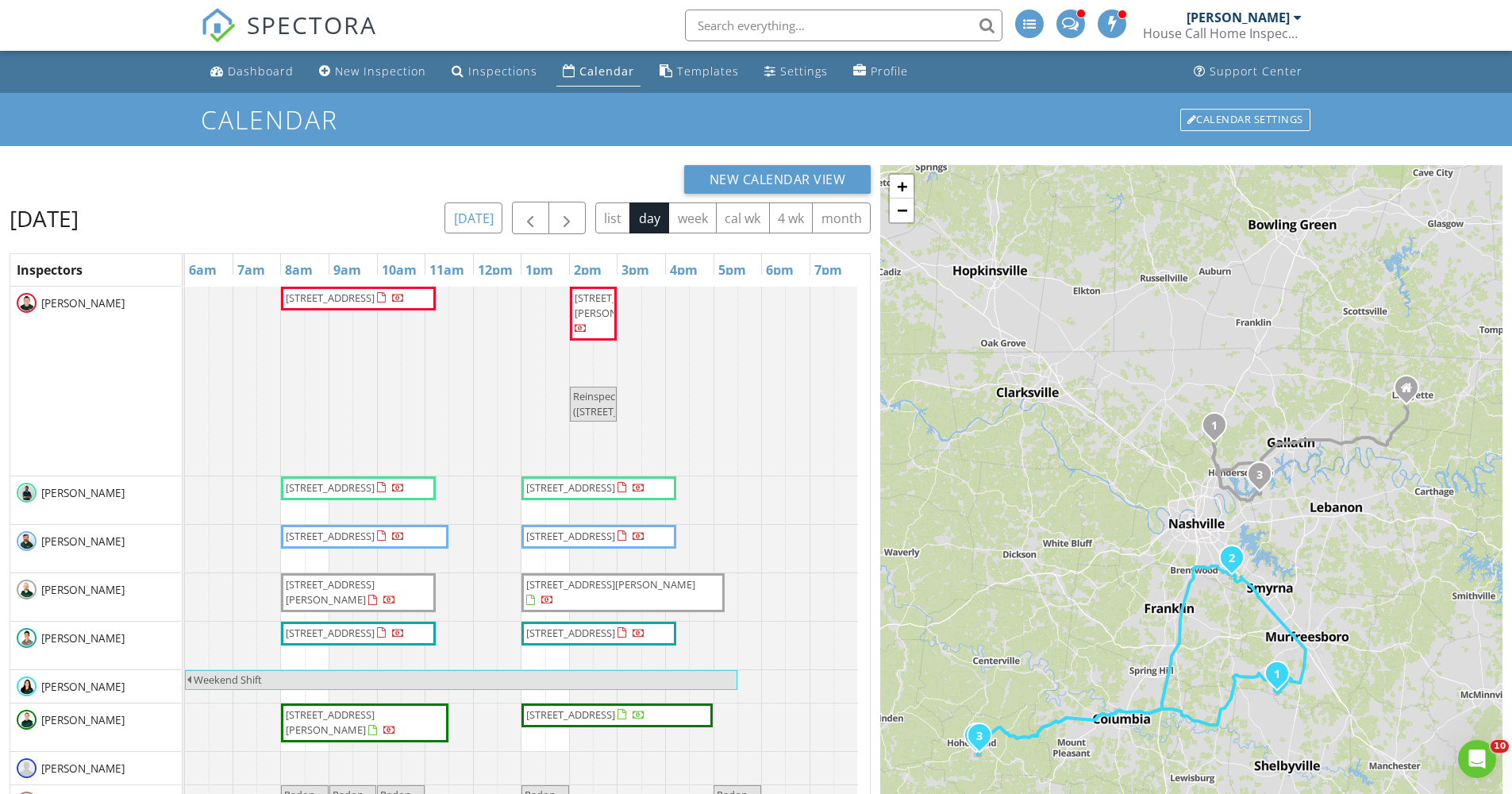
click at [466, 227] on button "today" at bounding box center [473, 218] width 58 height 31
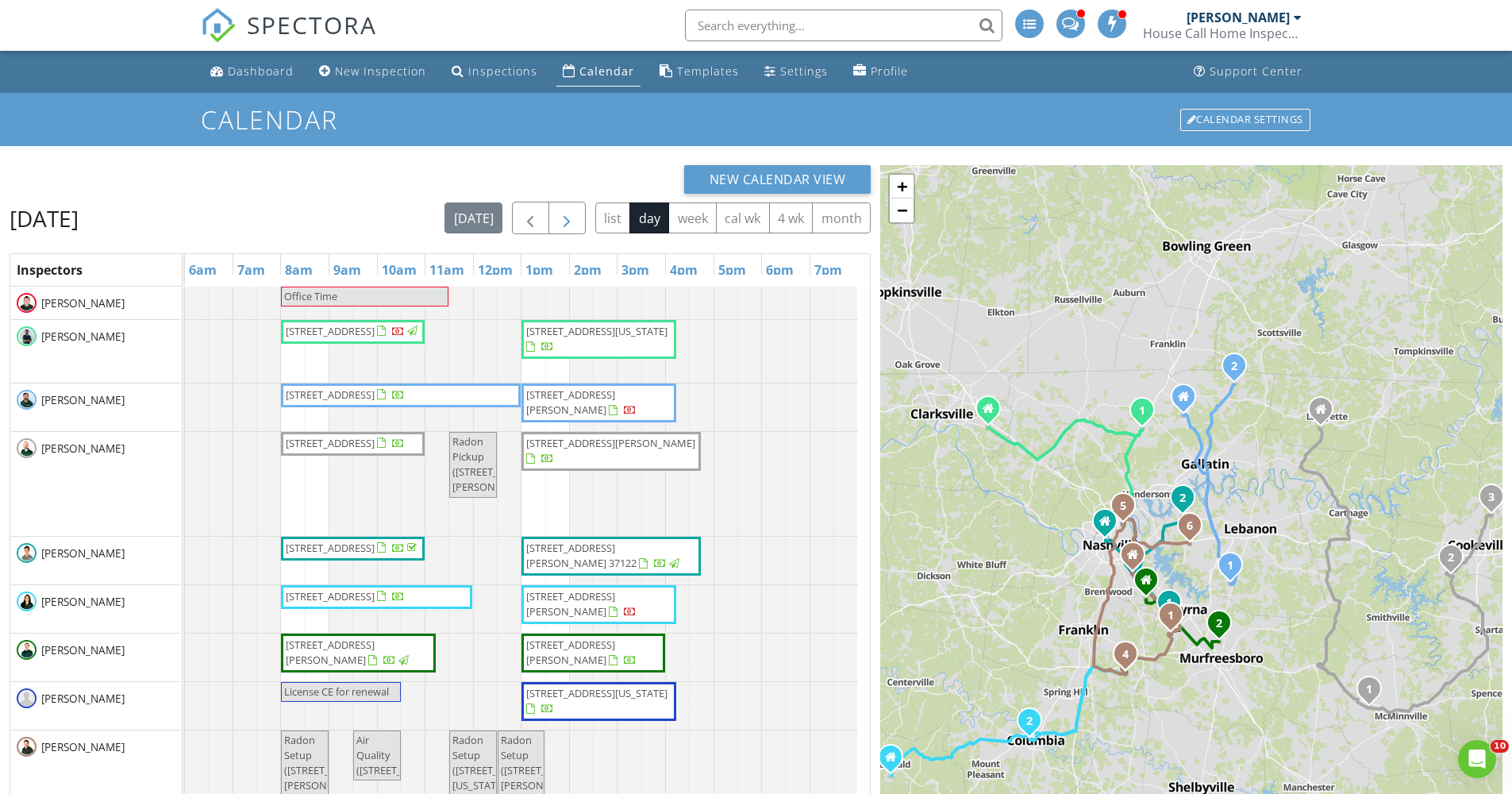
click at [560, 218] on span "button" at bounding box center [567, 218] width 19 height 19
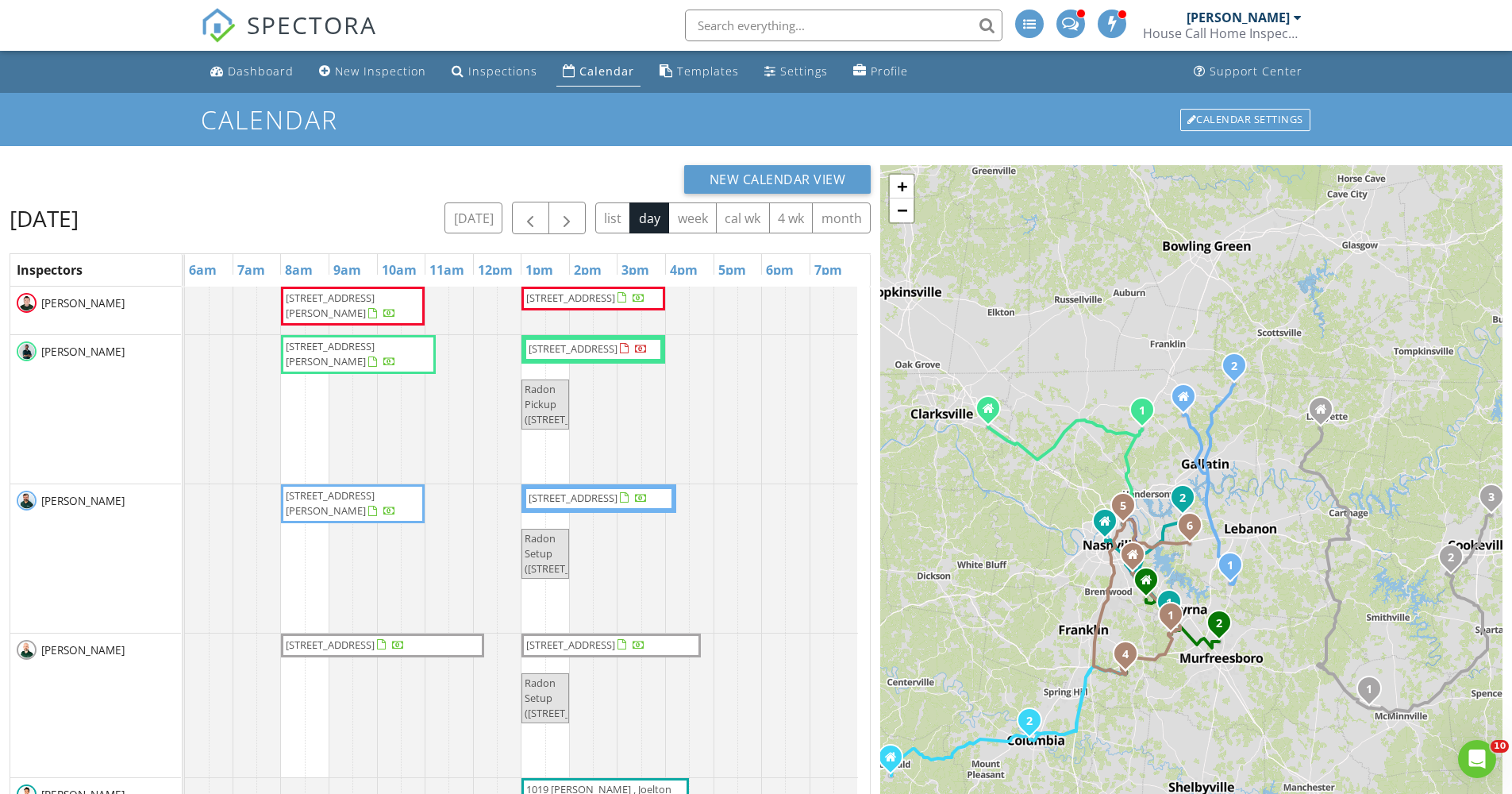
click at [358, 316] on span "[STREET_ADDRESS][PERSON_NAME]" at bounding box center [330, 305] width 89 height 30
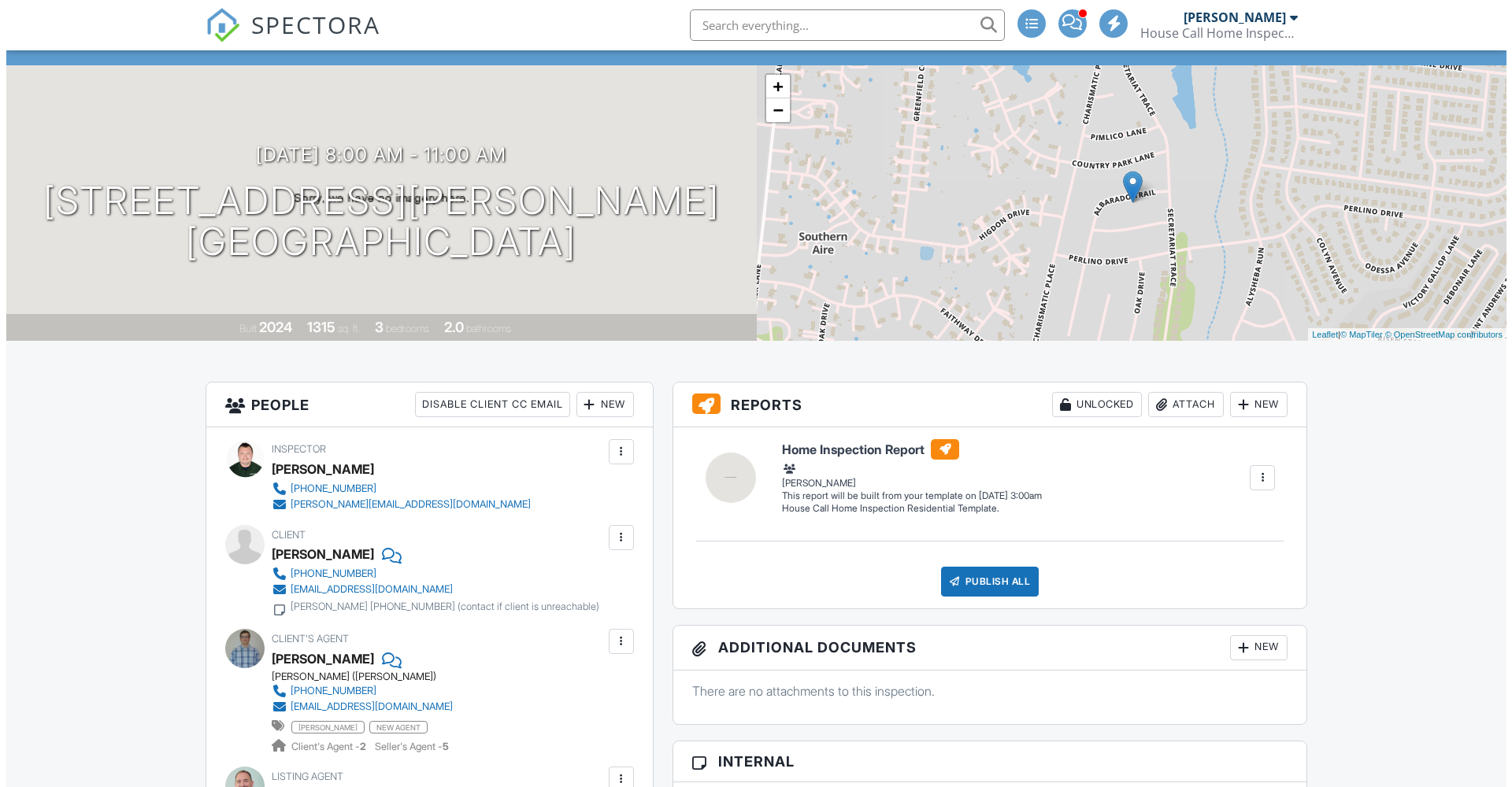
scroll to position [79, 0]
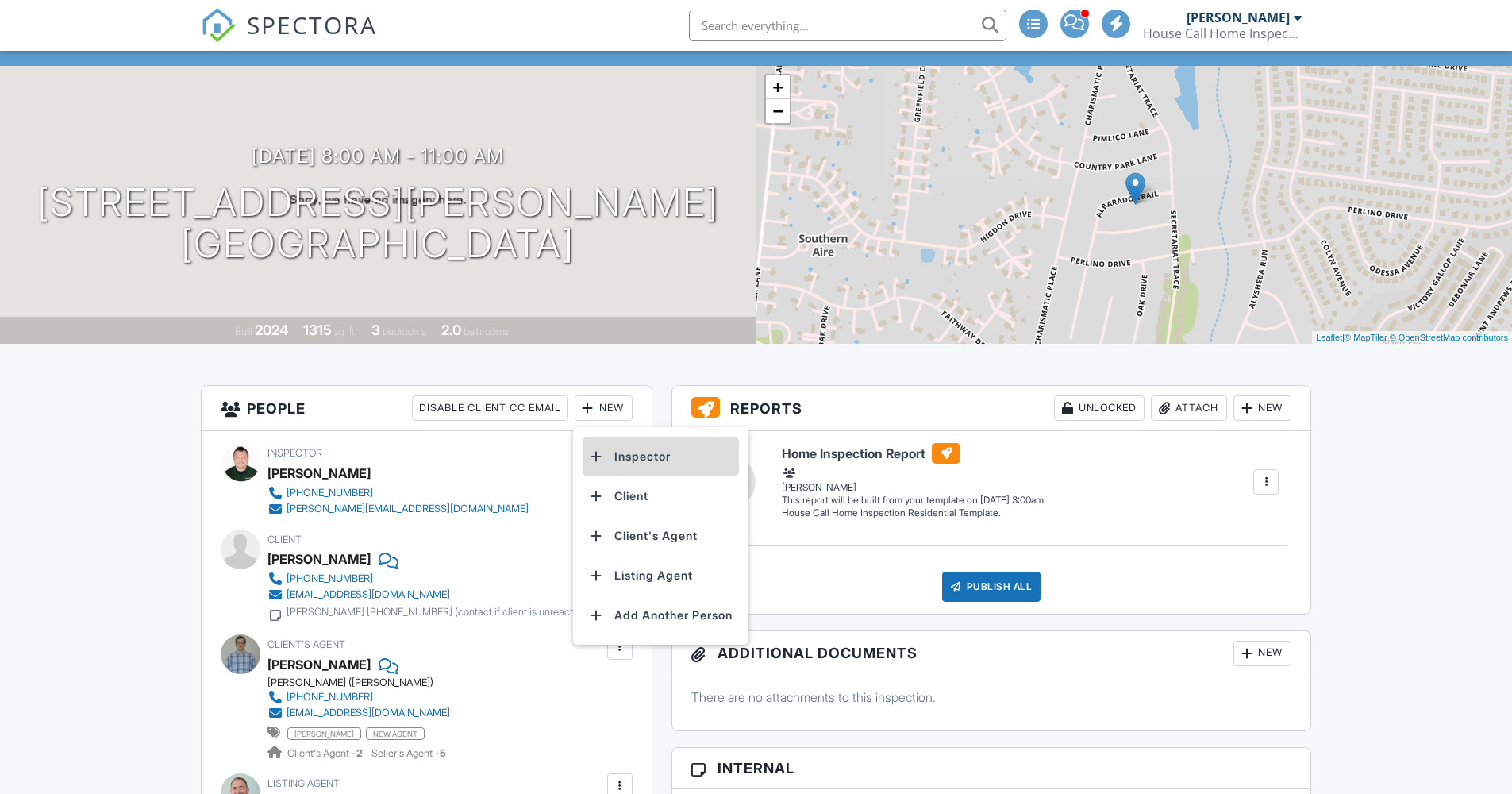
click at [620, 446] on li "Inspector" at bounding box center [660, 456] width 156 height 40
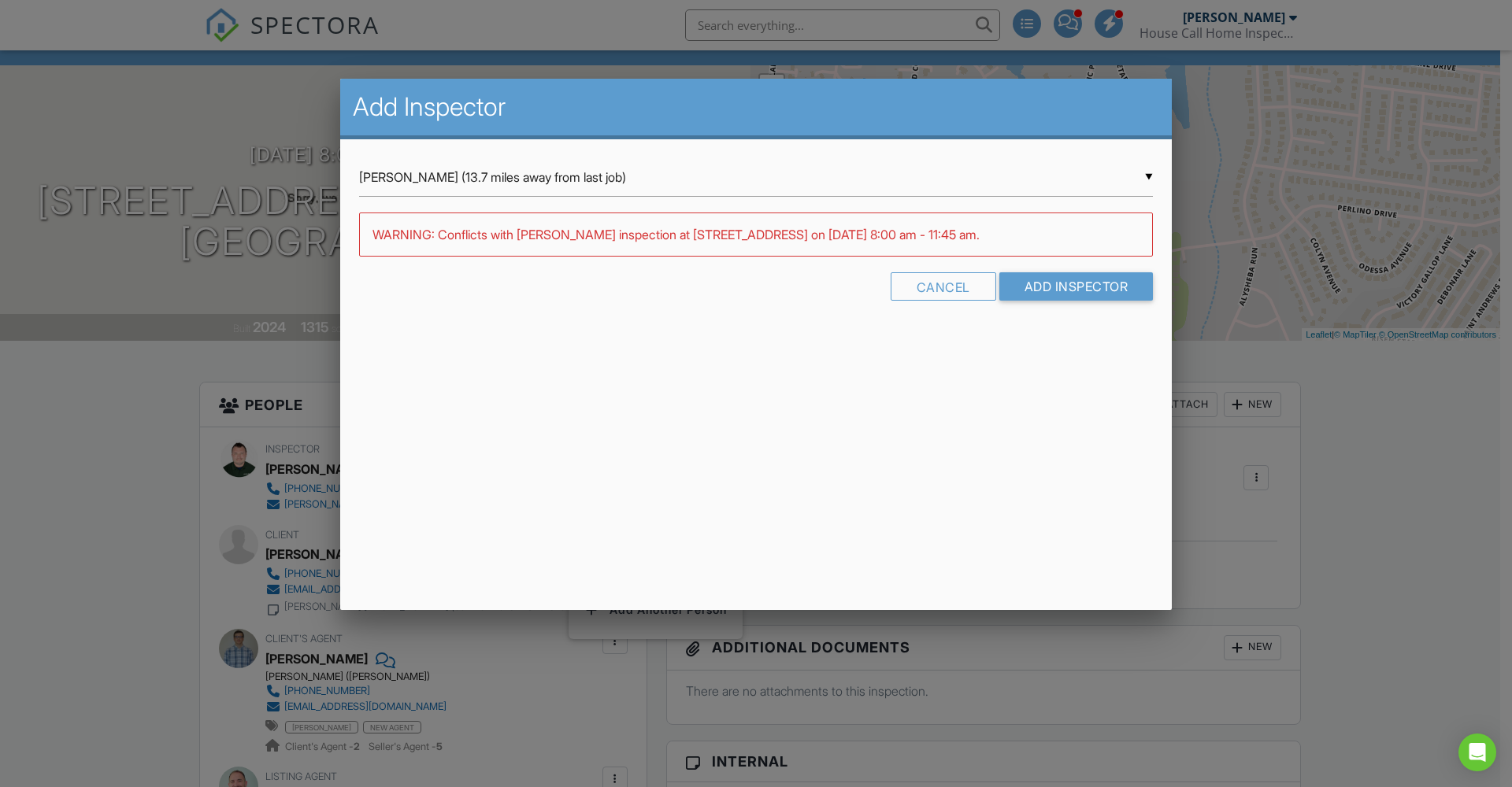
click at [705, 169] on input "Dave Aprea (13.7 miles away from last job)" at bounding box center [756, 177] width 794 height 38
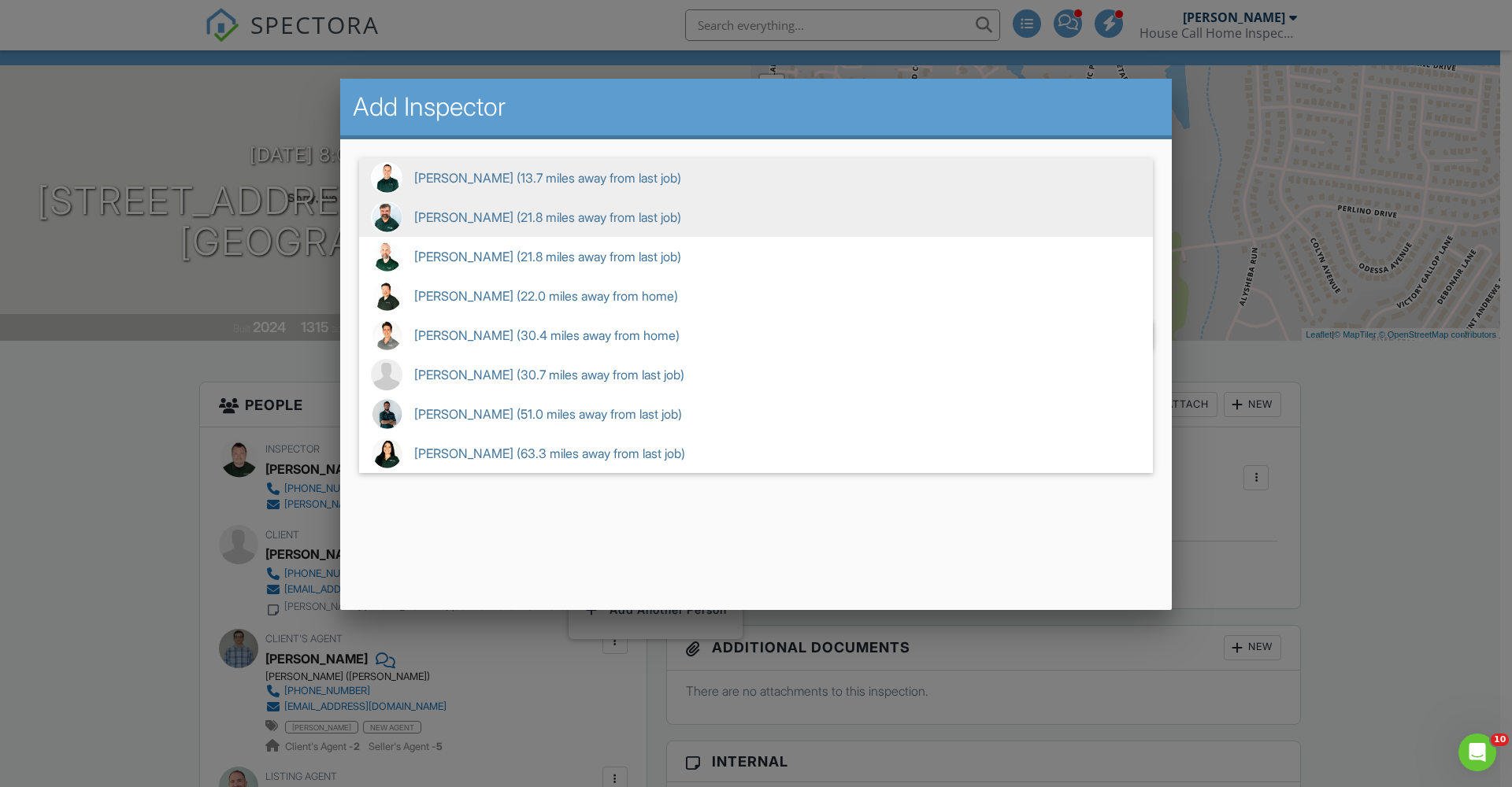
scroll to position [0, 0]
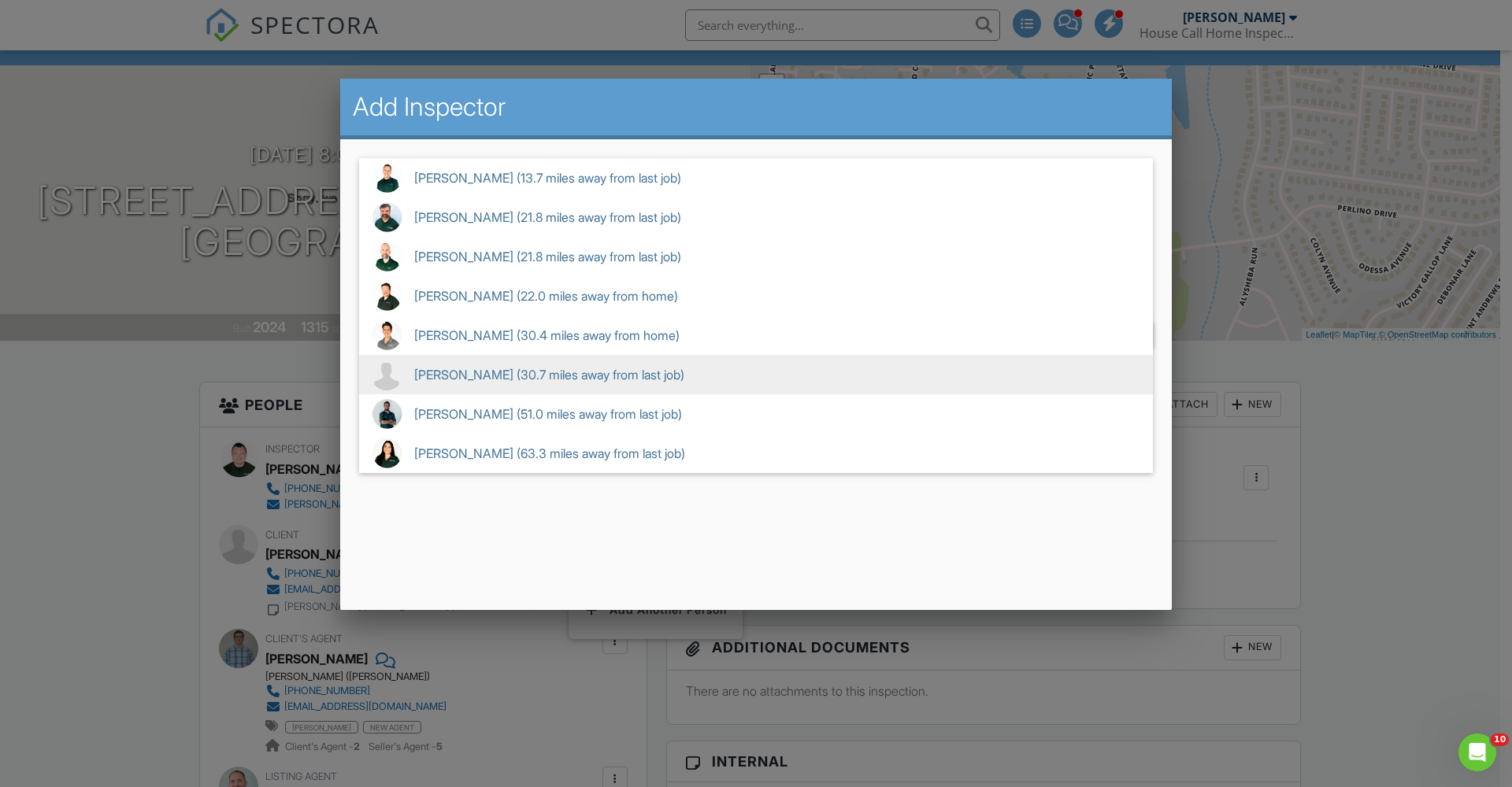
click at [507, 381] on span "Shane Fearer (30.7 miles away from last job)" at bounding box center [756, 374] width 794 height 39
type input "Shane Fearer (30.7 miles away from last job)"
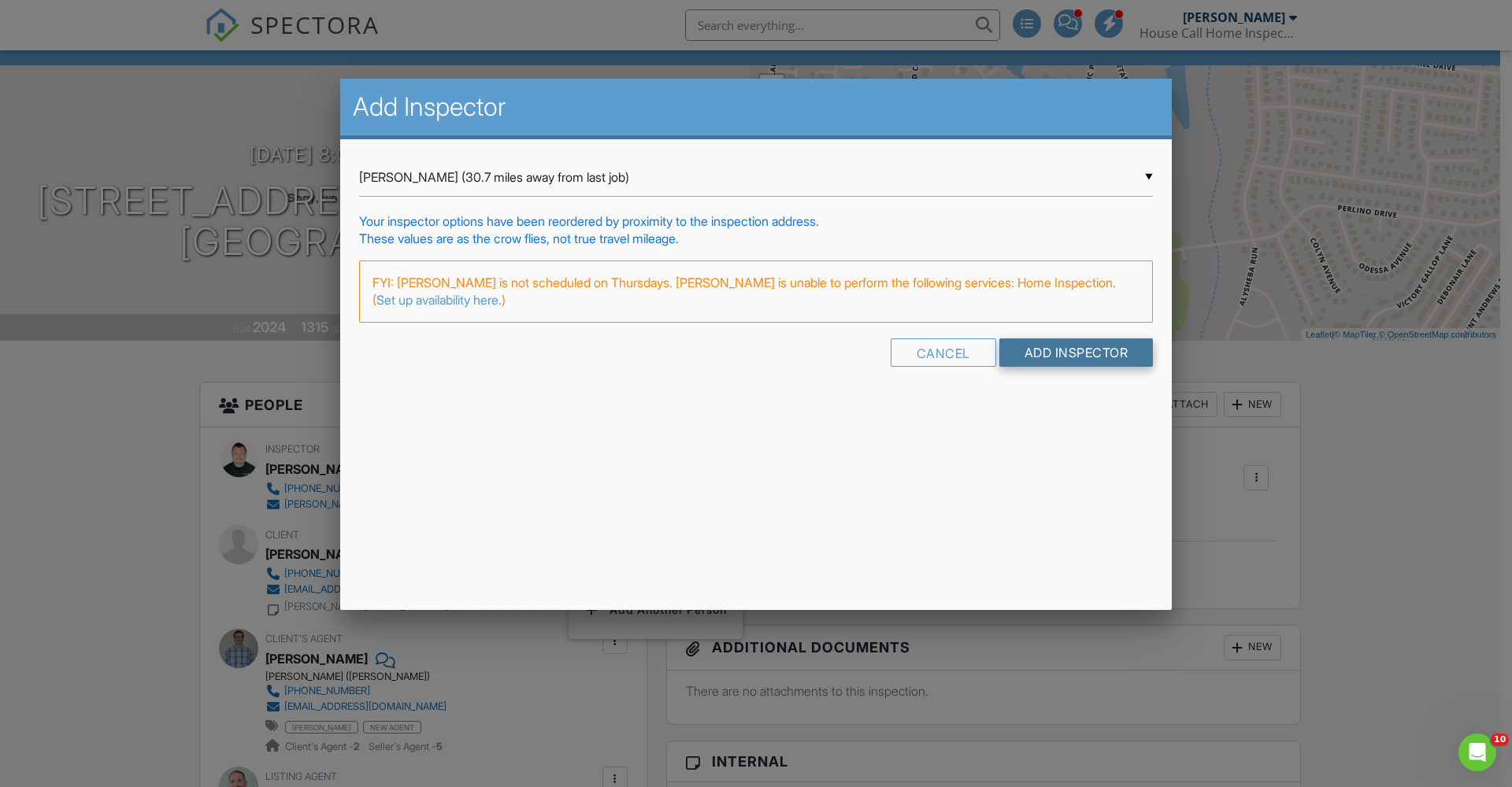
click at [1071, 355] on input "Add Inspector" at bounding box center [1076, 353] width 154 height 28
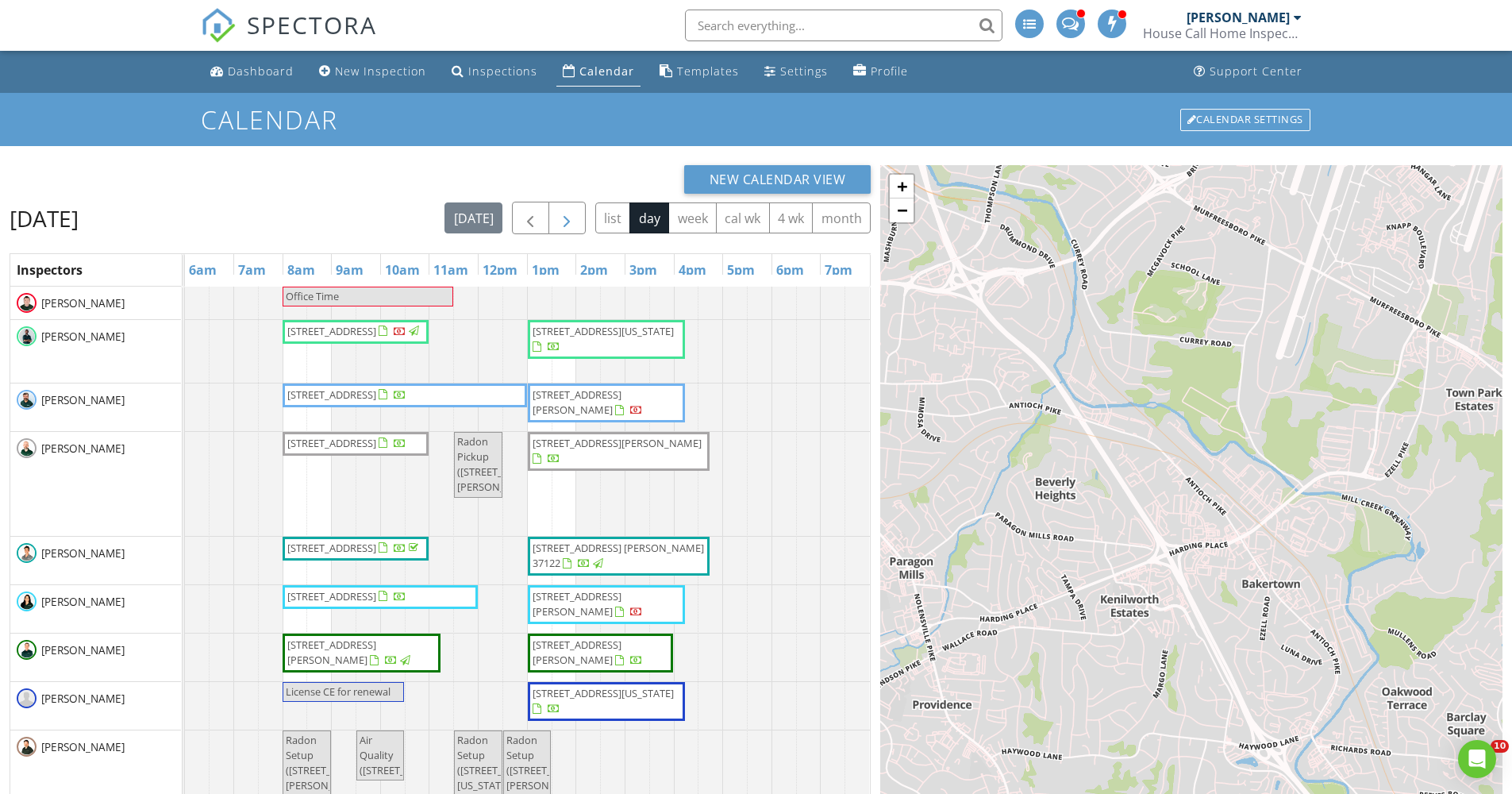
click at [568, 226] on span "button" at bounding box center [567, 218] width 19 height 19
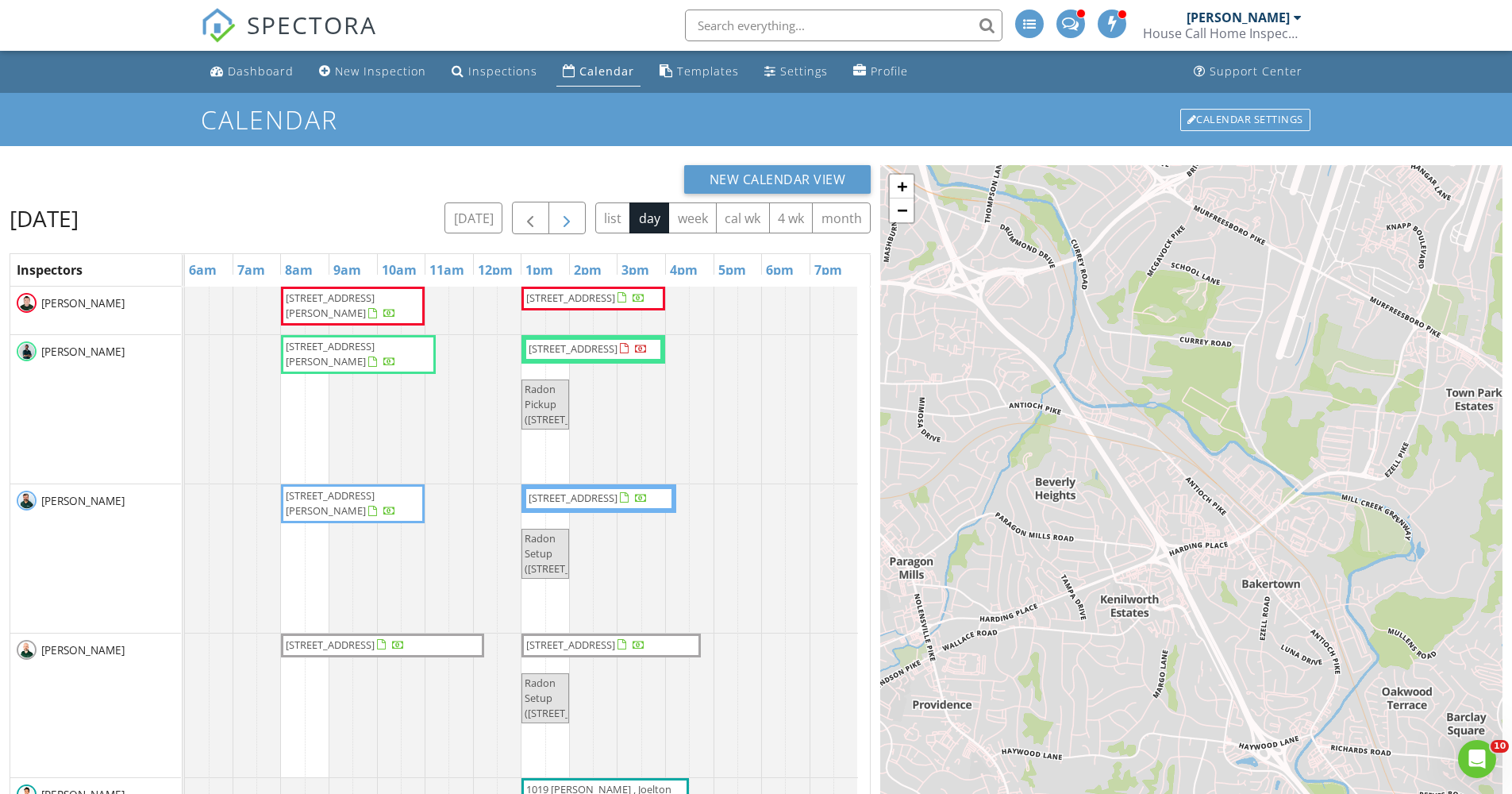
click at [568, 226] on span "button" at bounding box center [567, 218] width 19 height 19
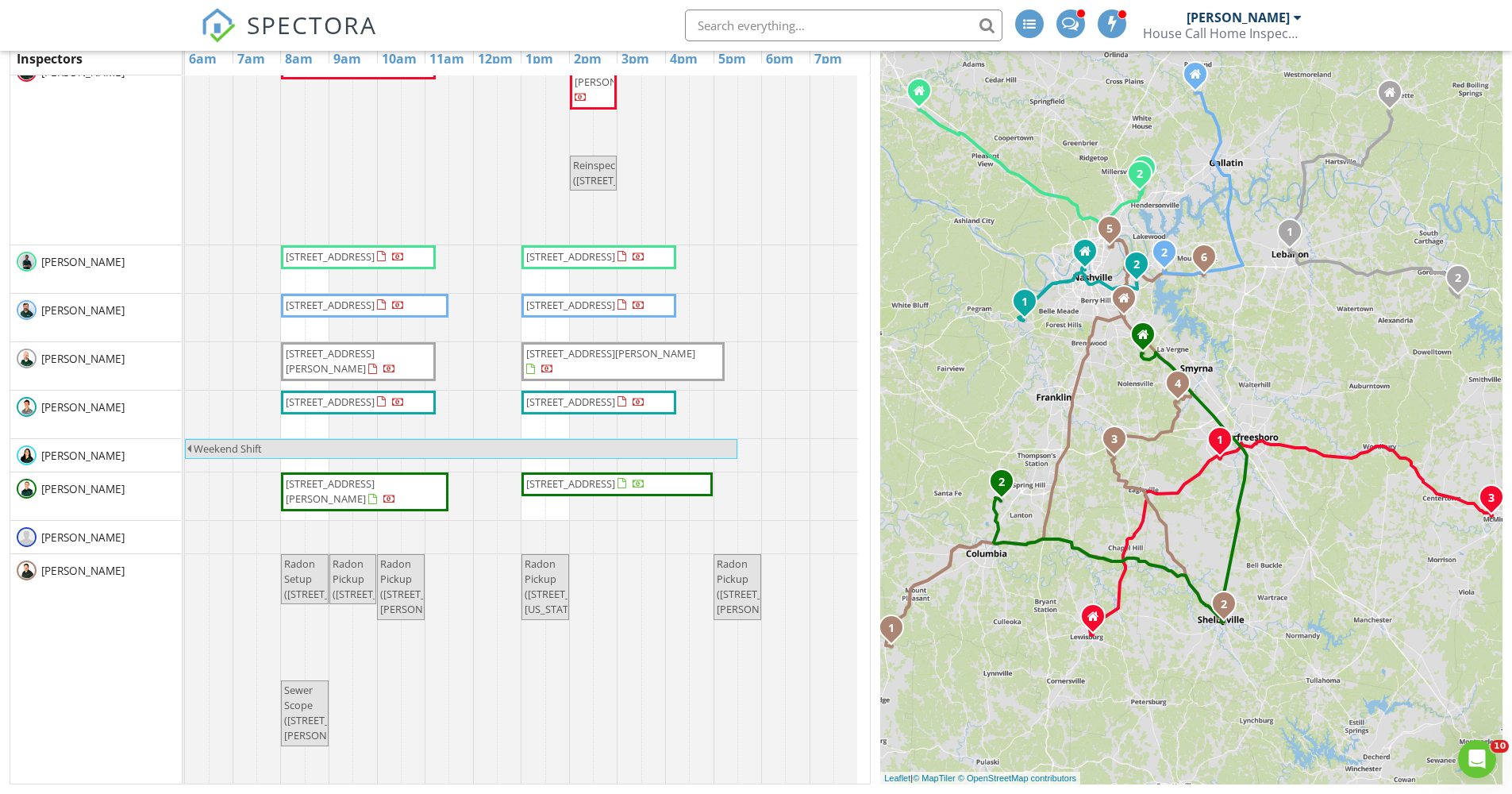
scroll to position [116, 0]
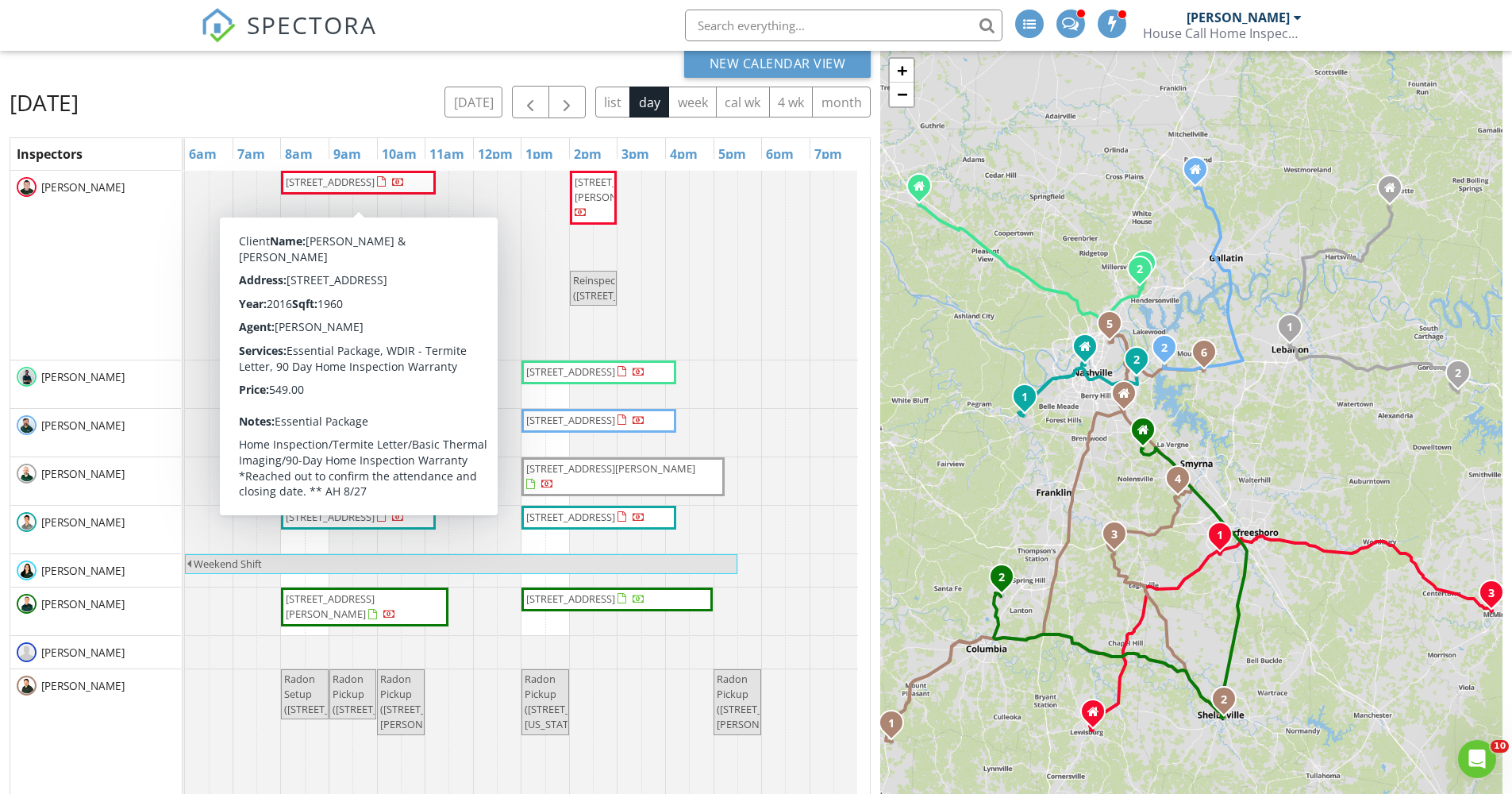
click at [355, 188] on span "2920 Stuyvesant Ln LOT 24, Murfreesboro 37128" at bounding box center [330, 181] width 89 height 14
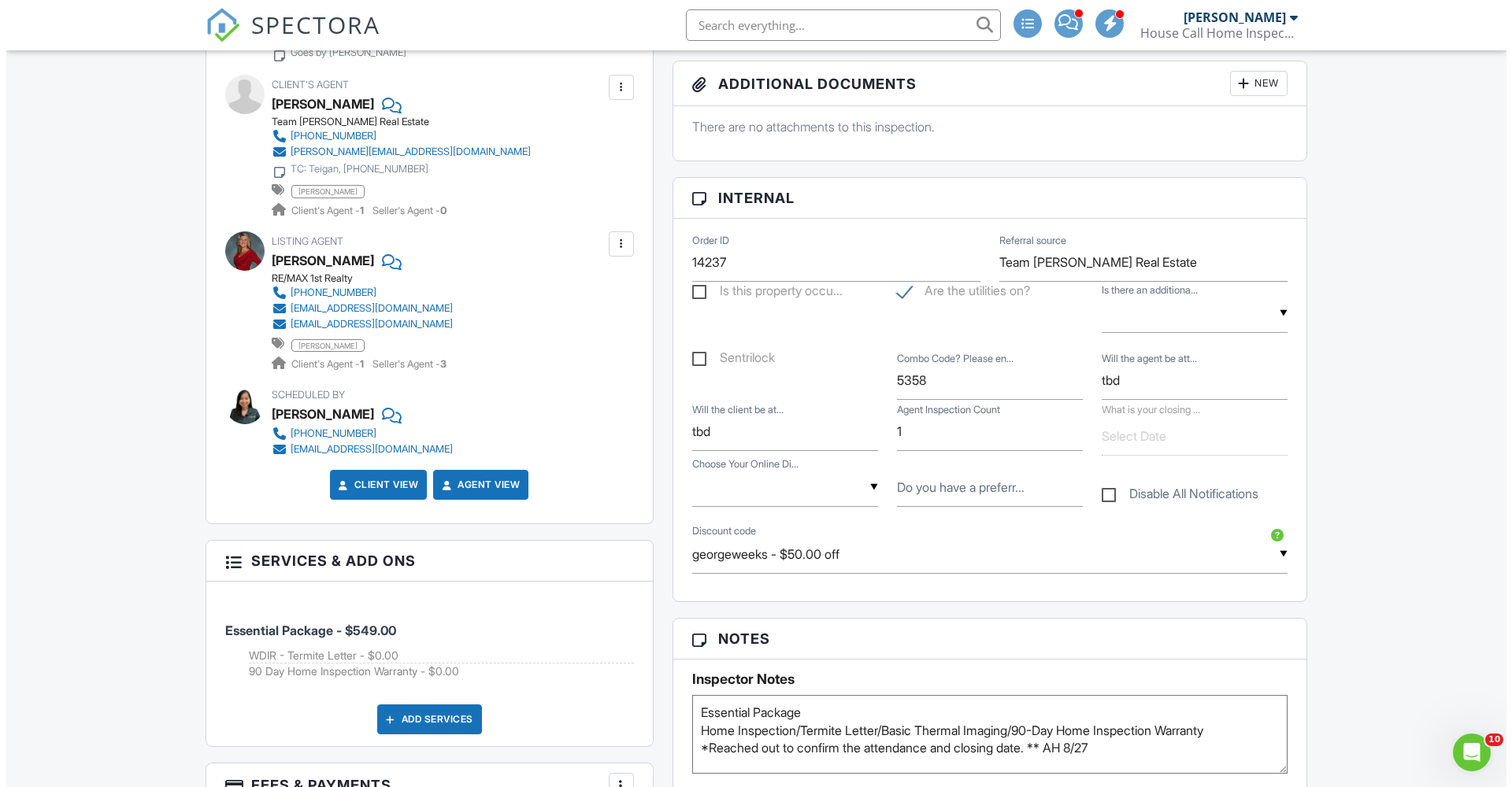
scroll to position [198, 0]
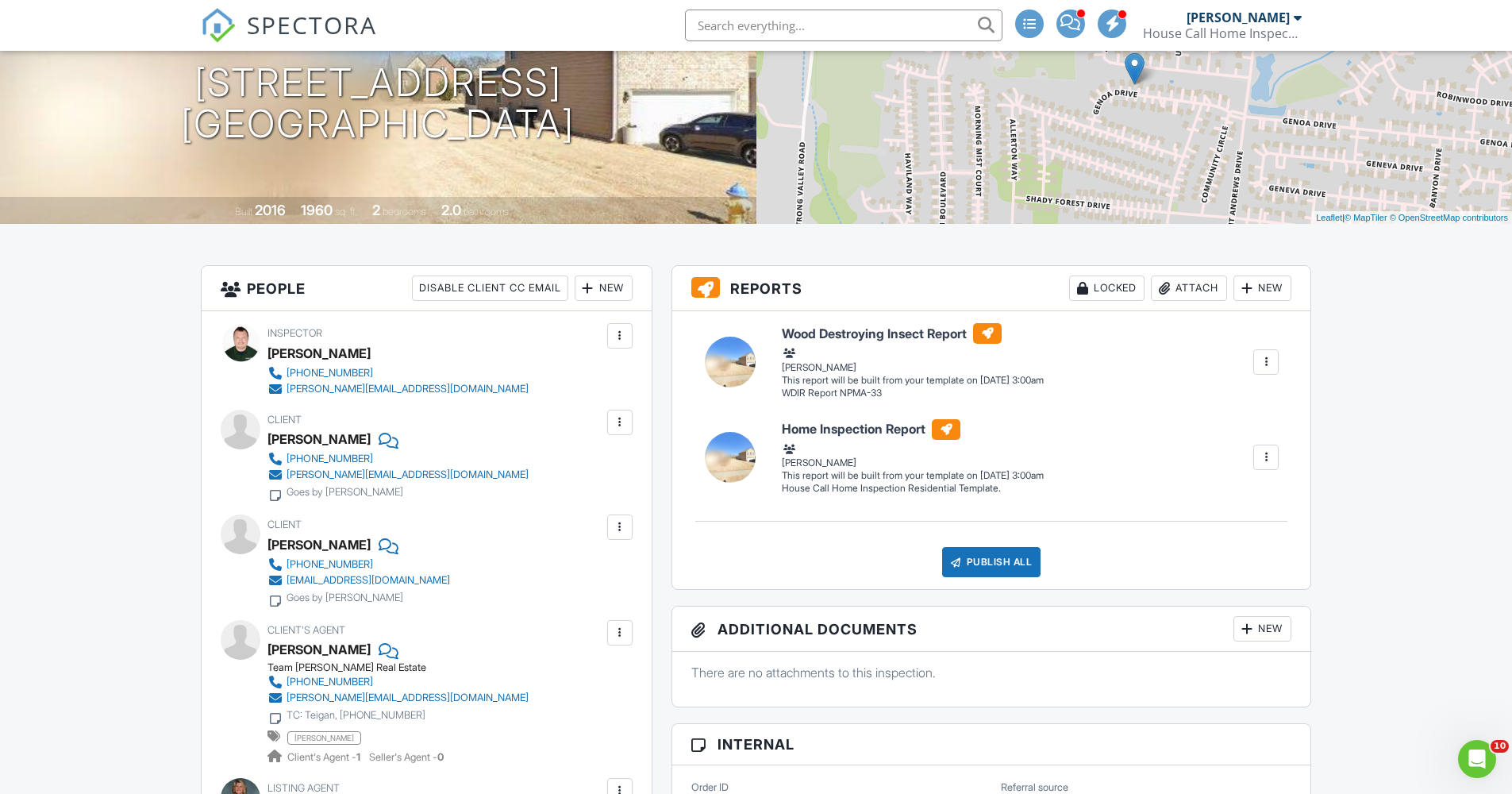
click at [592, 288] on div at bounding box center [588, 288] width 16 height 16
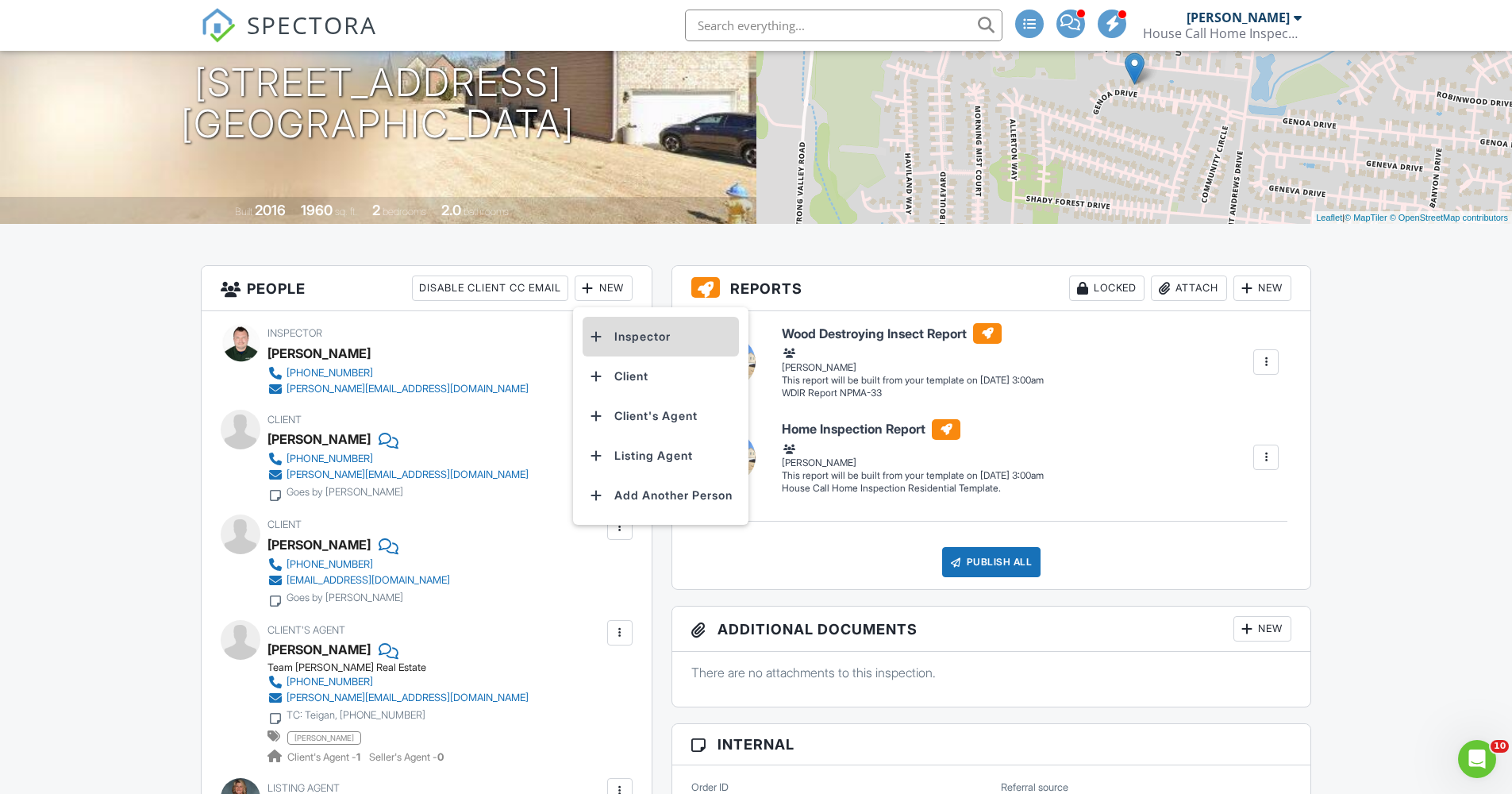
click at [649, 338] on li "Inspector" at bounding box center [660, 336] width 156 height 40
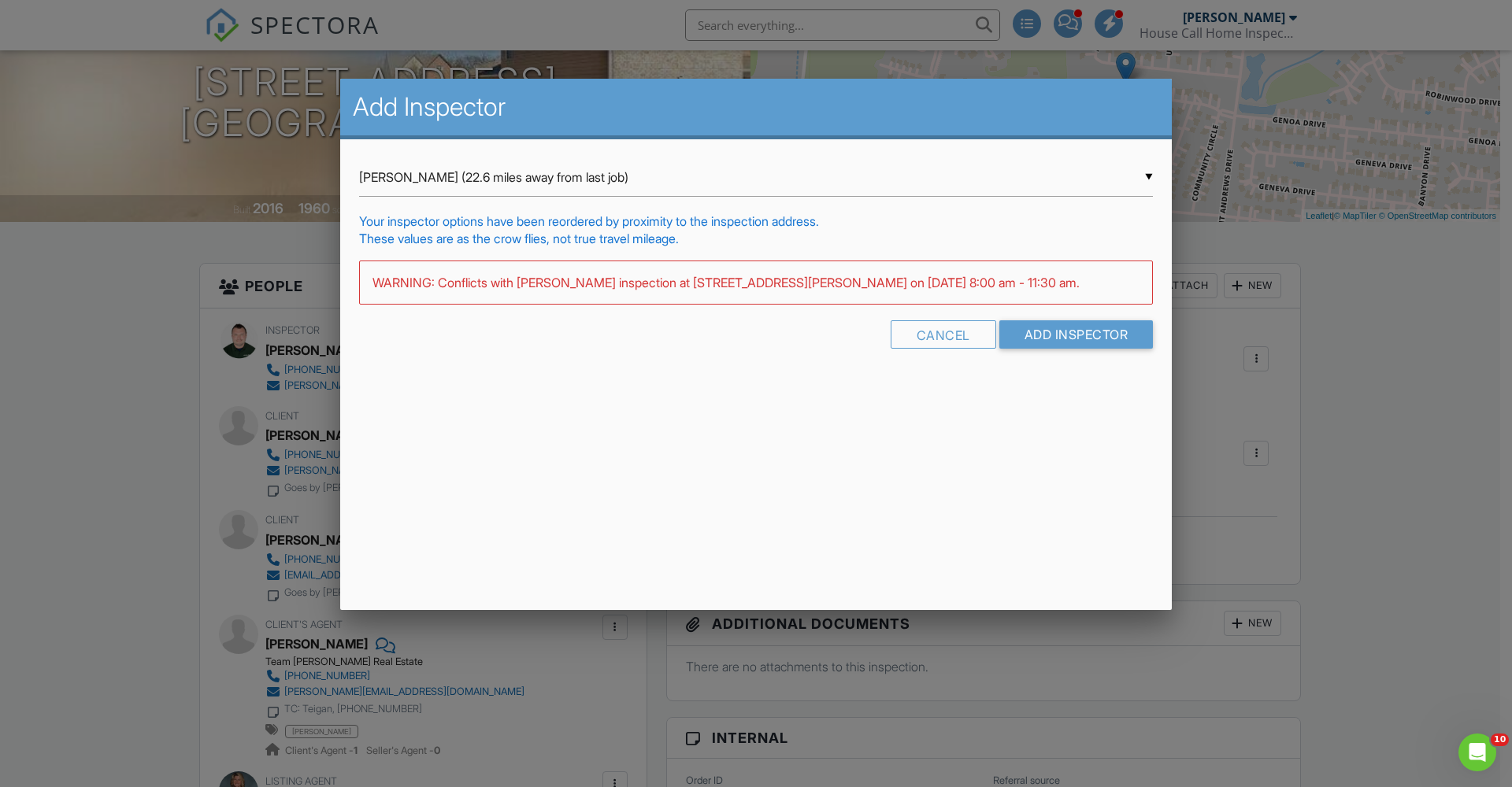
click at [649, 179] on div "▼ [PERSON_NAME] (22.6 miles away from last job) [PERSON_NAME] (22.6 miles away …" at bounding box center [756, 177] width 794 height 38
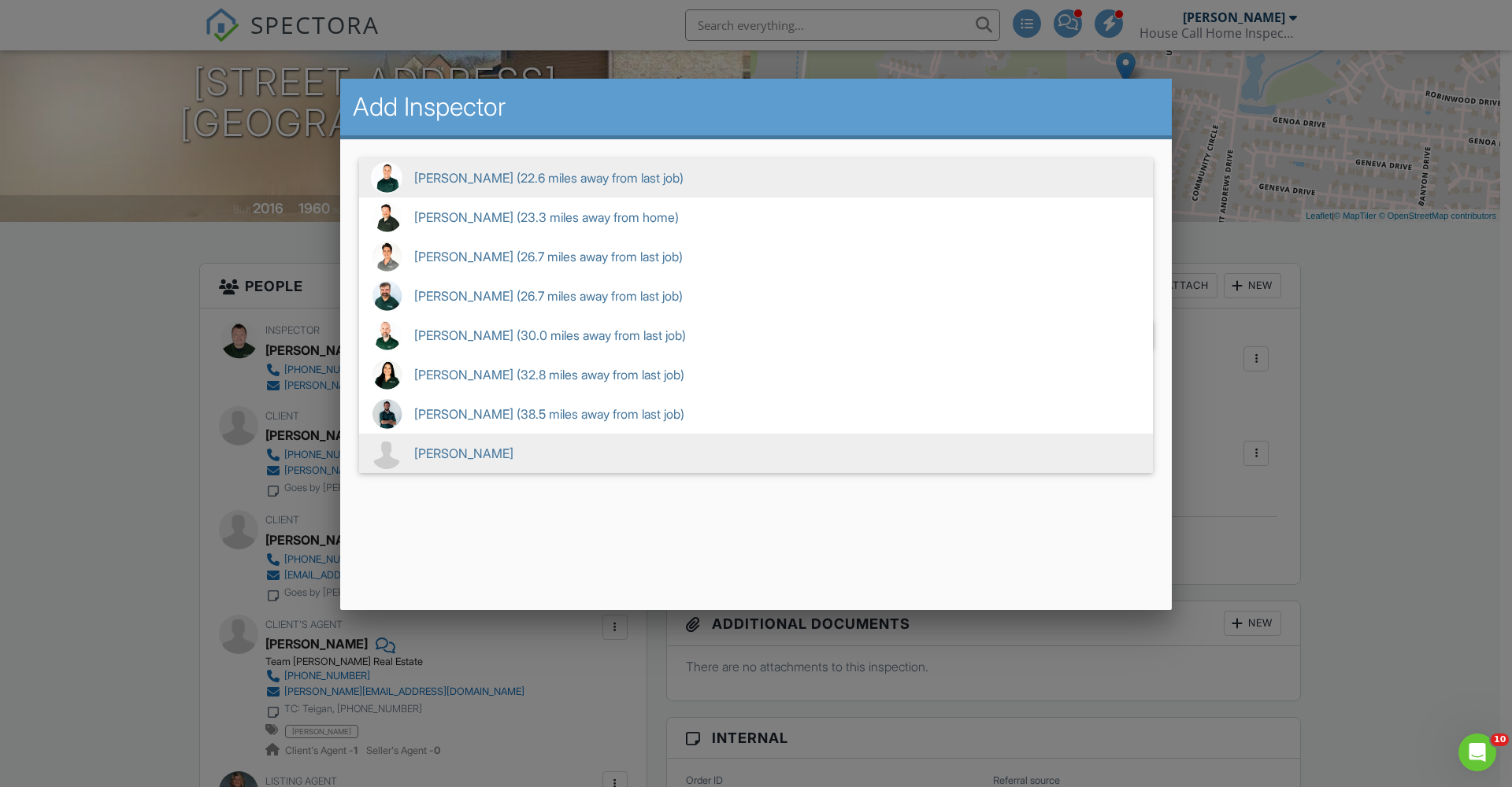
click at [532, 447] on span "[PERSON_NAME]" at bounding box center [756, 453] width 794 height 39
type input "[PERSON_NAME]"
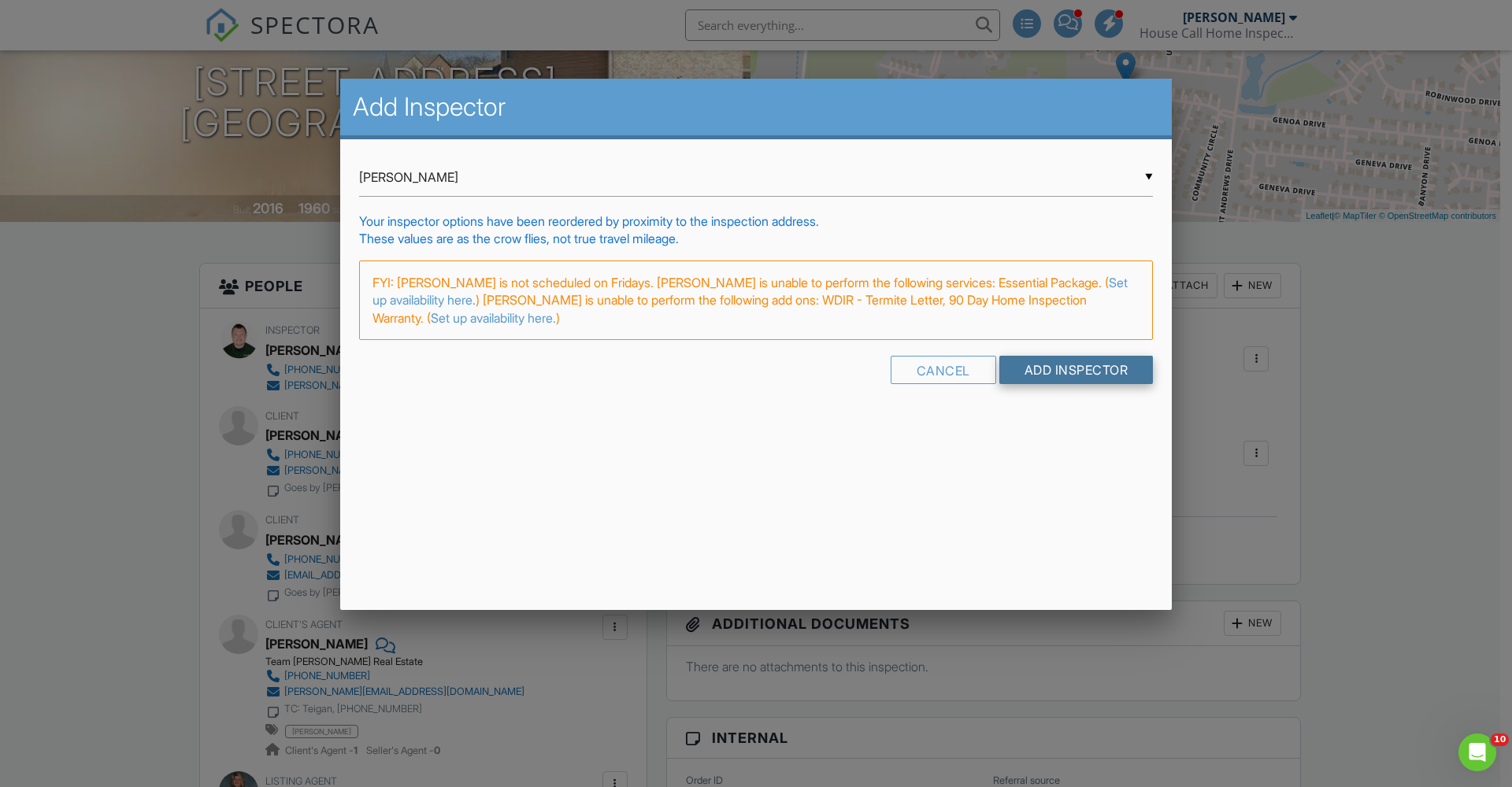
click at [1075, 363] on input "Add Inspector" at bounding box center [1076, 370] width 154 height 28
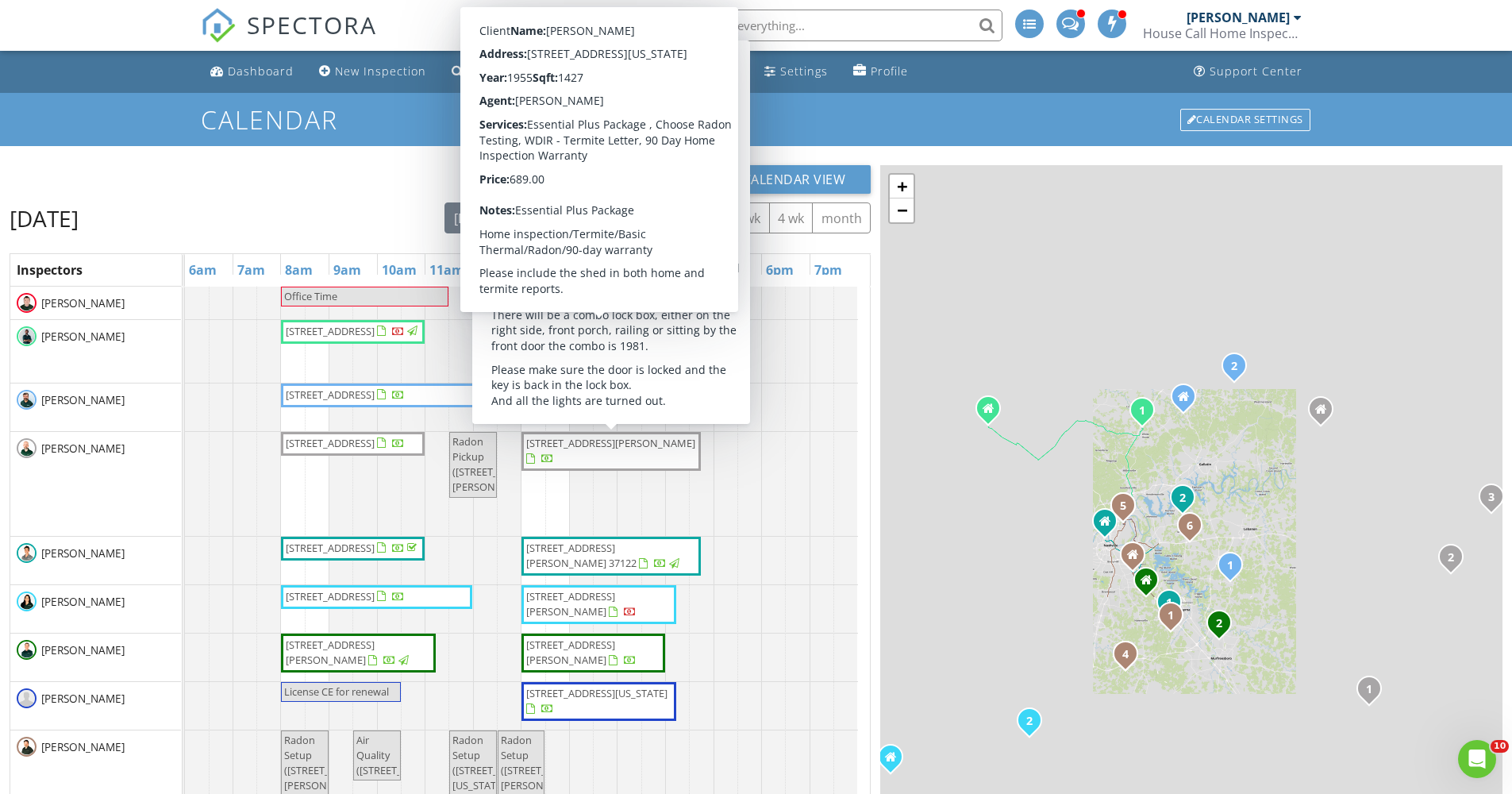
click at [441, 172] on div "New Calendar View" at bounding box center [439, 180] width 861 height 29
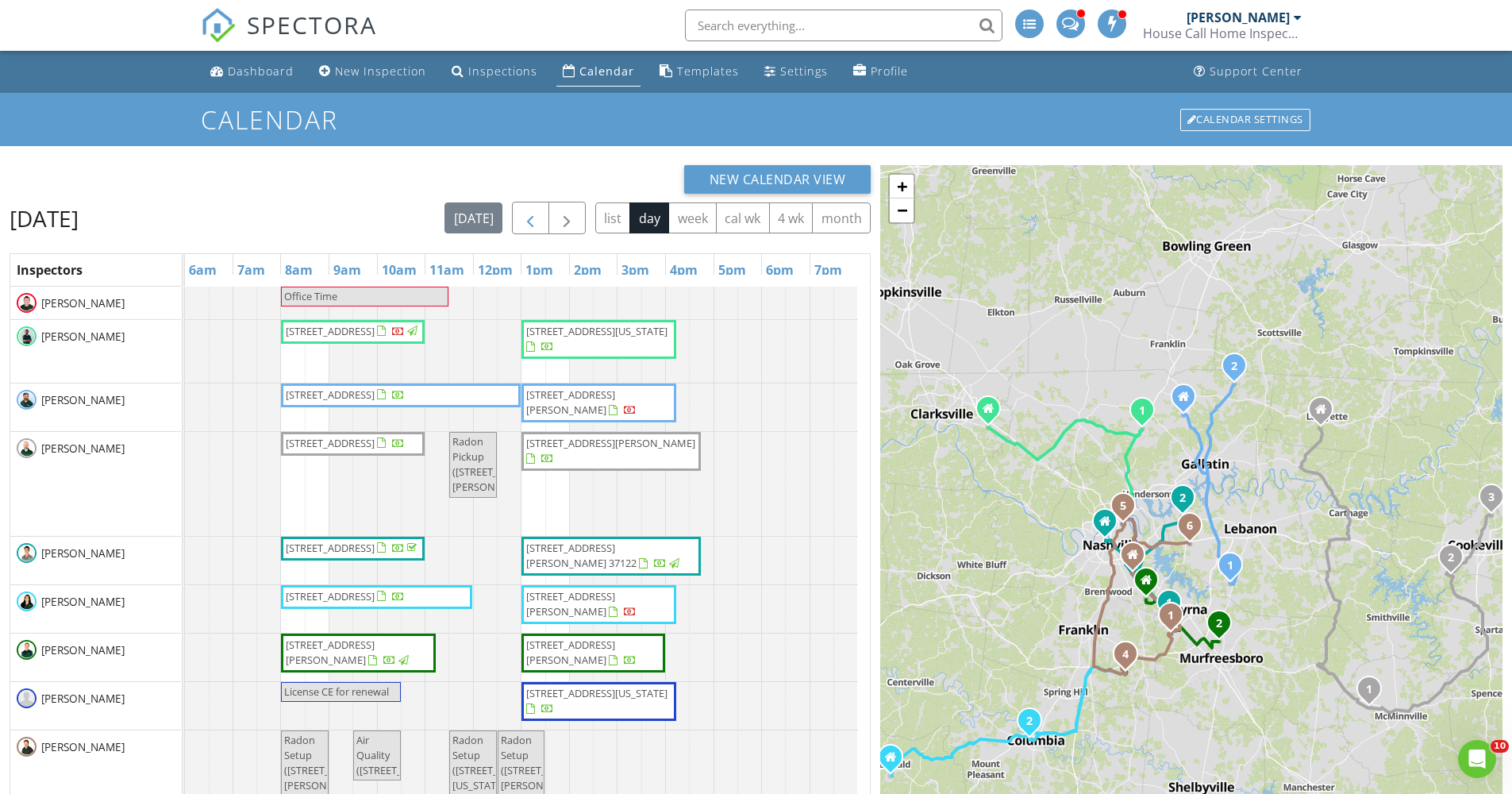
click at [532, 211] on span "button" at bounding box center [530, 218] width 19 height 19
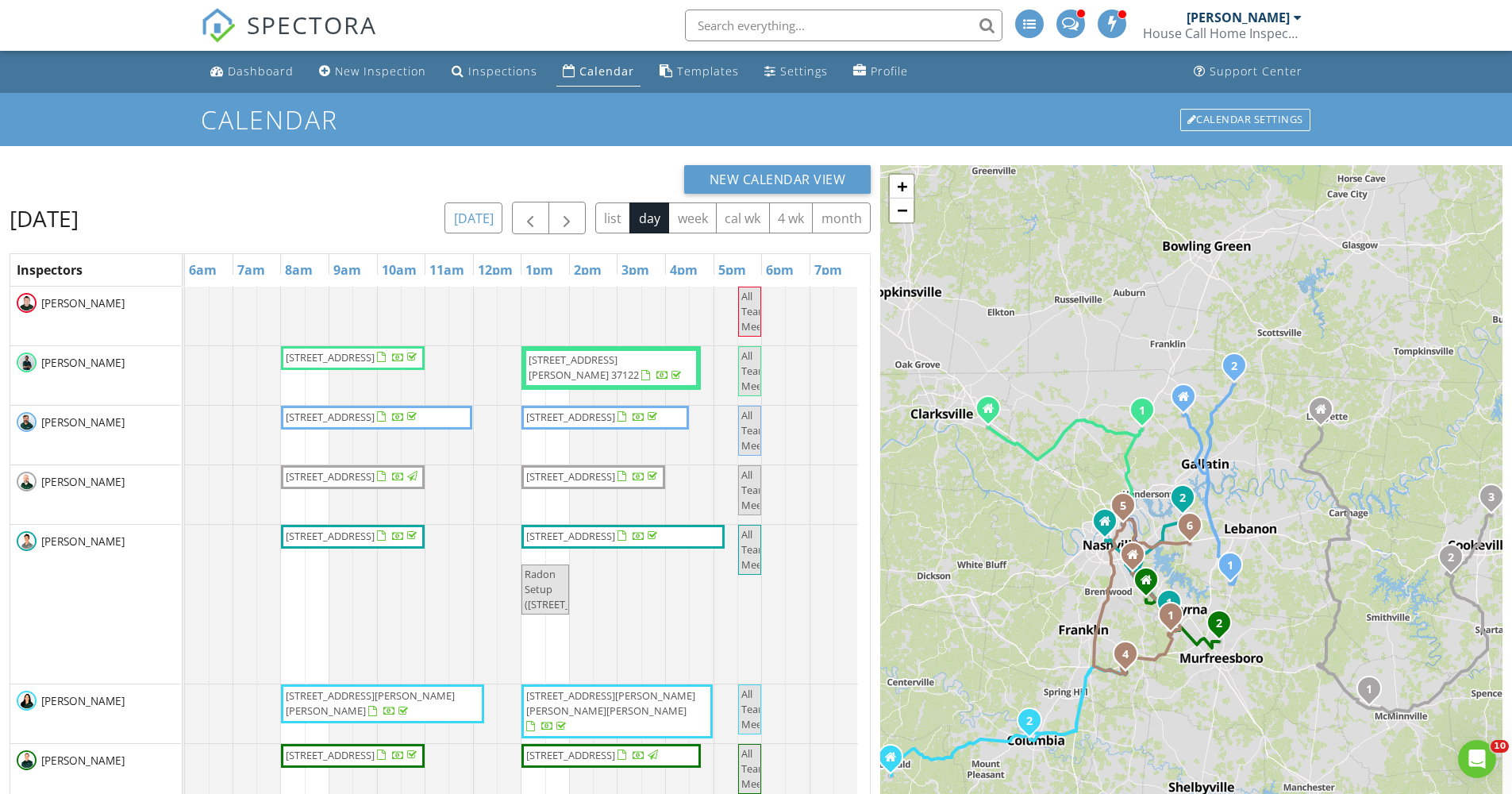
click at [488, 211] on button "[DATE]" at bounding box center [473, 218] width 58 height 31
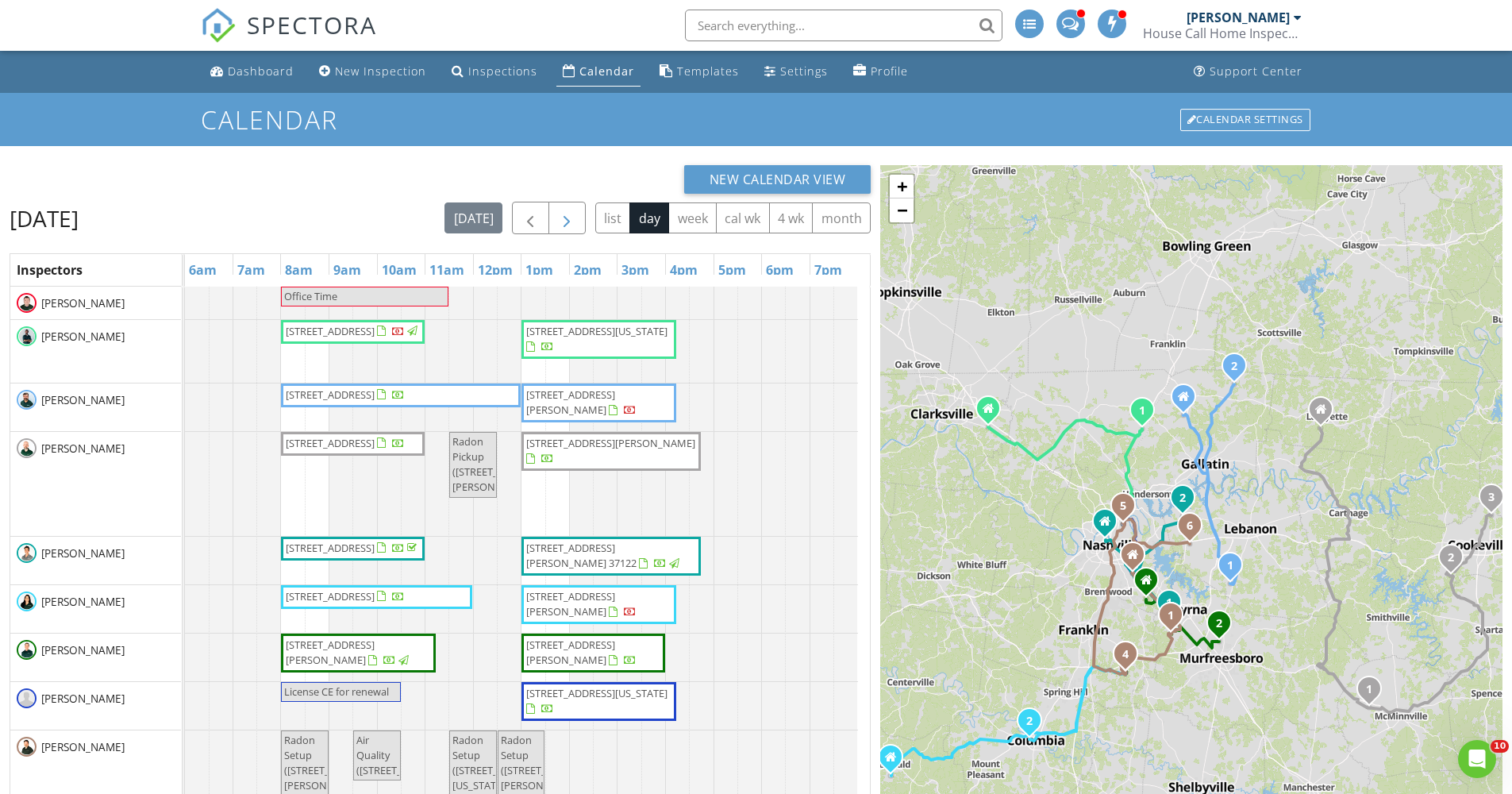
click at [566, 209] on span "button" at bounding box center [567, 218] width 19 height 19
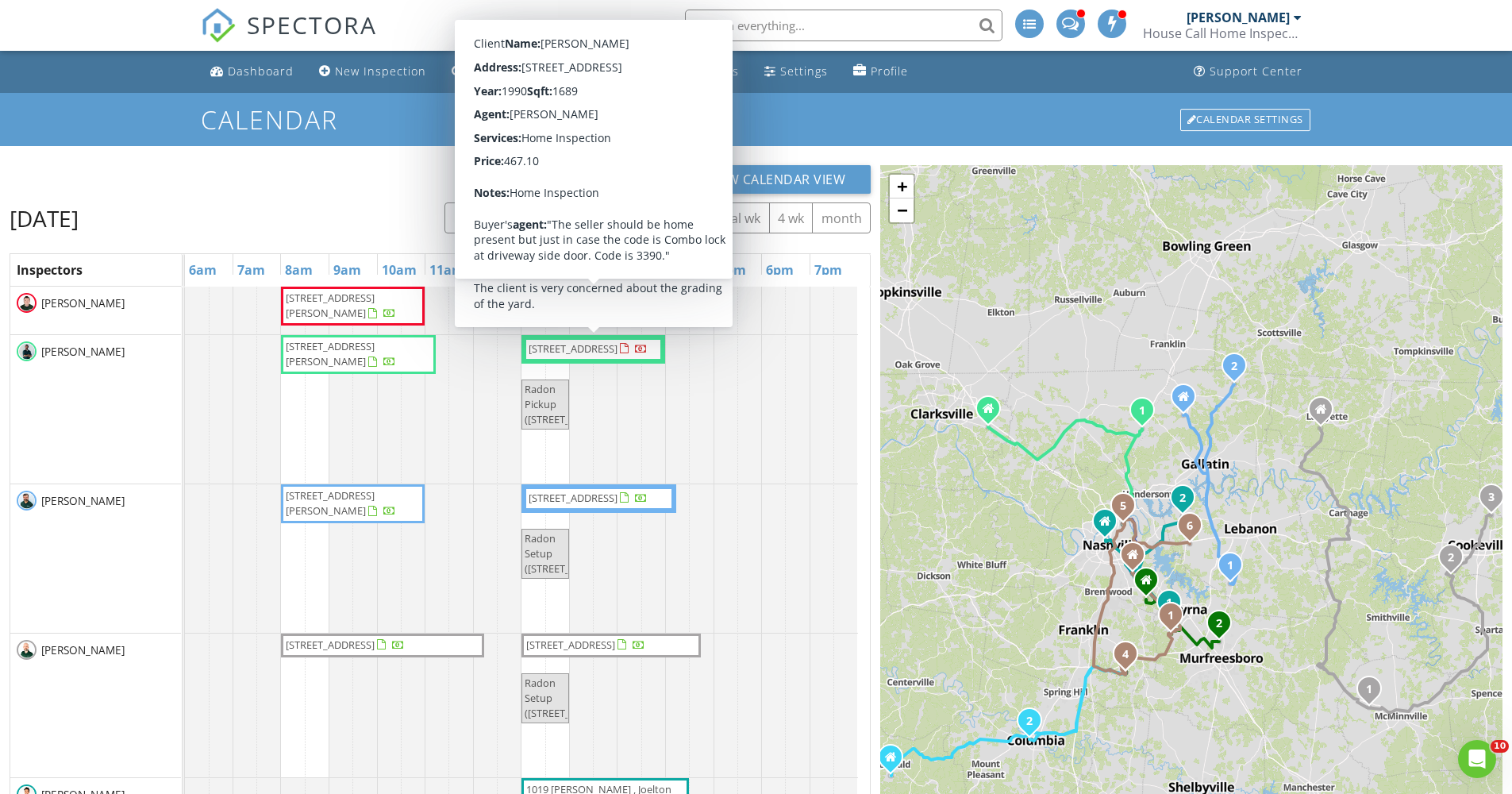
drag, startPoint x: 356, startPoint y: 179, endPoint x: 417, endPoint y: 168, distance: 62.0
click at [356, 178] on div "New Calendar View" at bounding box center [439, 180] width 861 height 29
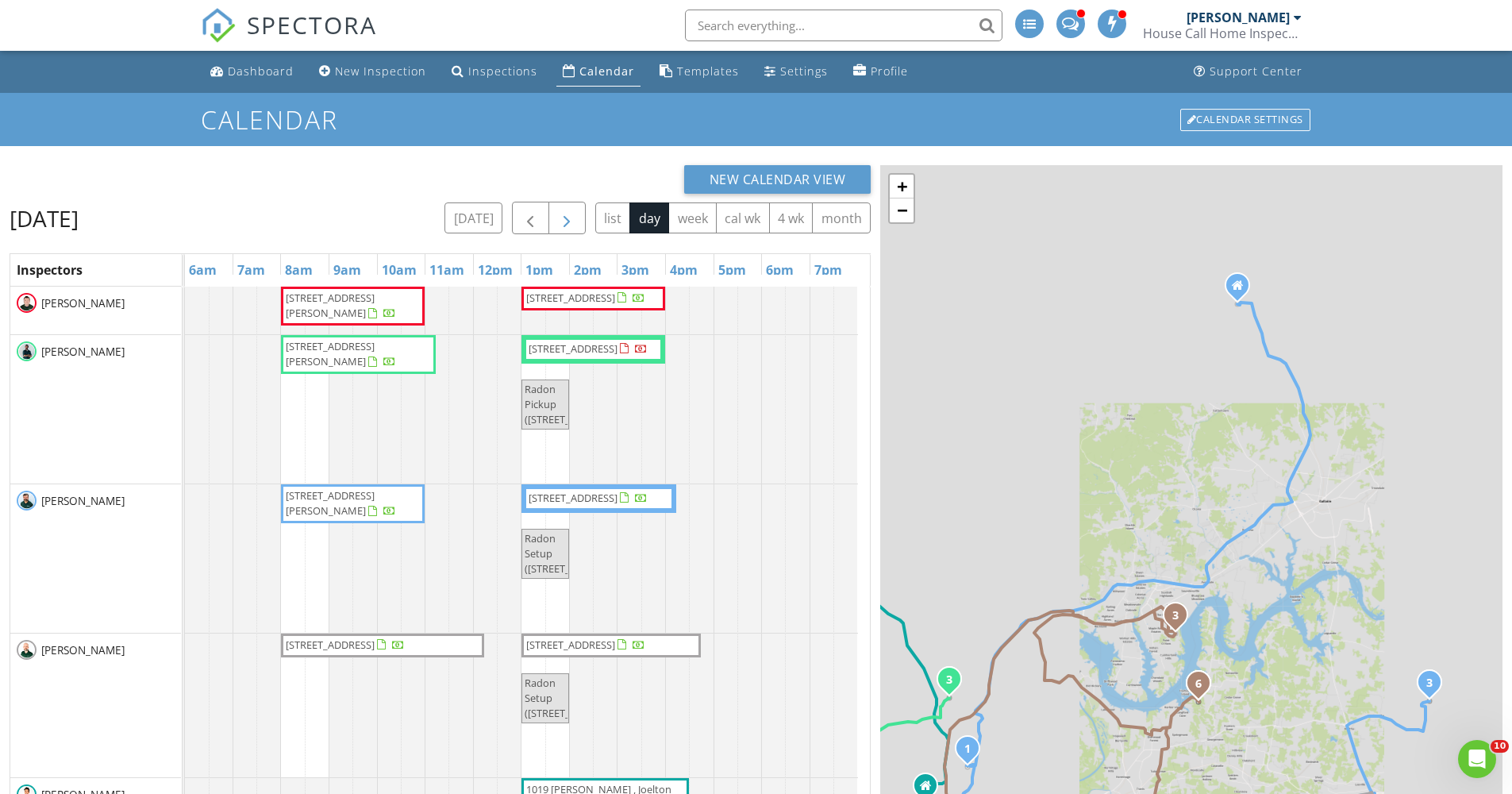
click at [553, 215] on button "button" at bounding box center [567, 218] width 37 height 33
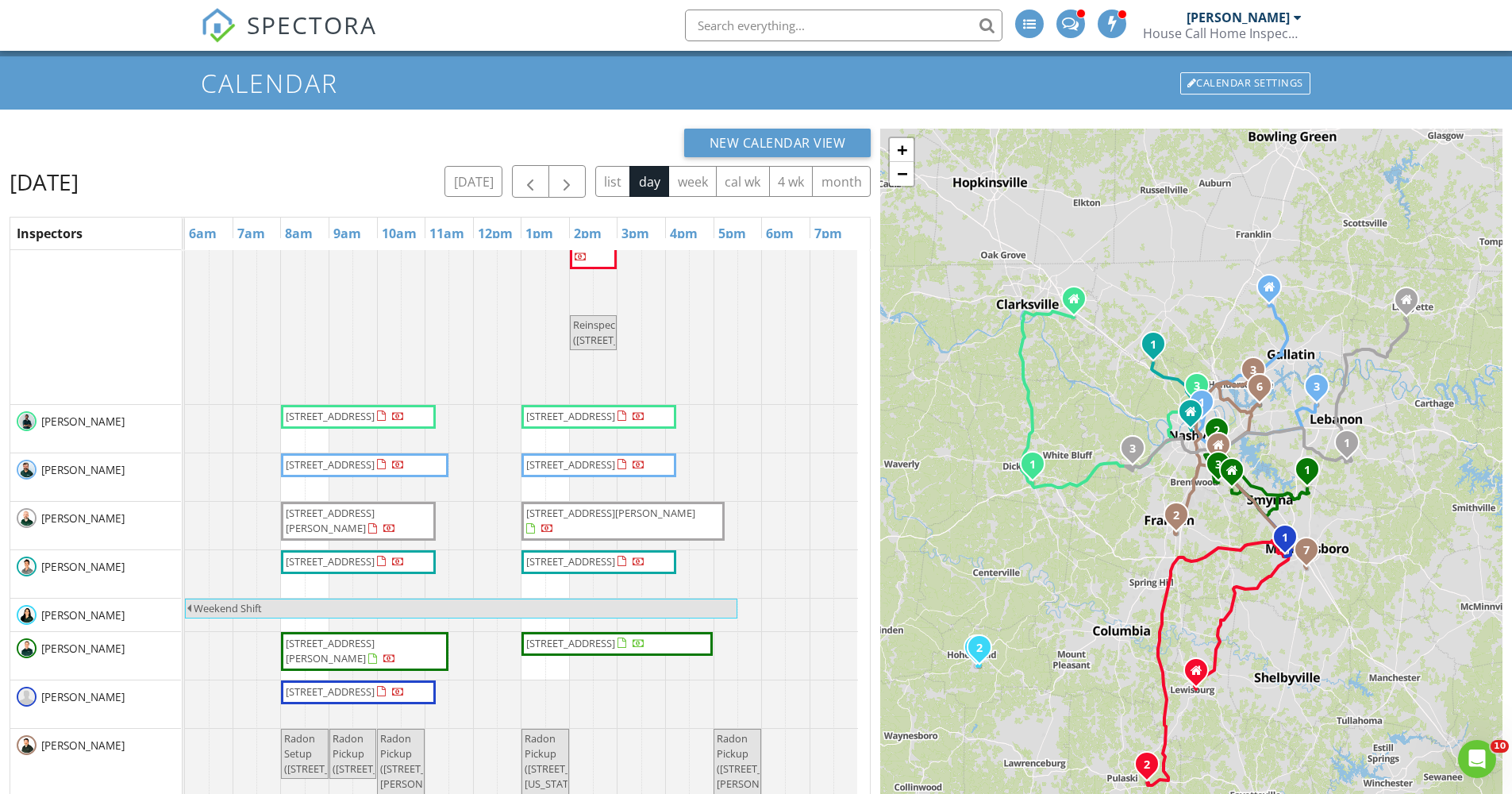
scroll to position [69, 0]
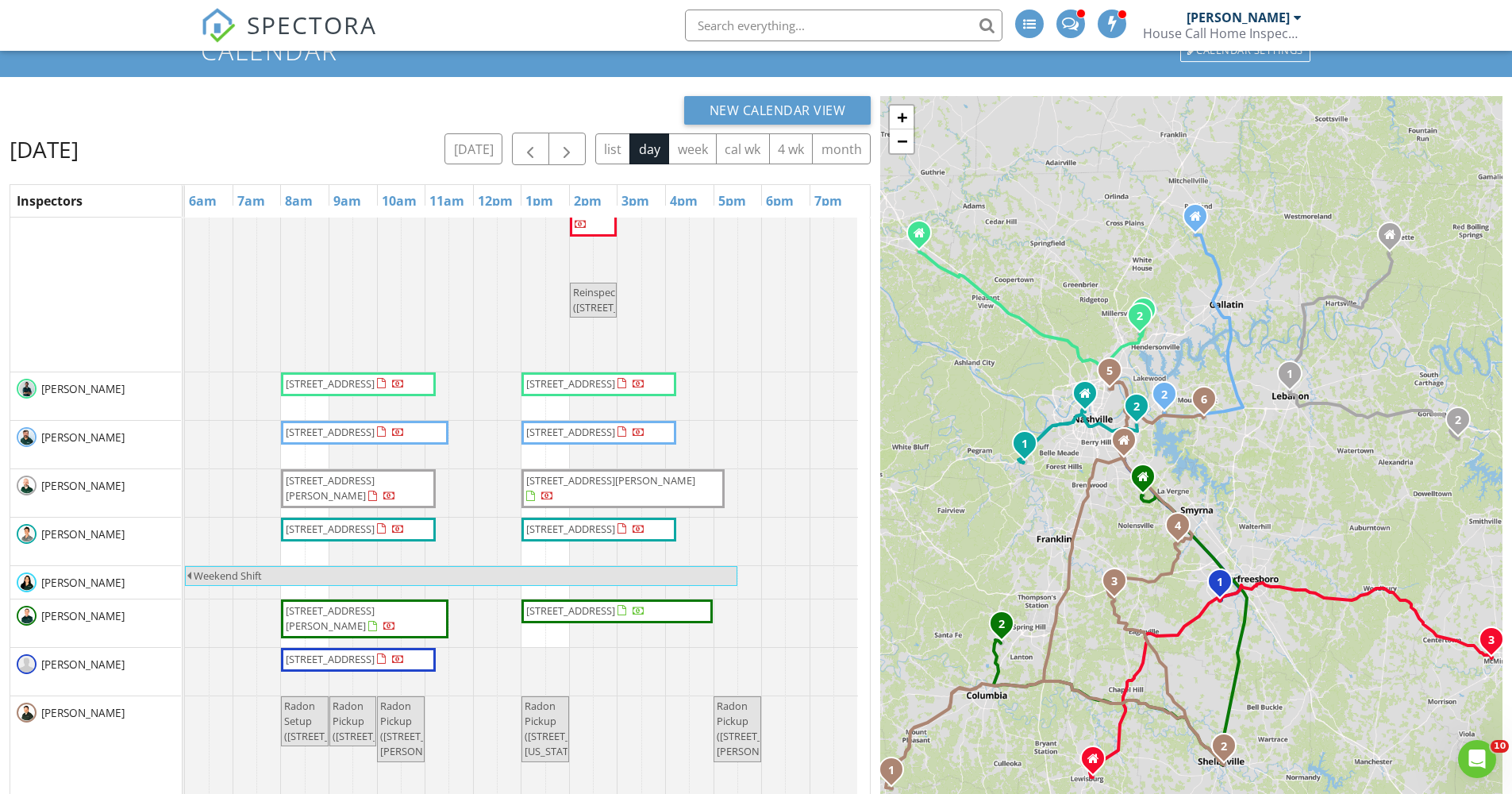
click at [374, 438] on span "4501 Zinnia Ln E , Nashville 37076" at bounding box center [330, 431] width 89 height 14
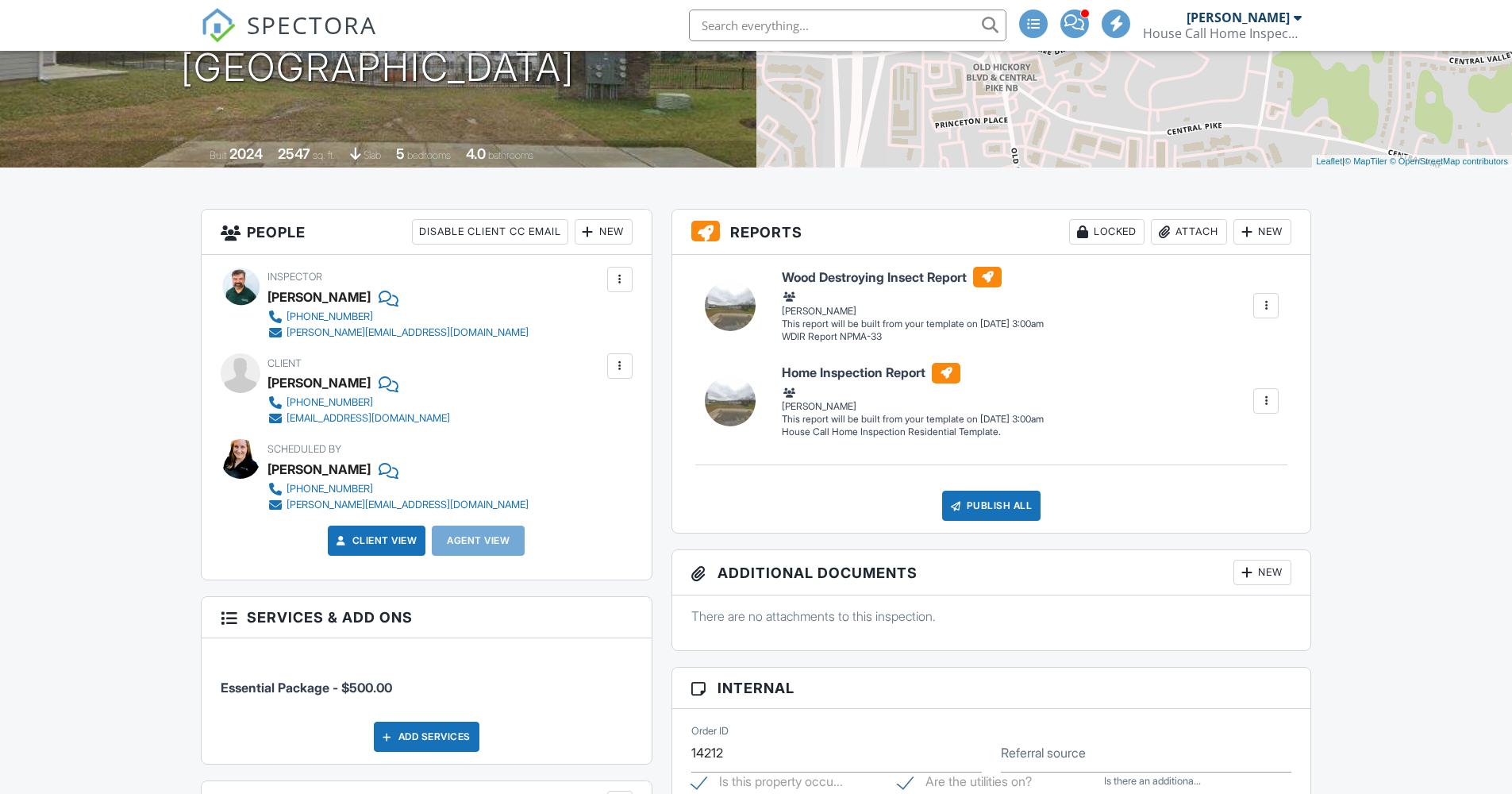
scroll to position [257, 0]
click at [614, 280] on div at bounding box center [620, 279] width 16 height 16
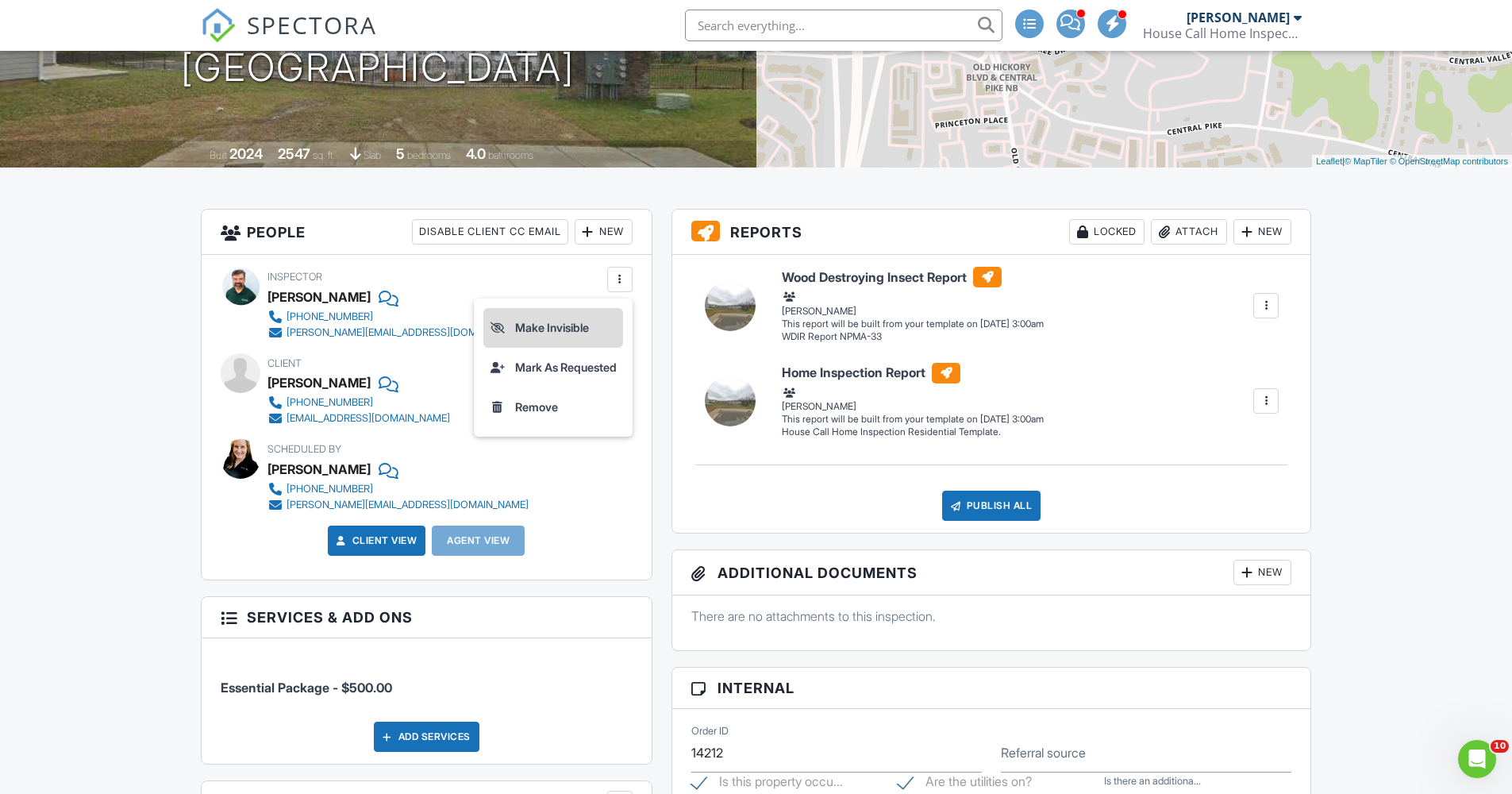
scroll to position [0, 0]
click at [604, 370] on li "Mark As Requested" at bounding box center [553, 367] width 140 height 40
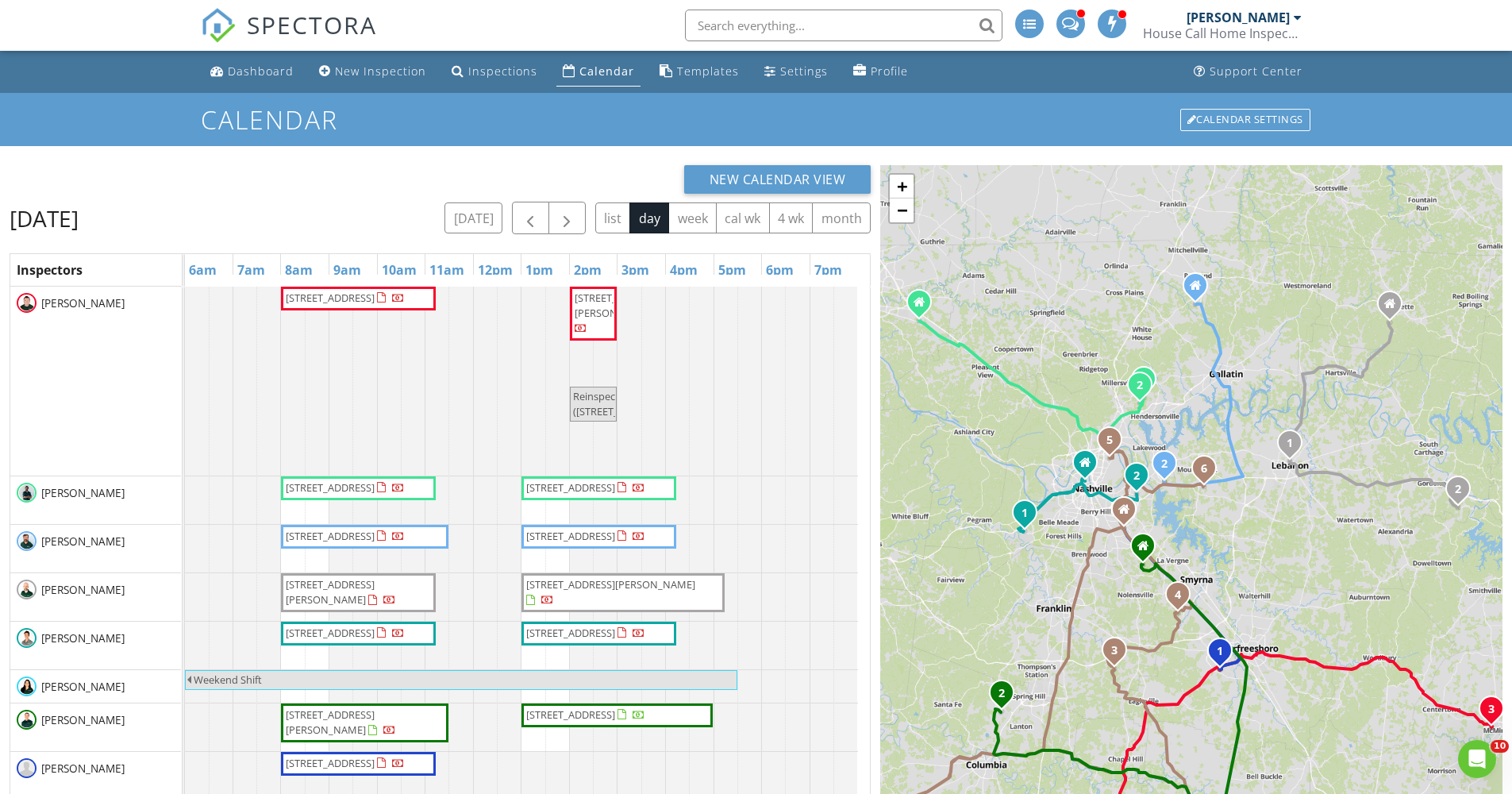
scroll to position [69, 0]
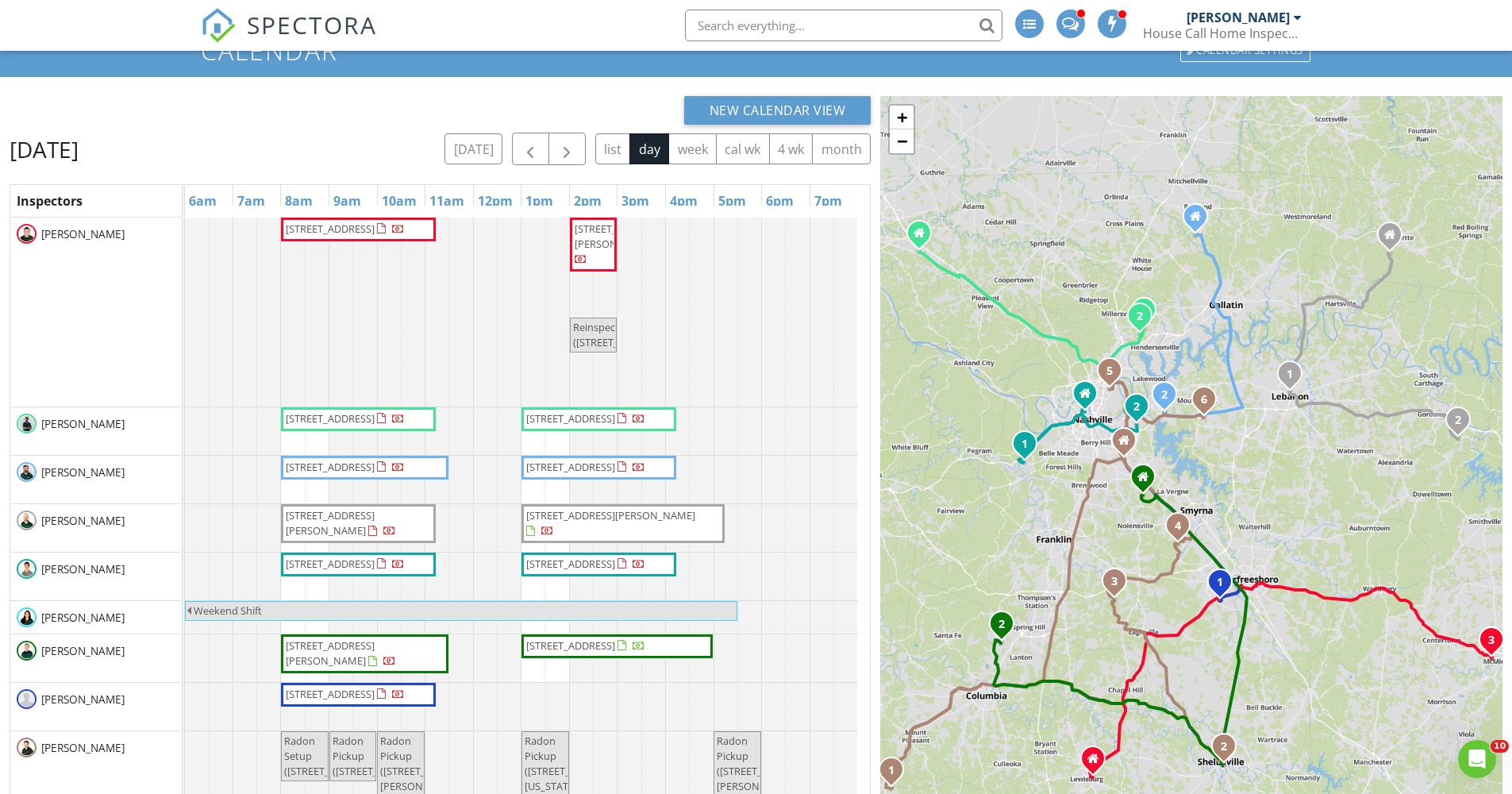
click at [615, 467] on span "[STREET_ADDRESS]" at bounding box center [570, 467] width 89 height 14
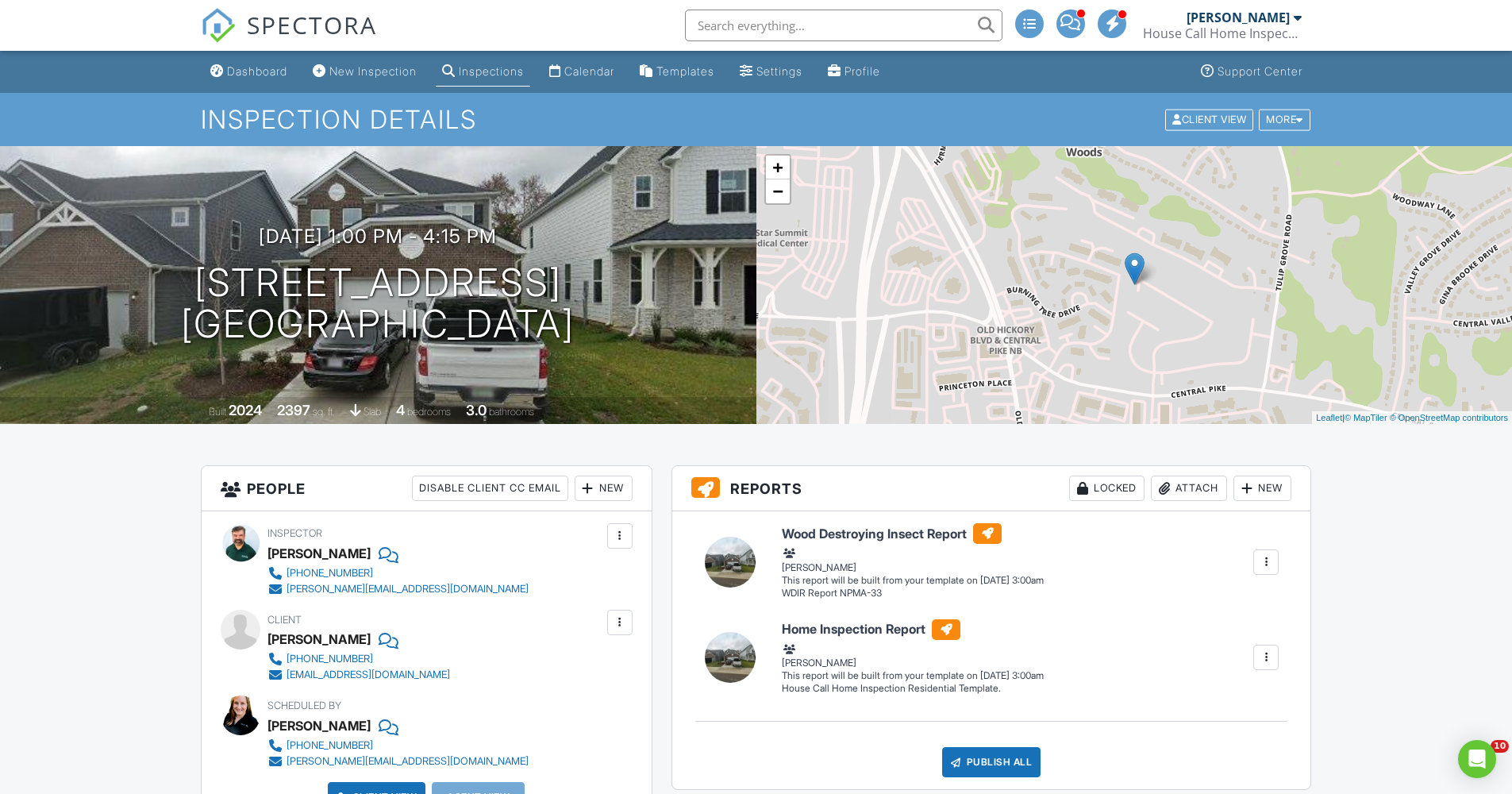
click at [616, 534] on div at bounding box center [620, 536] width 16 height 16
click at [585, 618] on li "Mark As Requested" at bounding box center [553, 624] width 140 height 40
click at [611, 68] on div "Calendar" at bounding box center [589, 71] width 50 height 14
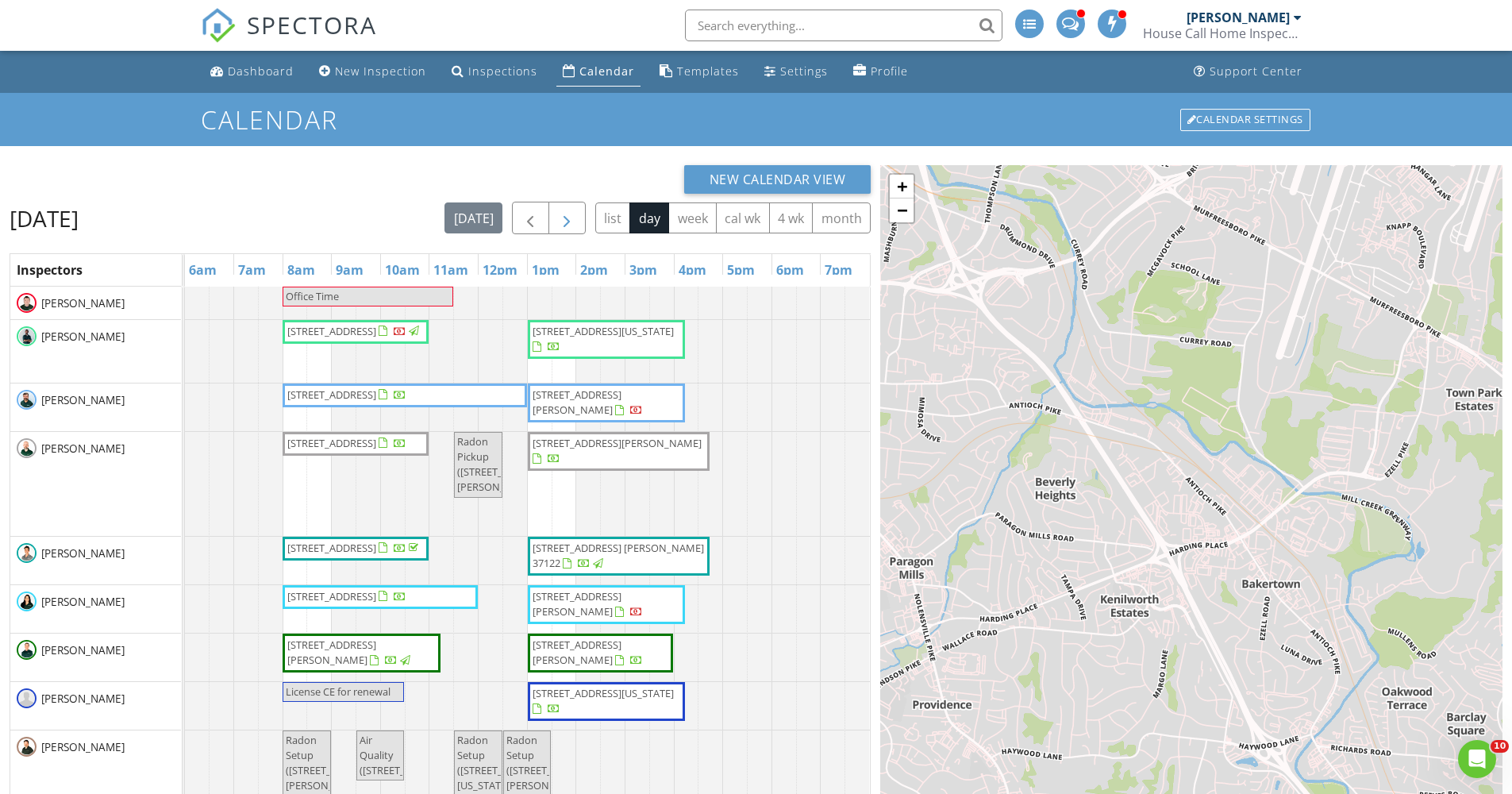
click at [565, 214] on span "button" at bounding box center [567, 218] width 19 height 19
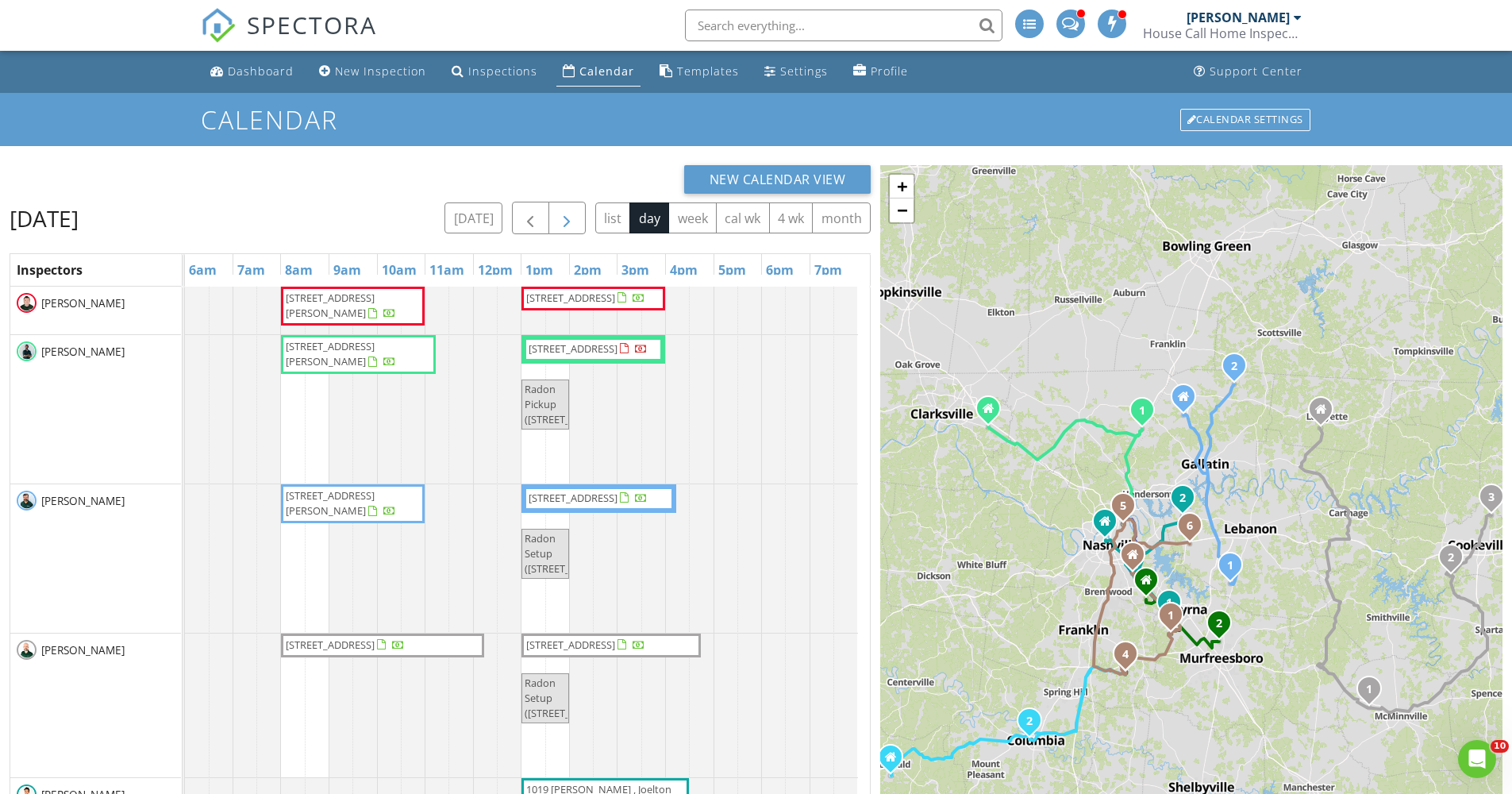
click at [565, 214] on span "button" at bounding box center [567, 218] width 19 height 19
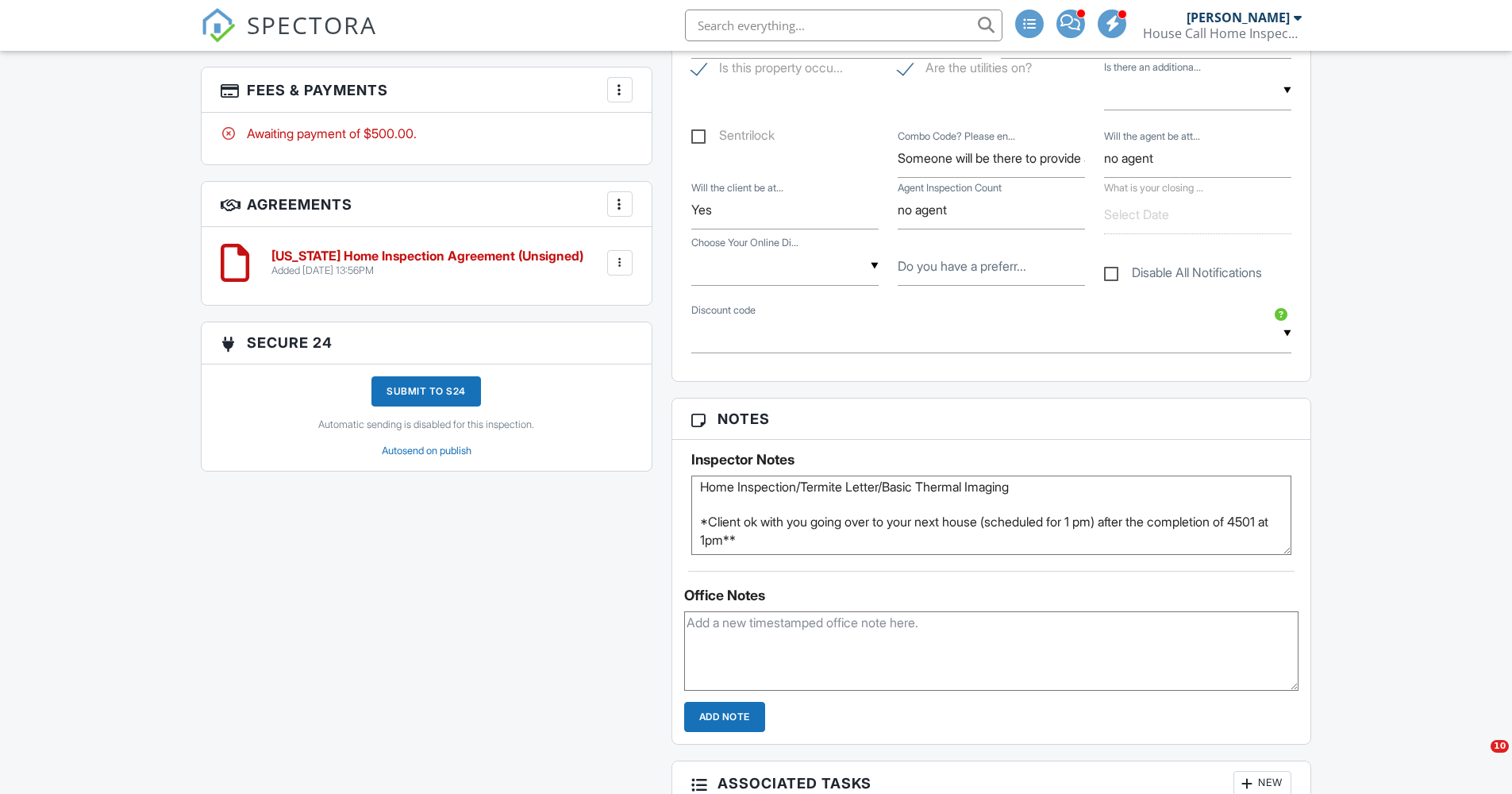
click at [869, 539] on textarea "11-month home warranty inspection Essential package Home Inspection/Termite Let…" at bounding box center [992, 516] width 600 height 79
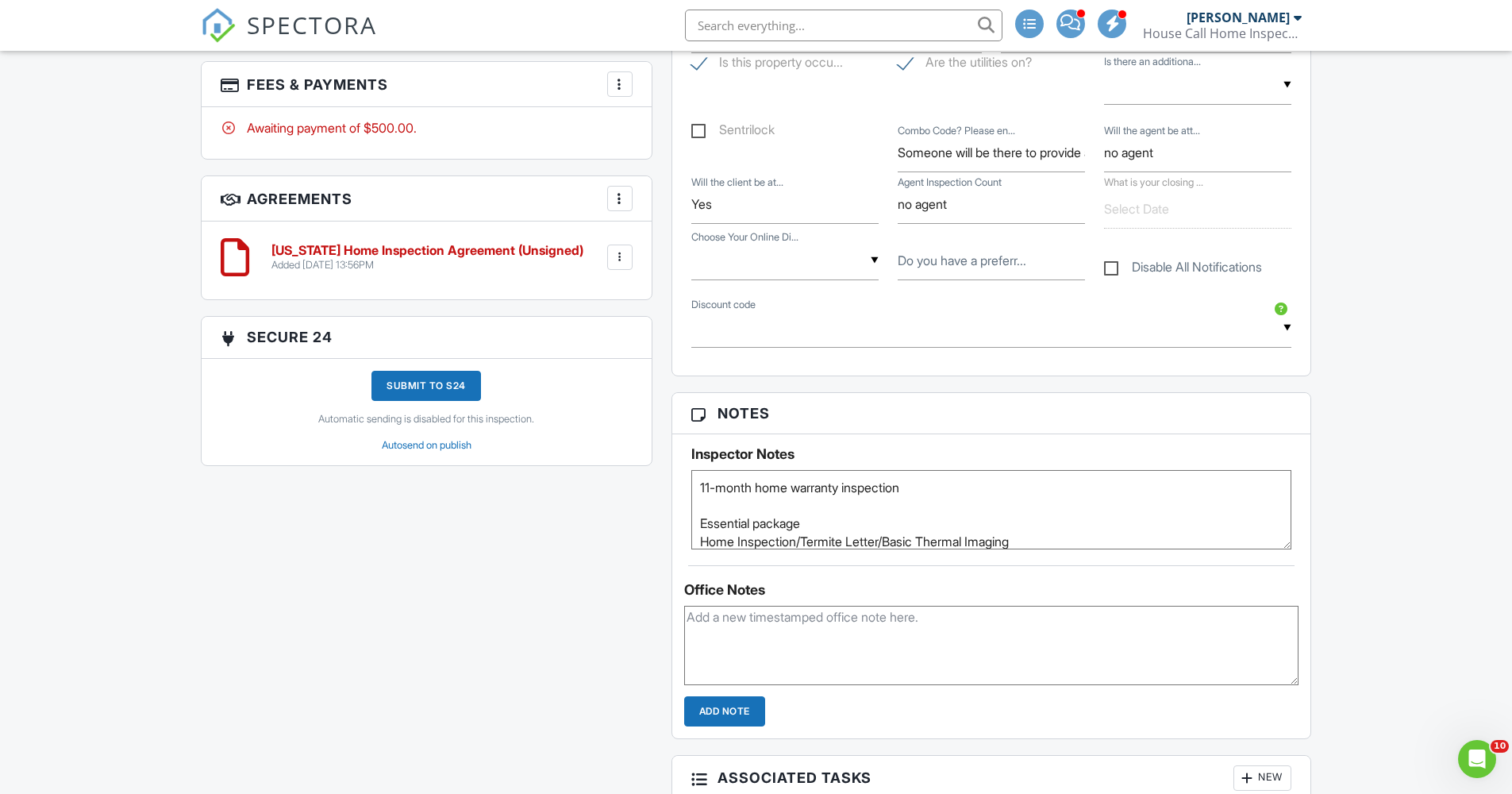
scroll to position [958, 0]
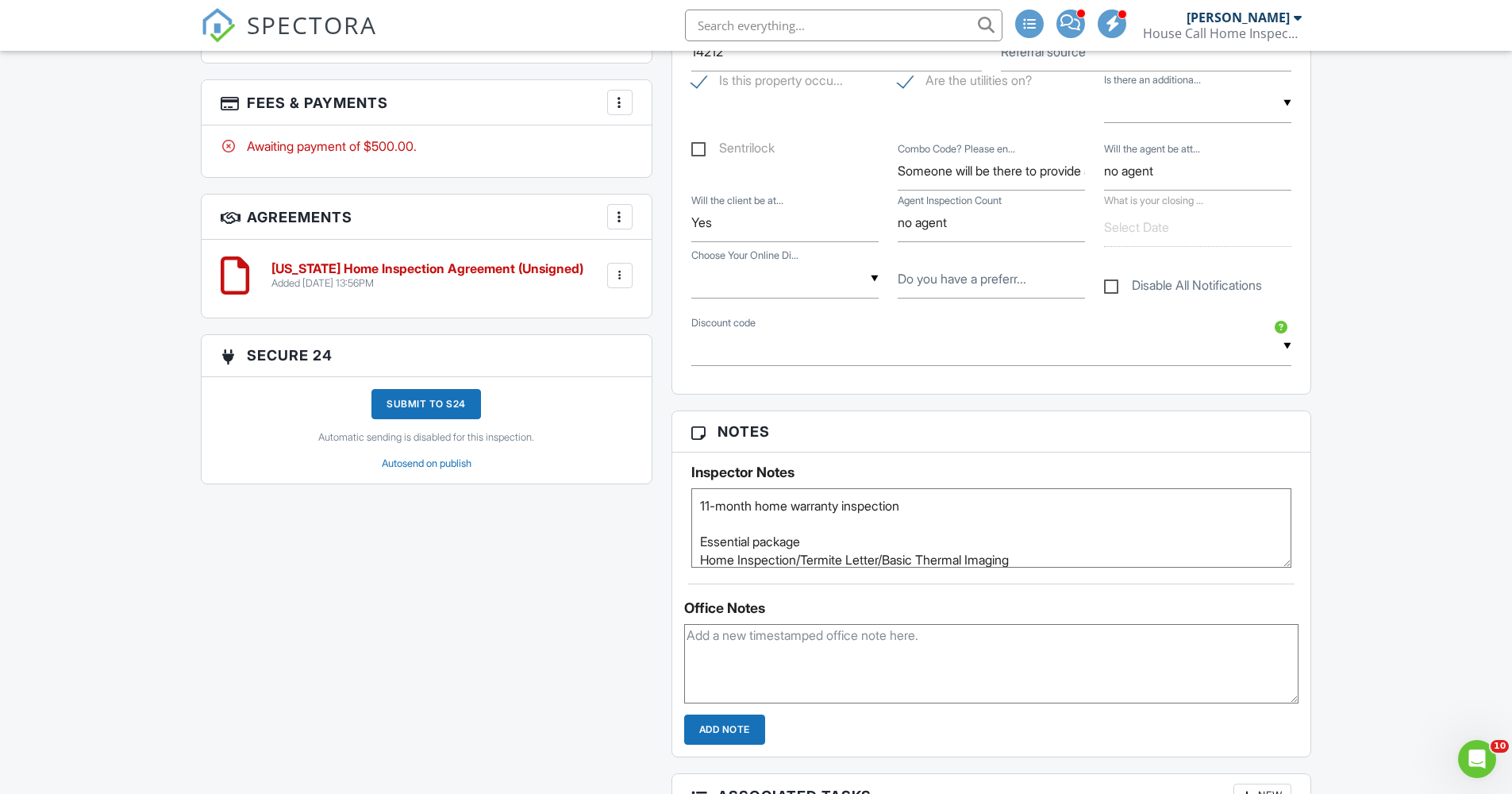
click at [931, 507] on textarea "11-month home warranty inspection Essential package Home Inspection/Termite Let…" at bounding box center [992, 528] width 600 height 79
click at [698, 505] on textarea "11-month home warranty inspection Essential package Home Inspection/Termite Let…" at bounding box center [992, 528] width 600 height 79
drag, startPoint x: 891, startPoint y: 505, endPoint x: 697, endPoint y: 505, distance: 194.0
click at [697, 505] on textarea "11-month home warranty inspection Essential package Home Inspection/Termite Let…" at bounding box center [992, 528] width 600 height 79
type textarea "Please Don't move from Darrell 11-month home warranty inspection Essential pack…"
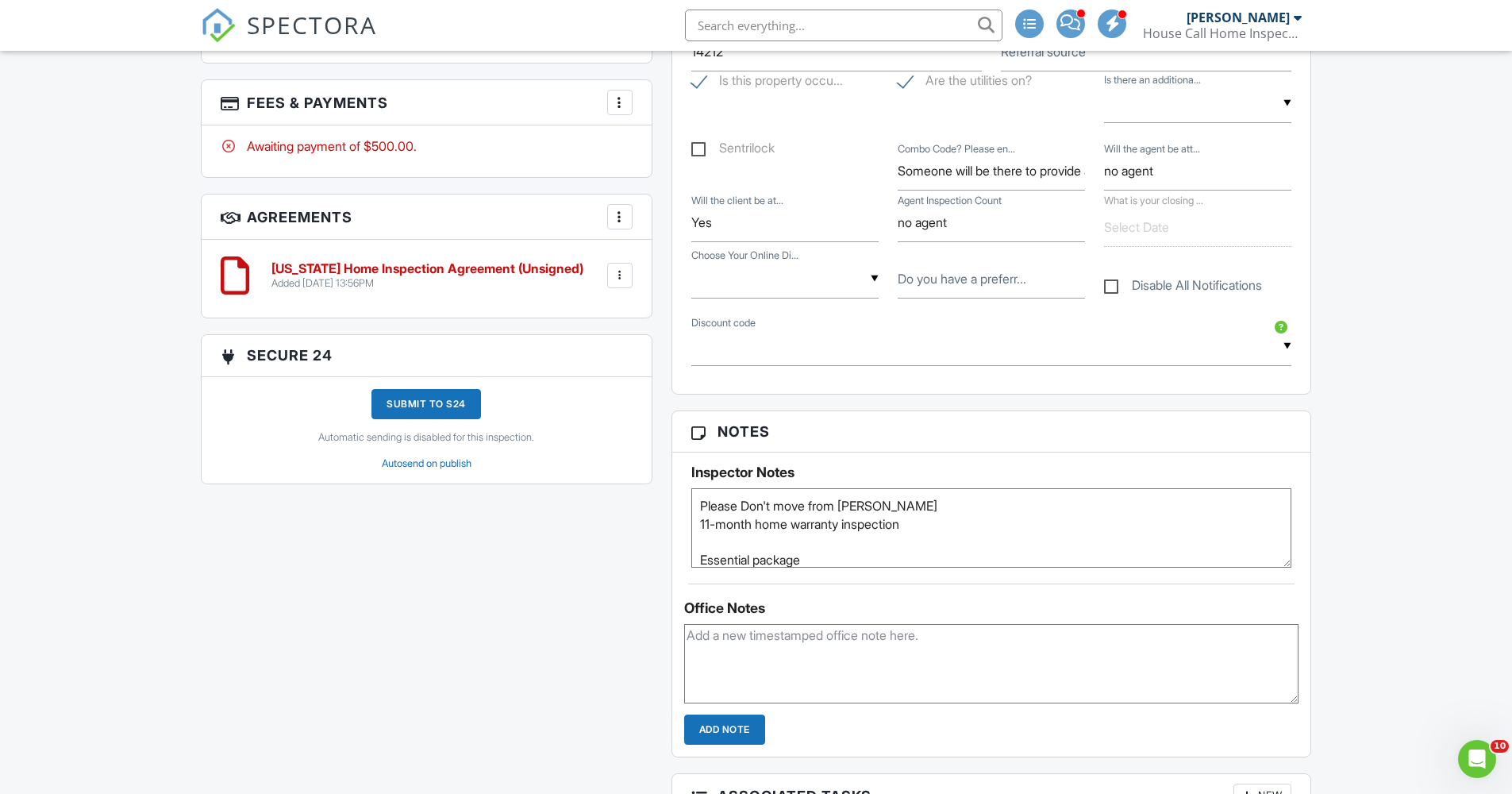
click at [566, 592] on div "All emails and texts are disabled for this inspection! All emails and texts hav…" at bounding box center [756, 375] width 1130 height 1736
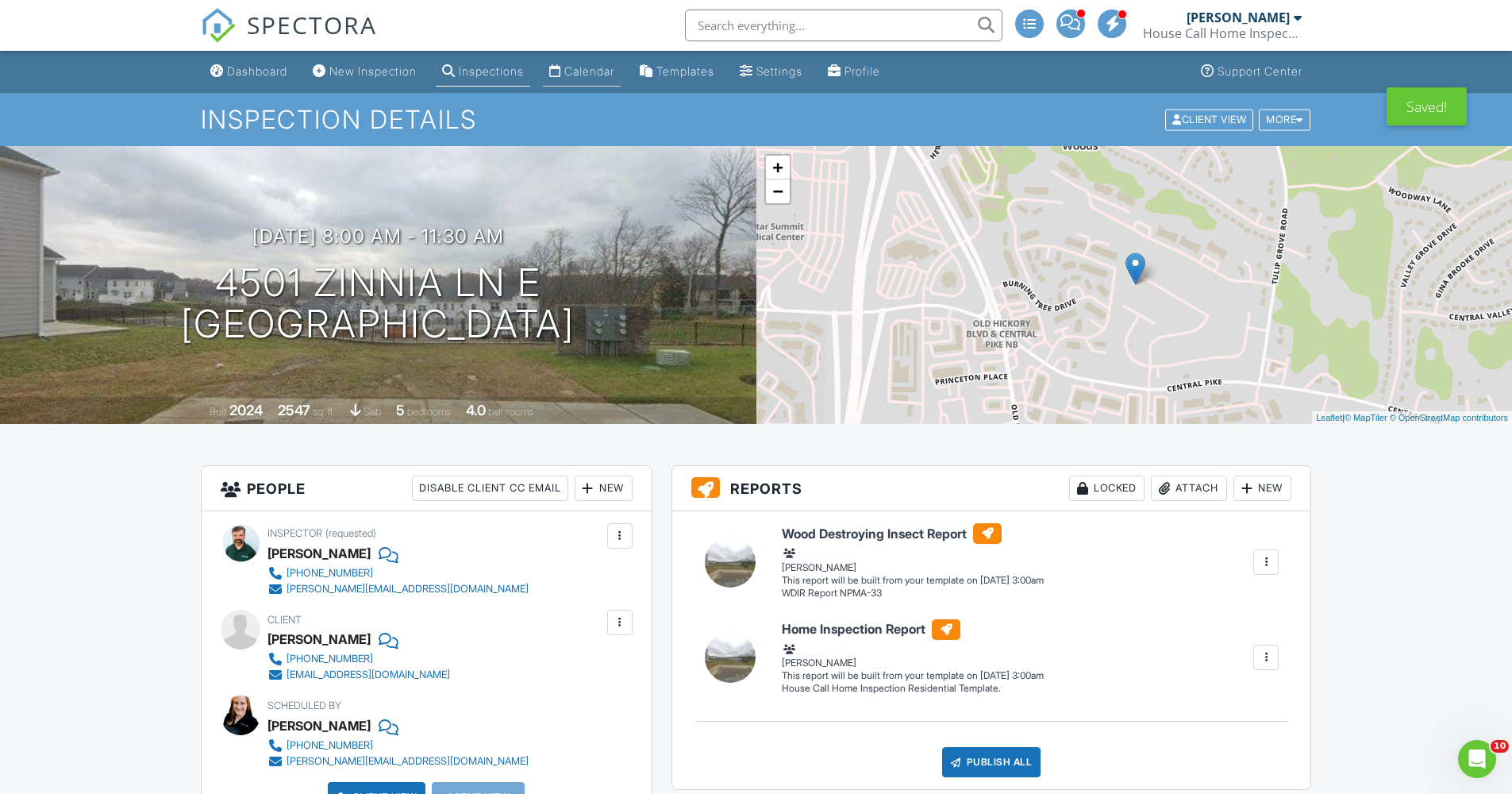
click at [584, 61] on link "Calendar" at bounding box center [582, 72] width 78 height 30
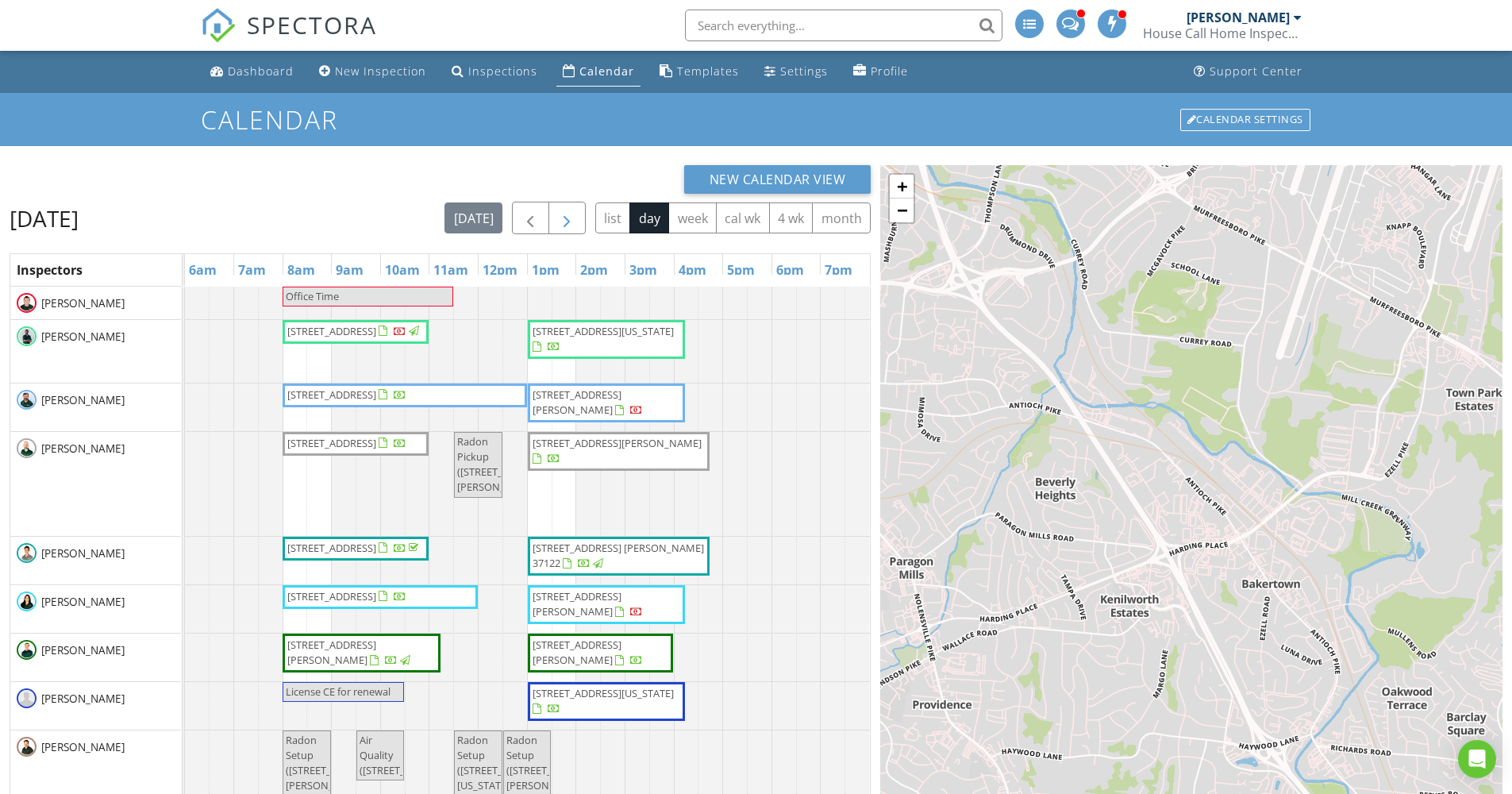
click at [559, 214] on span "button" at bounding box center [567, 218] width 19 height 19
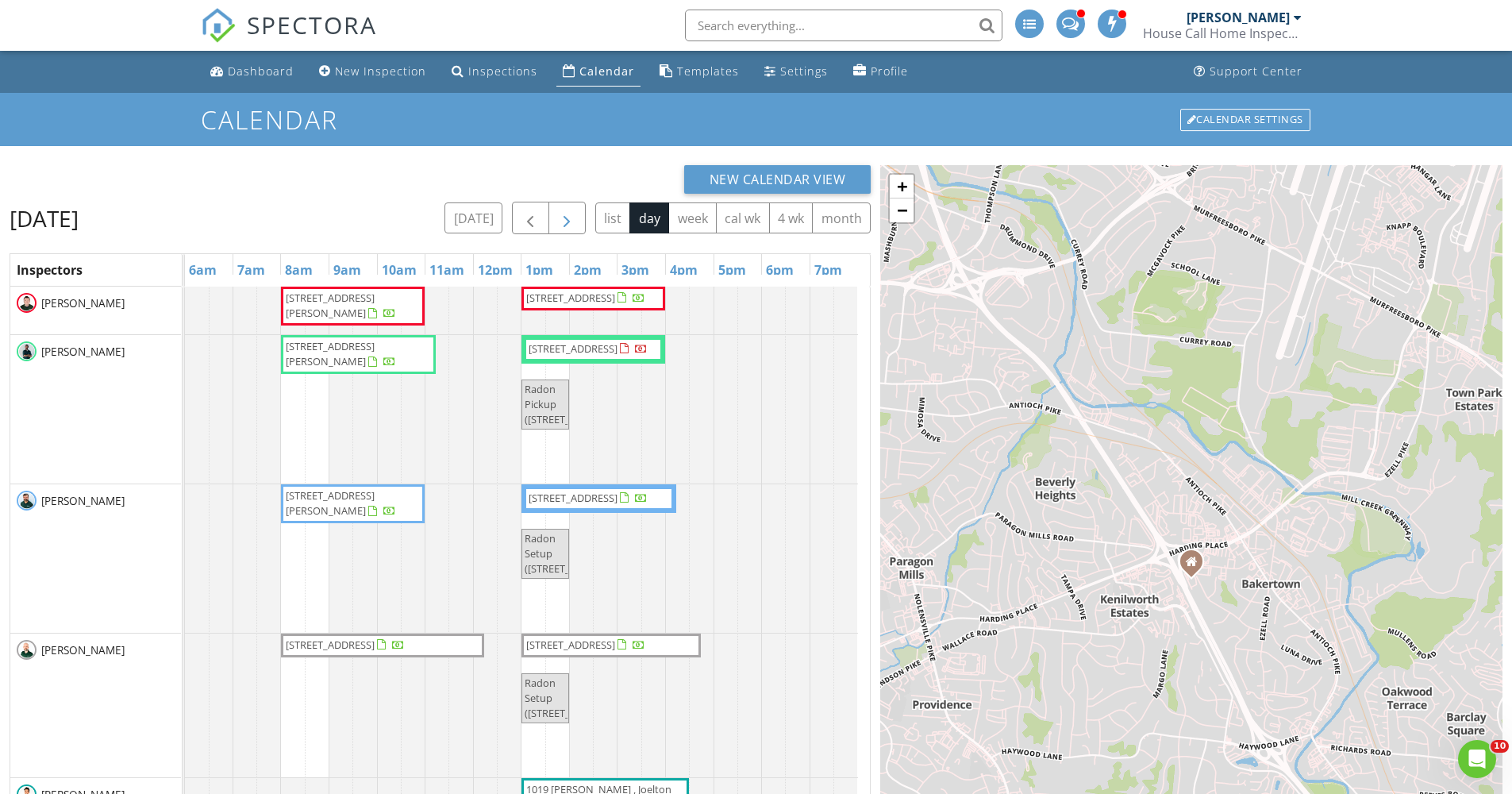
click at [559, 214] on span "button" at bounding box center [567, 218] width 19 height 19
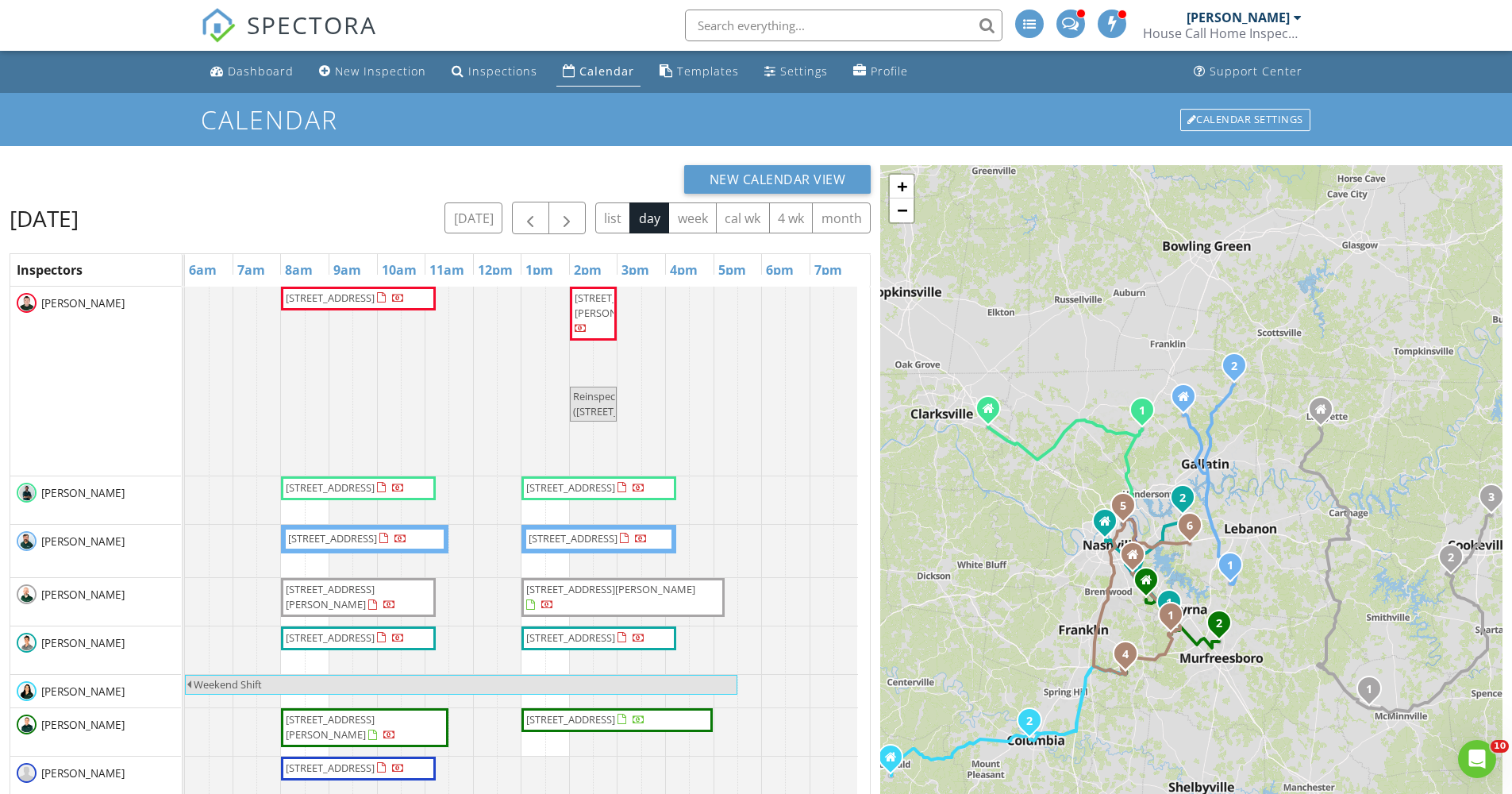
click at [582, 529] on link "5403 Zinnia Ln , Nashville 37076" at bounding box center [599, 539] width 155 height 29
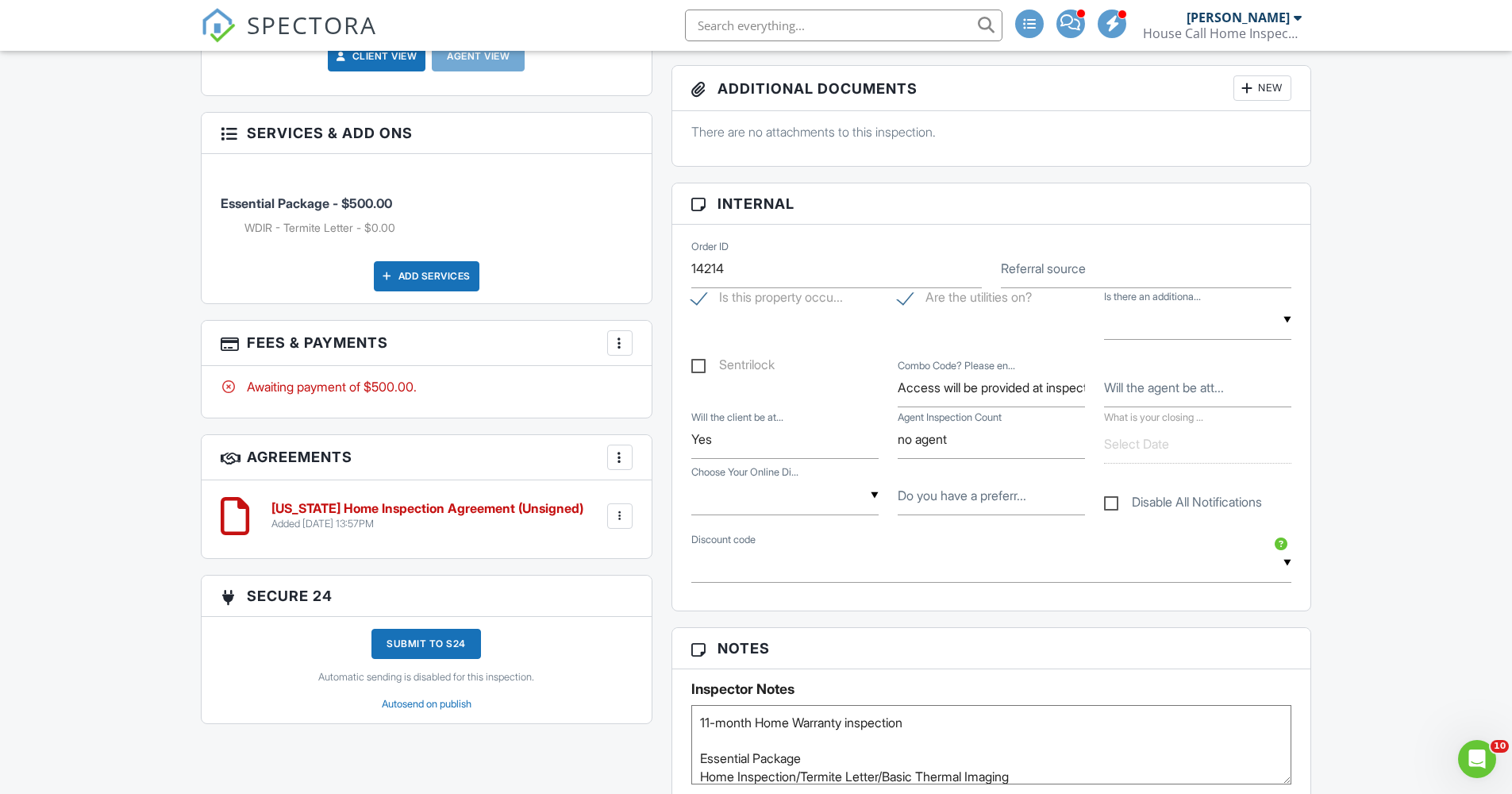
click at [697, 720] on textarea "11-month Home Warranty inspection Essential Package Home Inspection/Termite Let…" at bounding box center [992, 745] width 600 height 79
paste textarea "Please Don't move from Darrell"
type textarea "Please Don't move from Darrell 11-month Home Warranty inspection Essential Pack…"
click at [1453, 535] on div "Dashboard New Inspection Inspections Calendar Templates Settings Profile Suppor…" at bounding box center [756, 728] width 1512 height 2837
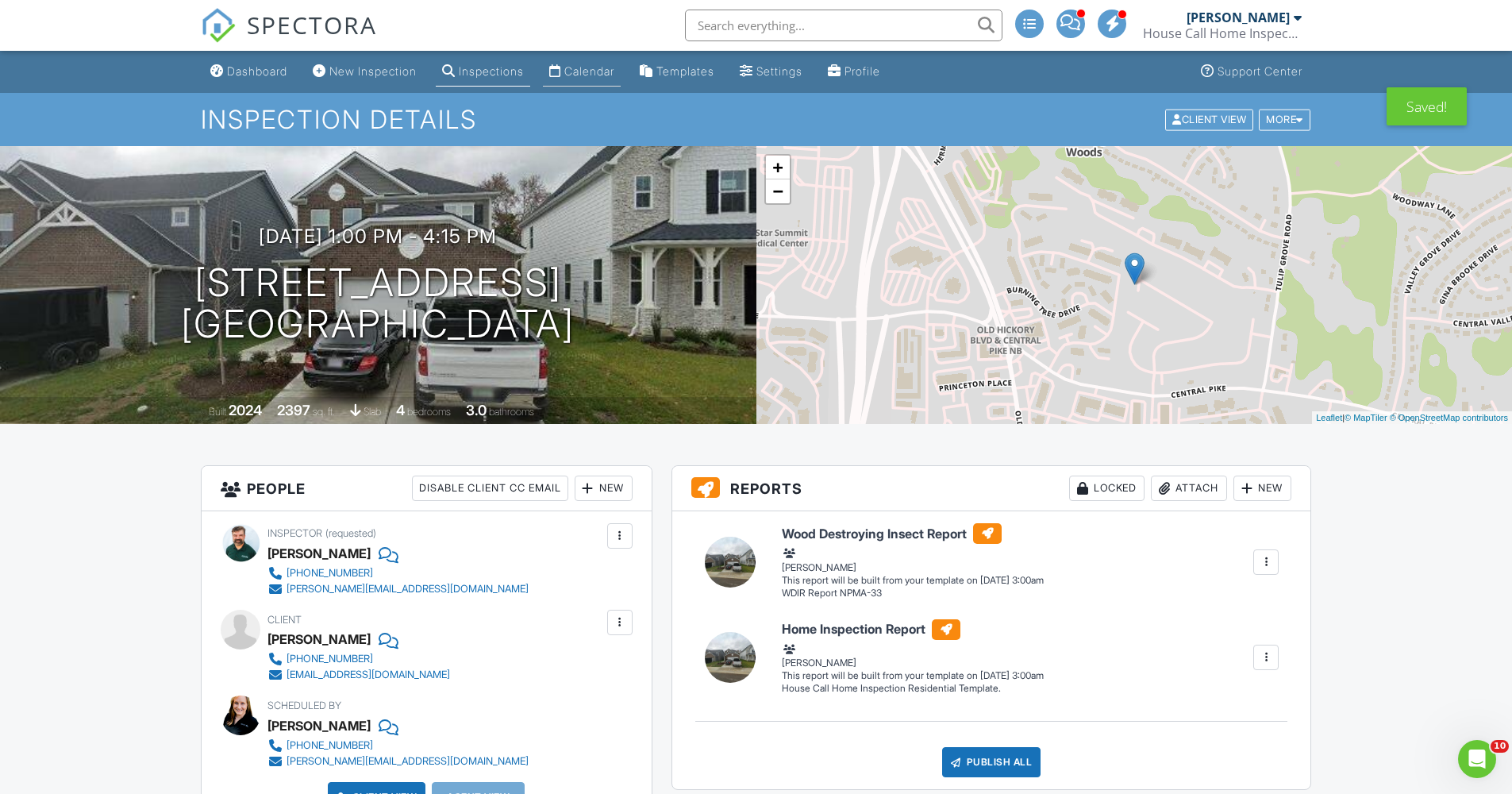
click at [614, 71] on div "Calendar" at bounding box center [589, 71] width 50 height 14
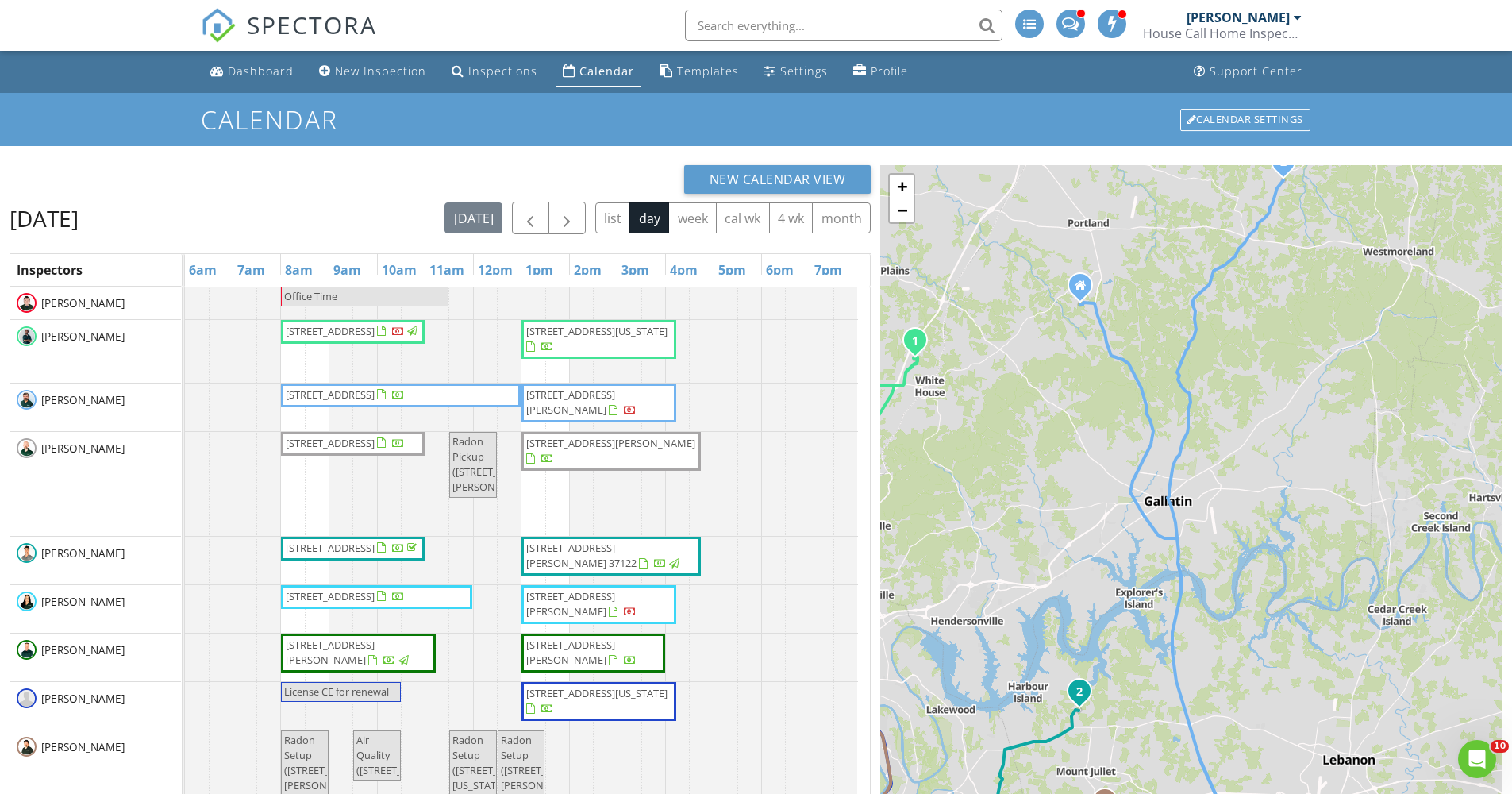
click at [1292, 18] on div "[PERSON_NAME]" at bounding box center [1244, 17] width 115 height 16
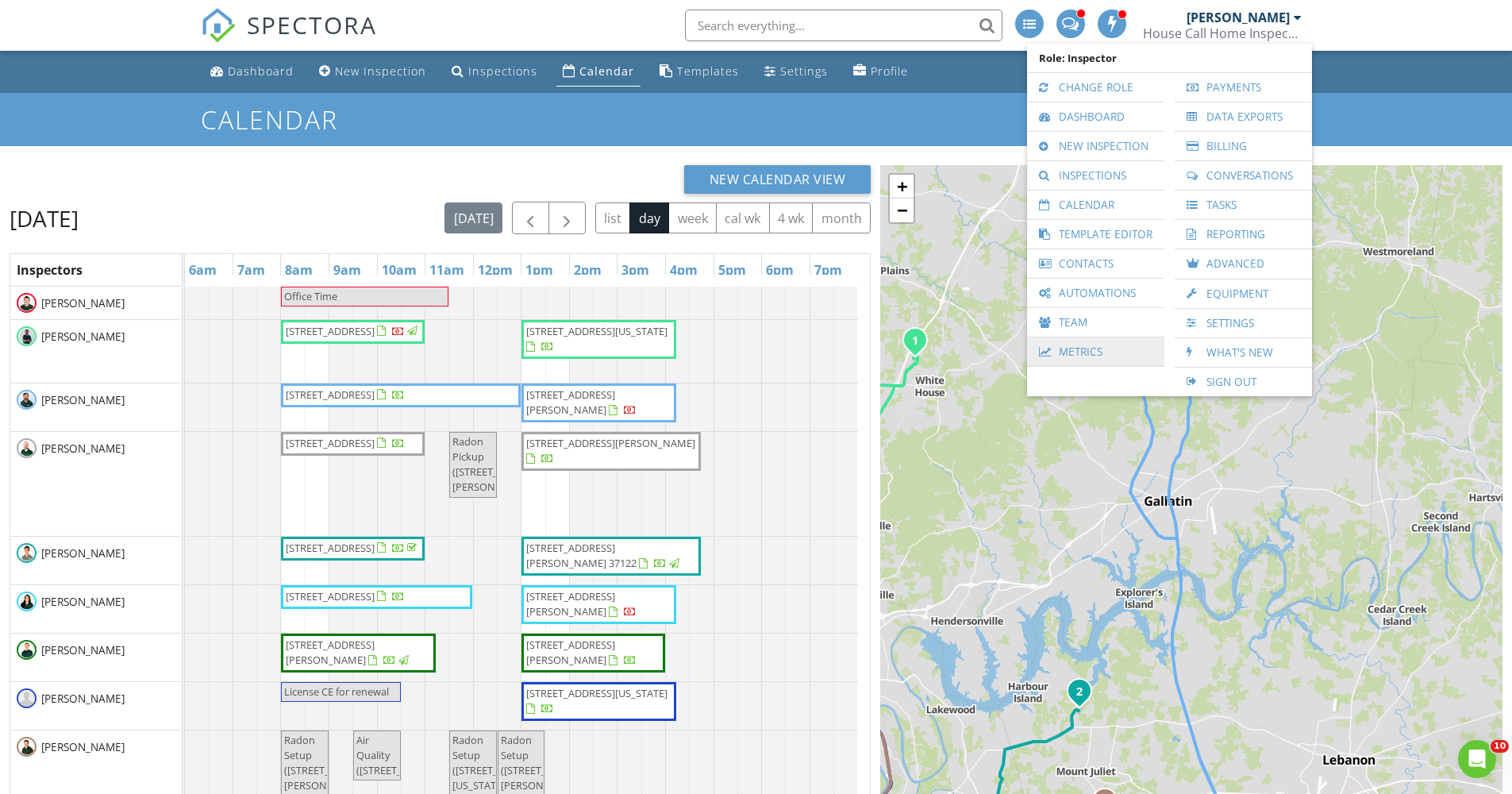
click at [1079, 358] on link "Metrics" at bounding box center [1095, 352] width 121 height 29
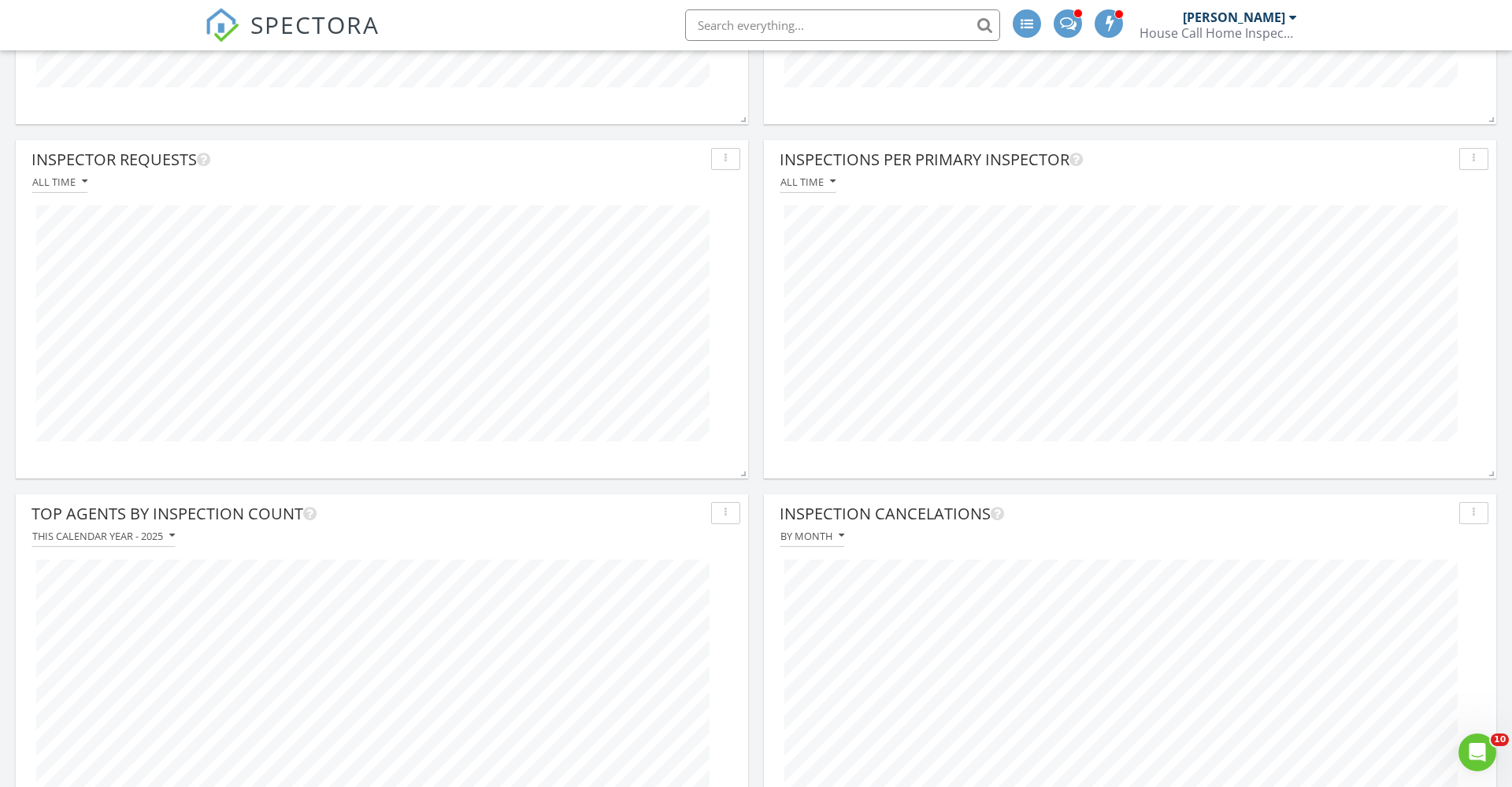
scroll to position [786693, 786677]
